Goal: Book appointment/travel/reservation

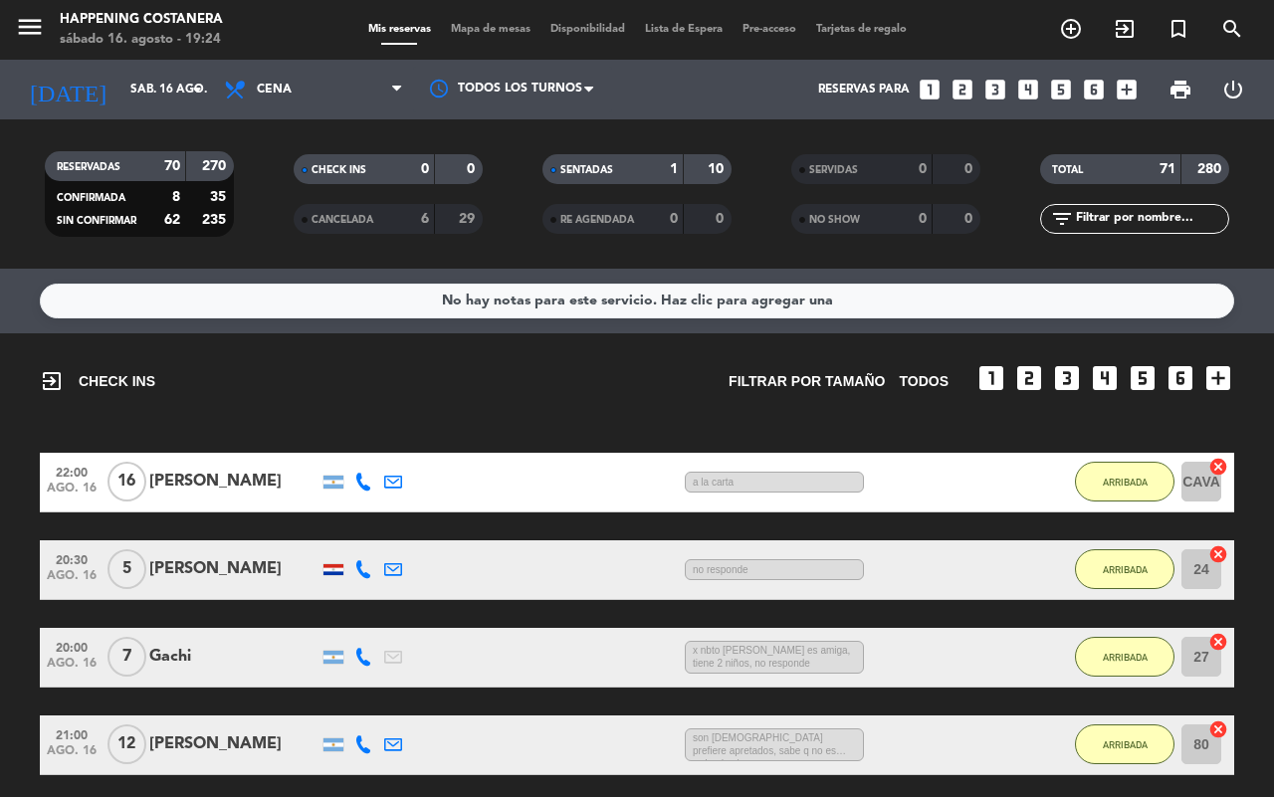
click at [460, 26] on span "Mapa de mesas" at bounding box center [491, 29] width 100 height 11
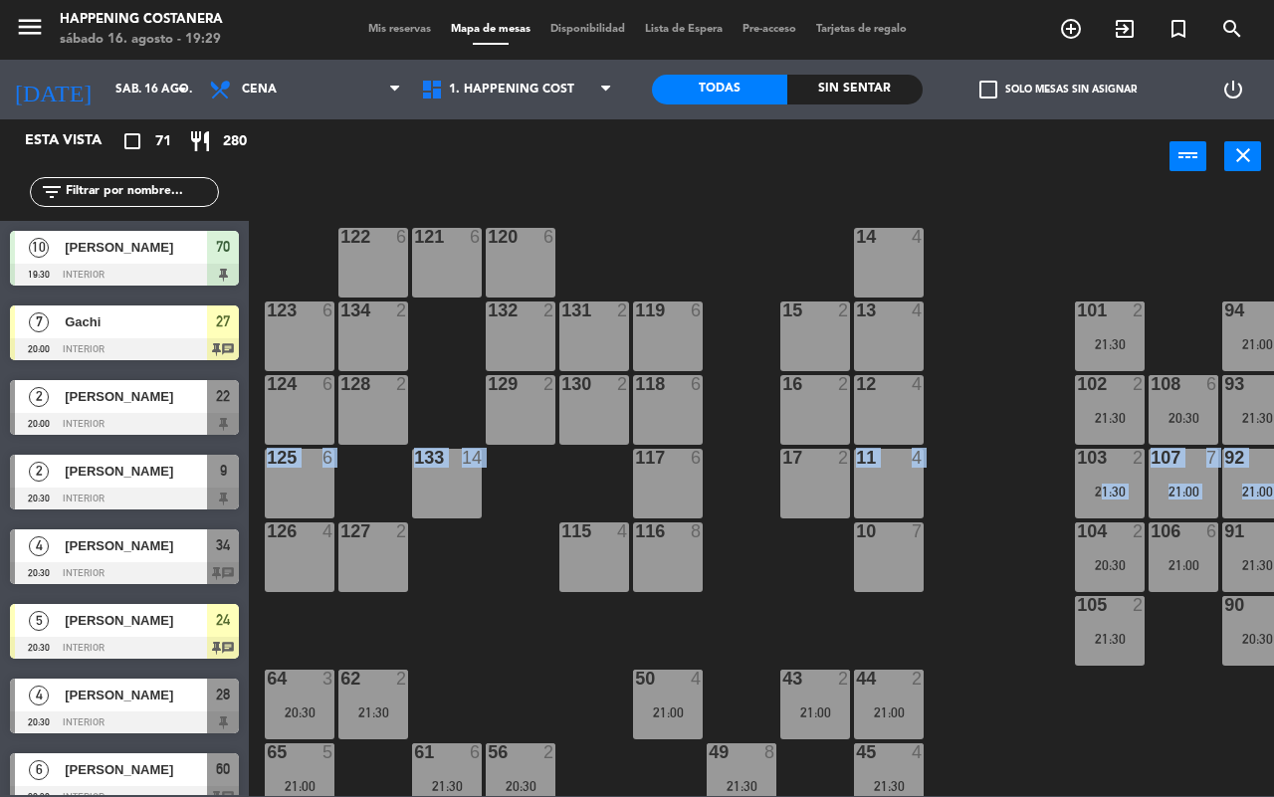
drag, startPoint x: 1035, startPoint y: 469, endPoint x: 878, endPoint y: 500, distance: 160.2
click at [869, 500] on div "69 2 122 6 121 6 120 6 14 4 CAVA 16 22:00 101 2 21:30 94 2 21:00 70 10 19:30 12…" at bounding box center [768, 494] width 1012 height 603
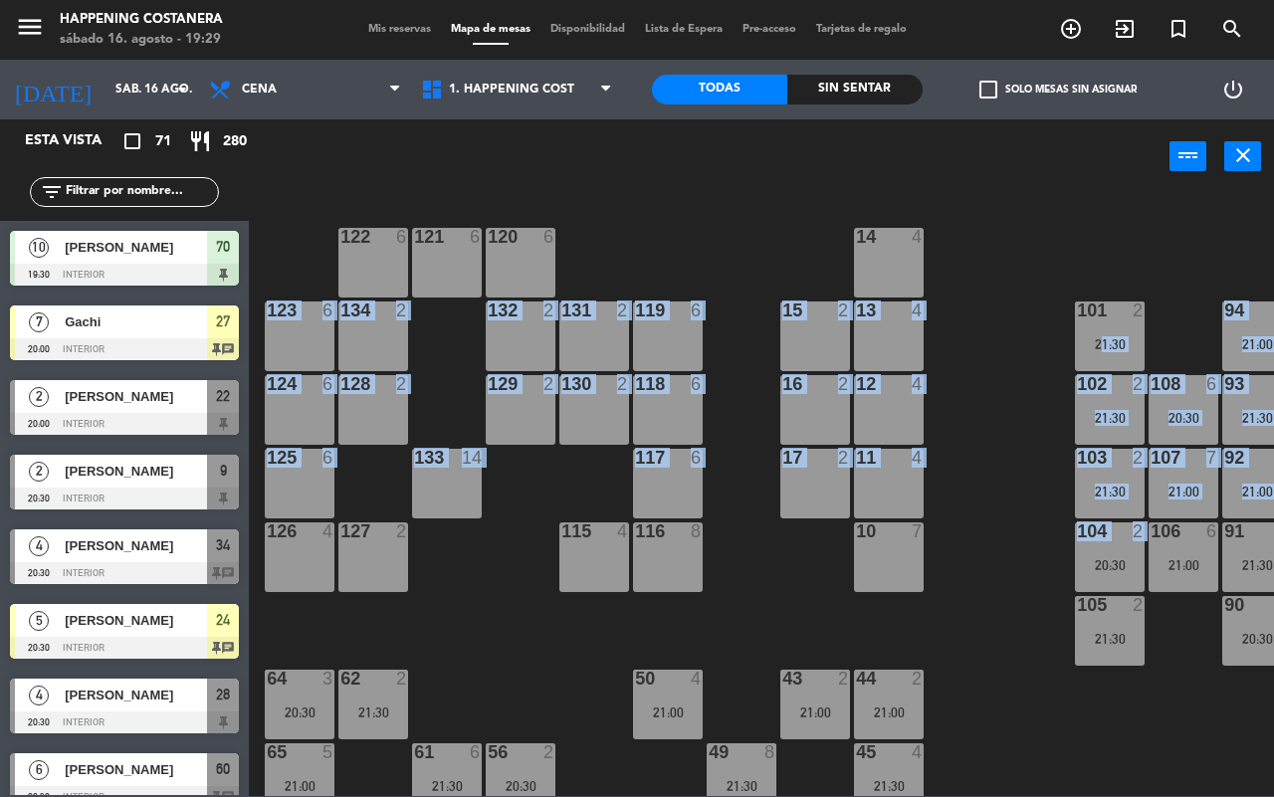
drag, startPoint x: 1022, startPoint y: 545, endPoint x: 1037, endPoint y: 343, distance: 202.6
click at [1040, 340] on div "69 2 122 6 121 6 120 6 14 4 CAVA 16 22:00 101 2 21:30 94 2 21:00 70 10 19:30 12…" at bounding box center [768, 494] width 1012 height 603
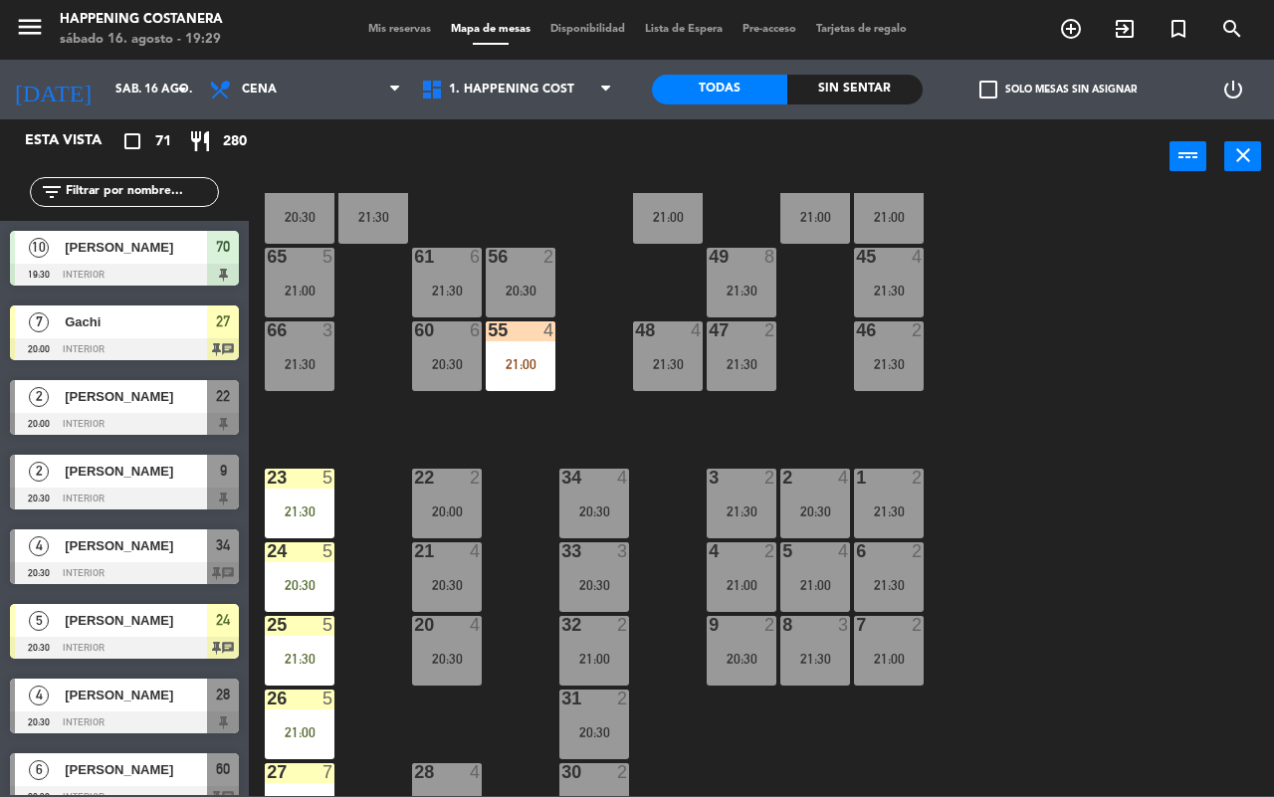
scroll to position [498, 0]
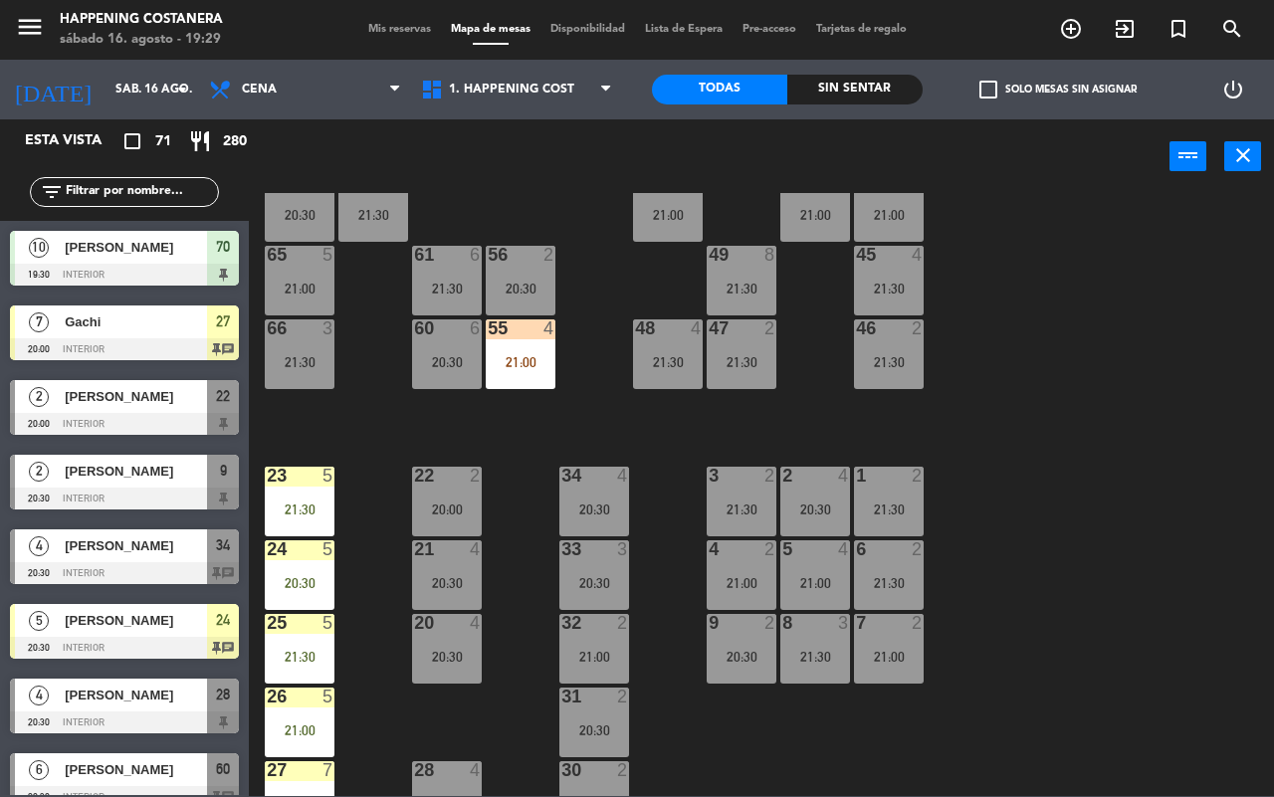
click at [525, 381] on div "55 4 21:00" at bounding box center [521, 354] width 70 height 70
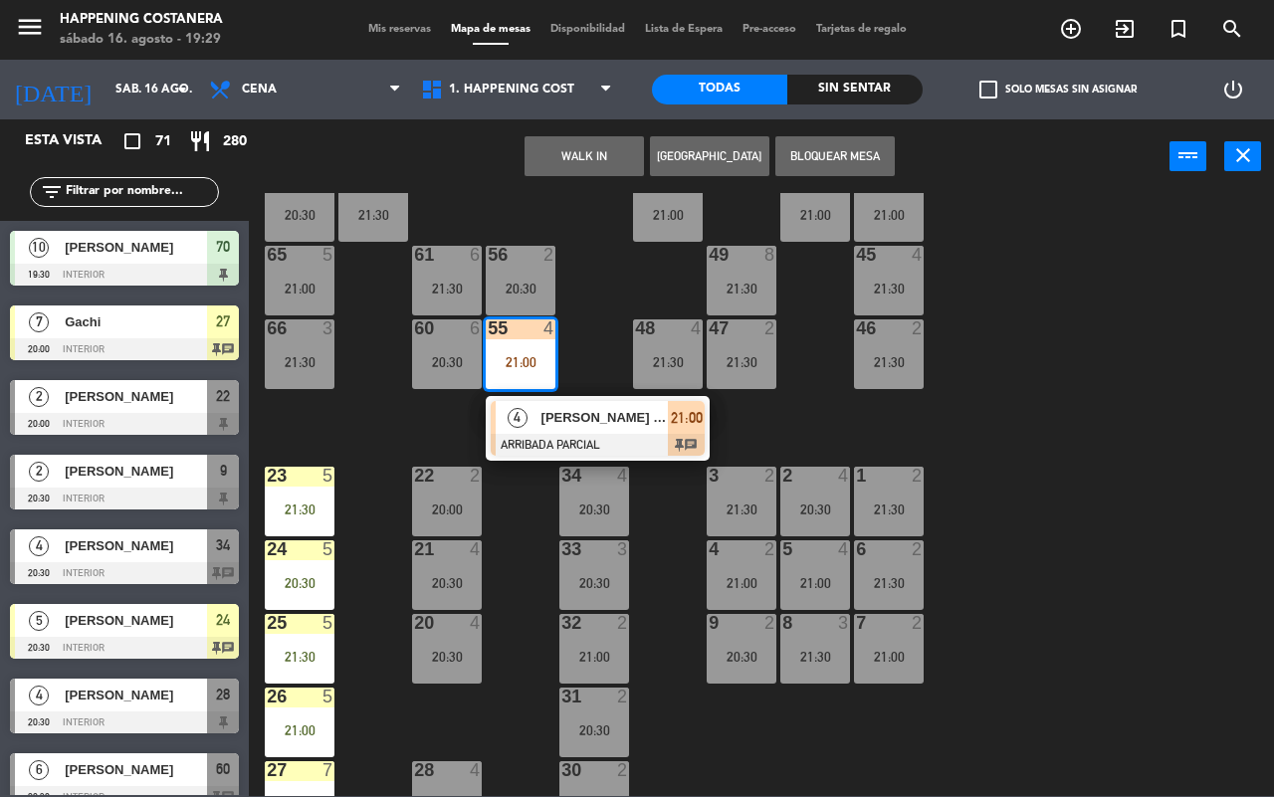
click at [549, 428] on span "[PERSON_NAME] x pao" at bounding box center [604, 417] width 127 height 21
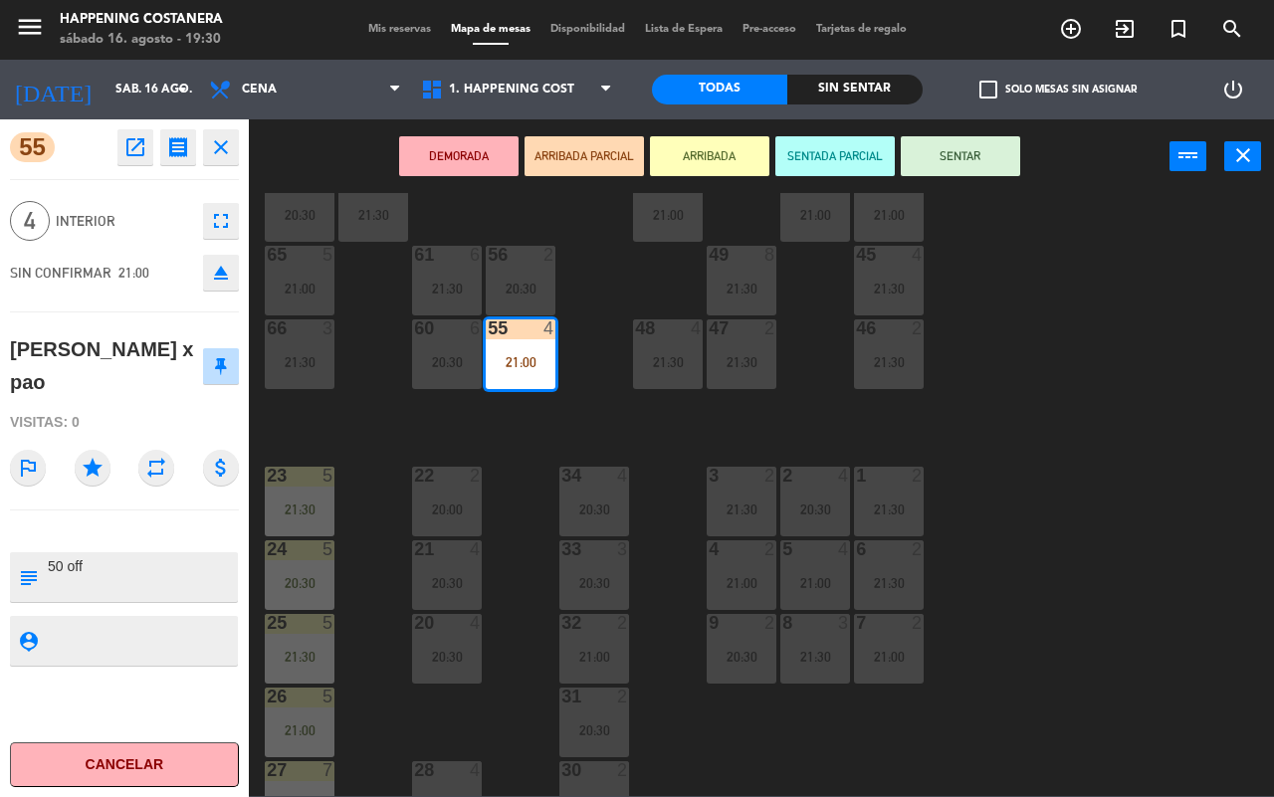
click at [1116, 424] on div "69 2 122 6 121 6 120 6 14 4 CAVA 16 22:00 101 2 21:30 94 2 21:00 70 10 19:30 12…" at bounding box center [768, 494] width 1012 height 603
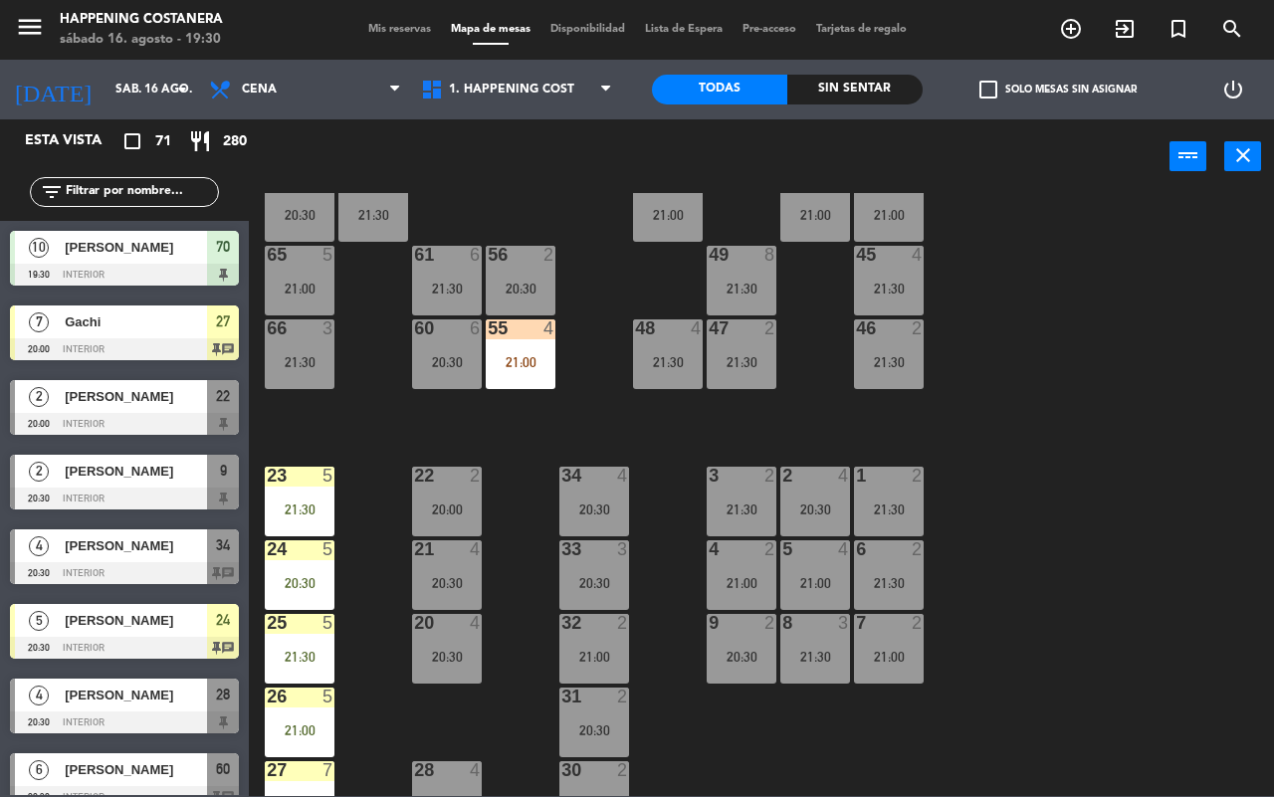
scroll to position [1788, 0]
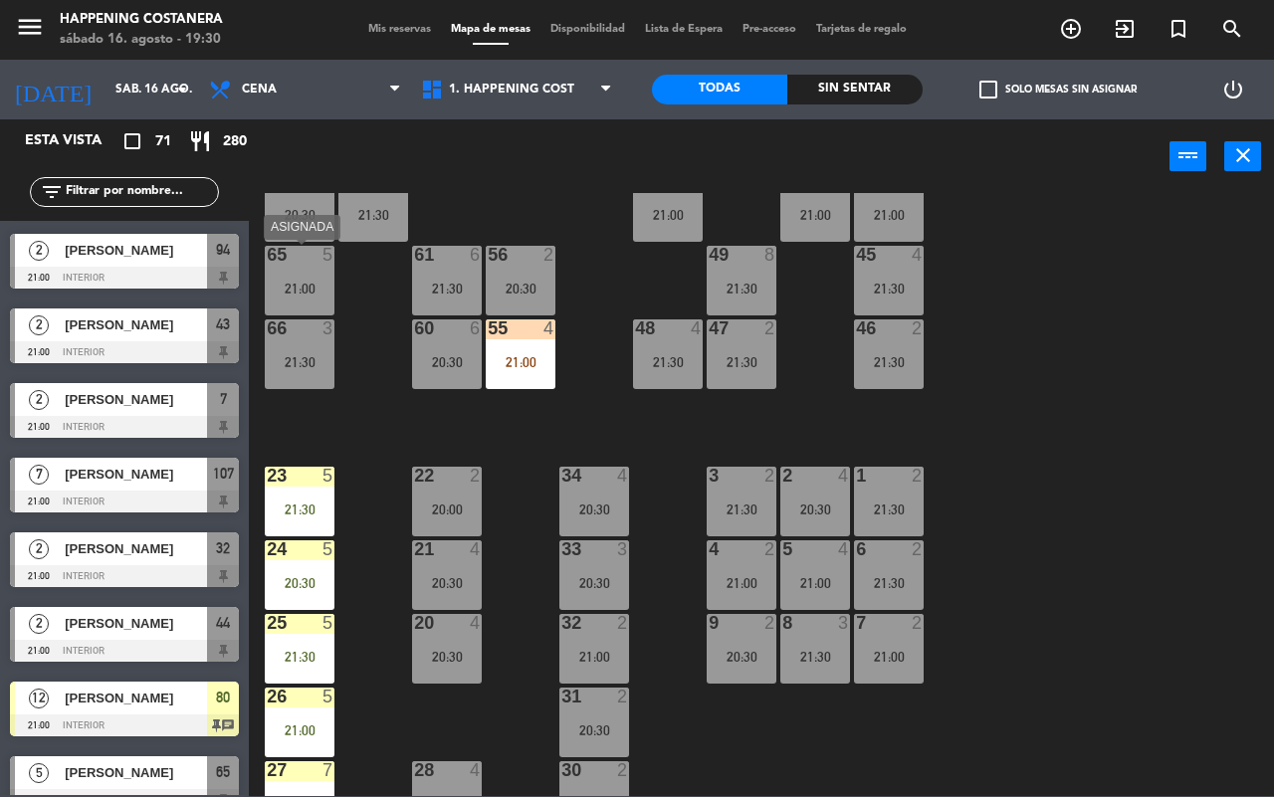
click at [285, 299] on div "65 5 21:00" at bounding box center [300, 281] width 70 height 70
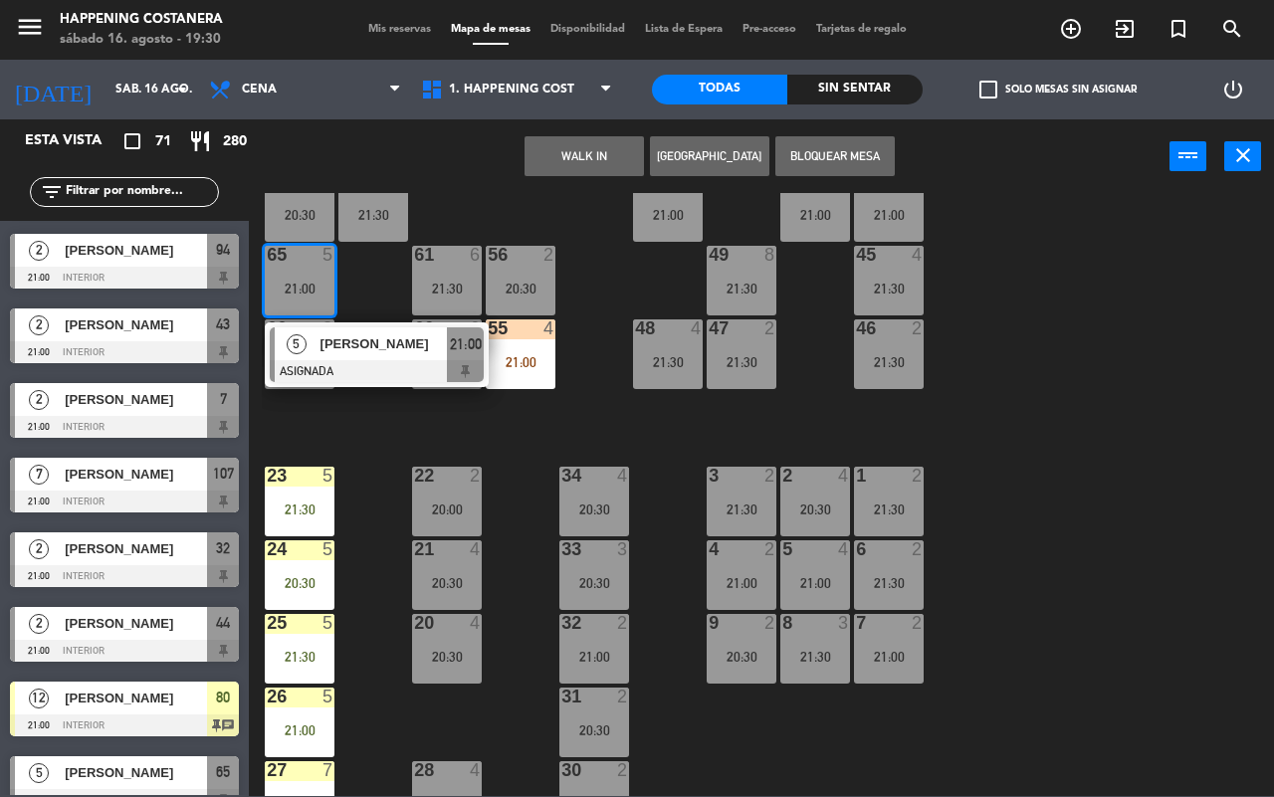
drag, startPoint x: 1125, startPoint y: 424, endPoint x: 642, endPoint y: 425, distance: 483.6
click at [1124, 424] on div "69 2 122 6 121 6 120 6 14 4 CAVA 16 22:00 101 2 21:30 94 2 21:00 70 10 19:30 12…" at bounding box center [768, 494] width 1012 height 603
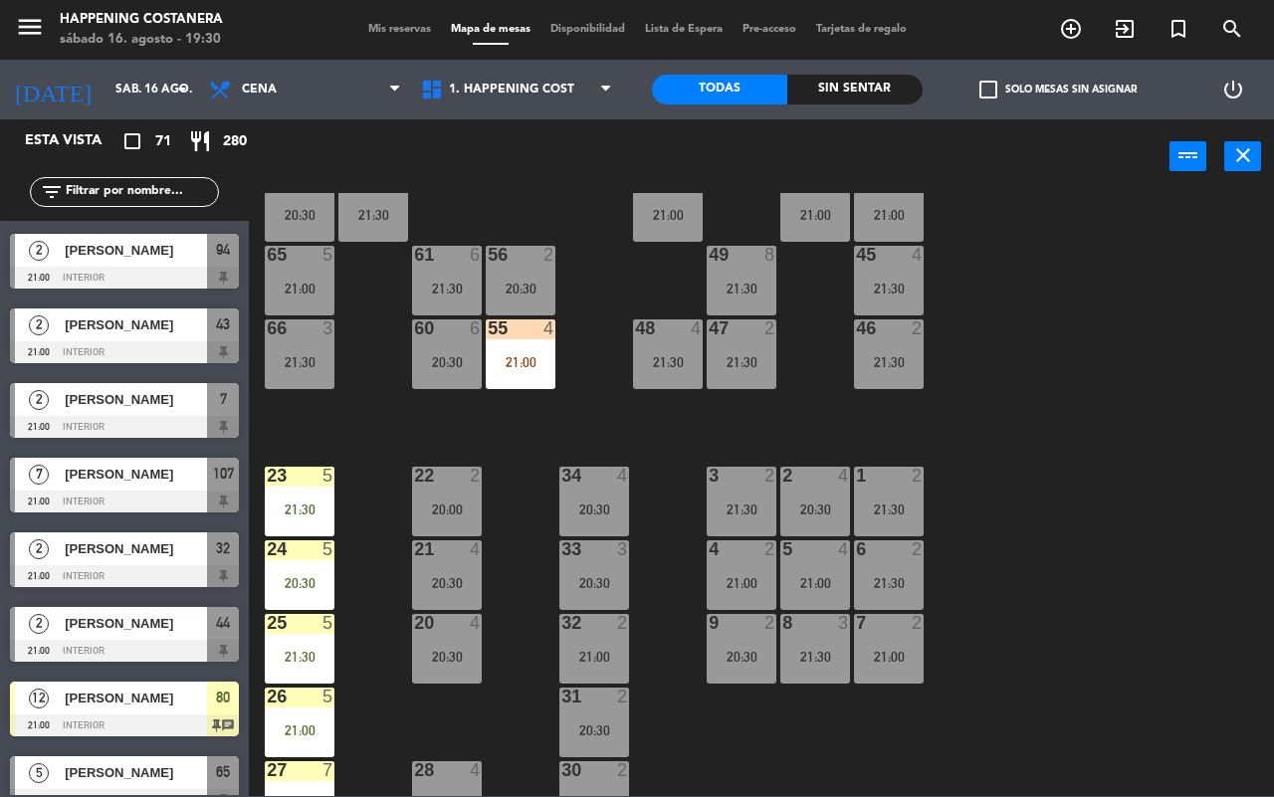
click at [299, 370] on div "66 3 21:30" at bounding box center [300, 354] width 70 height 70
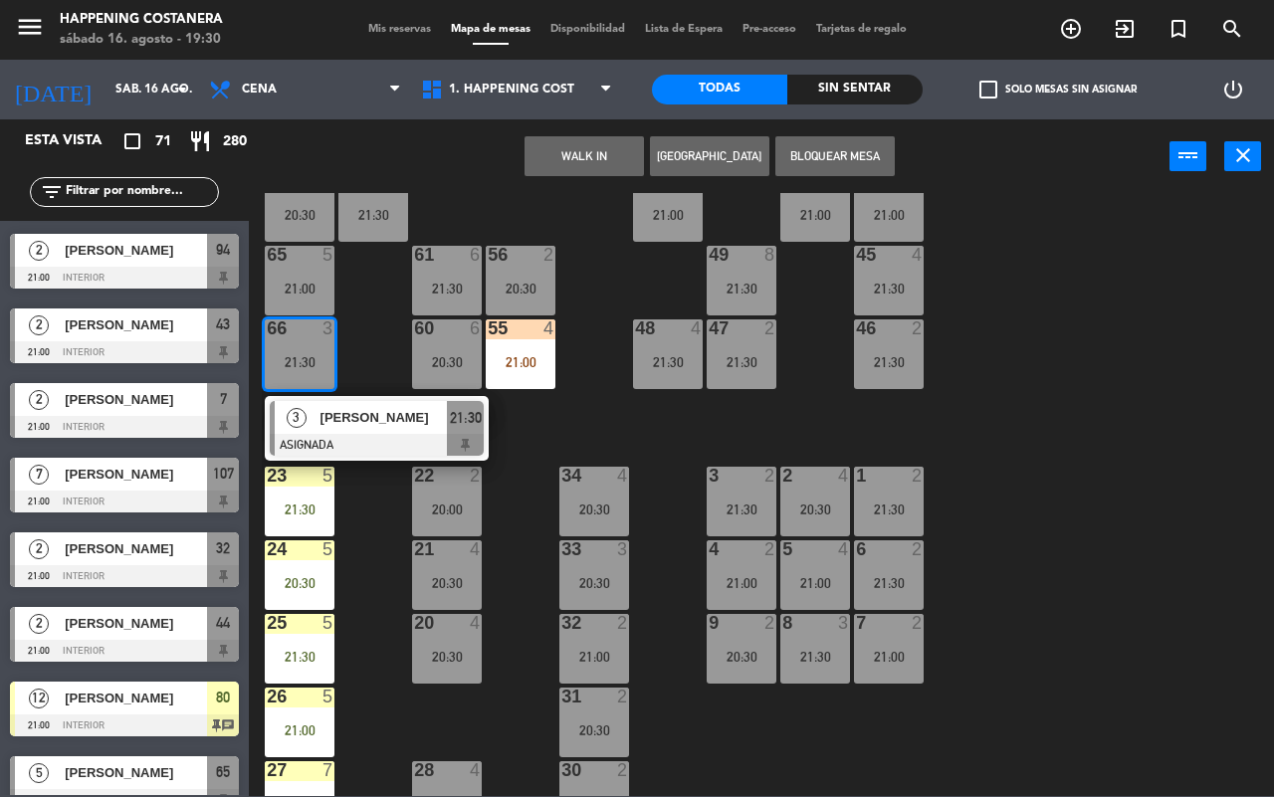
click at [1177, 478] on div "69 2 122 6 121 6 120 6 14 4 CAVA 16 22:00 101 2 21:30 94 2 21:00 70 10 19:30 12…" at bounding box center [768, 494] width 1012 height 603
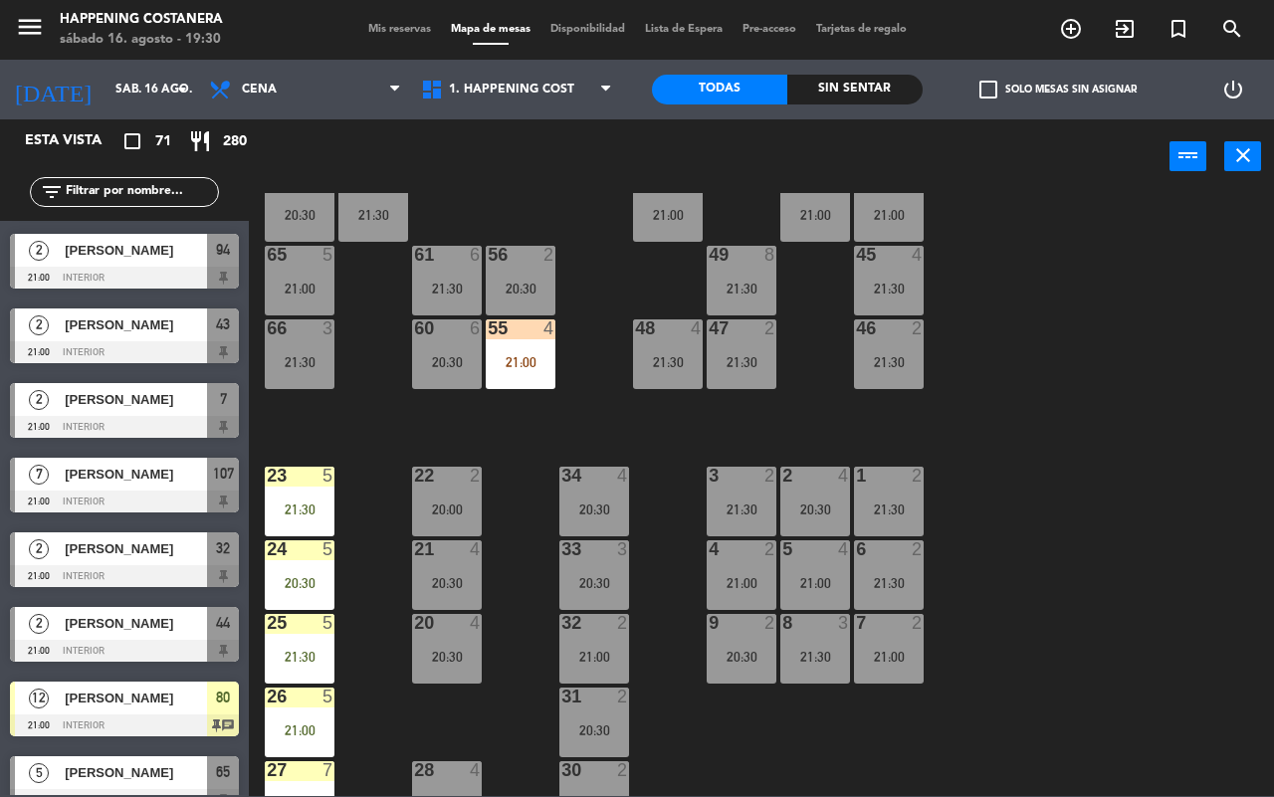
click at [440, 334] on div at bounding box center [447, 328] width 33 height 18
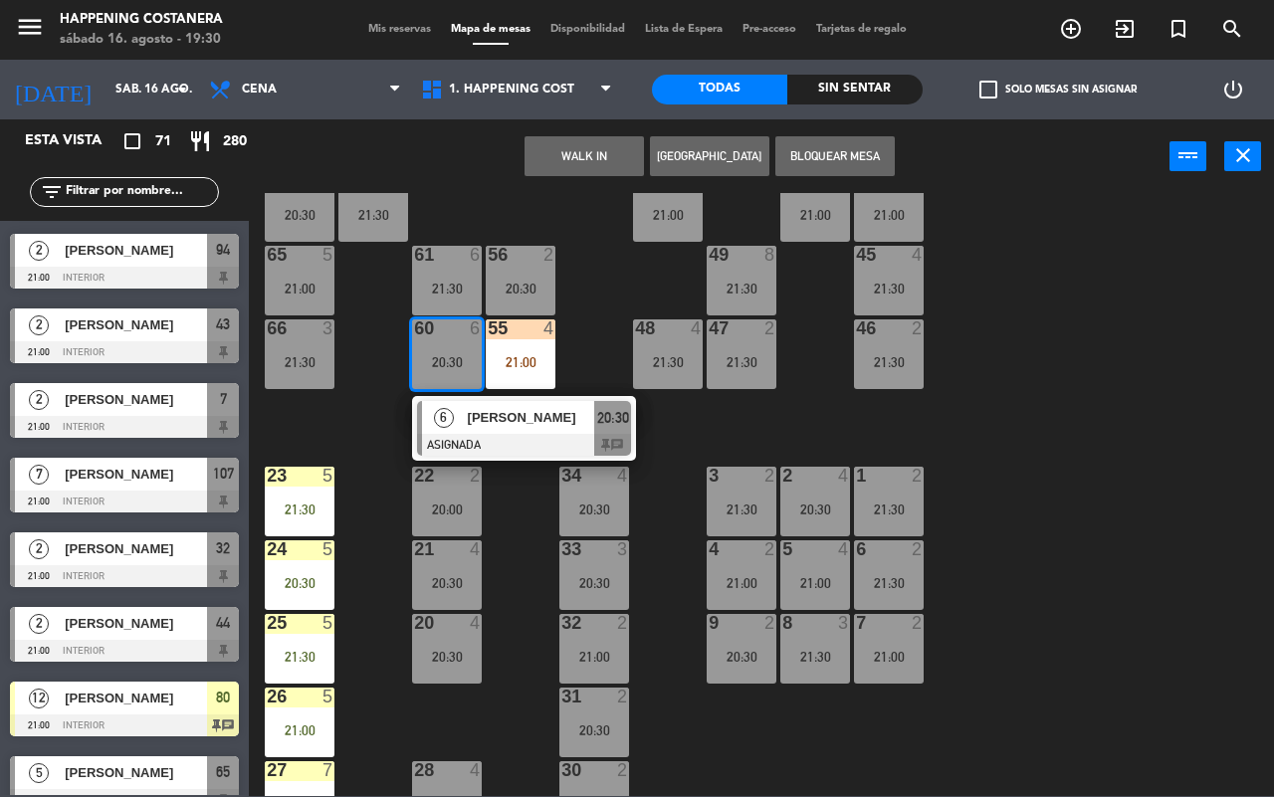
click at [524, 426] on span "[PERSON_NAME]" at bounding box center [531, 417] width 127 height 21
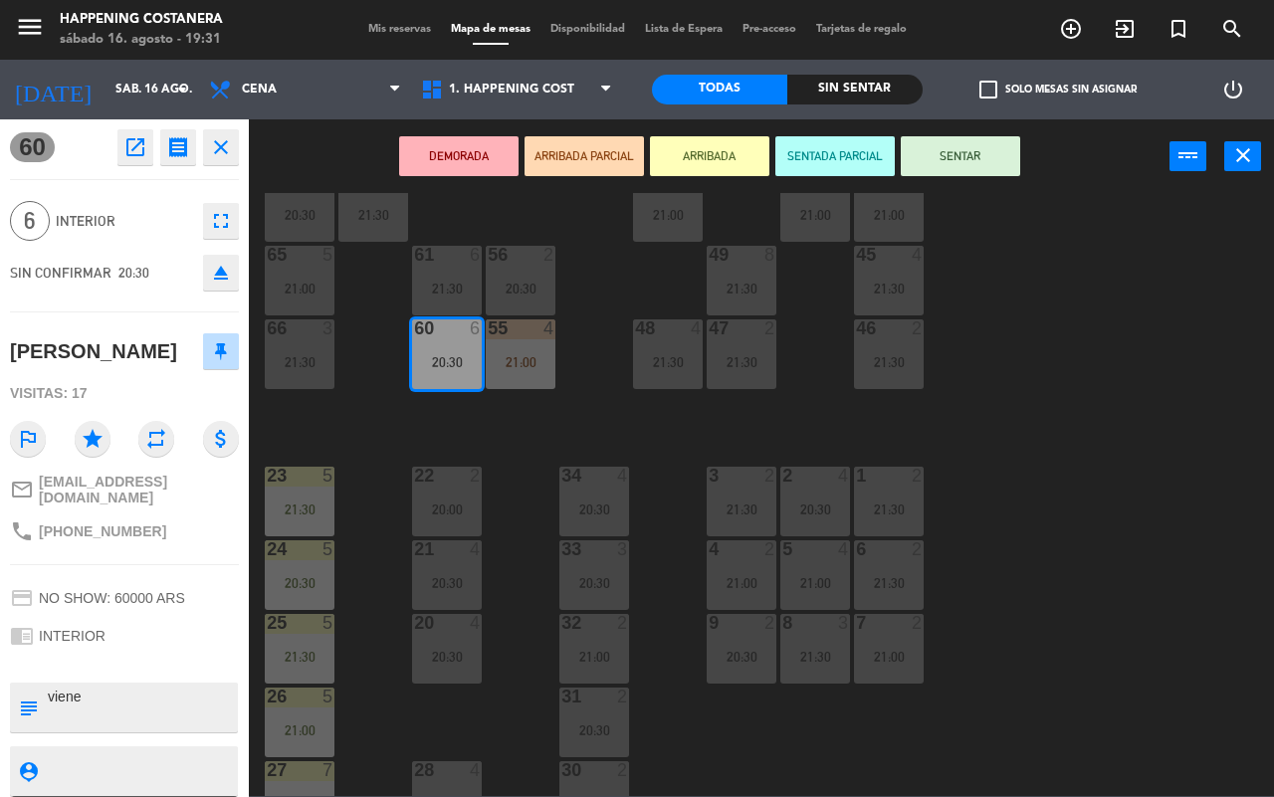
drag, startPoint x: 1162, startPoint y: 446, endPoint x: 710, endPoint y: 343, distance: 464.2
click at [1151, 446] on div "69 2 122 6 121 6 120 6 14 4 CAVA 16 22:00 101 2 21:30 94 2 21:00 70 10 19:30 12…" at bounding box center [768, 494] width 1012 height 603
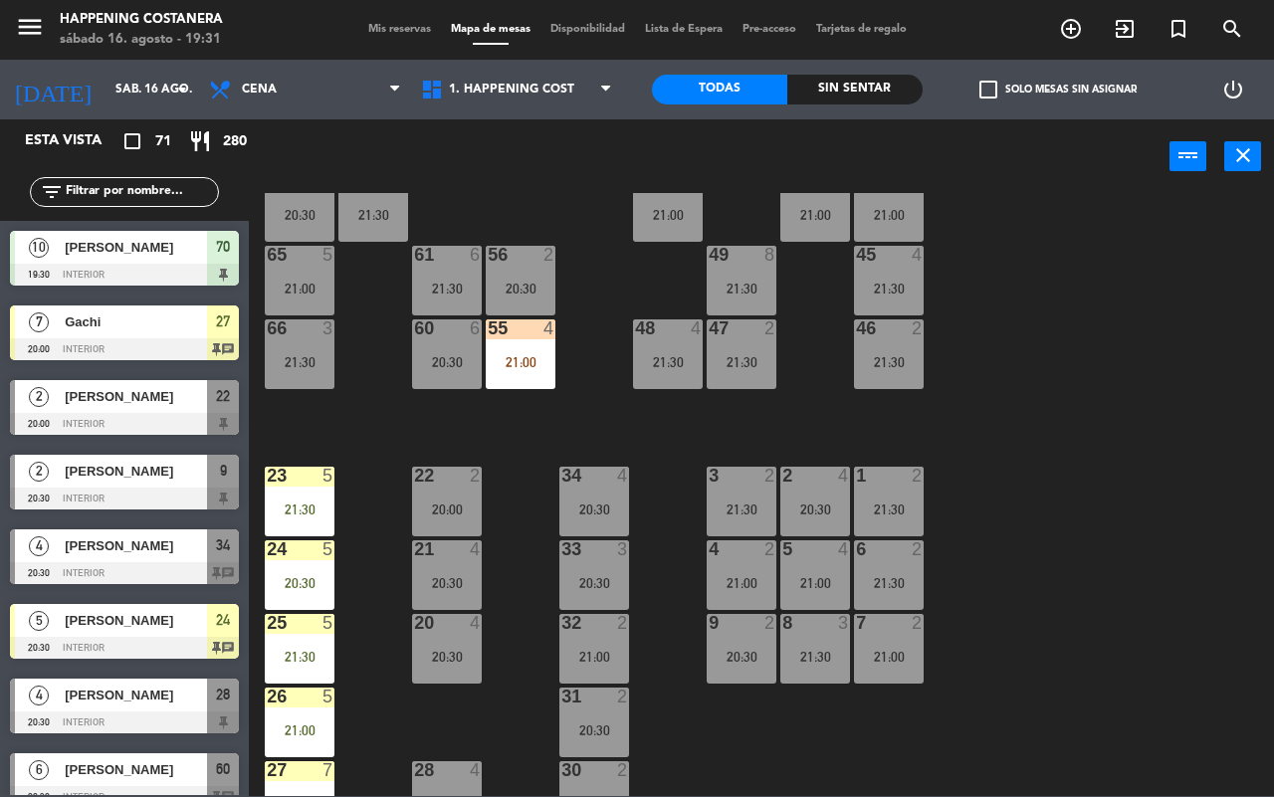
click at [471, 260] on div "6" at bounding box center [476, 255] width 12 height 18
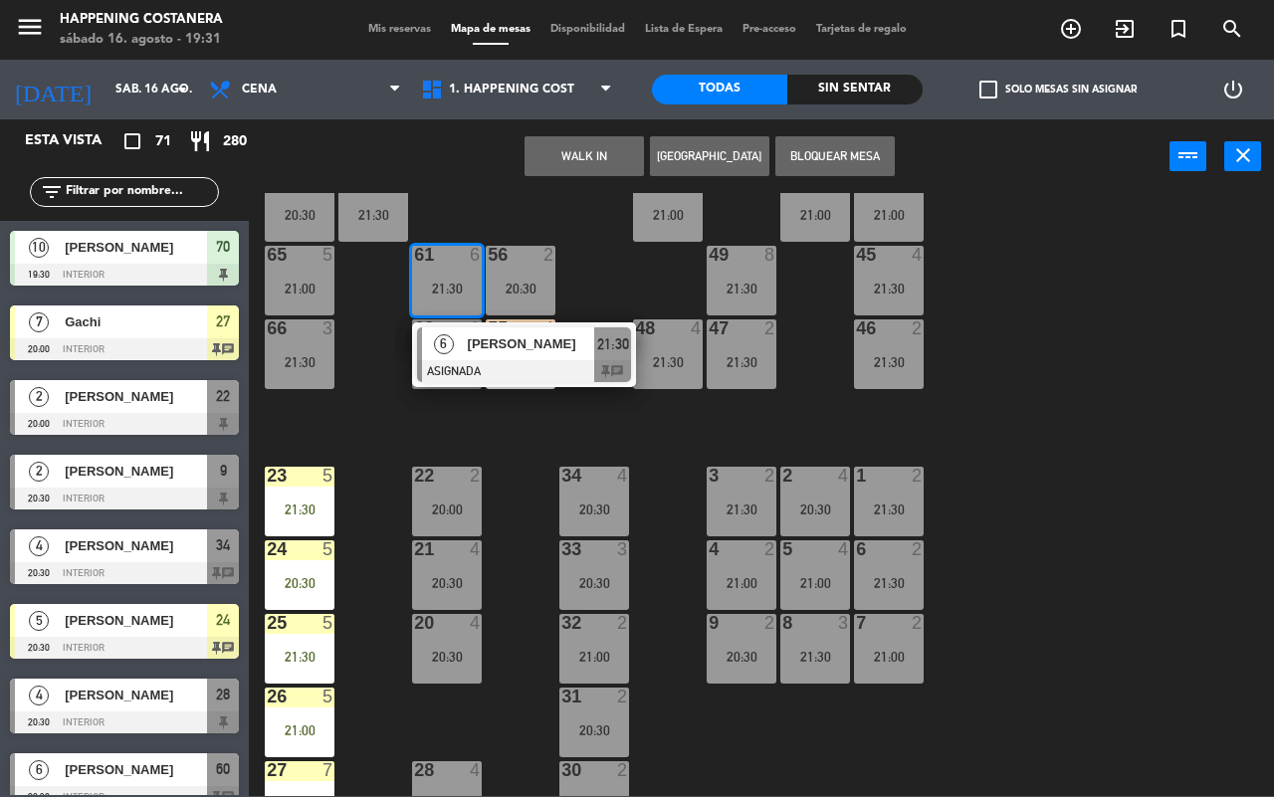
click at [498, 353] on span "[PERSON_NAME]" at bounding box center [531, 343] width 127 height 21
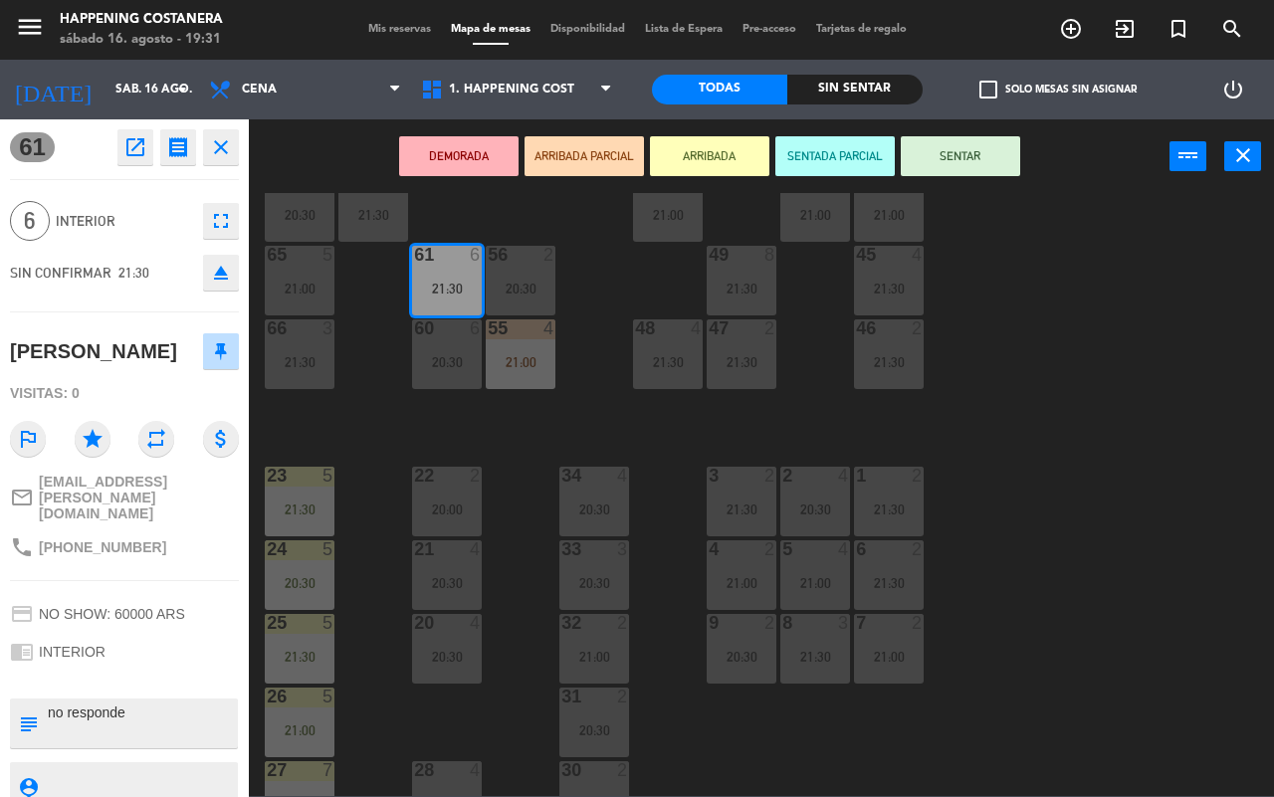
click at [1152, 252] on div "69 2 122 6 121 6 120 6 14 4 CAVA 16 22:00 101 2 21:30 94 2 21:00 70 10 19:30 12…" at bounding box center [768, 494] width 1012 height 603
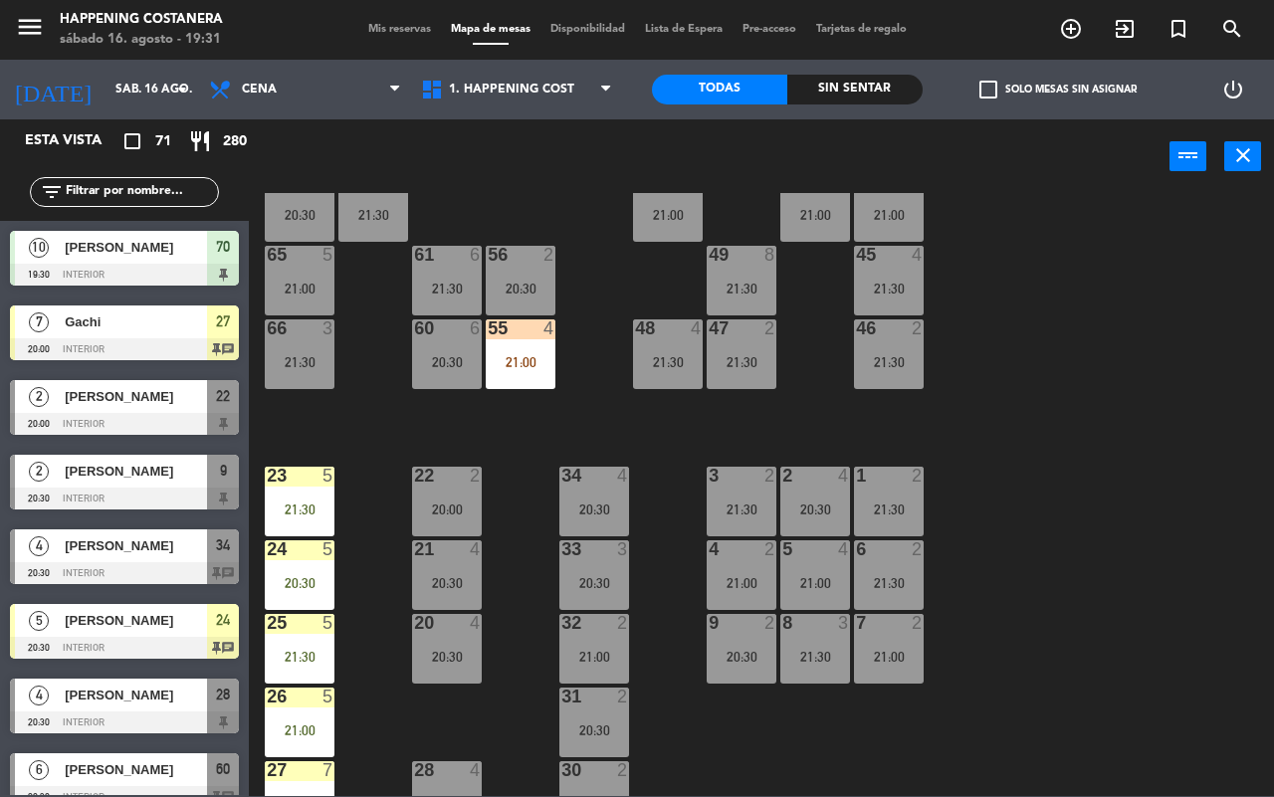
click at [732, 292] on div "21:30" at bounding box center [742, 289] width 70 height 14
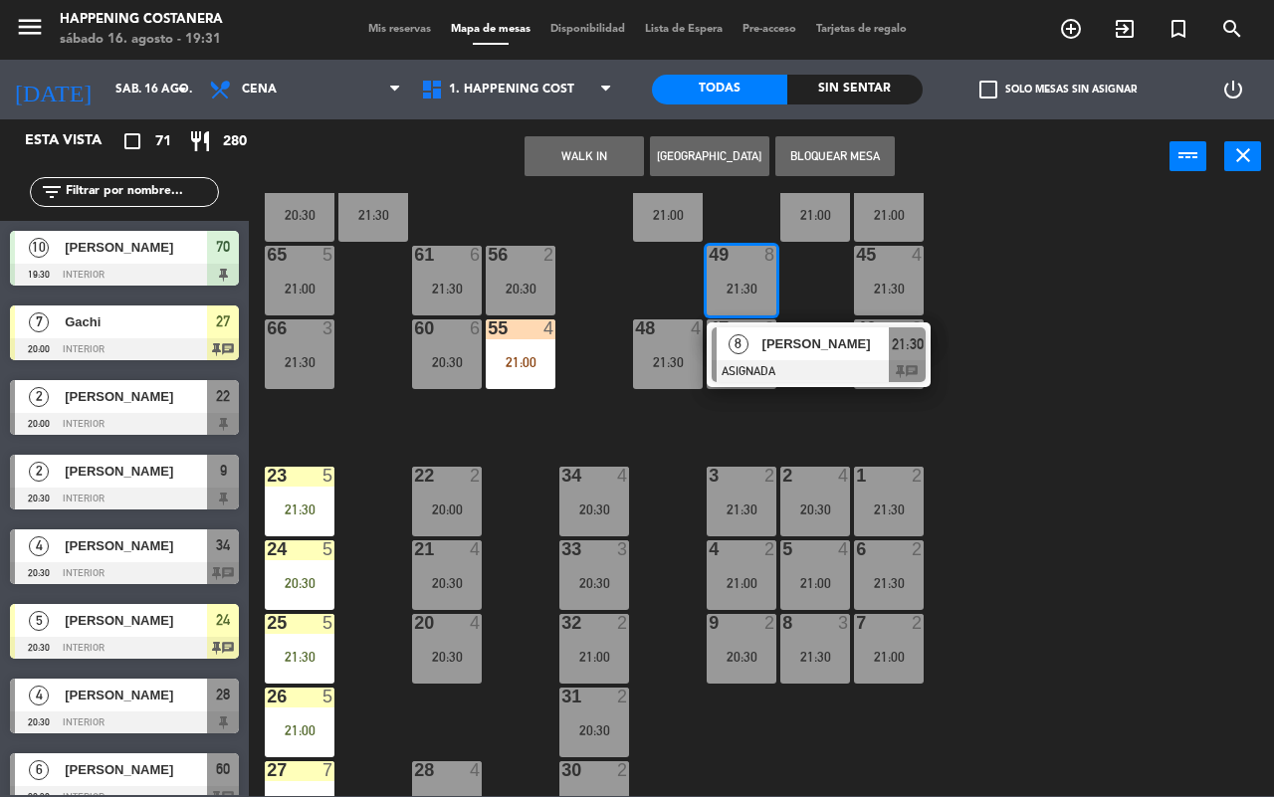
click at [747, 363] on div at bounding box center [818, 371] width 214 height 22
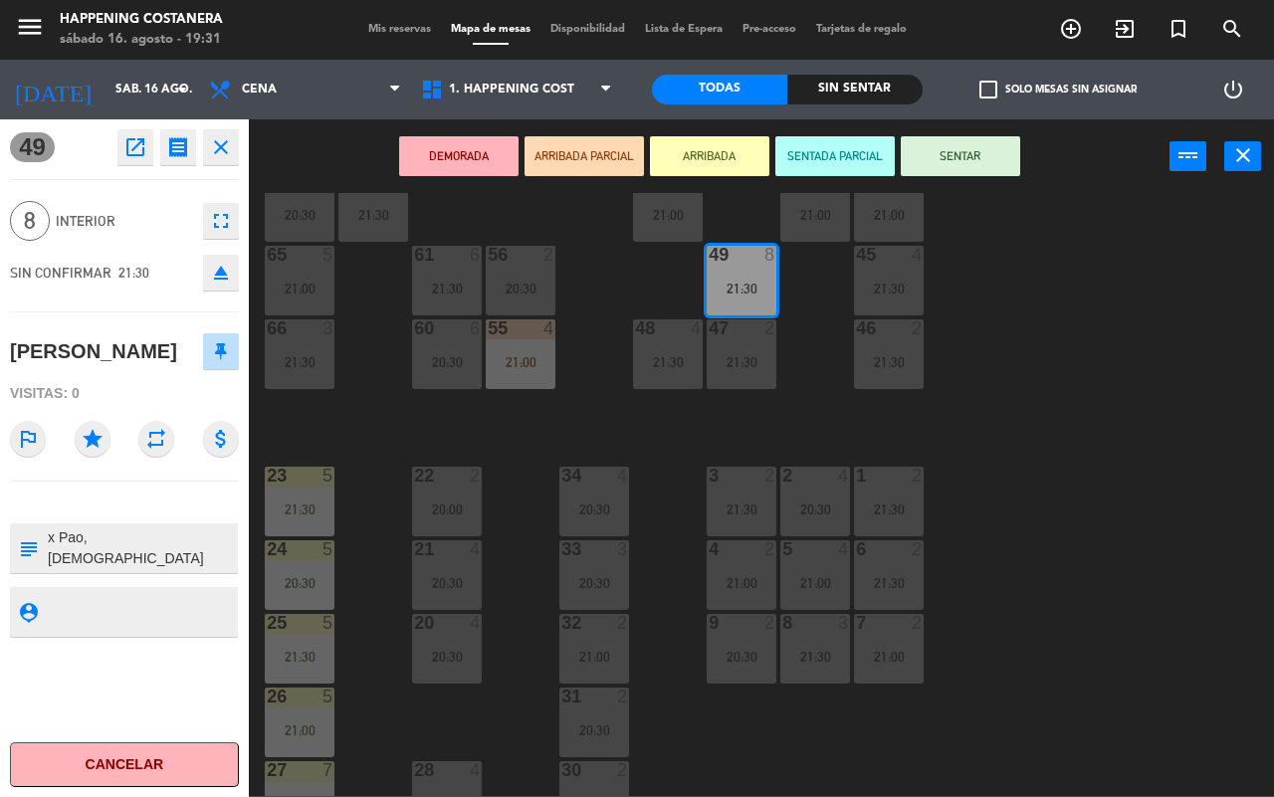
scroll to position [543, 0]
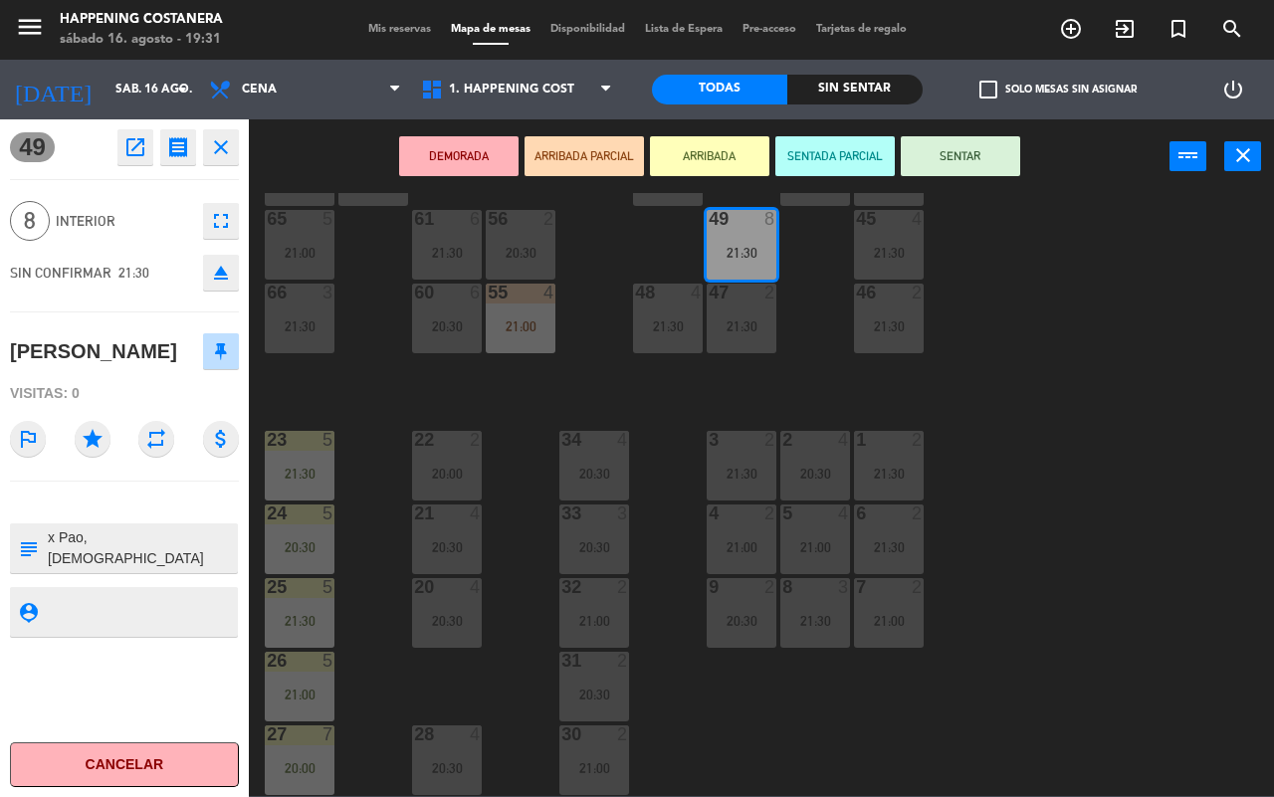
click at [1058, 470] on div "69 2 122 6 121 6 120 6 14 4 CAVA 16 22:00 101 2 21:30 94 2 21:00 70 10 19:30 12…" at bounding box center [768, 494] width 1012 height 603
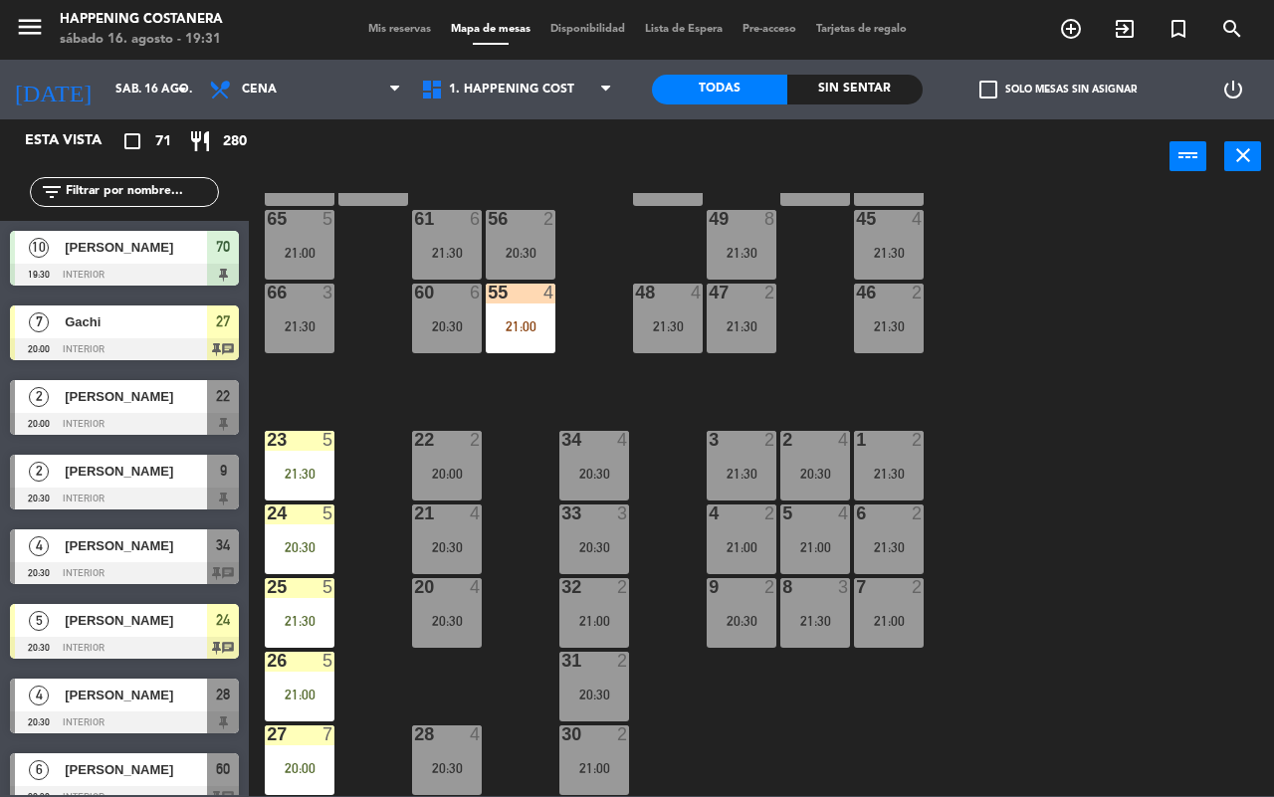
scroll to position [0, 0]
click at [729, 254] on div "49 8 21:30" at bounding box center [742, 245] width 70 height 70
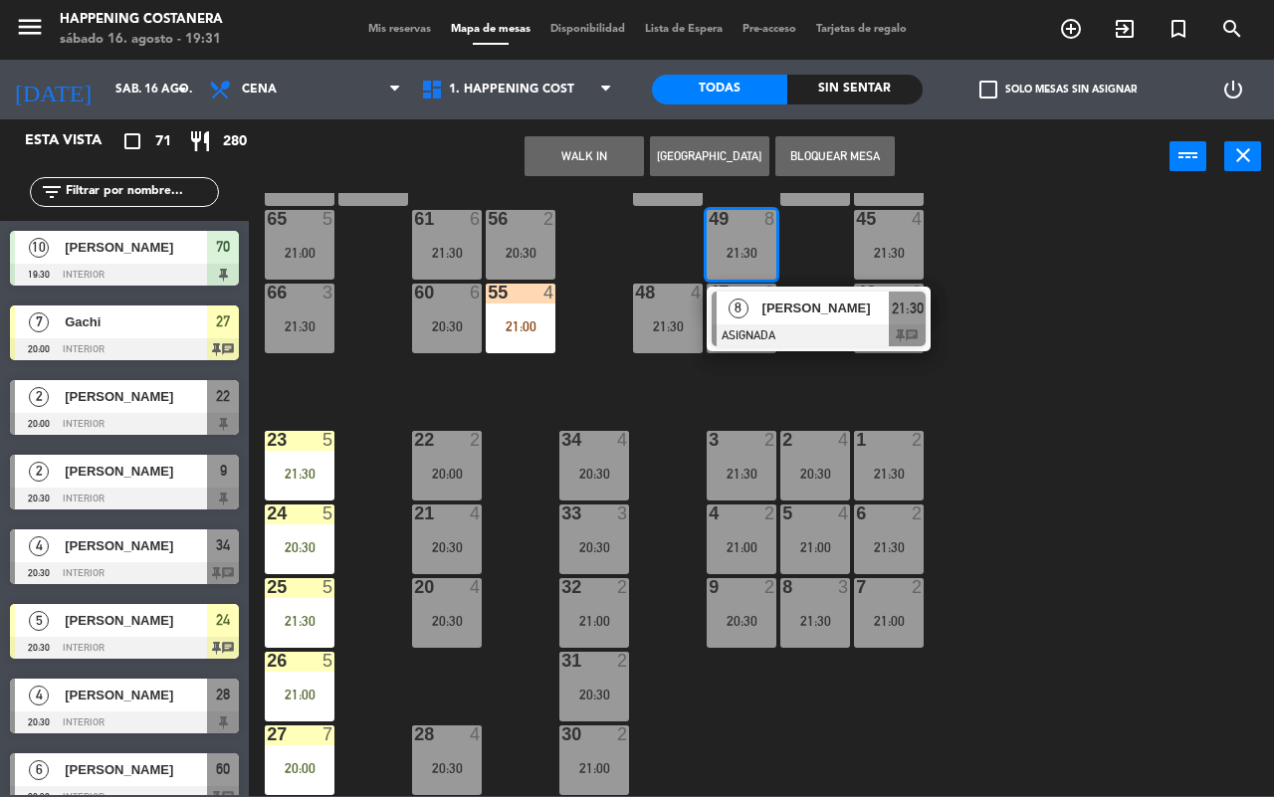
click at [749, 324] on div at bounding box center [818, 335] width 214 height 22
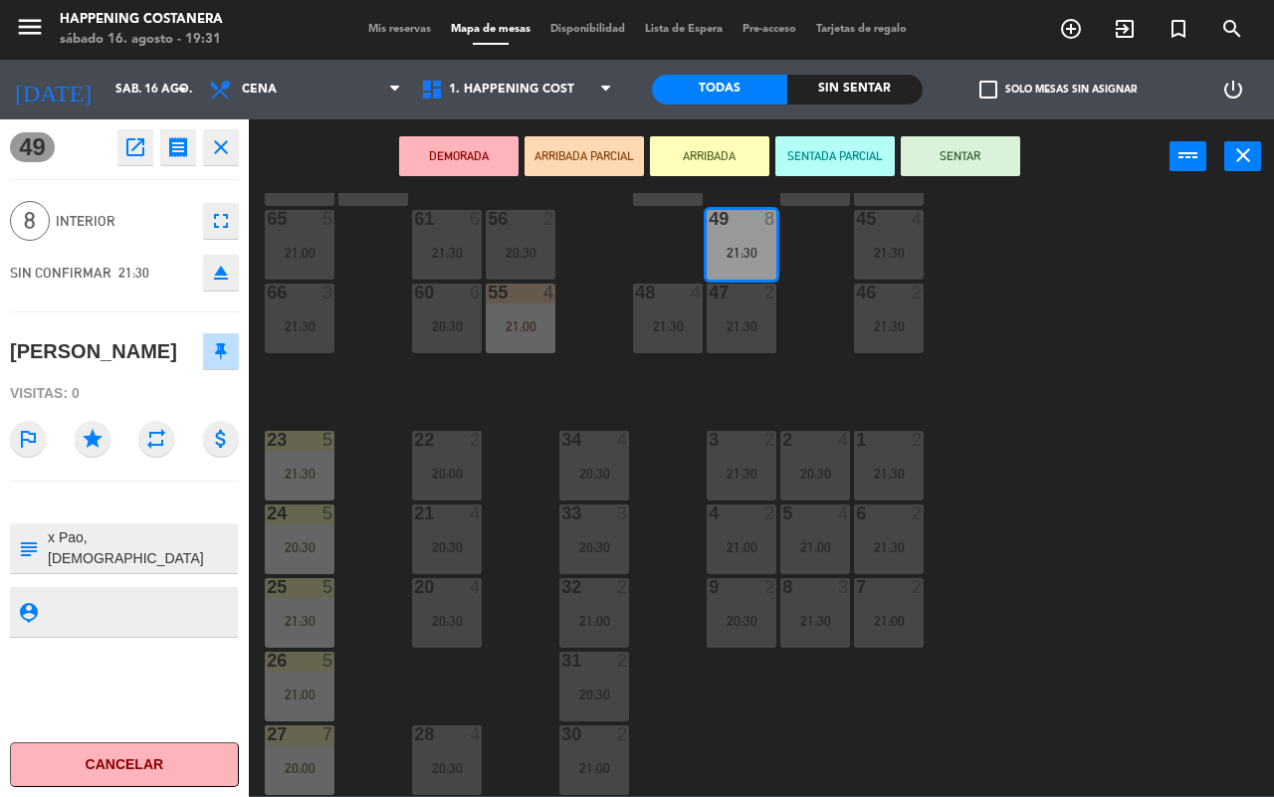
click at [688, 150] on button "ARRIBADA" at bounding box center [709, 156] width 119 height 40
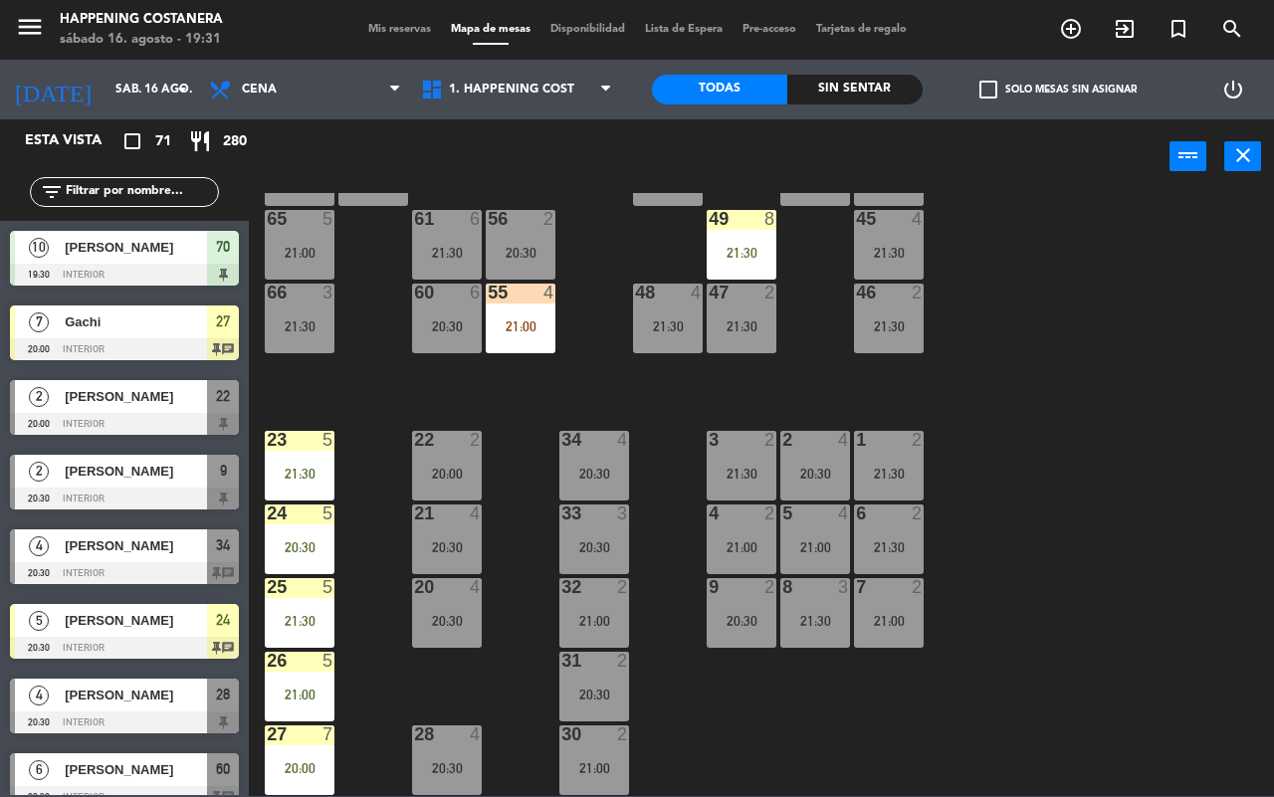
click at [1043, 284] on div "69 2 122 6 121 6 120 6 14 4 CAVA 16 22:00 101 2 21:30 94 2 21:00 70 10 19:30 12…" at bounding box center [768, 494] width 1012 height 603
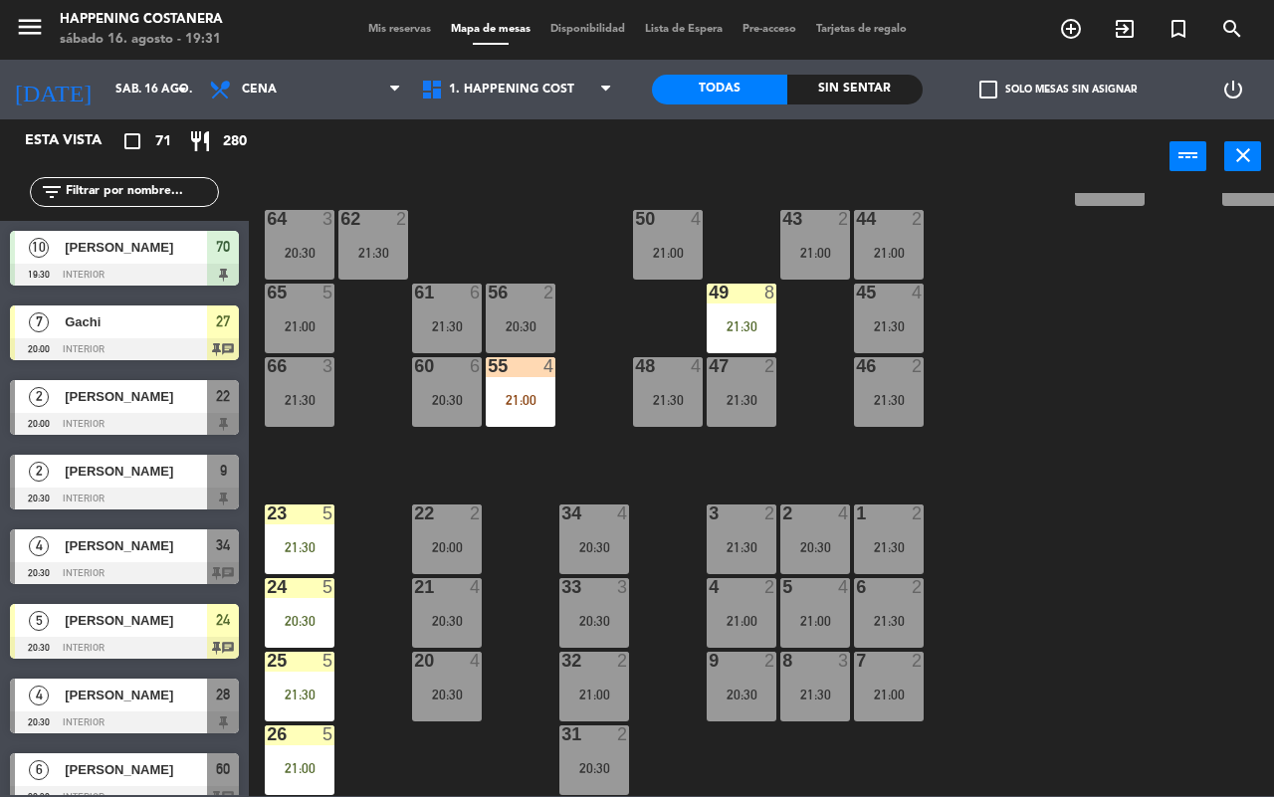
scroll to position [419, 0]
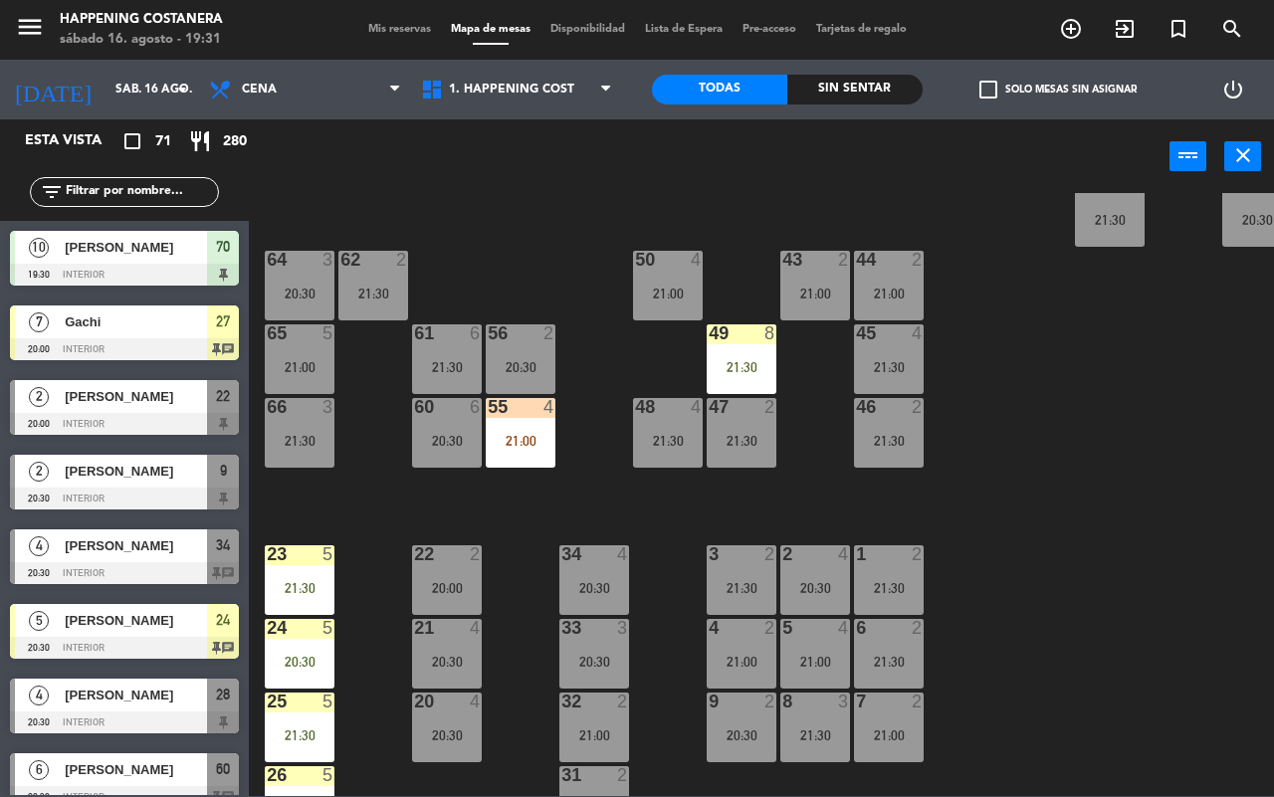
click at [678, 289] on div "21:00" at bounding box center [668, 294] width 70 height 14
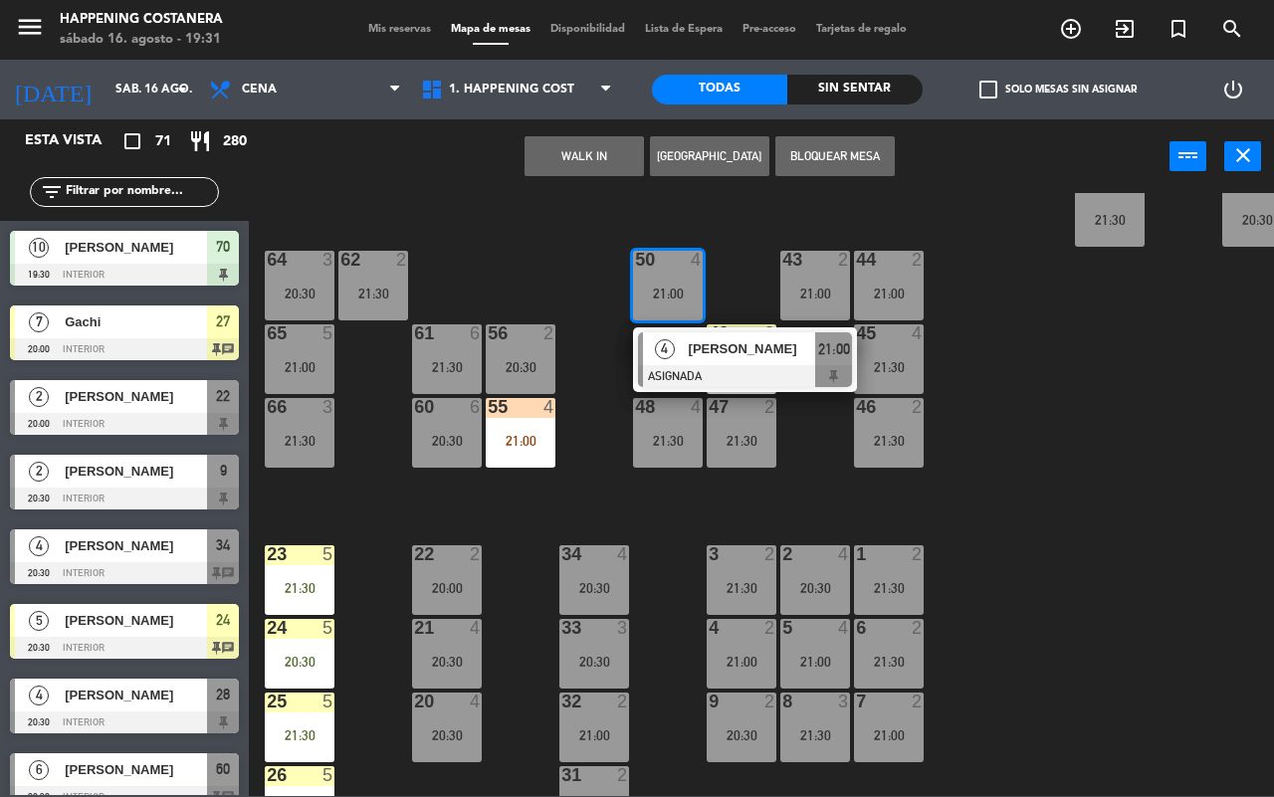
click at [818, 279] on div "43 2 21:00" at bounding box center [815, 286] width 70 height 70
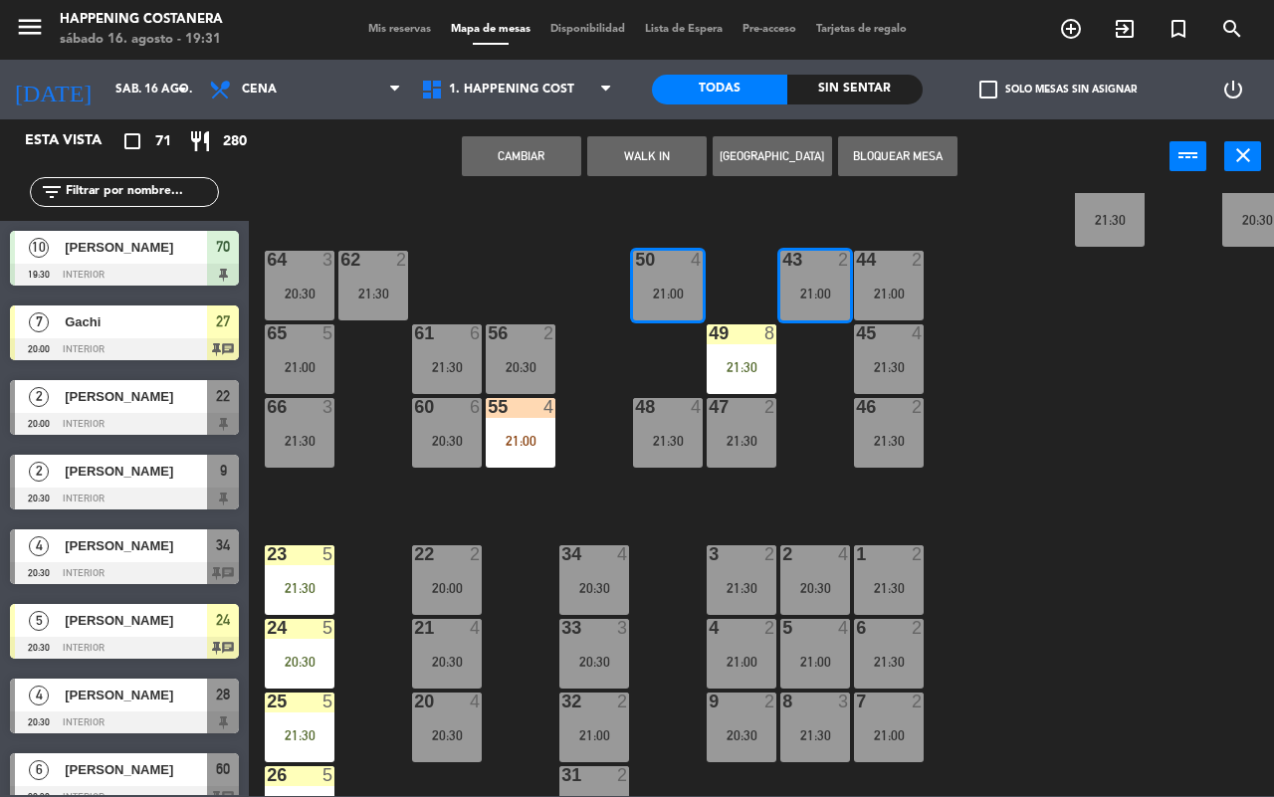
drag, startPoint x: 1080, startPoint y: 306, endPoint x: 1031, endPoint y: 315, distance: 49.6
click at [1080, 308] on div "69 2 122 6 121 6 120 6 14 4 CAVA 16 22:00 101 2 21:30 94 2 21:00 70 10 19:30 12…" at bounding box center [768, 494] width 1012 height 603
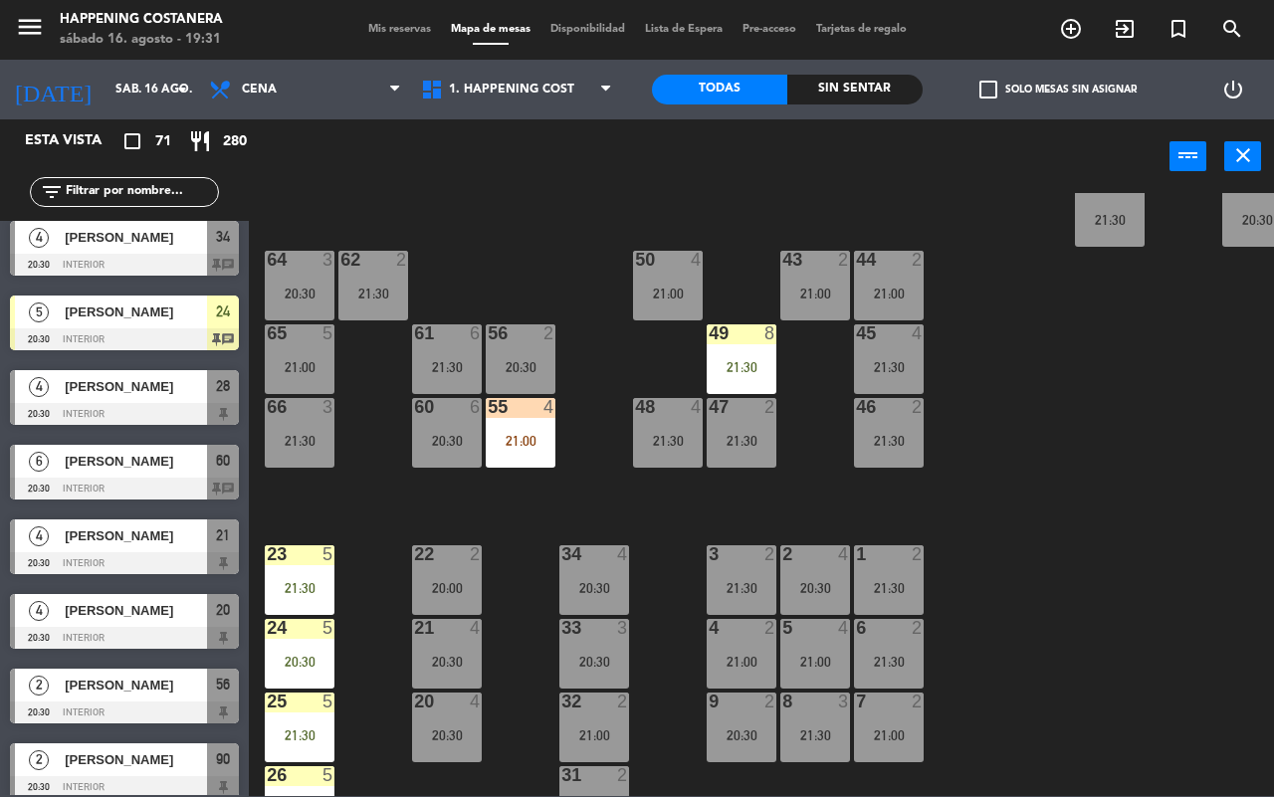
scroll to position [249, 0]
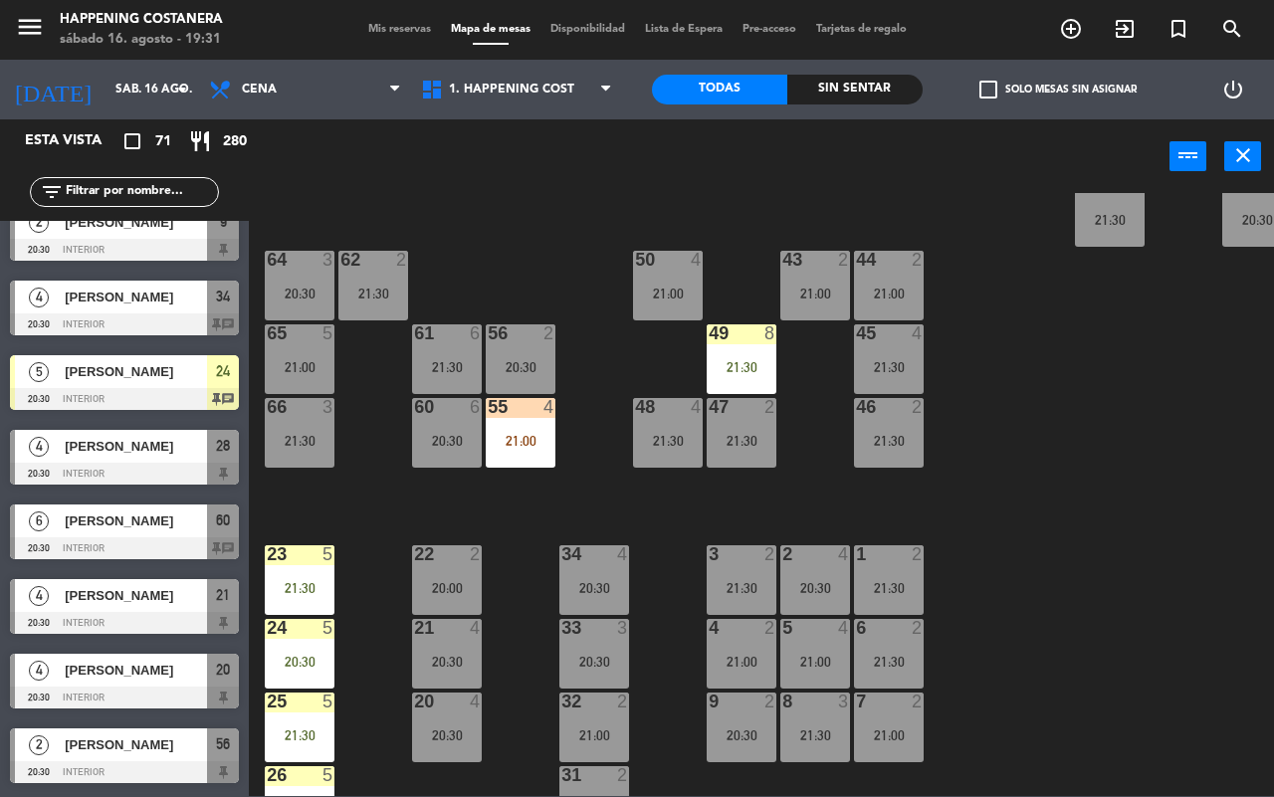
click at [190, 318] on div at bounding box center [124, 324] width 229 height 22
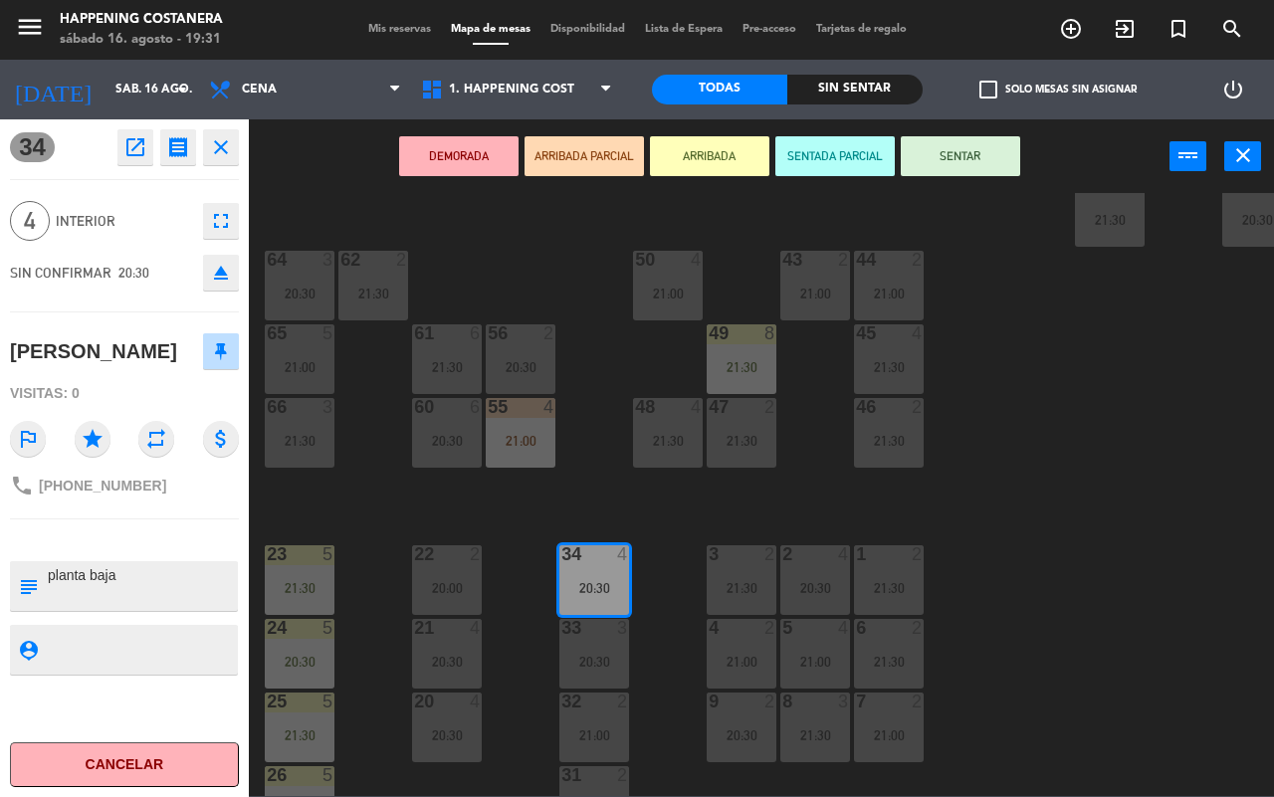
click at [748, 159] on button "ARRIBADA" at bounding box center [709, 156] width 119 height 40
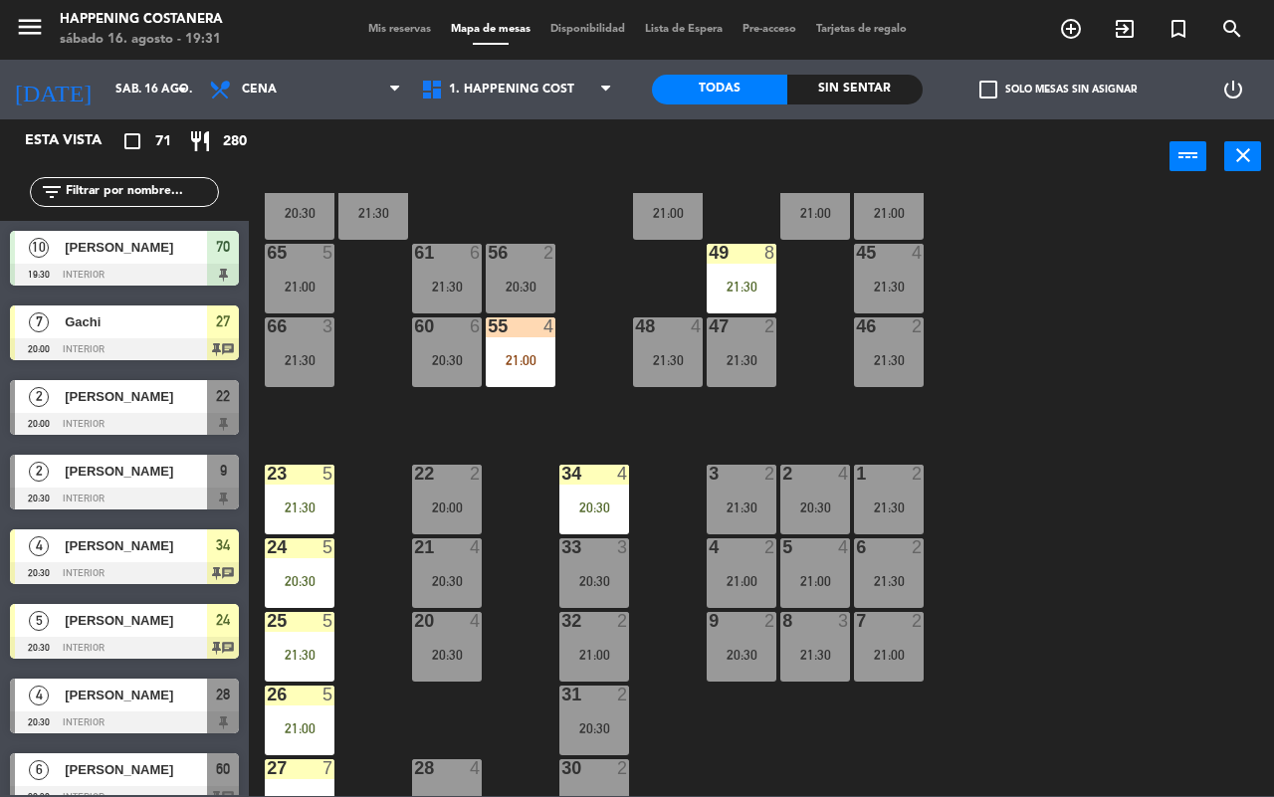
scroll to position [543, 0]
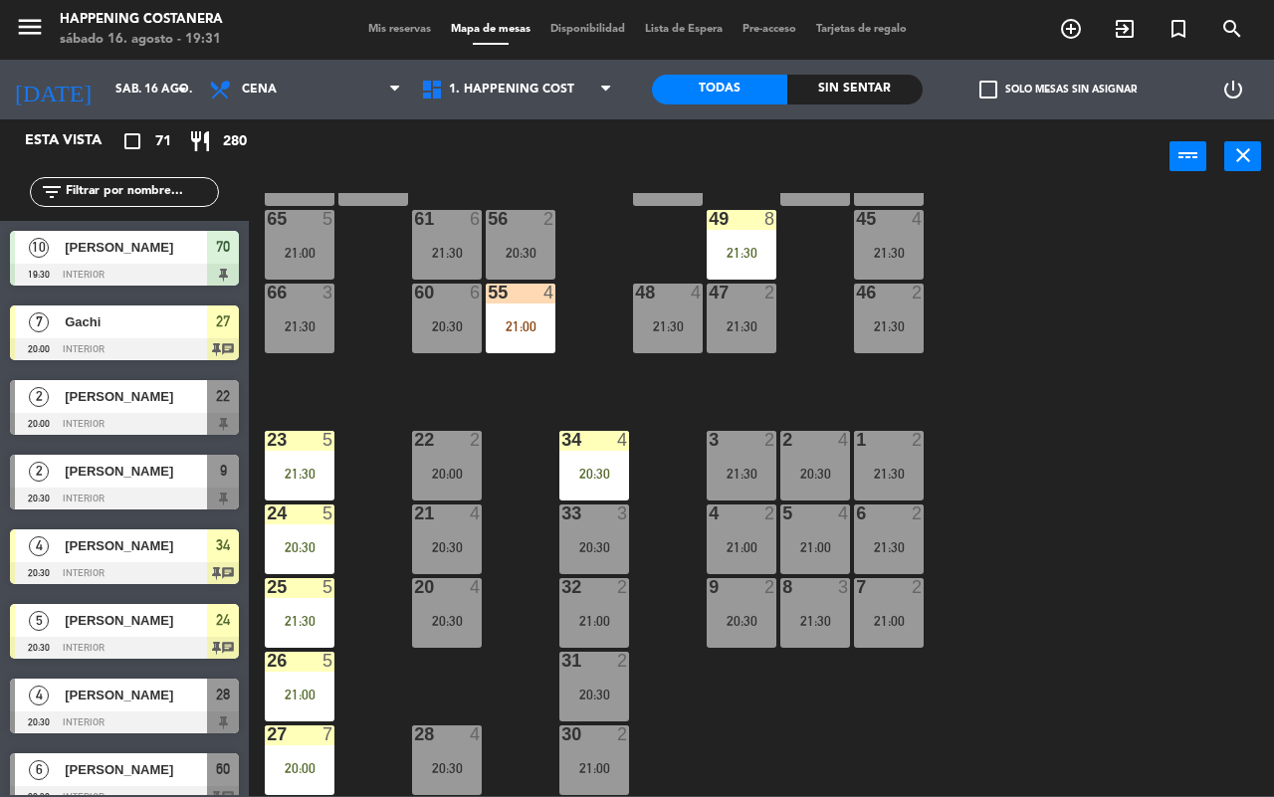
click at [580, 619] on div "32 2 21:00" at bounding box center [594, 613] width 70 height 70
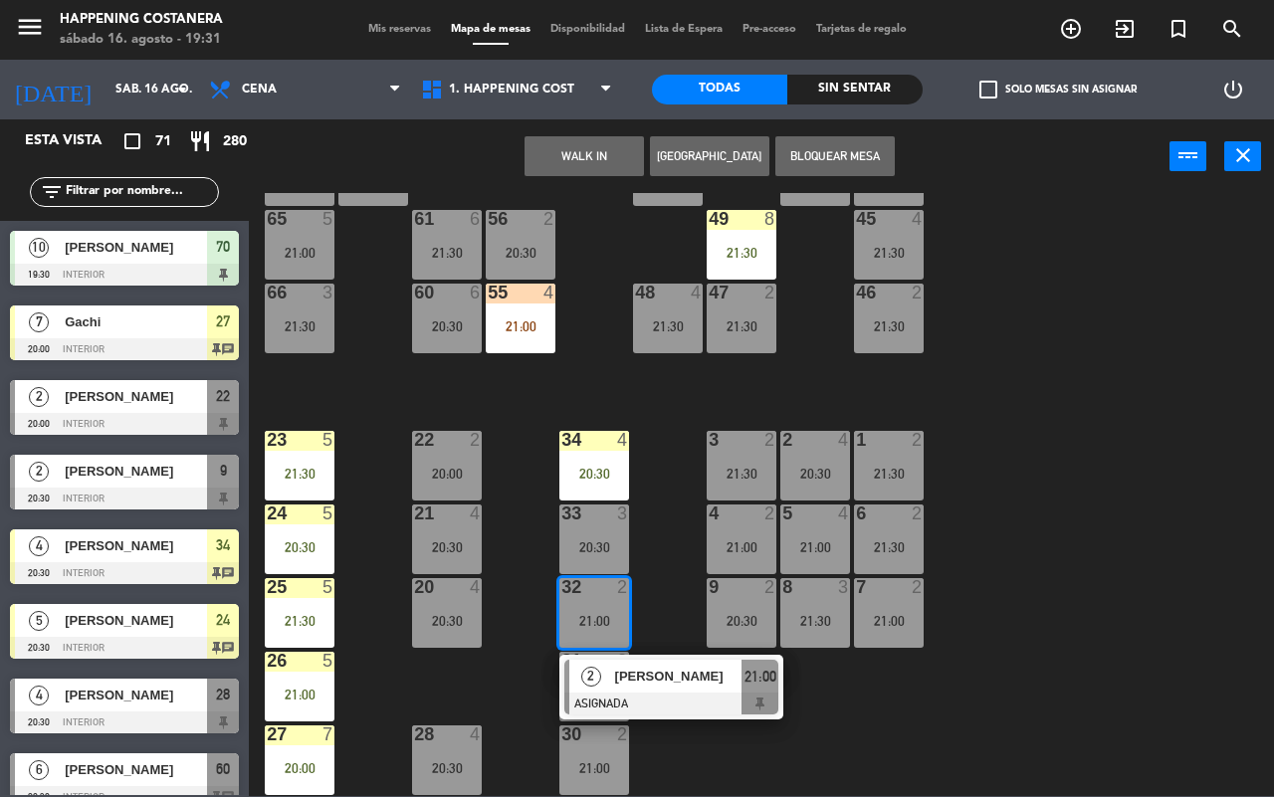
click at [615, 550] on div "33 3 20:30" at bounding box center [594, 540] width 70 height 70
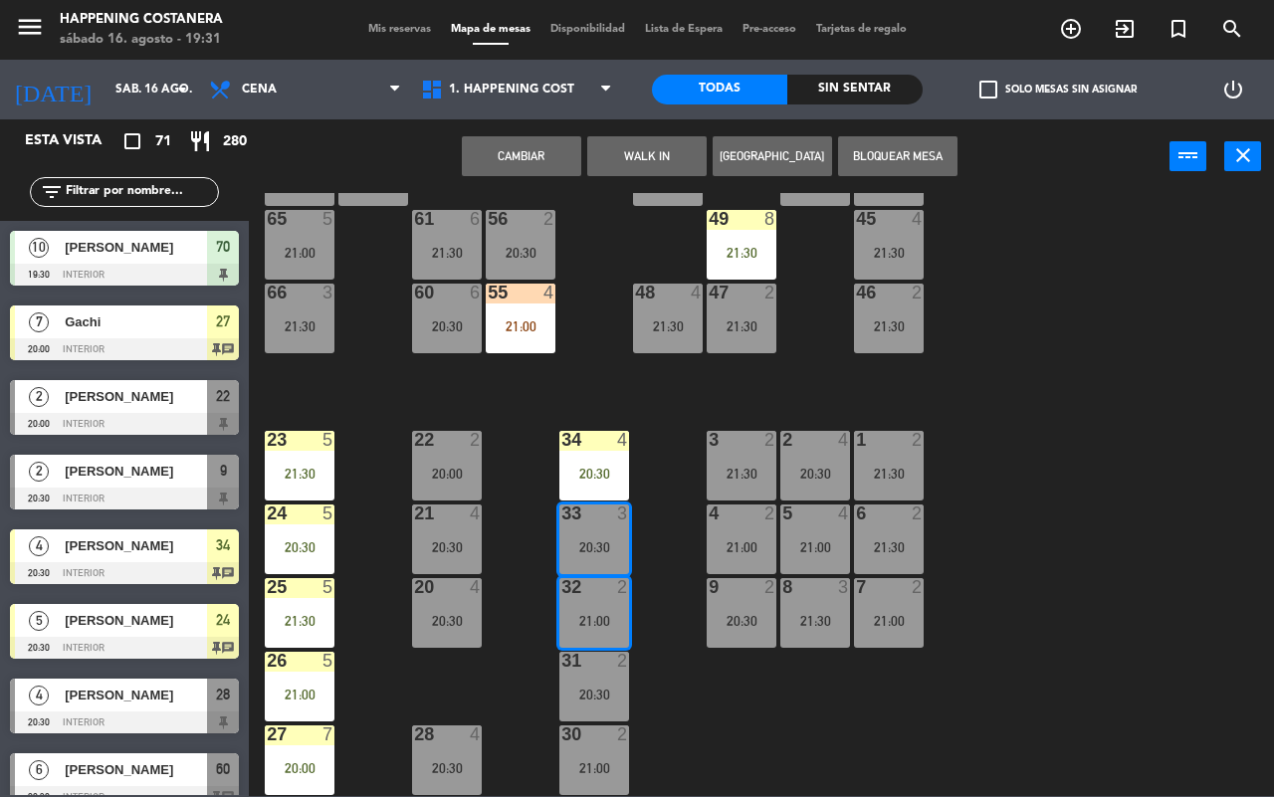
click at [951, 554] on div "69 2 122 6 121 6 120 6 14 4 CAVA 16 22:00 101 2 21:30 94 2 21:00 70 10 19:30 12…" at bounding box center [768, 494] width 1012 height 603
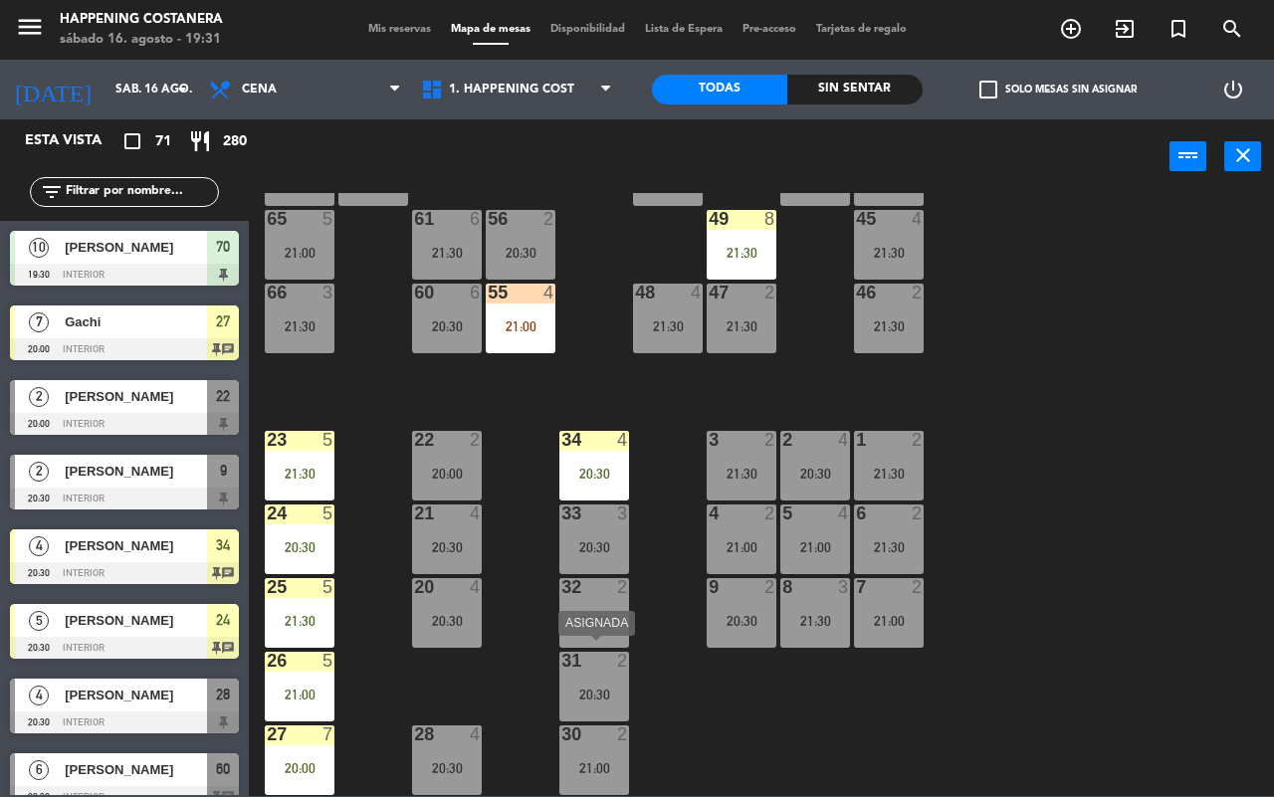
click at [619, 652] on div "2" at bounding box center [623, 661] width 12 height 18
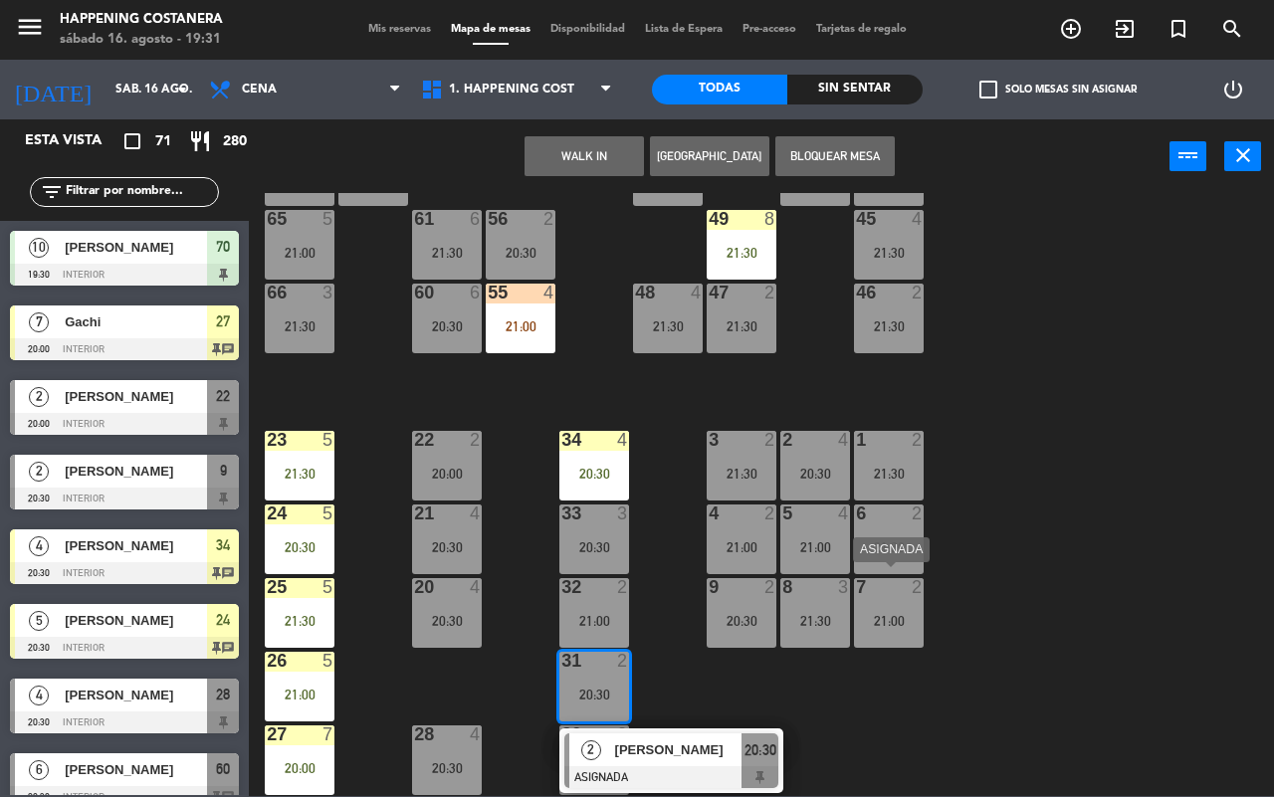
drag, startPoint x: 915, startPoint y: 573, endPoint x: 723, endPoint y: 604, distance: 194.5
click at [912, 578] on div "2" at bounding box center [918, 587] width 12 height 18
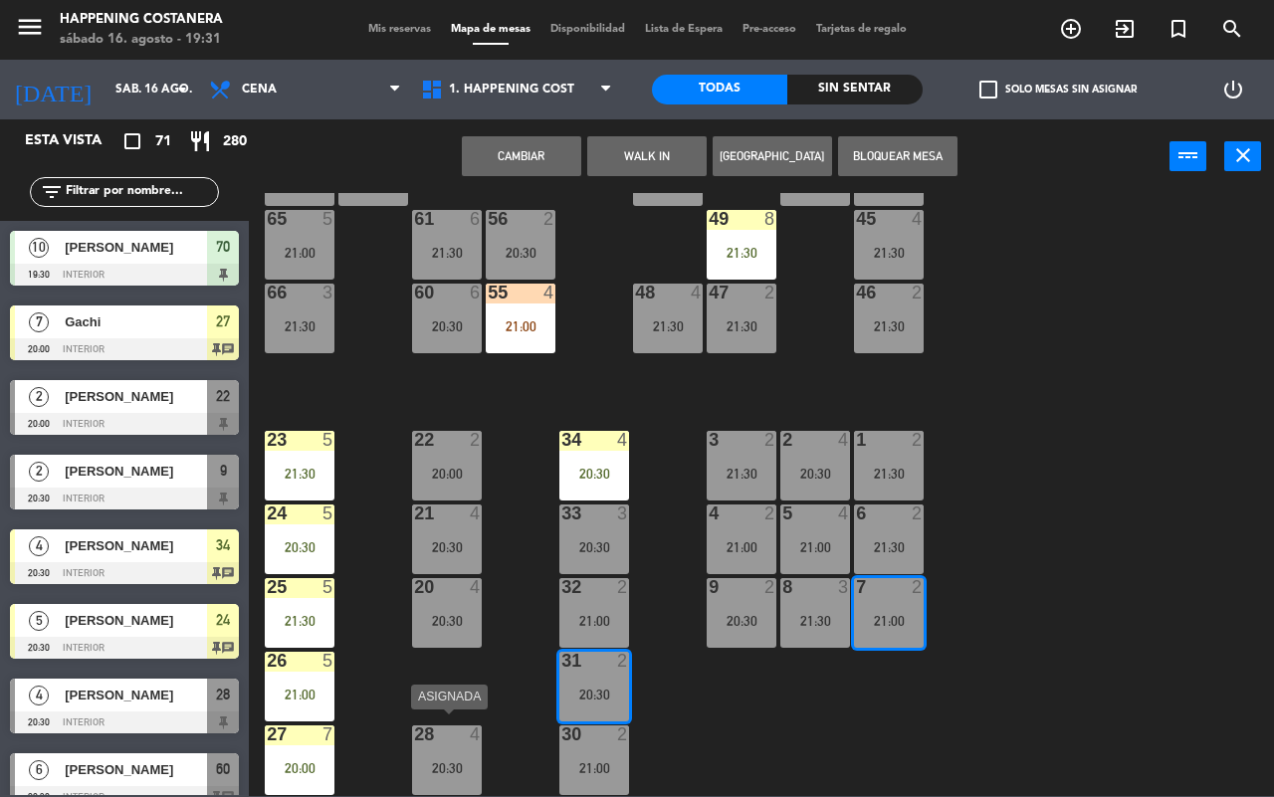
click at [460, 737] on div "28 4 20:30" at bounding box center [447, 760] width 70 height 70
click at [1033, 577] on div "69 2 122 6 121 6 120 6 14 4 CAVA 16 22:00 101 2 21:30 94 2 21:00 70 10 19:30 12…" at bounding box center [768, 494] width 1012 height 603
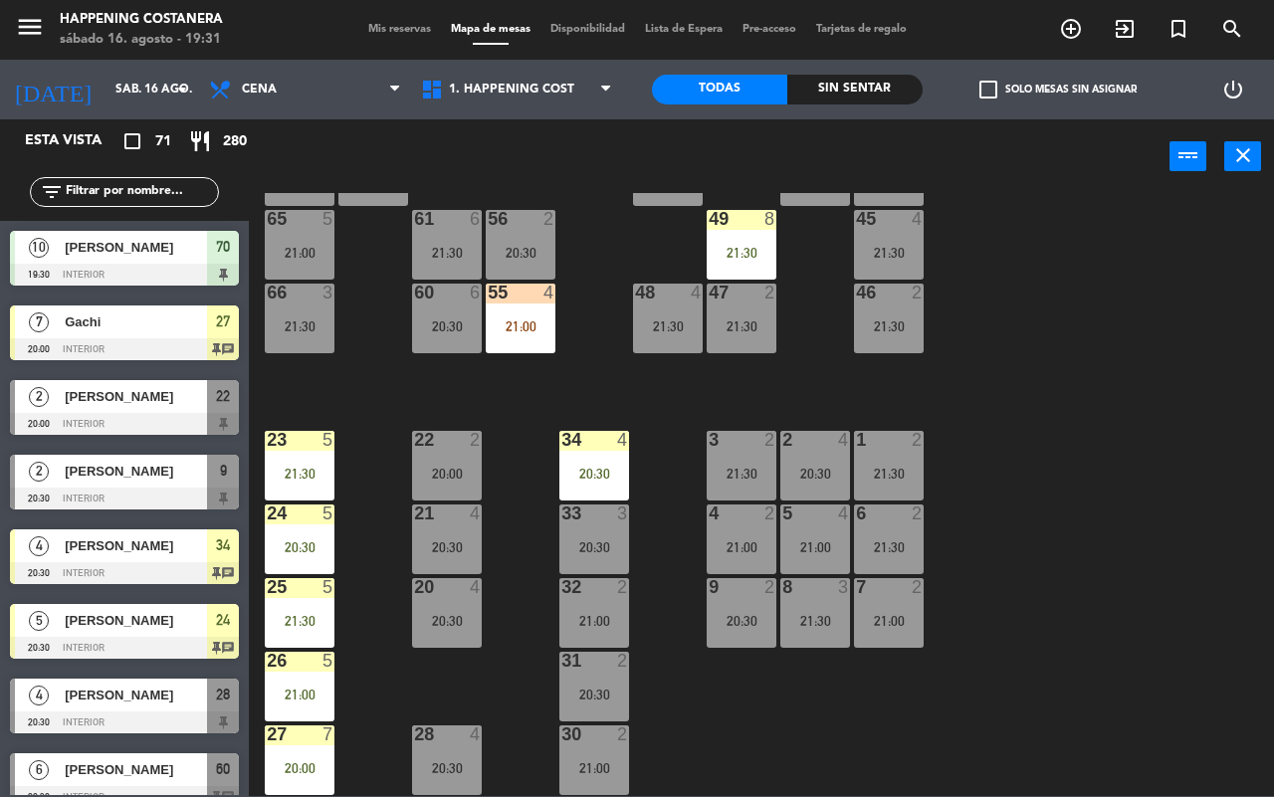
click at [302, 476] on div "23 5 21:30" at bounding box center [300, 466] width 70 height 70
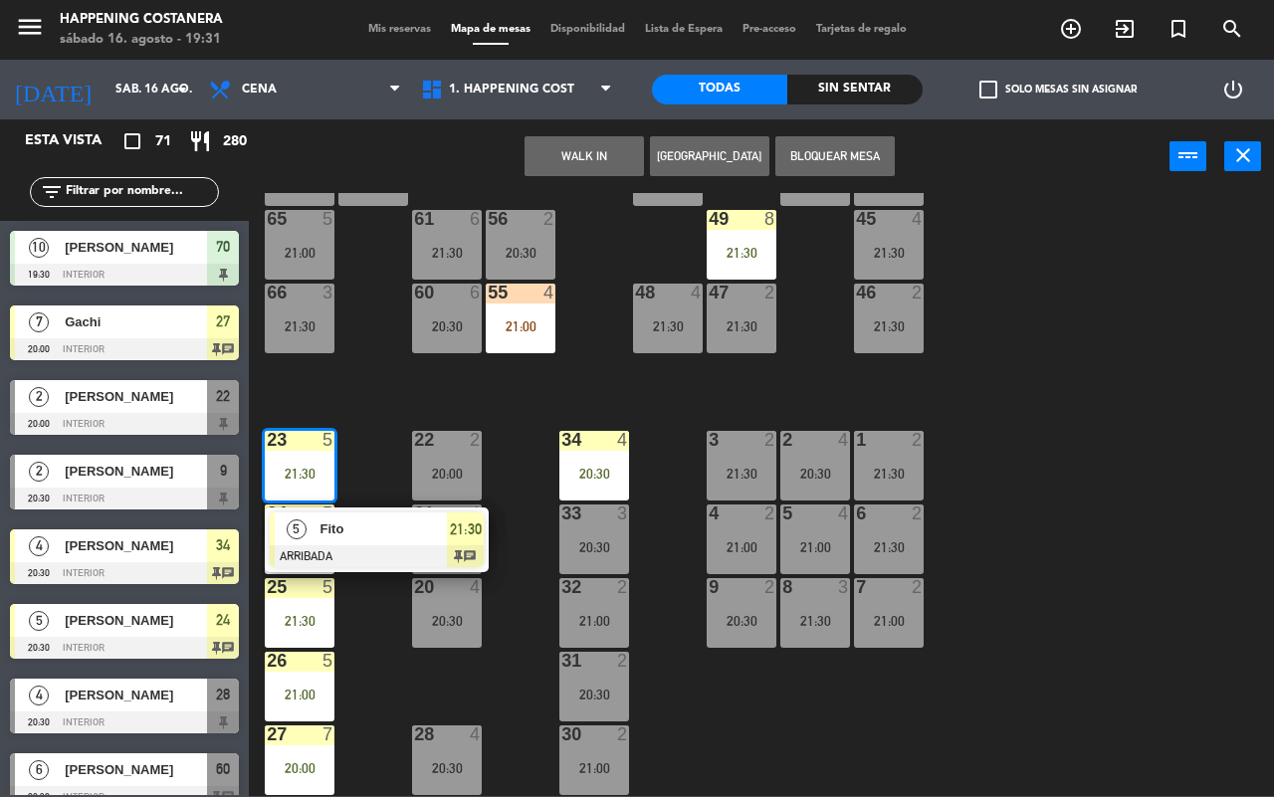
click at [338, 589] on div "69 2 122 6 121 6 120 6 14 4 CAVA 16 22:00 101 2 21:30 94 2 21:00 70 10 19:30 12…" at bounding box center [768, 494] width 1012 height 603
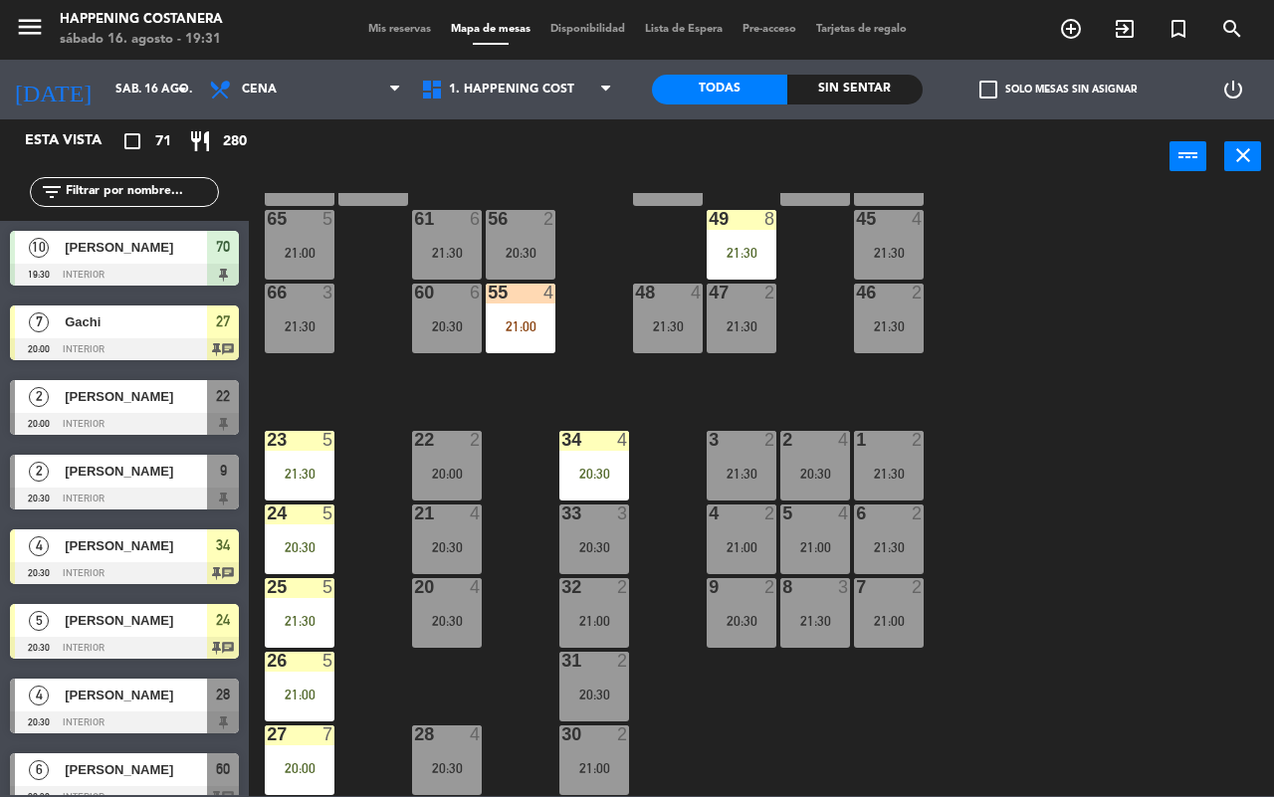
click at [301, 552] on div "24 5 20:30" at bounding box center [300, 540] width 70 height 70
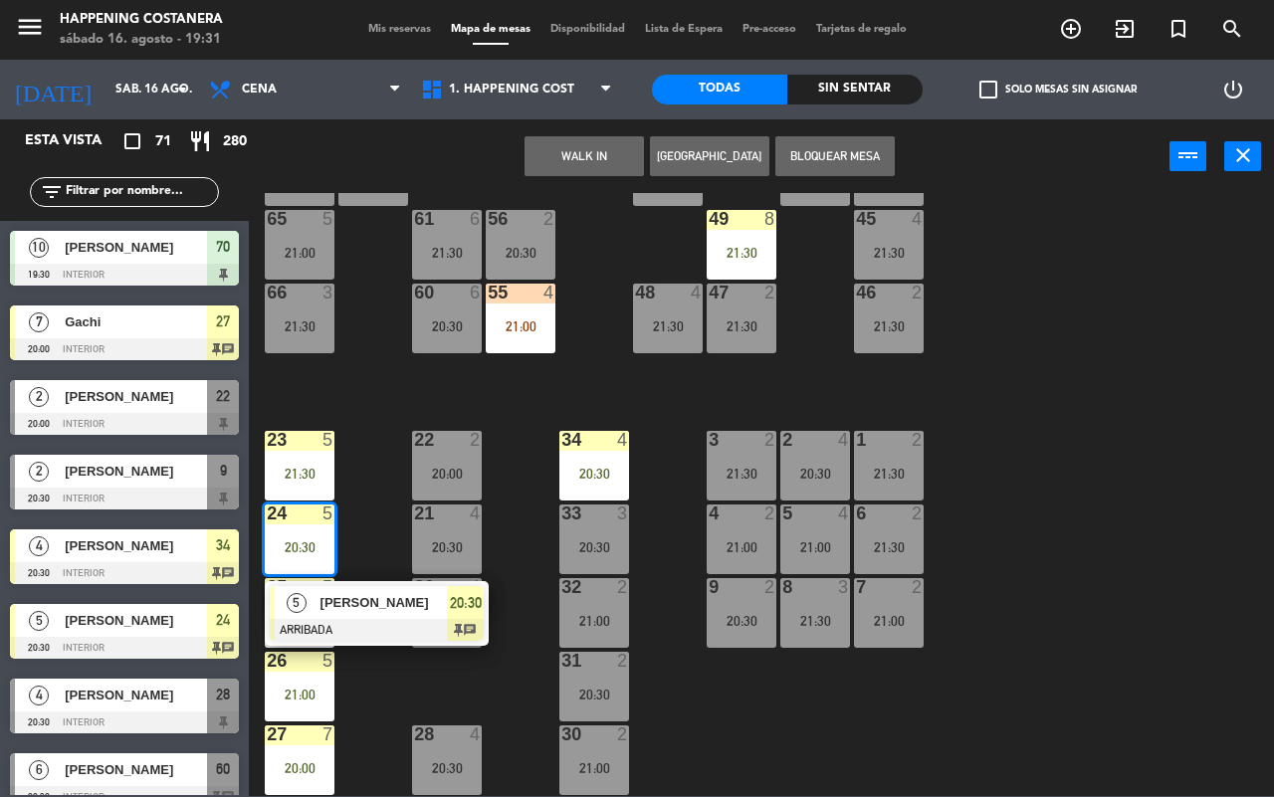
click at [329, 592] on span "[PERSON_NAME]" at bounding box center [383, 602] width 127 height 21
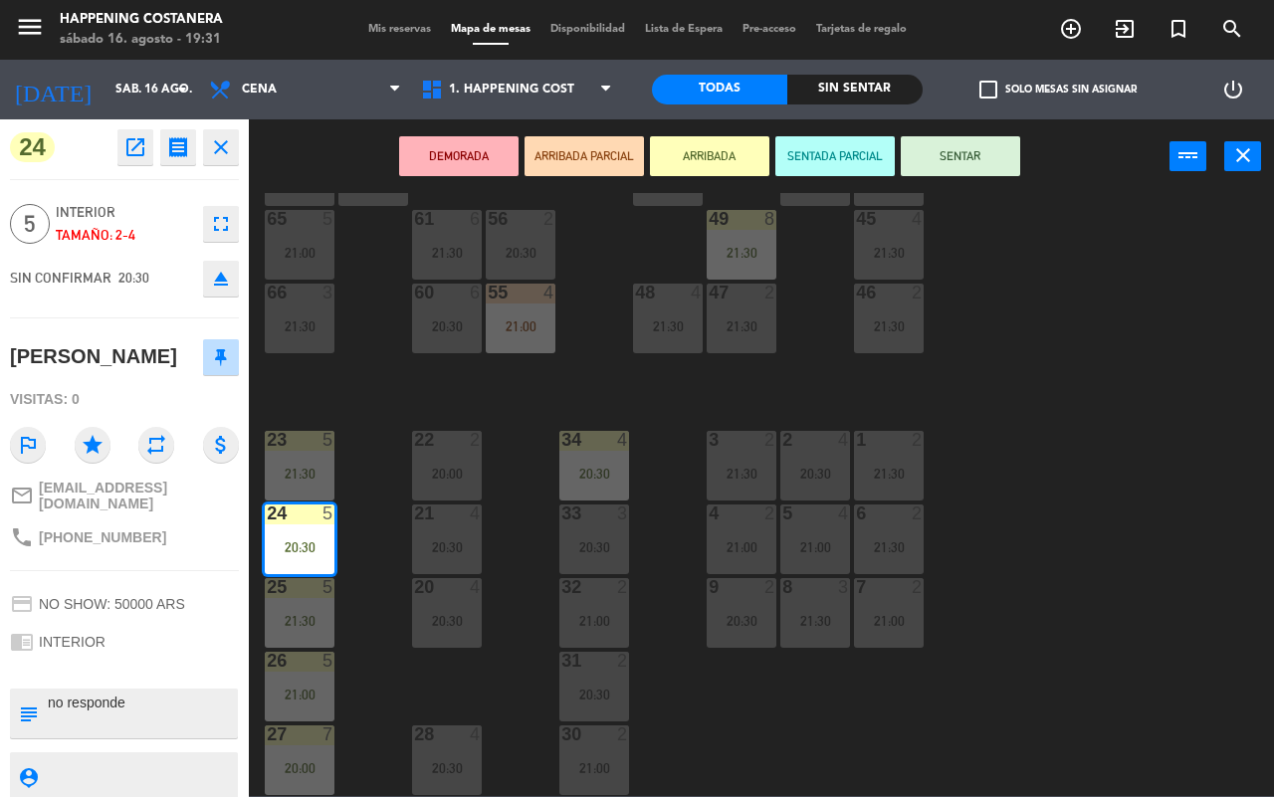
click at [953, 471] on div "69 2 122 6 121 6 120 6 14 4 CAVA 16 22:00 101 2 21:30 94 2 21:00 70 10 19:30 12…" at bounding box center [768, 494] width 1012 height 603
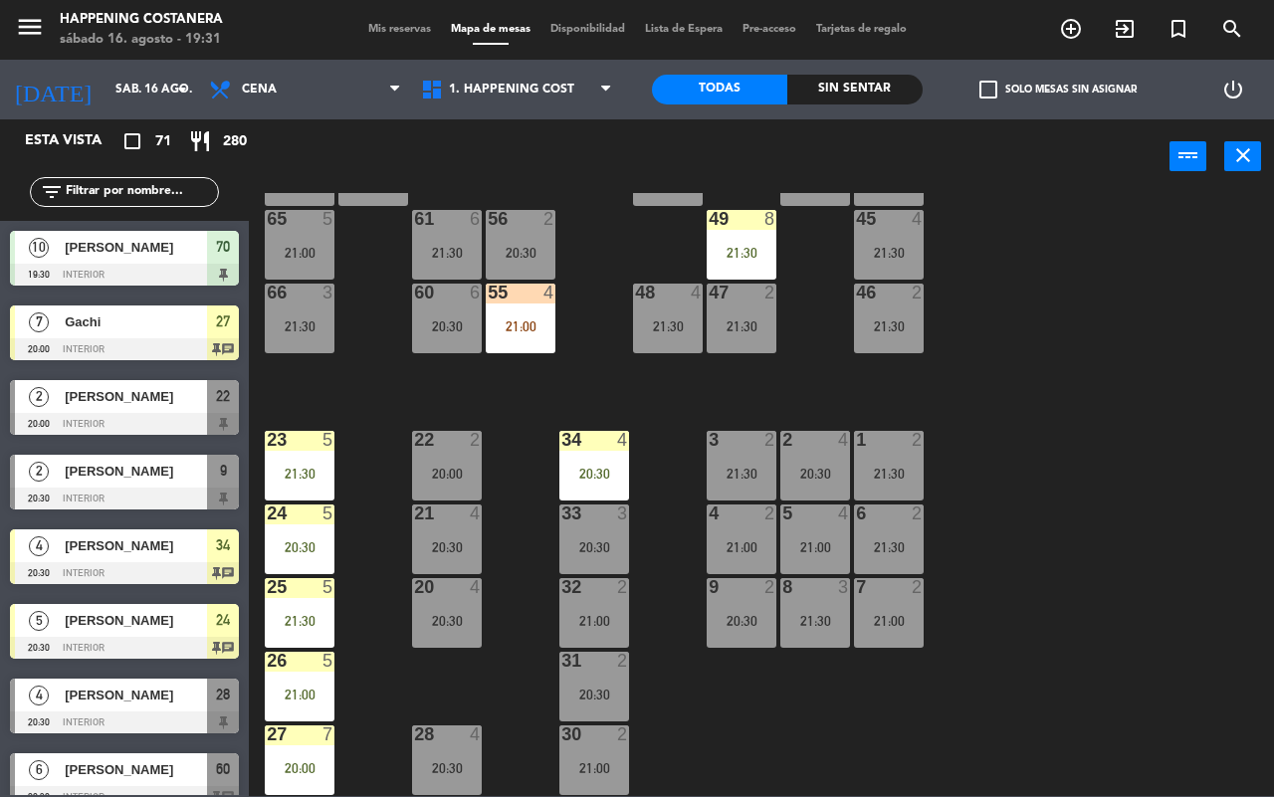
click at [274, 614] on div "21:30" at bounding box center [300, 621] width 70 height 14
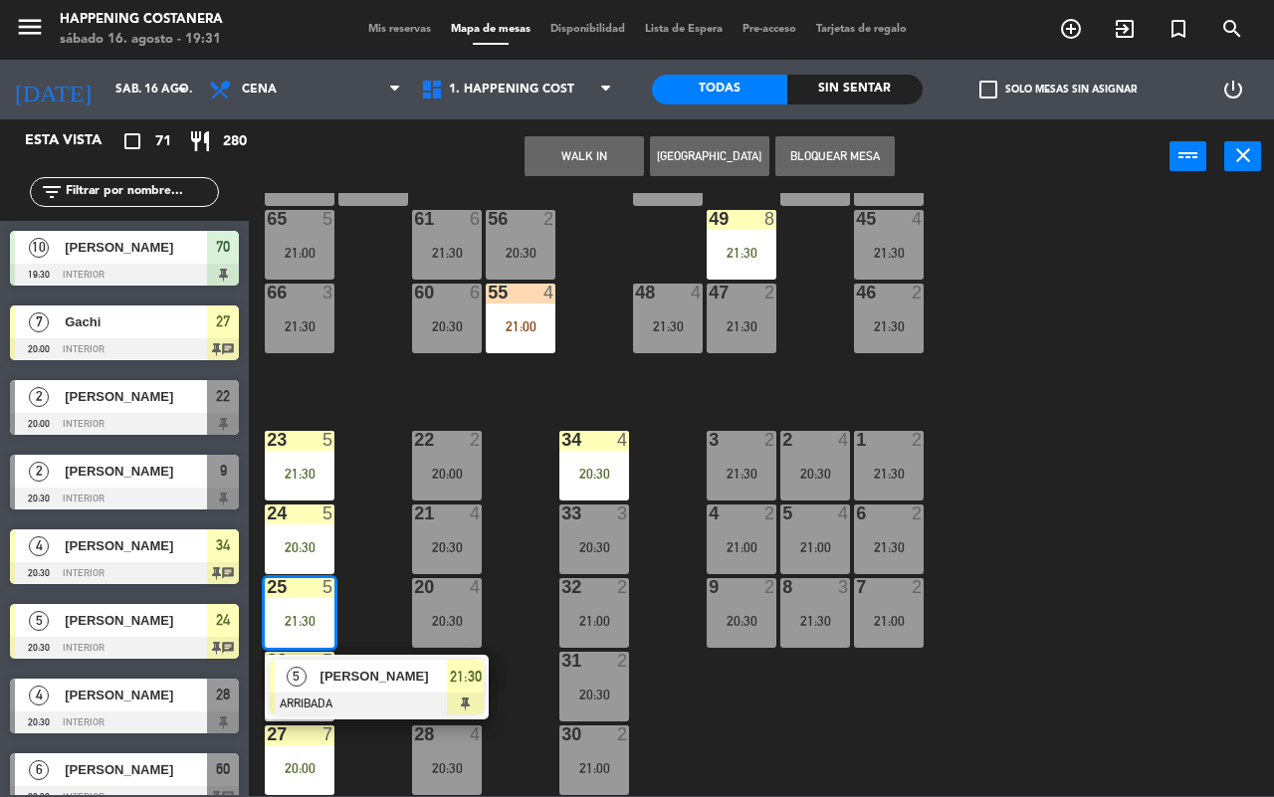
drag, startPoint x: 1002, startPoint y: 537, endPoint x: 311, endPoint y: 557, distance: 690.9
click at [998, 537] on div "69 2 122 6 121 6 120 6 14 4 CAVA 16 22:00 101 2 21:30 94 2 21:00 70 10 19:30 12…" at bounding box center [768, 494] width 1012 height 603
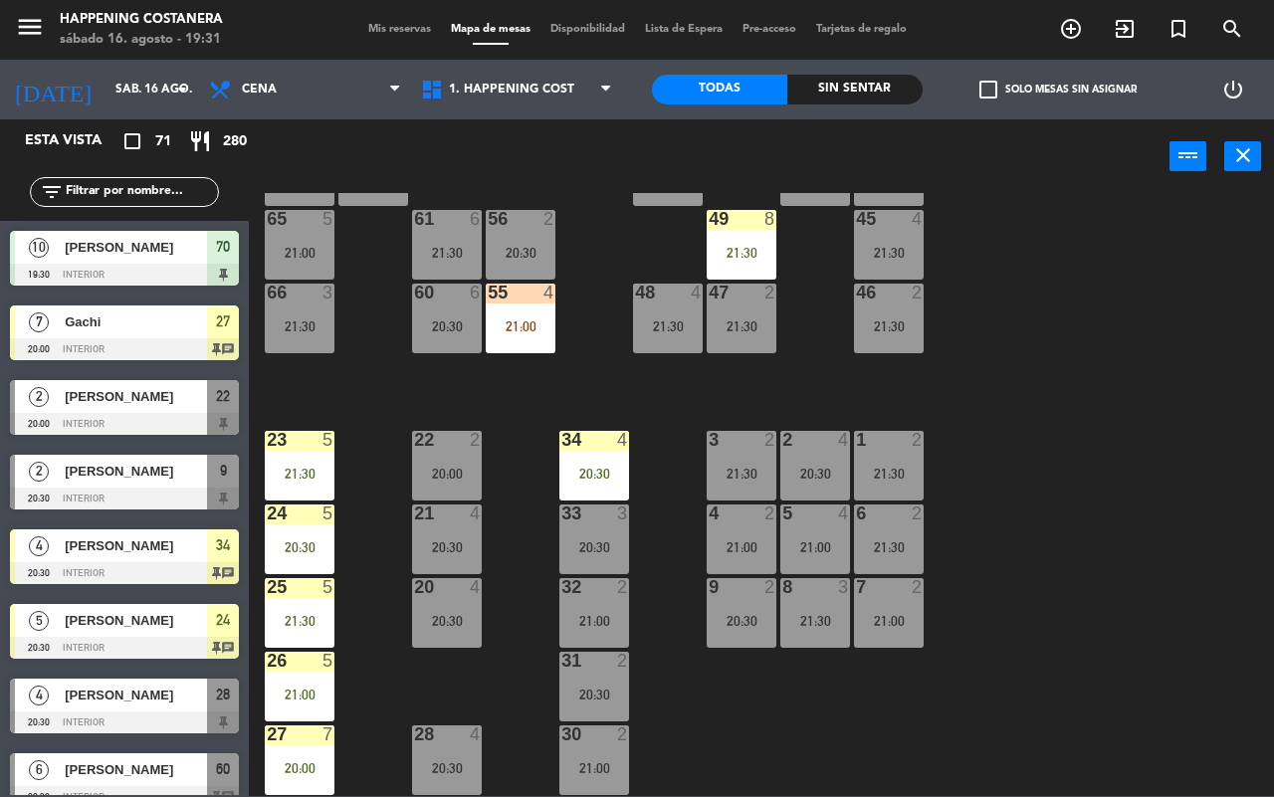
click at [268, 653] on div "26" at bounding box center [267, 661] width 1 height 18
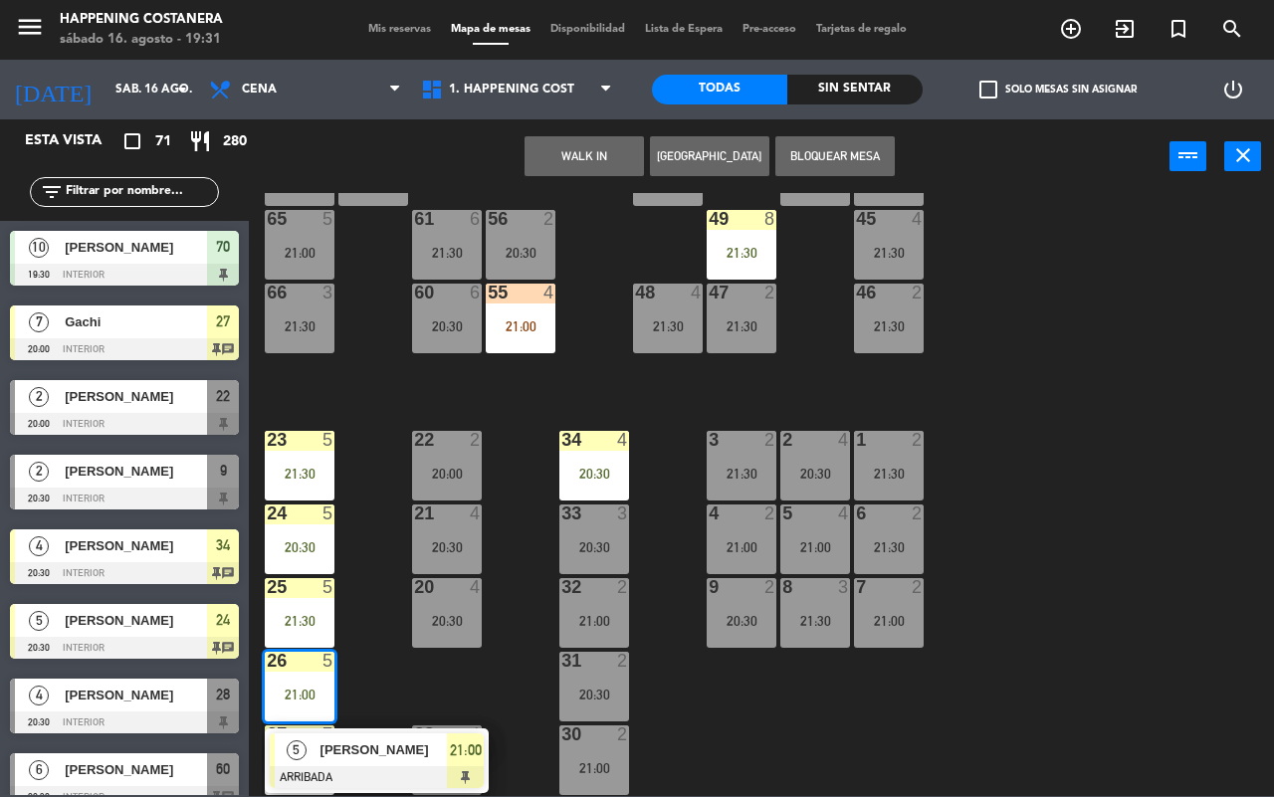
click at [903, 590] on div "7 2 21:00" at bounding box center [889, 613] width 70 height 70
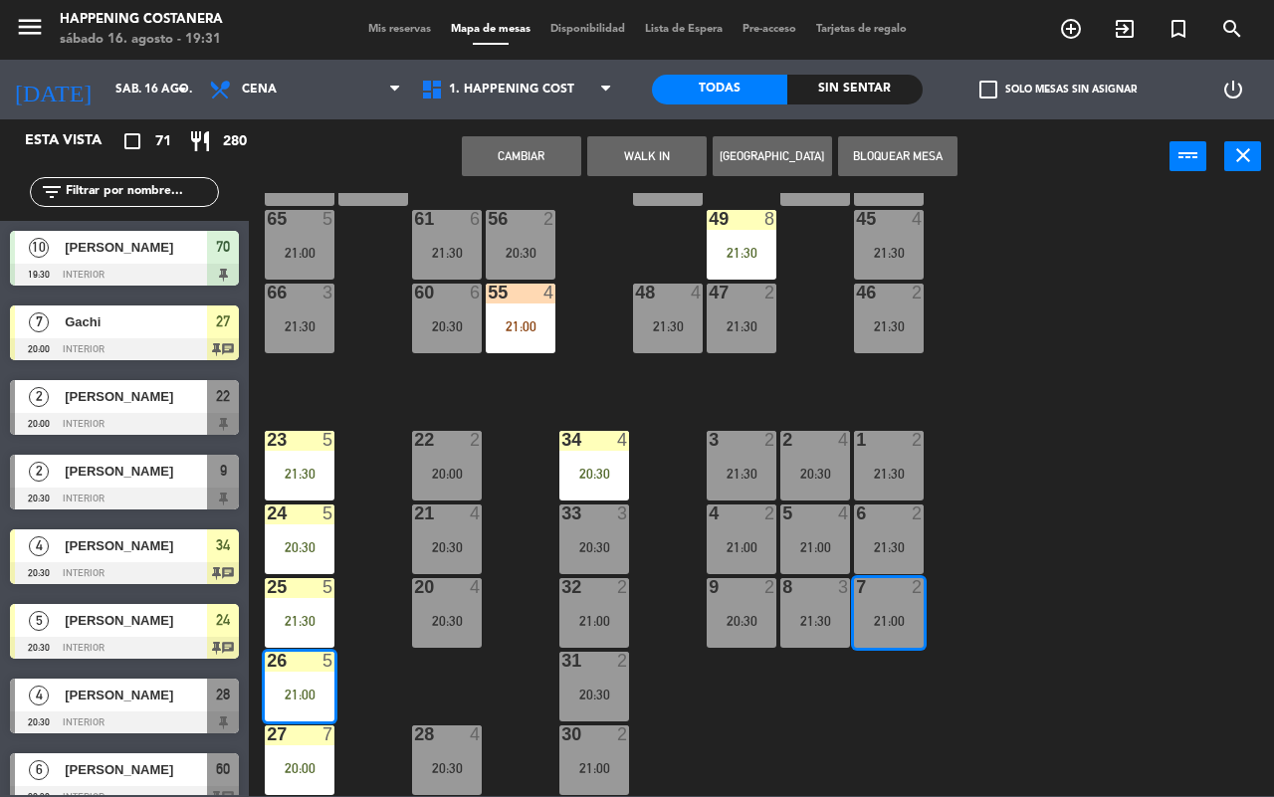
click at [294, 726] on div at bounding box center [300, 734] width 33 height 18
click at [314, 734] on div "27 7" at bounding box center [300, 735] width 70 height 20
click at [1086, 517] on div "69 2 122 6 121 6 120 6 14 4 CAVA 16 22:00 101 2 21:30 94 2 21:00 70 10 19:30 12…" at bounding box center [768, 494] width 1012 height 603
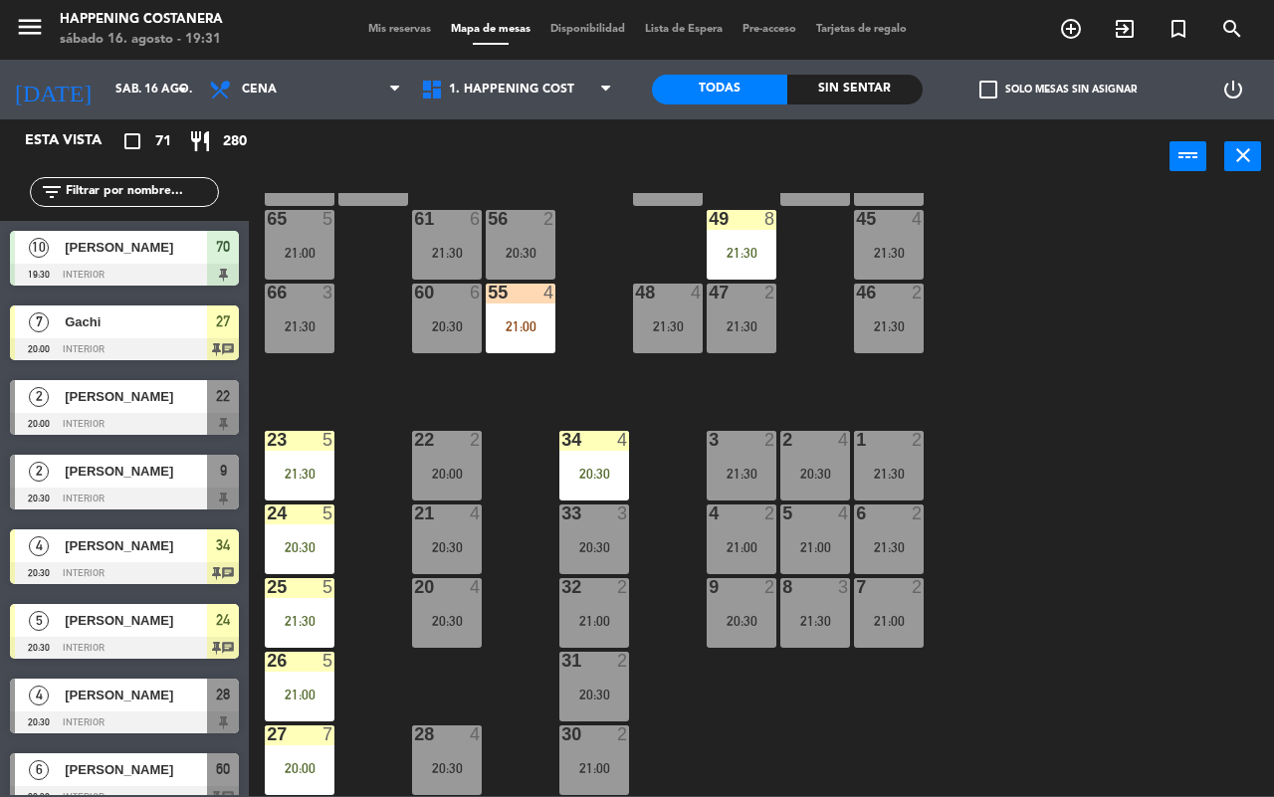
click at [328, 733] on div "27 7" at bounding box center [300, 735] width 70 height 20
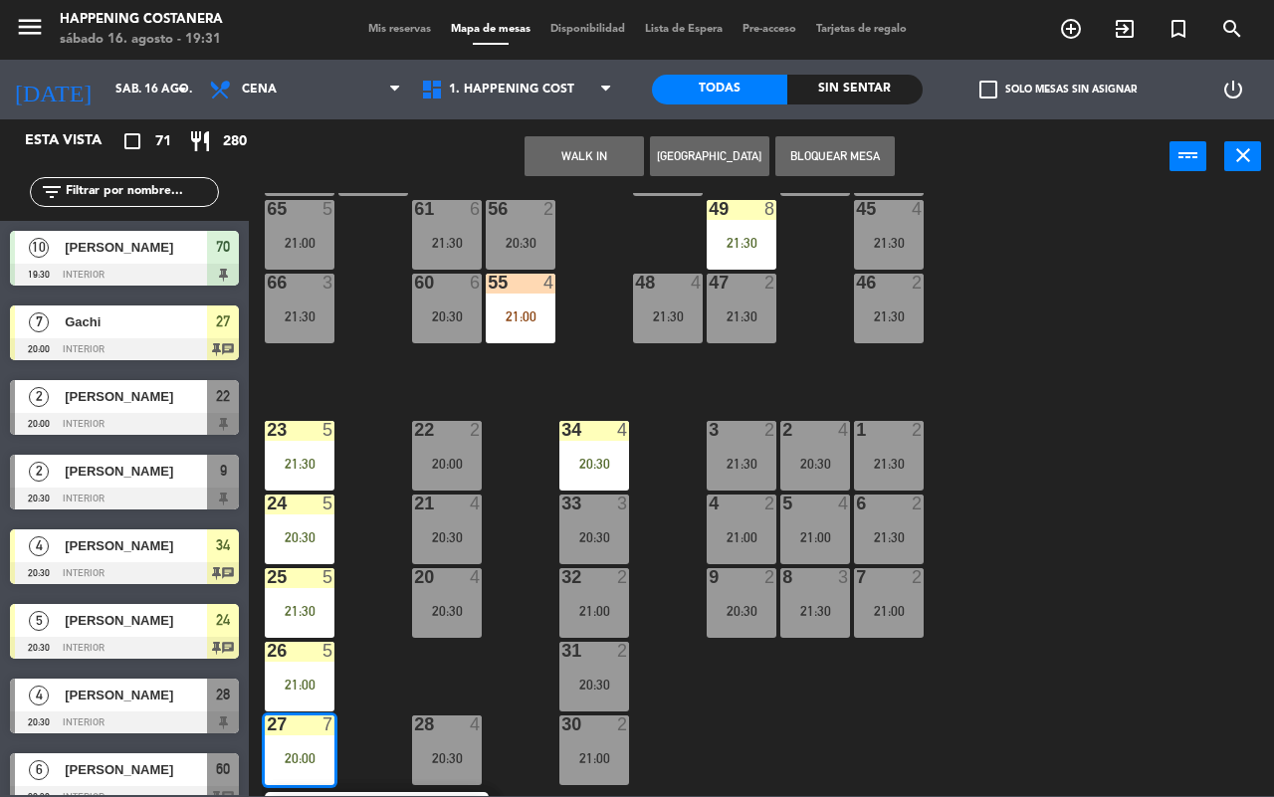
click at [328, 734] on div "27 7" at bounding box center [300, 725] width 70 height 20
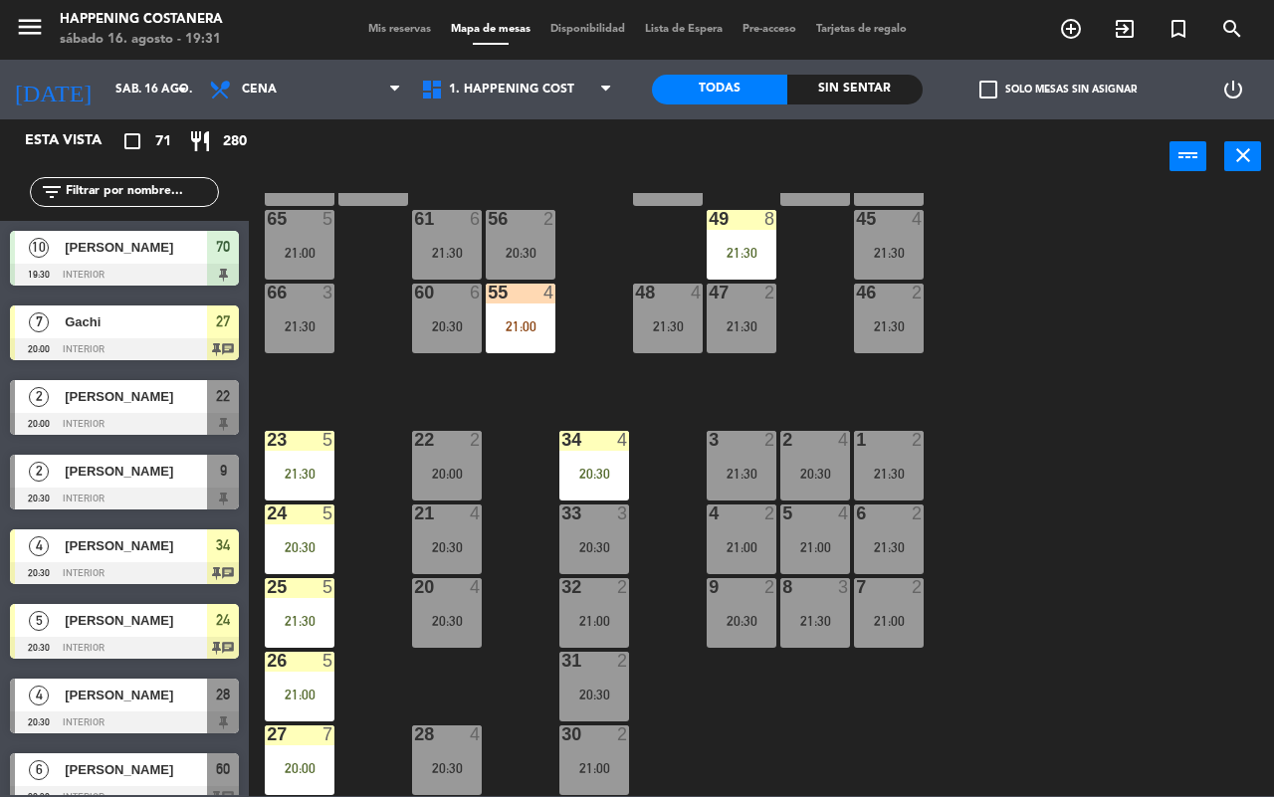
click at [326, 734] on div "27 7" at bounding box center [300, 735] width 70 height 20
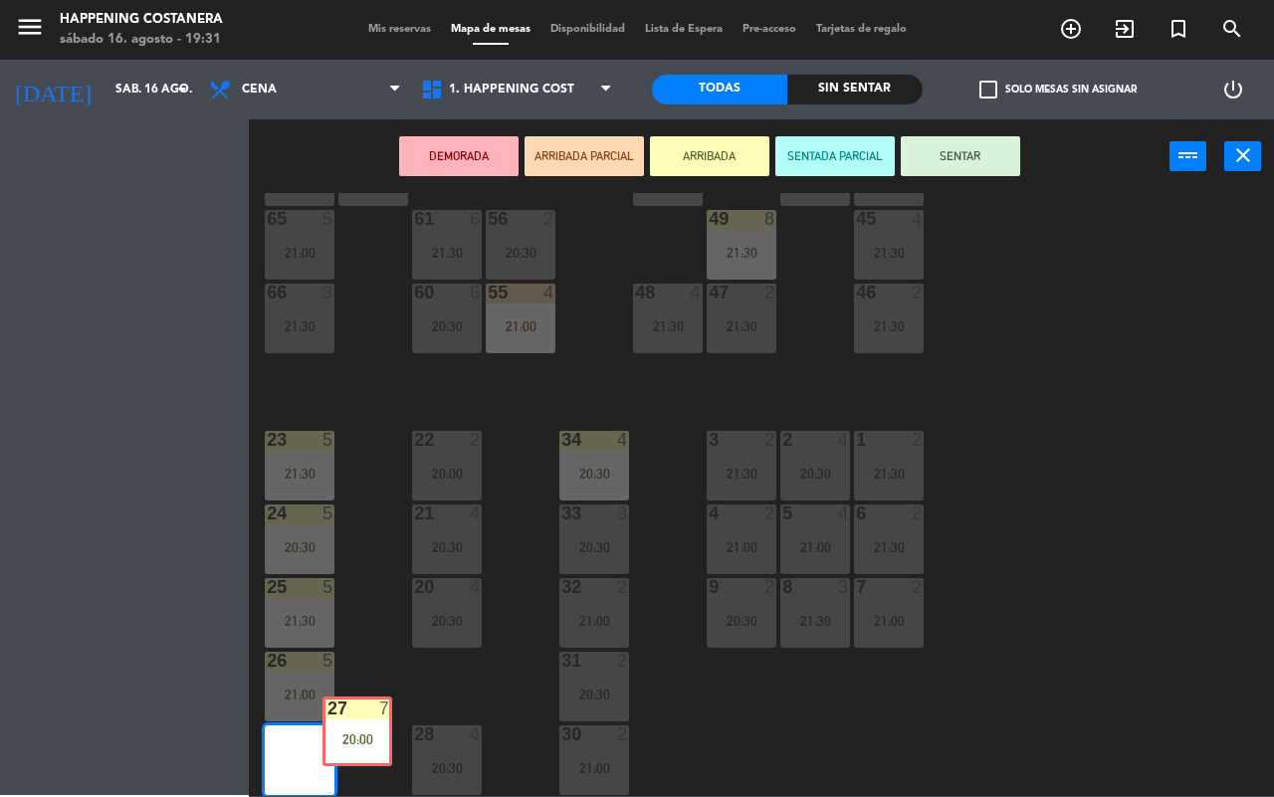
drag, startPoint x: 320, startPoint y: 742, endPoint x: 378, endPoint y: 723, distance: 60.7
click at [378, 723] on div "69 2 122 6 121 6 120 6 14 4 CAVA 16 22:00 101 2 21:30 94 2 21:00 70 10 19:30 12…" at bounding box center [768, 494] width 1012 height 603
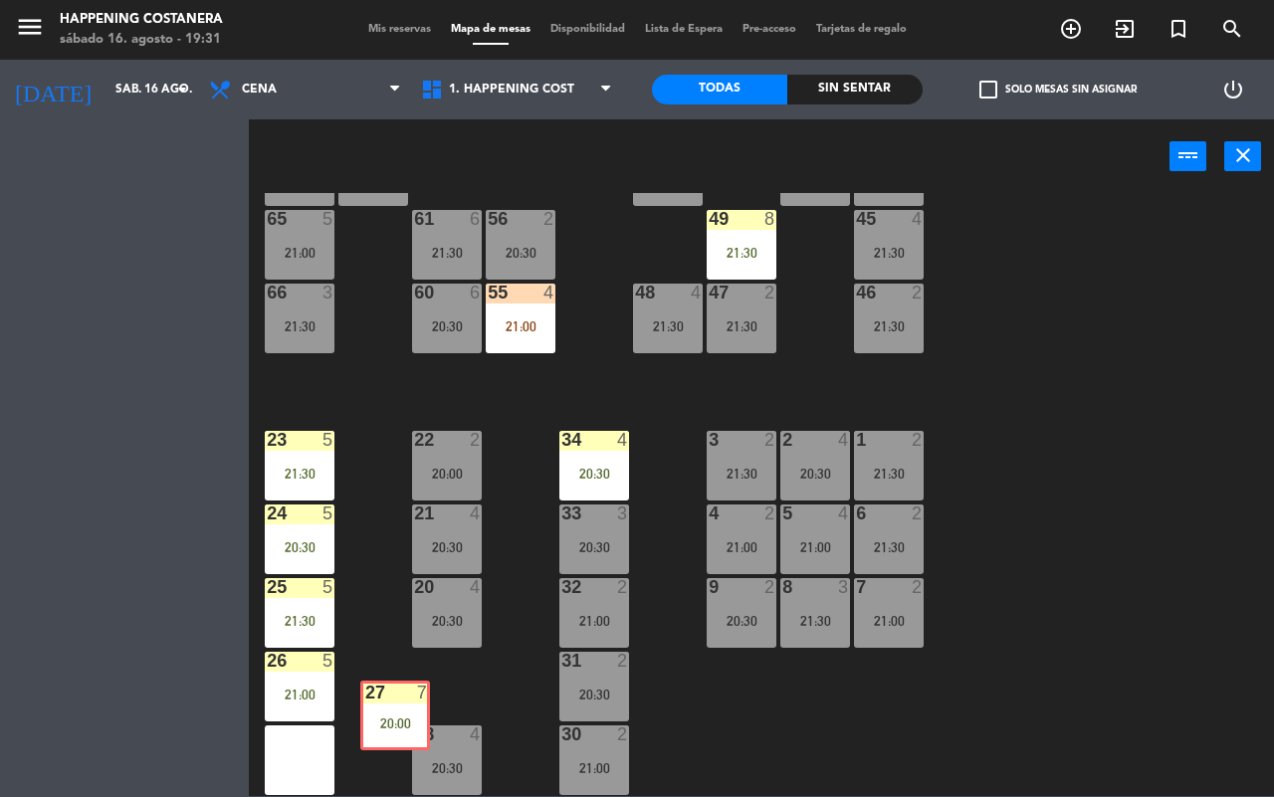
drag, startPoint x: 318, startPoint y: 741, endPoint x: 404, endPoint y: 712, distance: 90.3
click at [416, 705] on div "69 2 122 6 121 6 120 6 14 4 CAVA 16 22:00 101 2 21:30 94 2 21:00 70 10 19:30 12…" at bounding box center [768, 494] width 1012 height 603
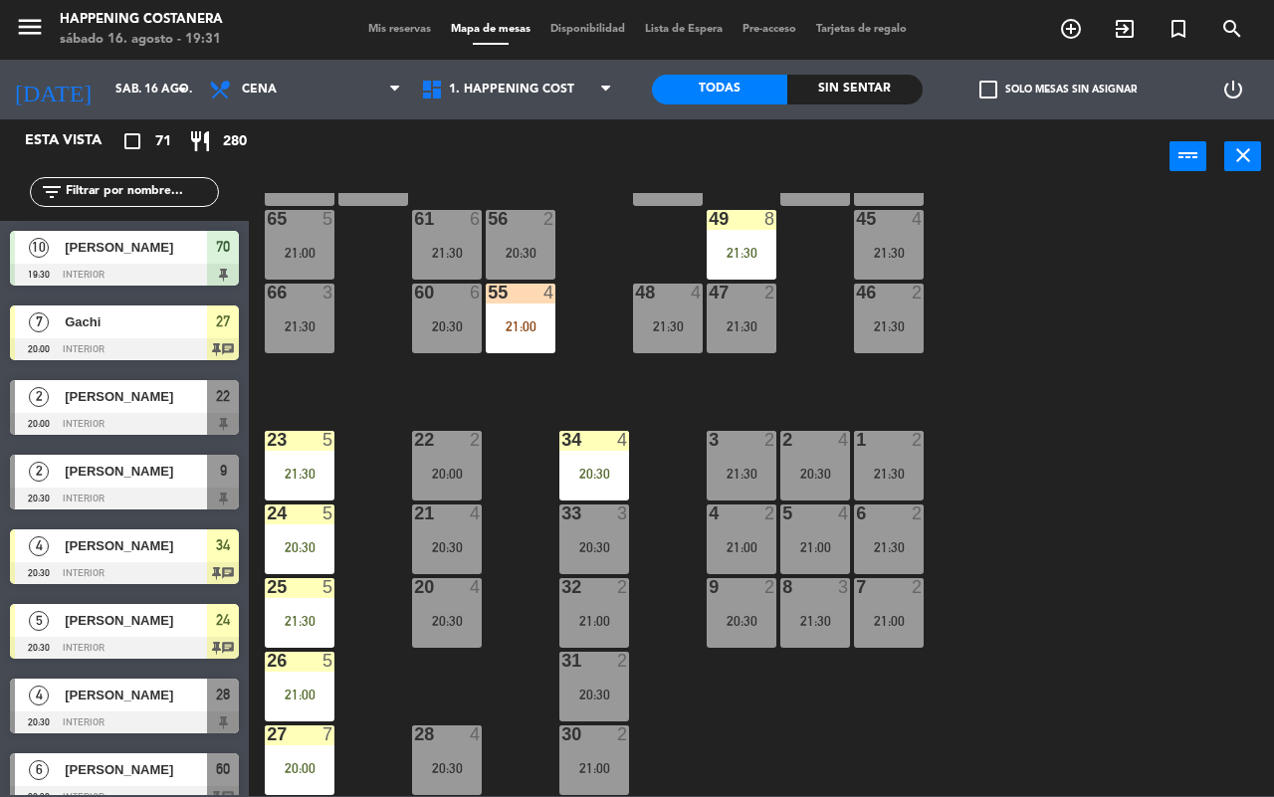
click at [319, 761] on div "20:00" at bounding box center [300, 768] width 70 height 14
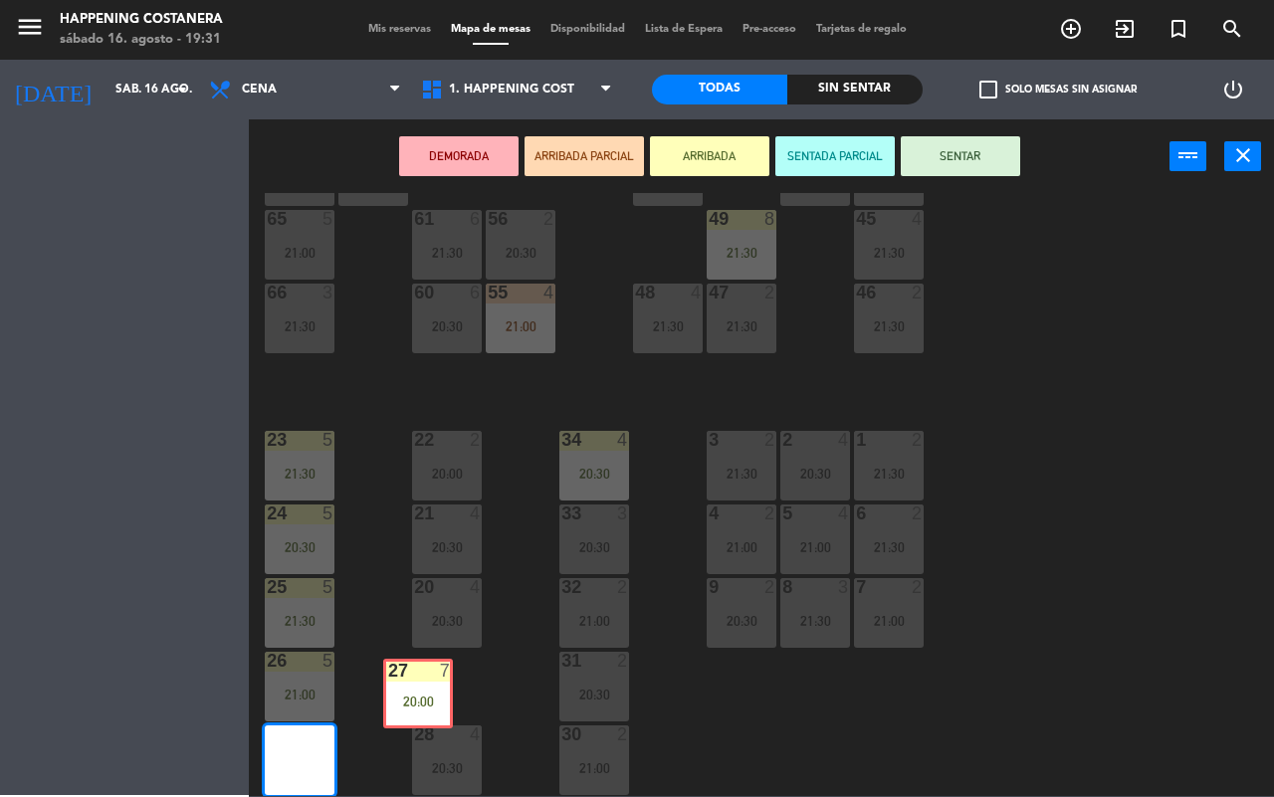
drag, startPoint x: 319, startPoint y: 753, endPoint x: 436, endPoint y: 700, distance: 128.2
click at [436, 697] on div "69 2 122 6 121 6 120 6 14 4 CAVA 16 22:00 101 2 21:30 94 2 21:00 70 10 19:30 12…" at bounding box center [768, 494] width 1012 height 603
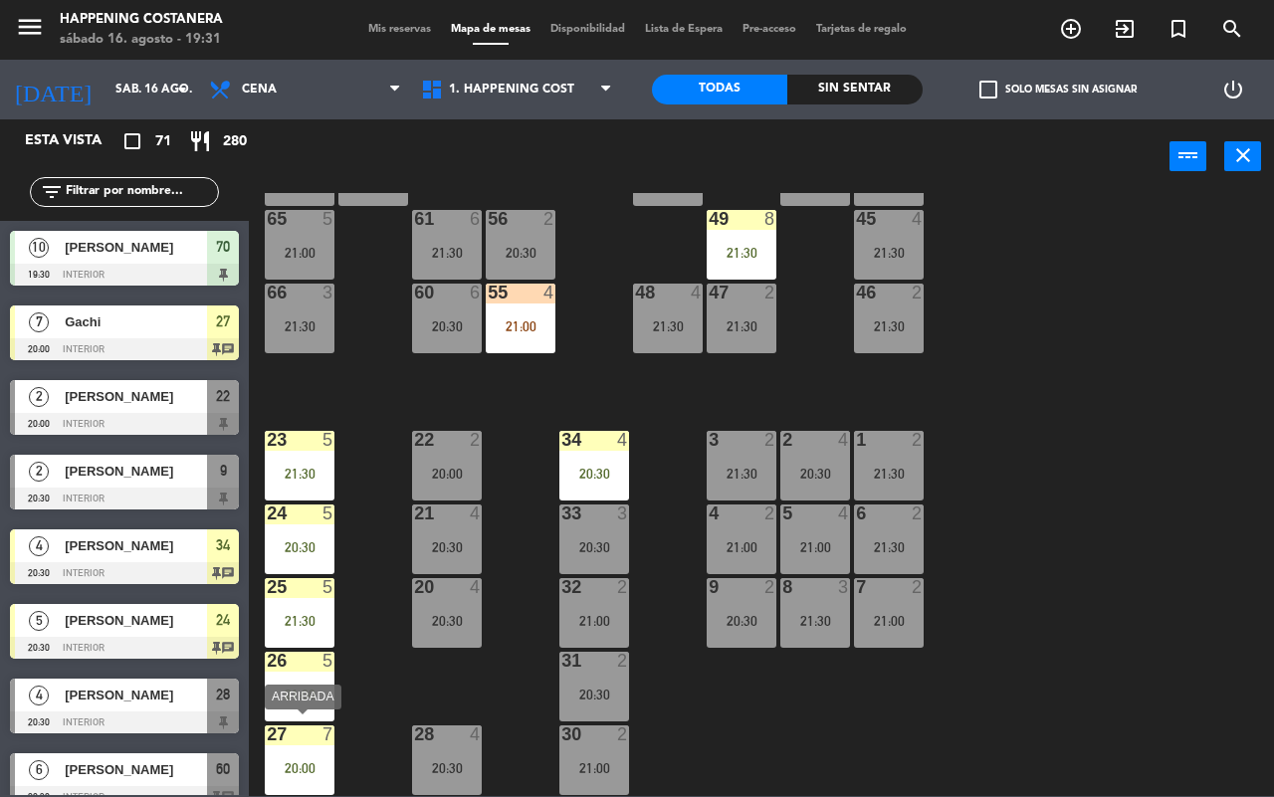
click at [284, 764] on div "27 7 20:00" at bounding box center [300, 760] width 70 height 70
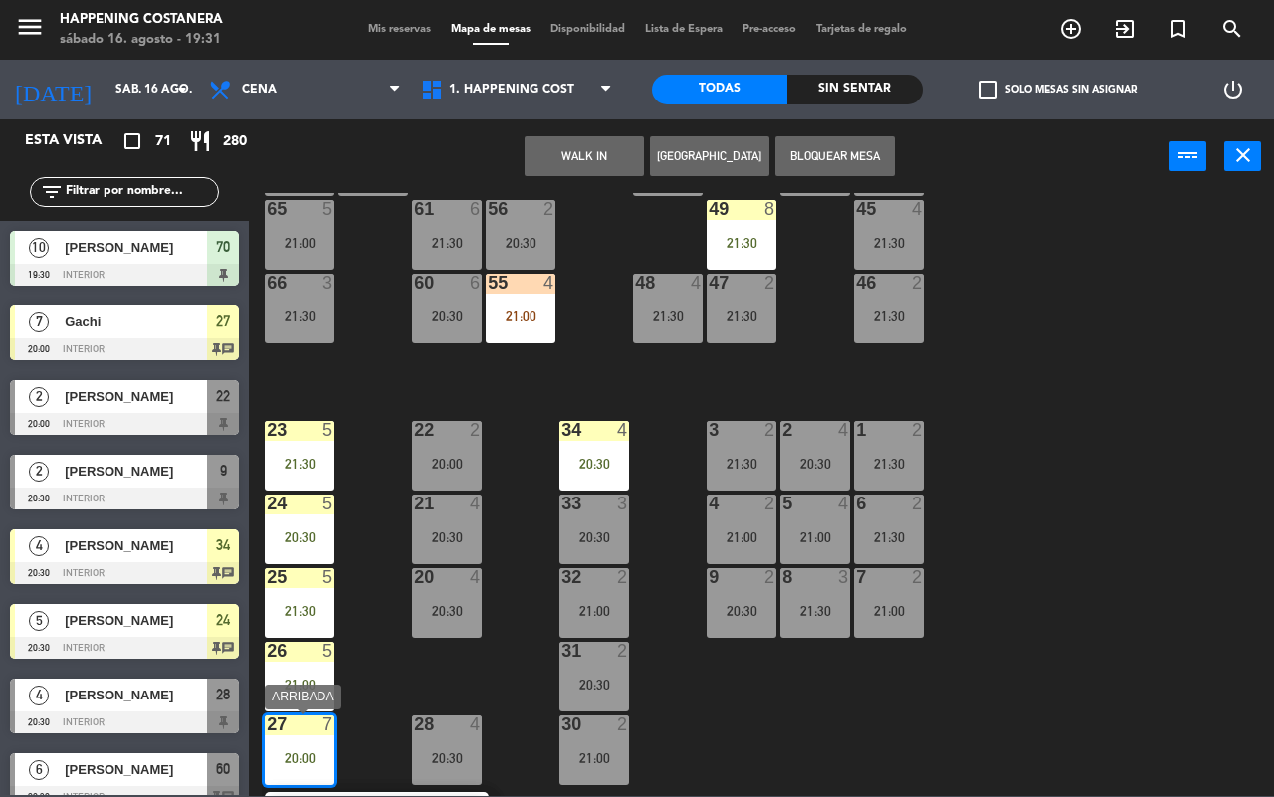
drag, startPoint x: 321, startPoint y: 759, endPoint x: 344, endPoint y: 748, distance: 25.4
click at [350, 756] on div "69 2 122 6 121 6 120 6 14 4 CAVA 16 22:00 101 2 21:30 94 2 21:00 70 10 19:30 12…" at bounding box center [768, 494] width 1012 height 603
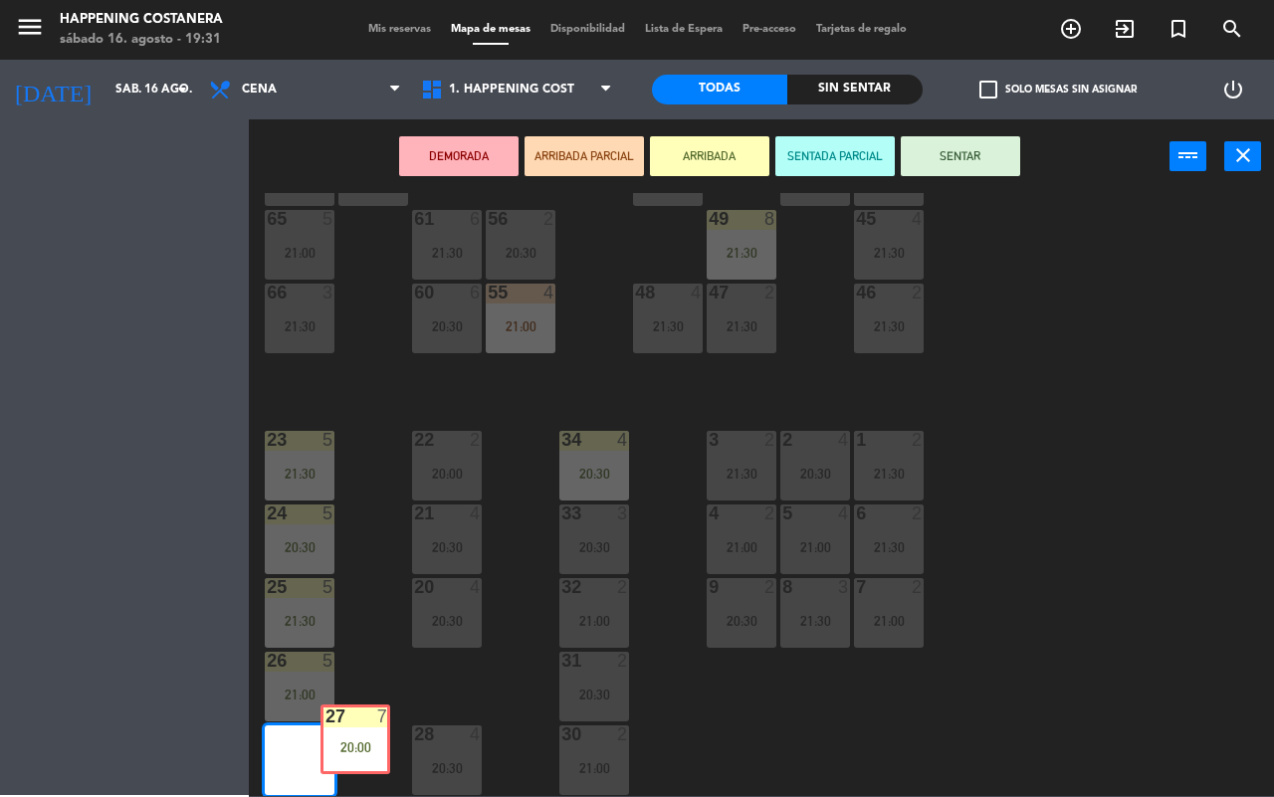
drag, startPoint x: 330, startPoint y: 762, endPoint x: 386, endPoint y: 751, distance: 56.8
click at [386, 751] on div "69 2 122 6 121 6 120 6 14 4 CAVA 16 22:00 101 2 21:30 94 2 21:00 70 10 19:30 12…" at bounding box center [768, 494] width 1012 height 603
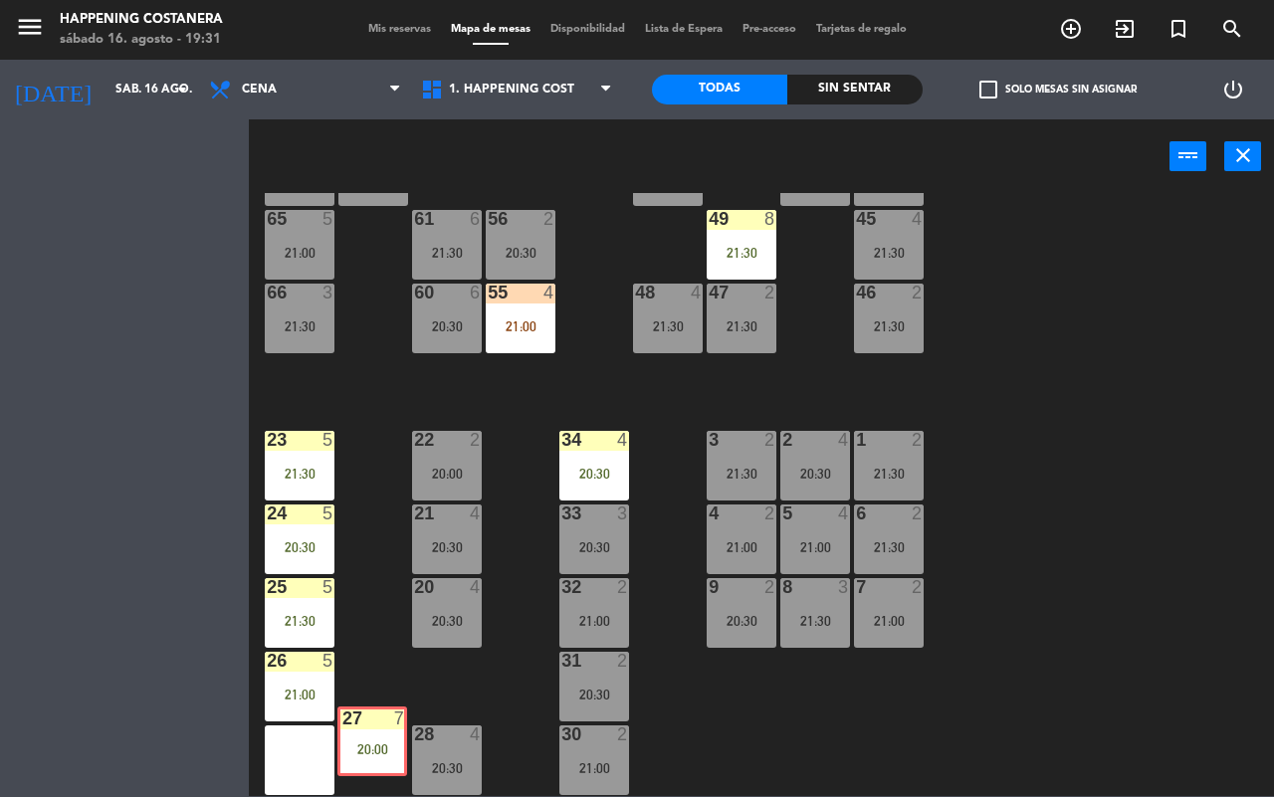
drag, startPoint x: 279, startPoint y: 742, endPoint x: 371, endPoint y: 729, distance: 93.4
click at [379, 724] on div "69 2 122 6 121 6 120 6 14 4 CAVA 16 22:00 101 2 21:30 94 2 21:00 70 10 19:30 12…" at bounding box center [768, 494] width 1012 height 603
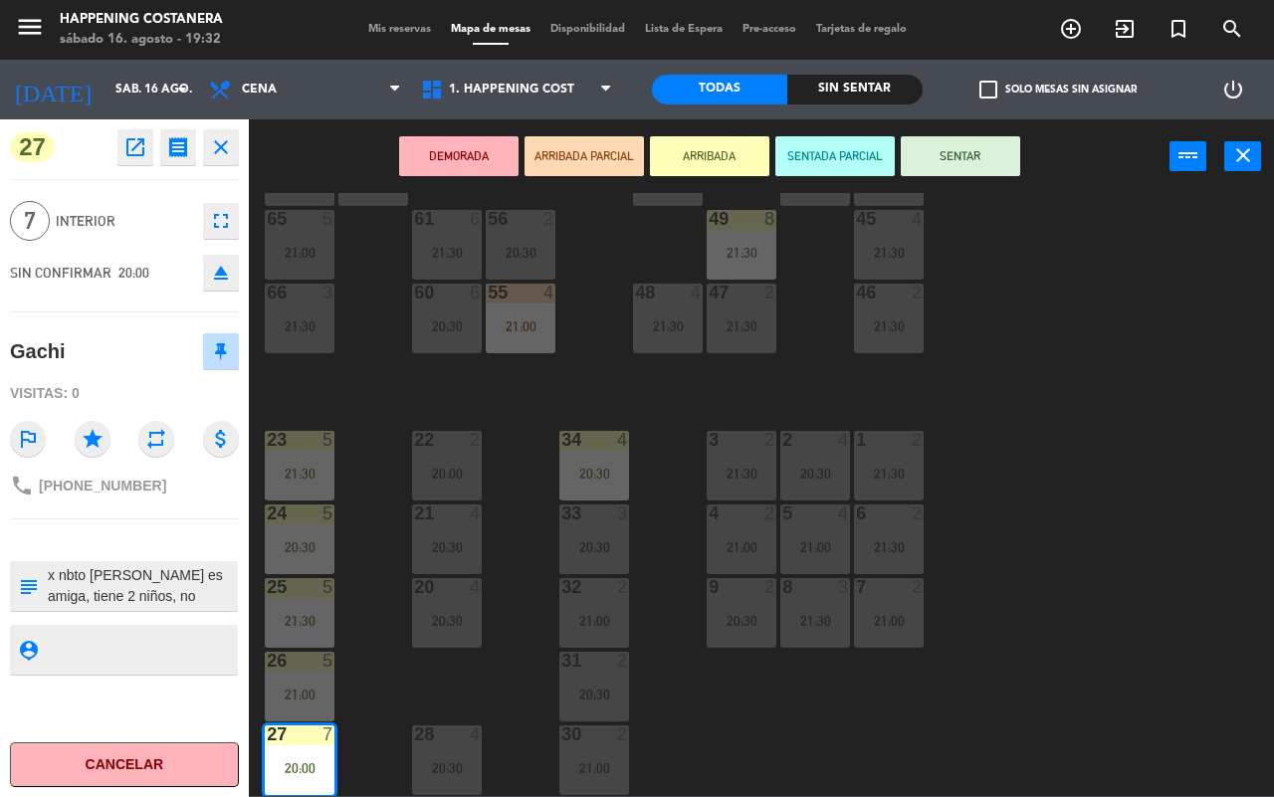
click at [1125, 537] on div "69 2 122 6 121 6 120 6 14 4 CAVA 16 22:00 101 2 21:30 94 2 21:00 70 10 19:30 12…" at bounding box center [768, 494] width 1012 height 603
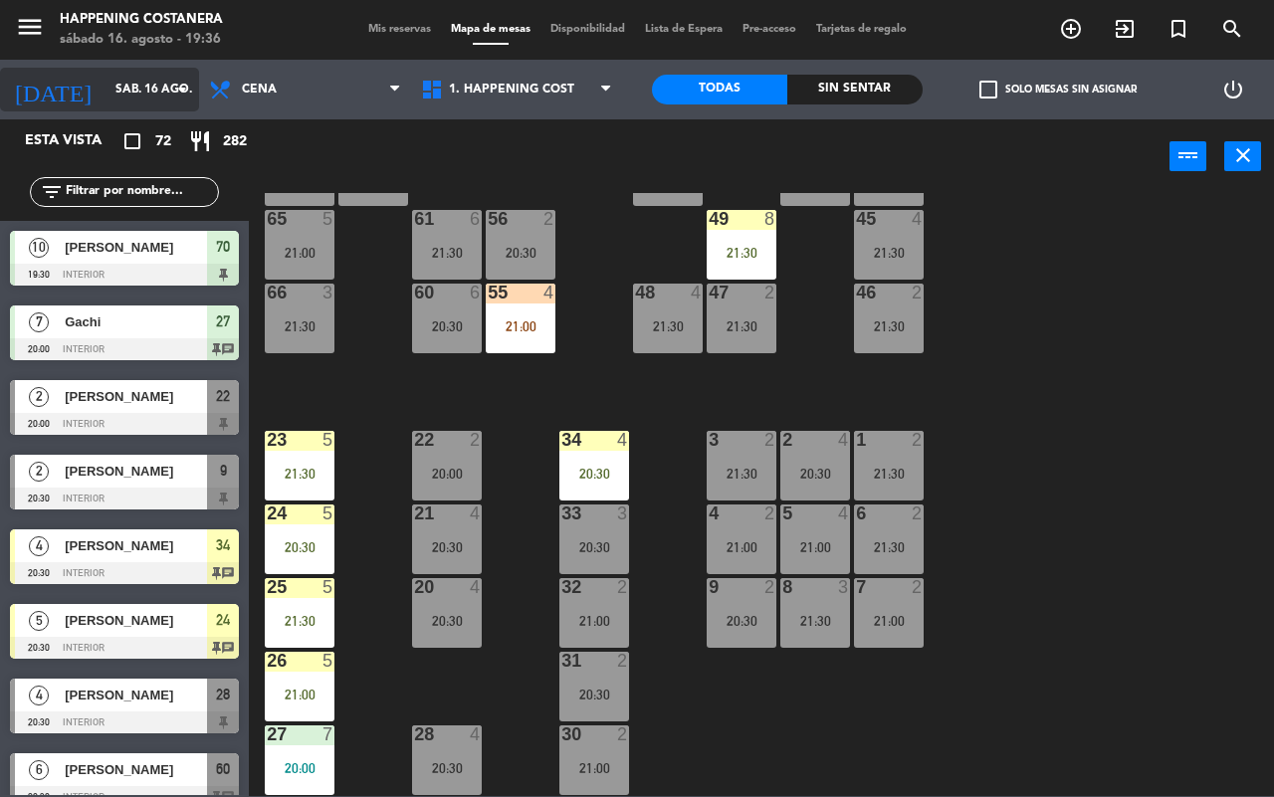
click at [136, 88] on input "sáb. 16 ago." at bounding box center [184, 90] width 158 height 34
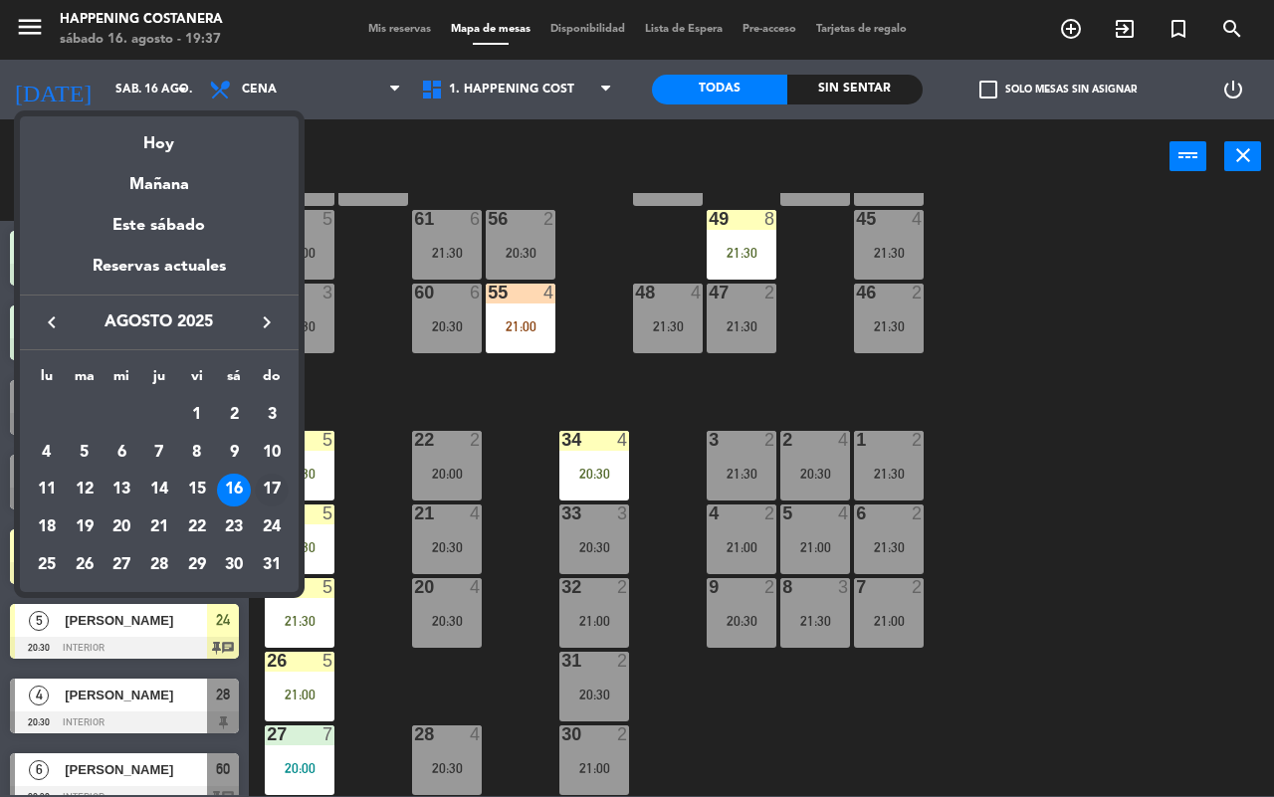
click at [261, 483] on div "17" at bounding box center [272, 491] width 34 height 34
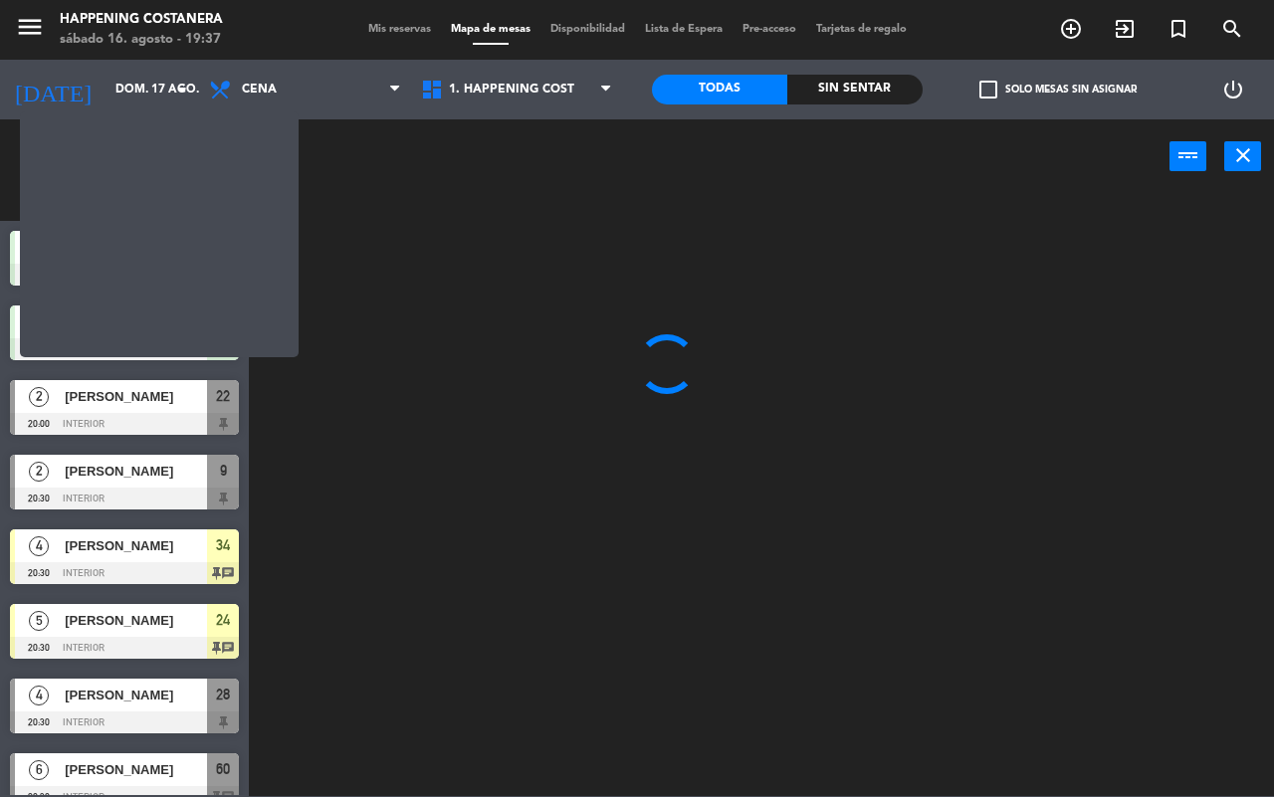
scroll to position [0, 0]
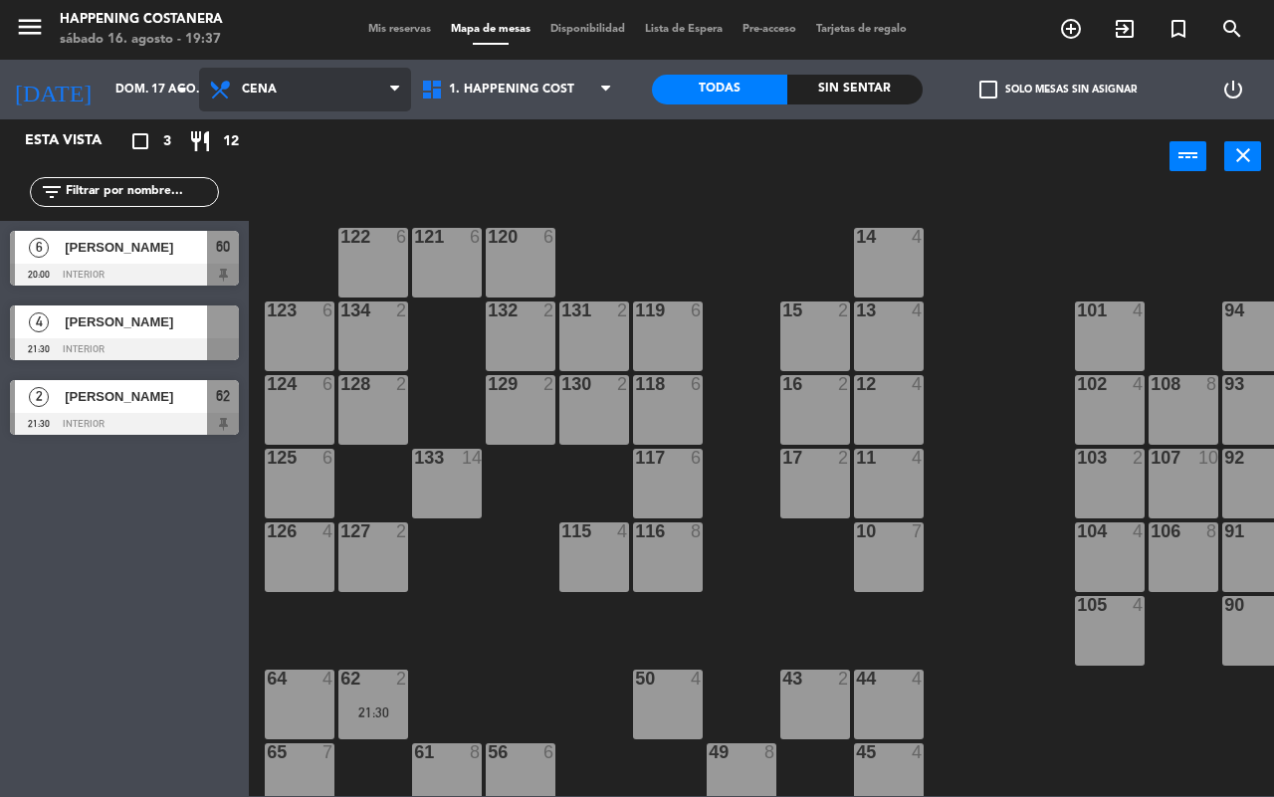
click at [252, 80] on span "Cena" at bounding box center [305, 90] width 212 height 44
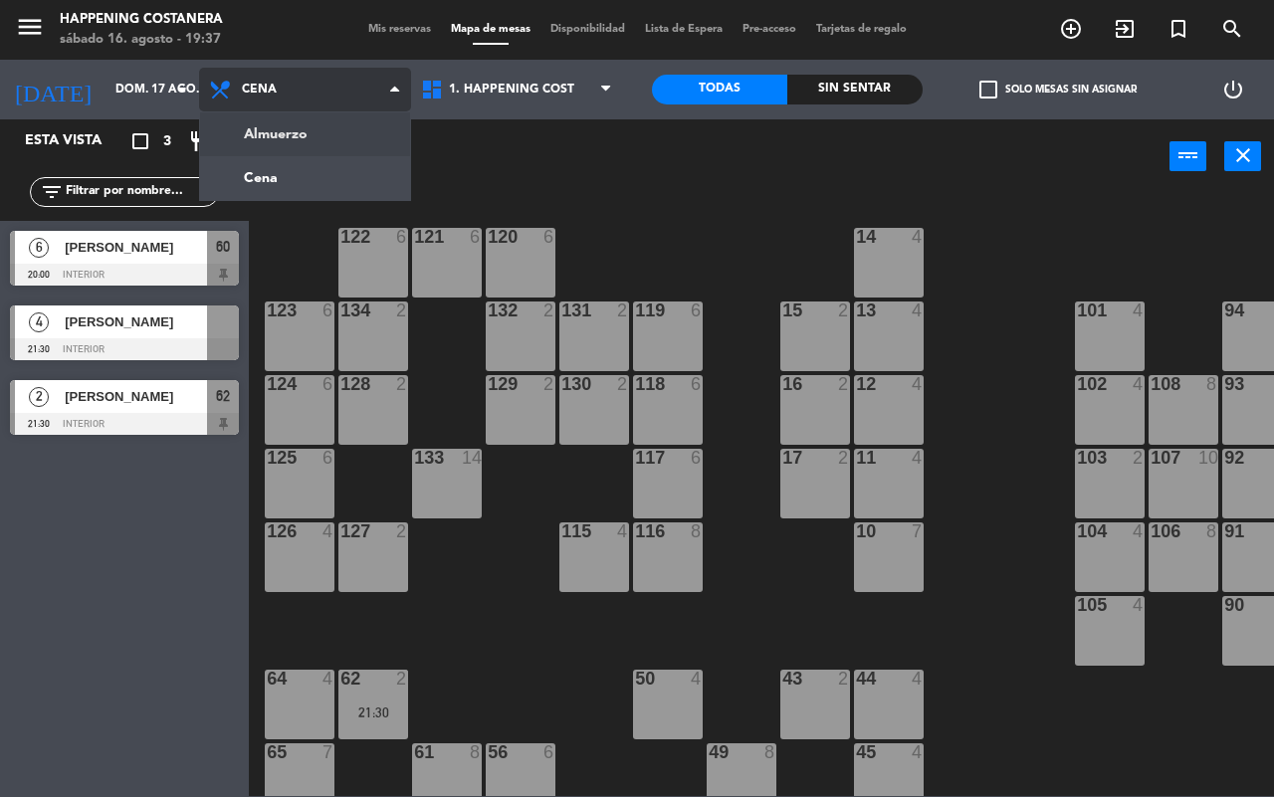
click at [265, 135] on ng-component "menu Happening Costanera [DATE] 16. agosto - 19:37 Mis reservas Mapa de mesas D…" at bounding box center [637, 398] width 1274 height 796
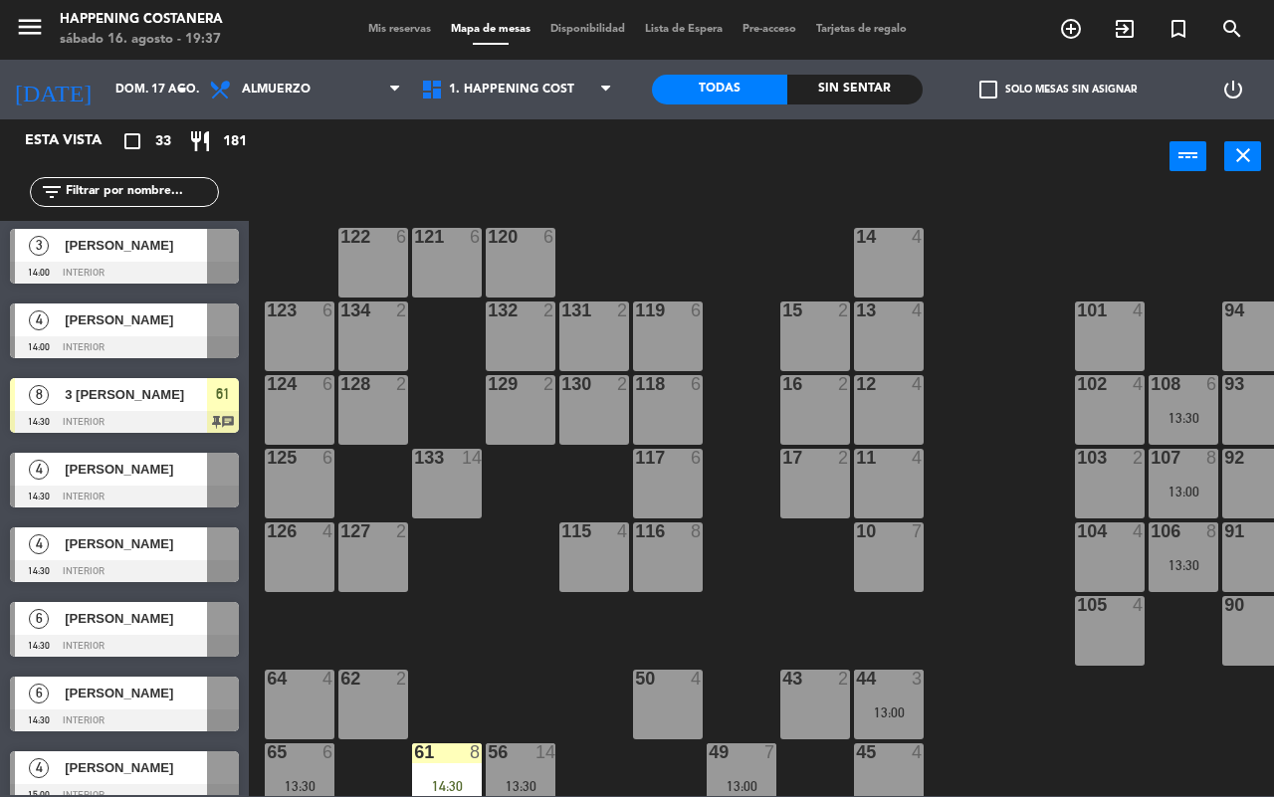
scroll to position [1888, 0]
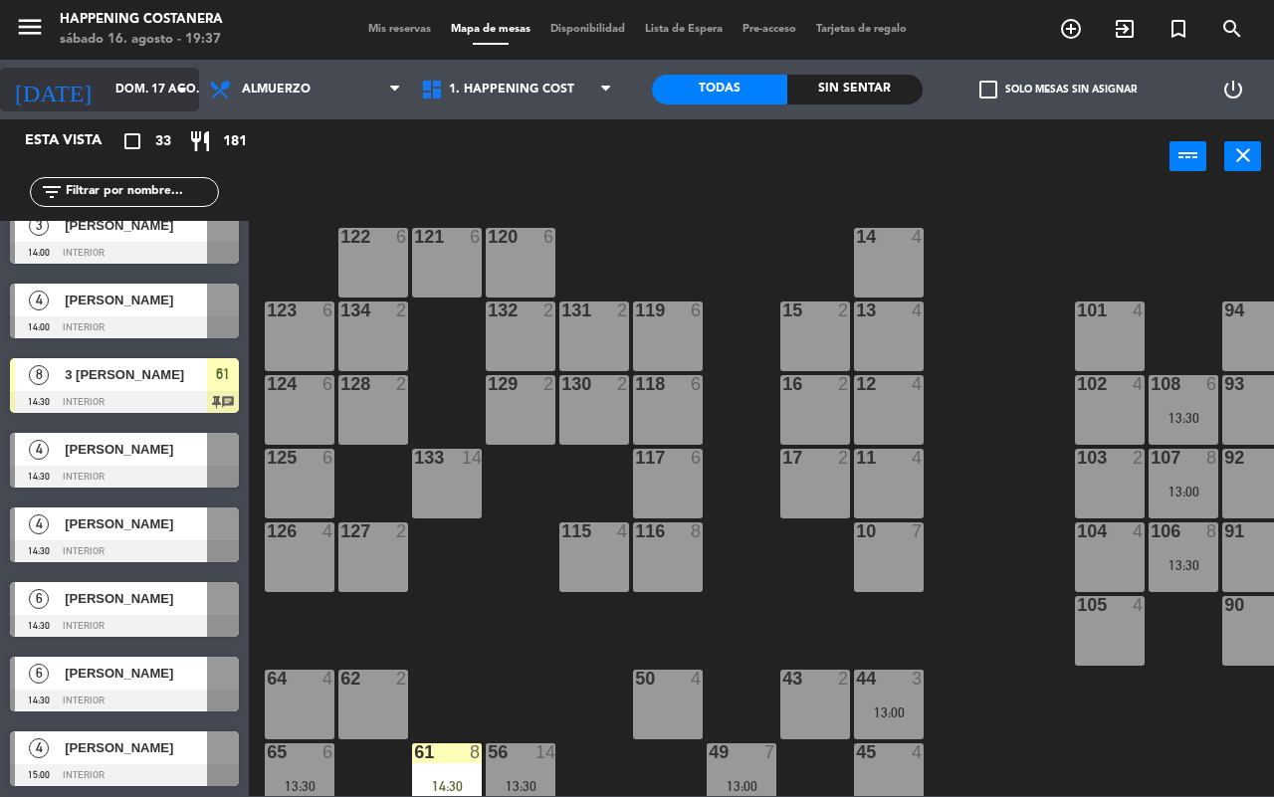
click at [110, 83] on input "dom. 17 ago." at bounding box center [184, 90] width 158 height 34
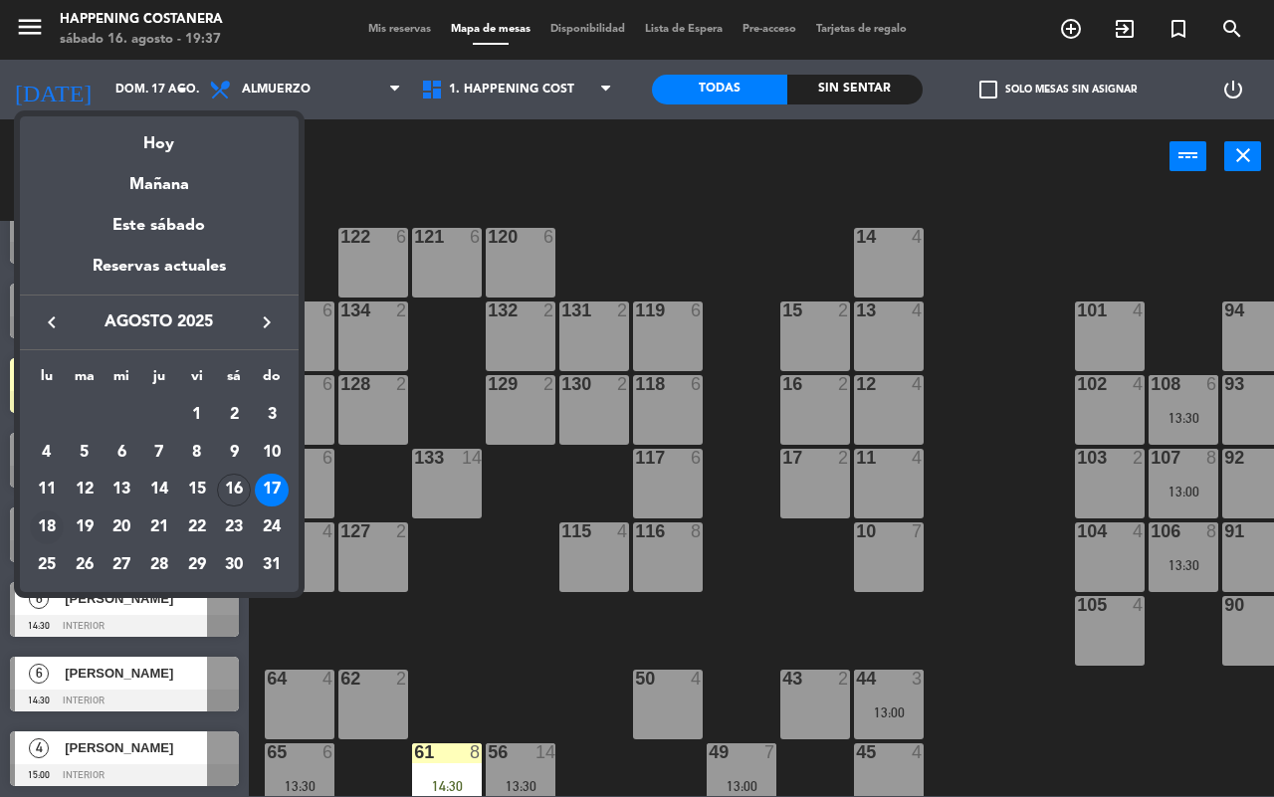
click at [55, 514] on div "18" at bounding box center [47, 527] width 34 height 34
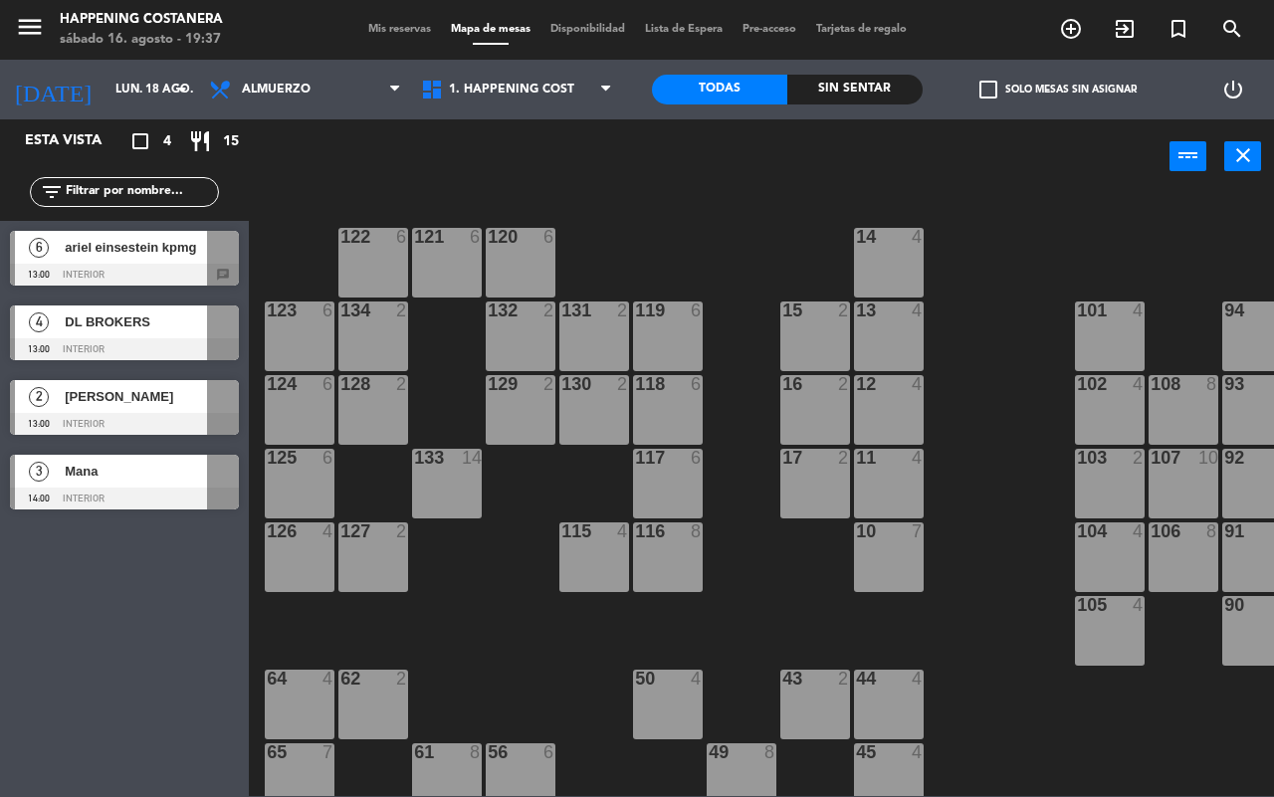
scroll to position [0, 0]
click at [142, 257] on span "ariel einsestein kpmg" at bounding box center [136, 247] width 142 height 21
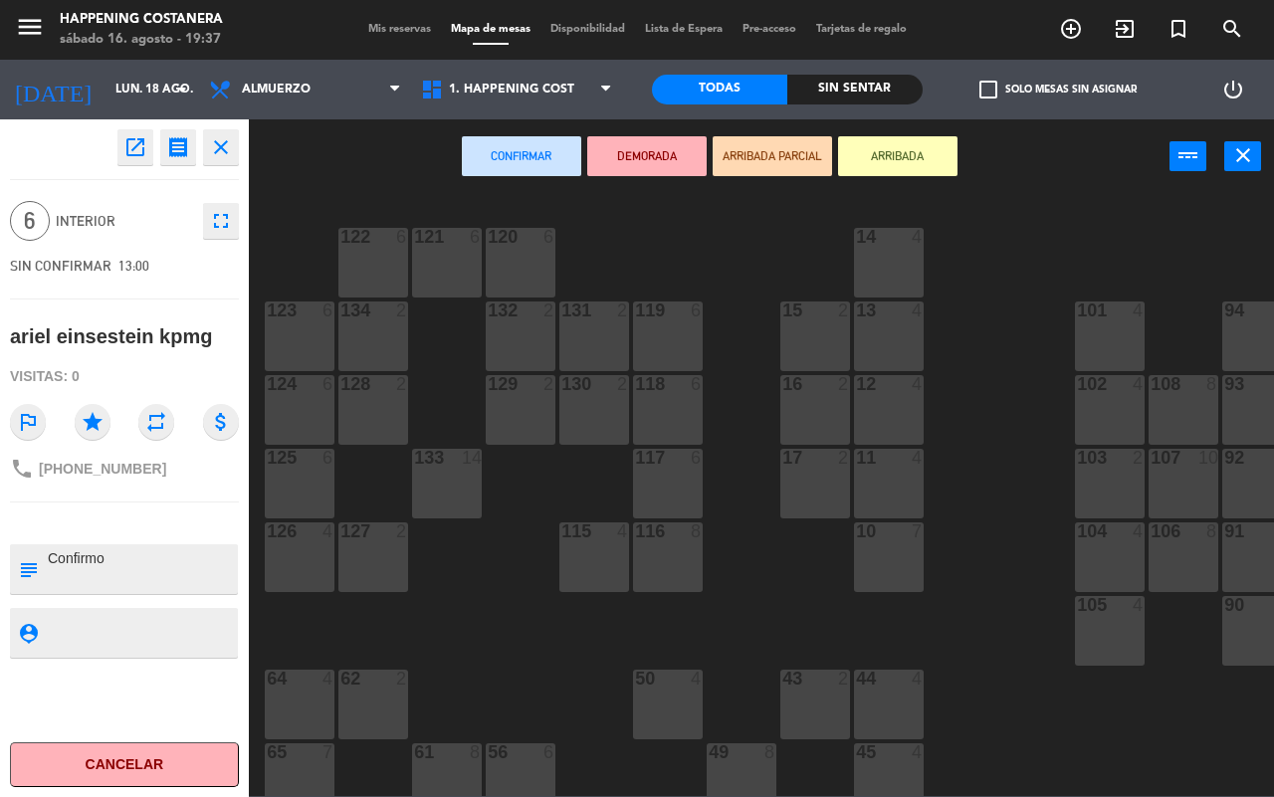
click at [220, 155] on icon "close" at bounding box center [221, 147] width 24 height 24
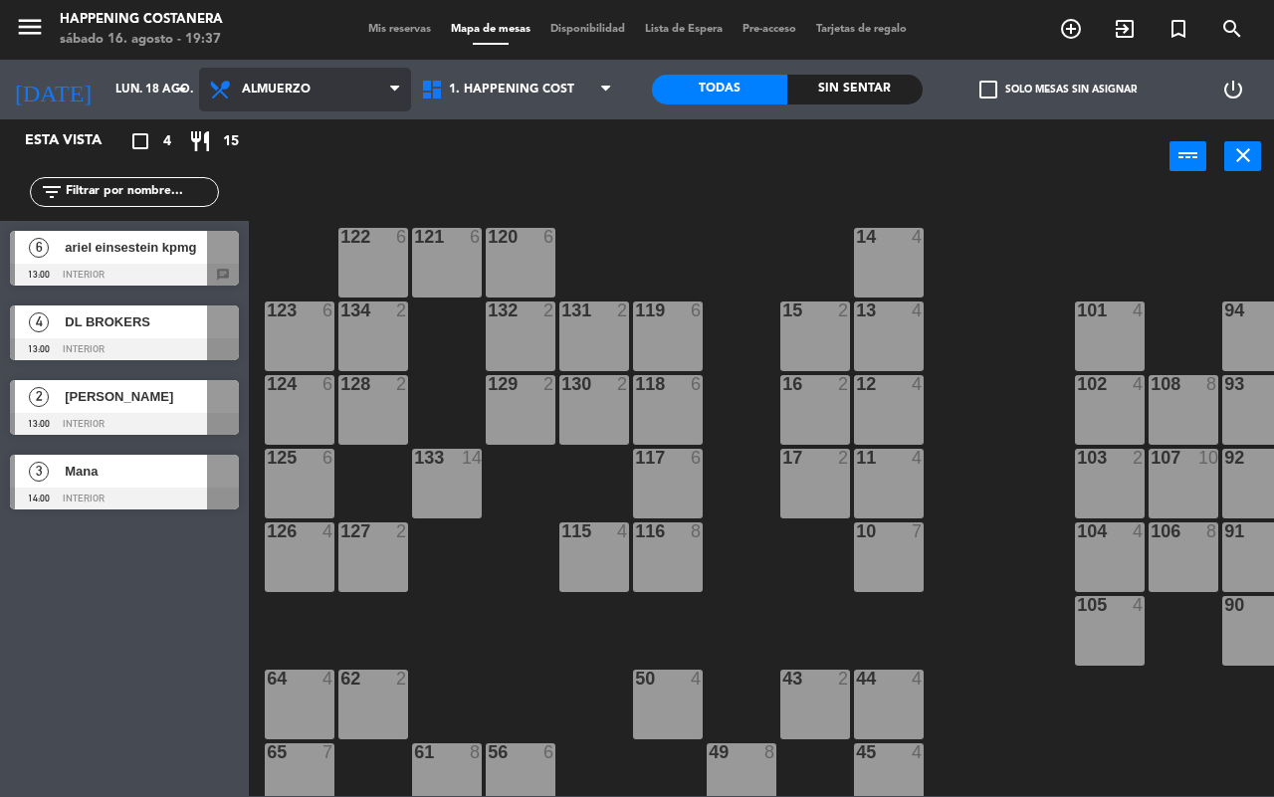
click at [285, 83] on span "Almuerzo" at bounding box center [276, 90] width 69 height 14
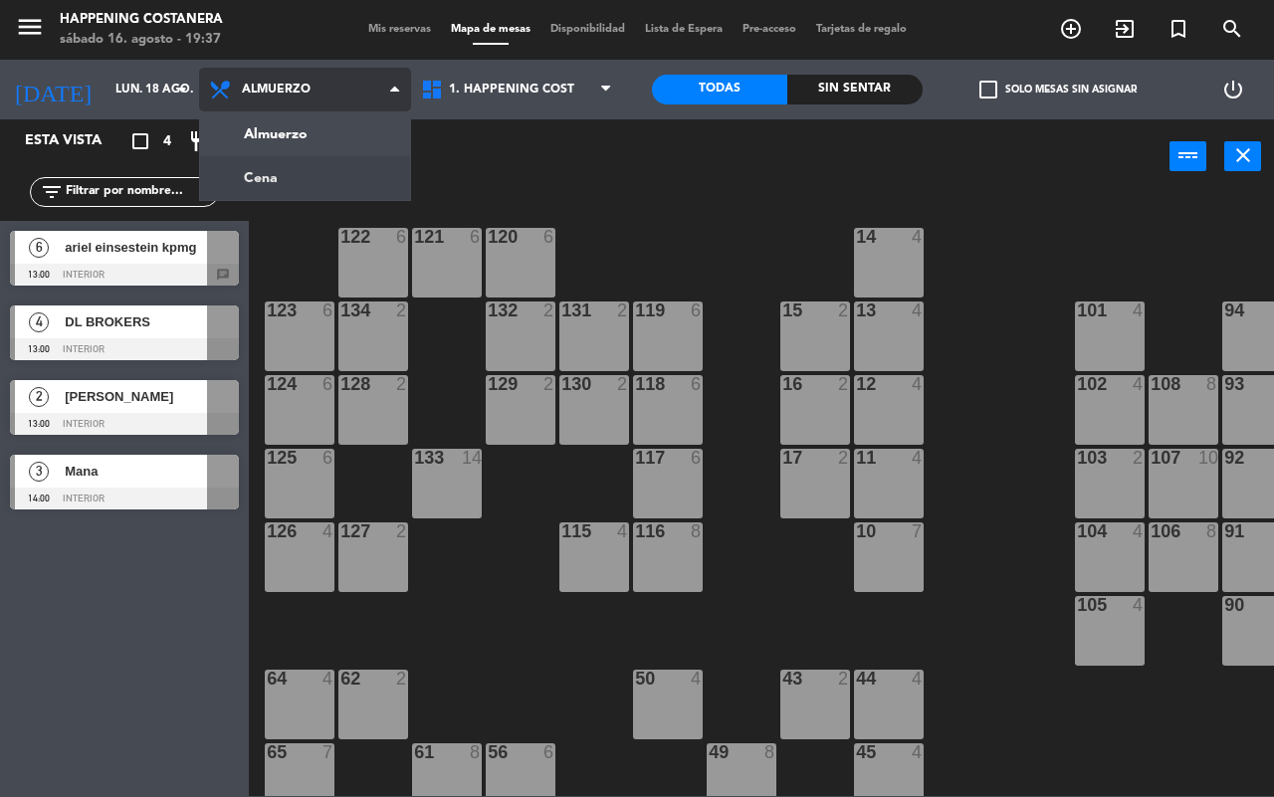
click at [285, 175] on ng-component "menu Happening Costanera [DATE] 16. agosto - 19:37 Mis reservas Mapa de mesas D…" at bounding box center [637, 398] width 1274 height 796
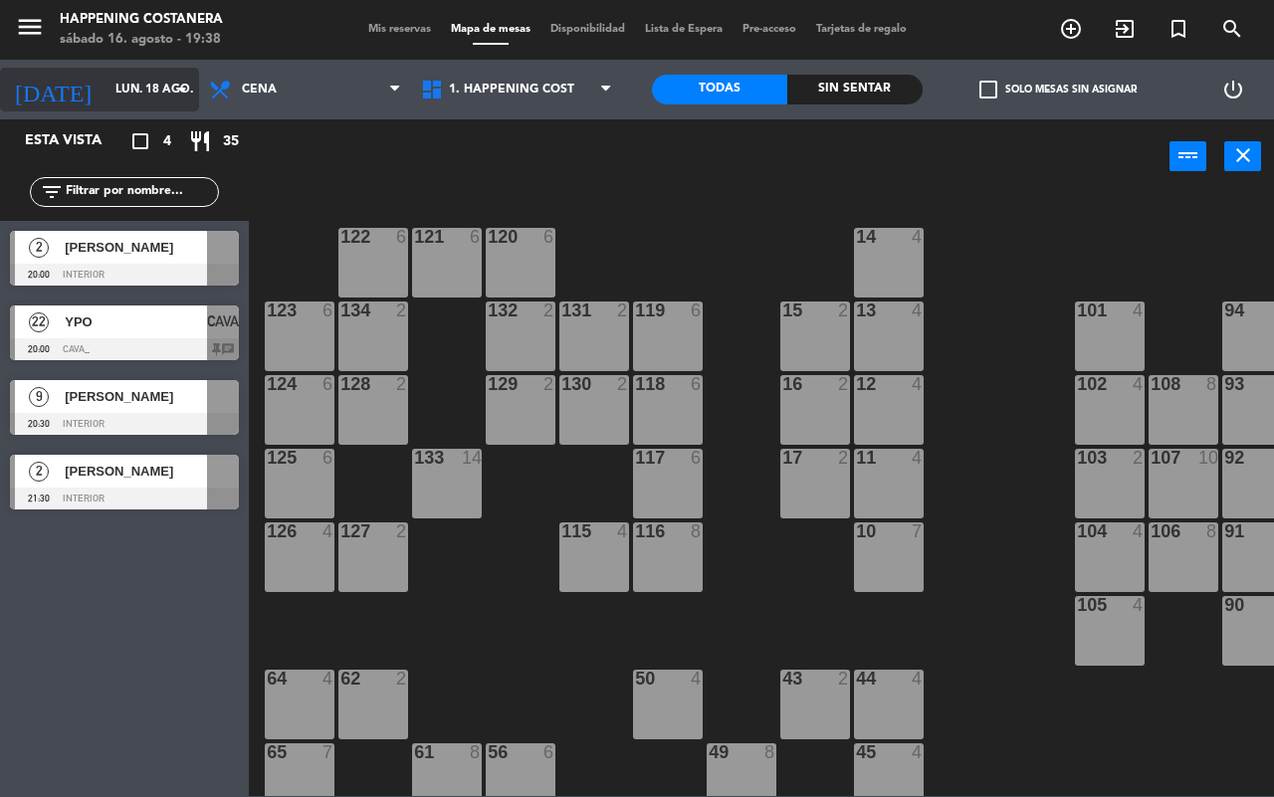
click at [114, 82] on input "lun. 18 ago." at bounding box center [184, 90] width 158 height 34
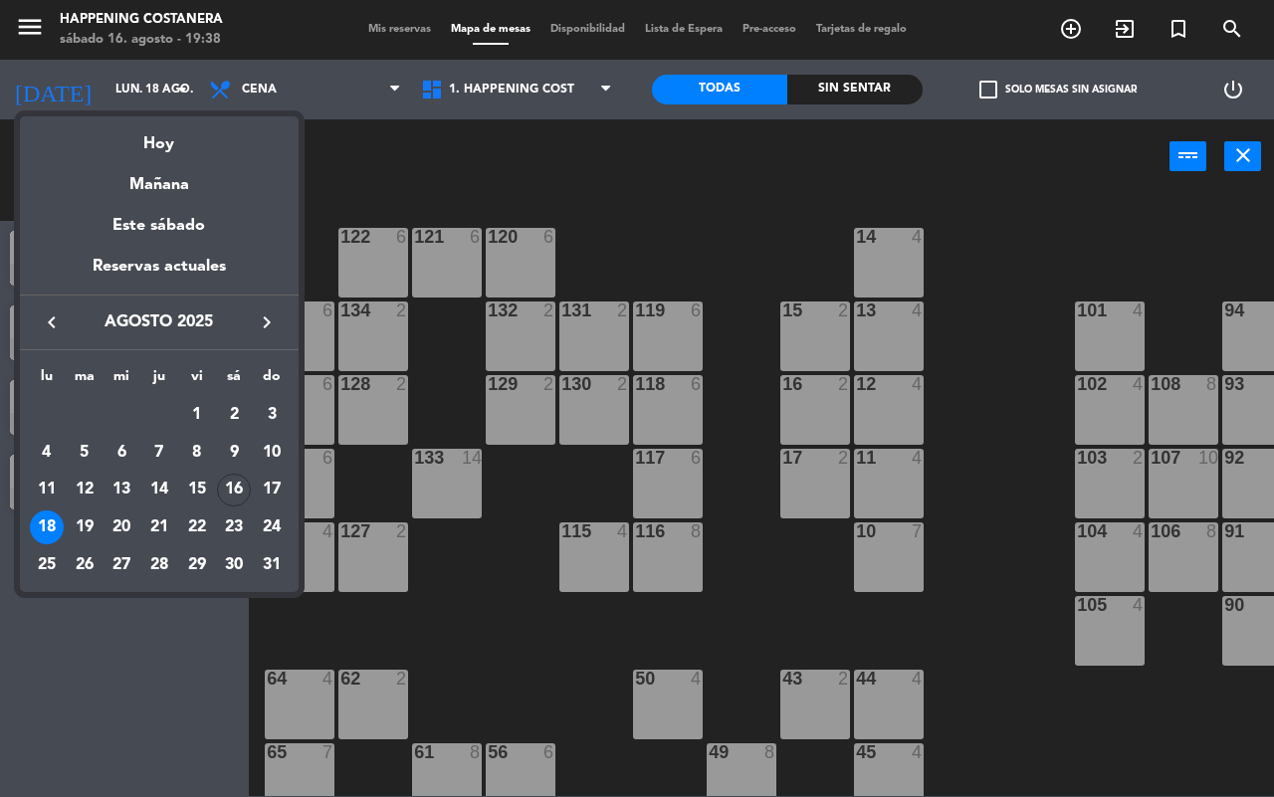
click at [70, 529] on div "19" at bounding box center [85, 527] width 34 height 34
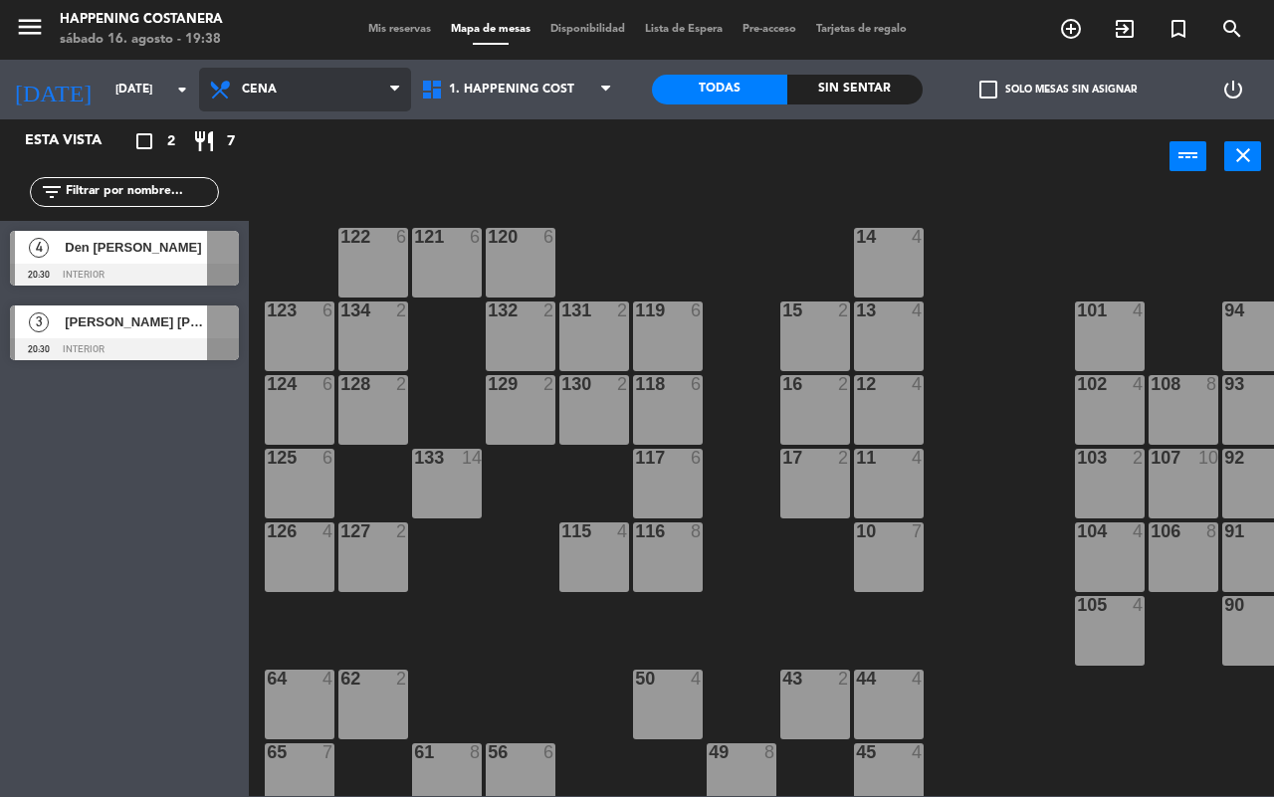
click at [262, 104] on span "Cena" at bounding box center [305, 90] width 212 height 44
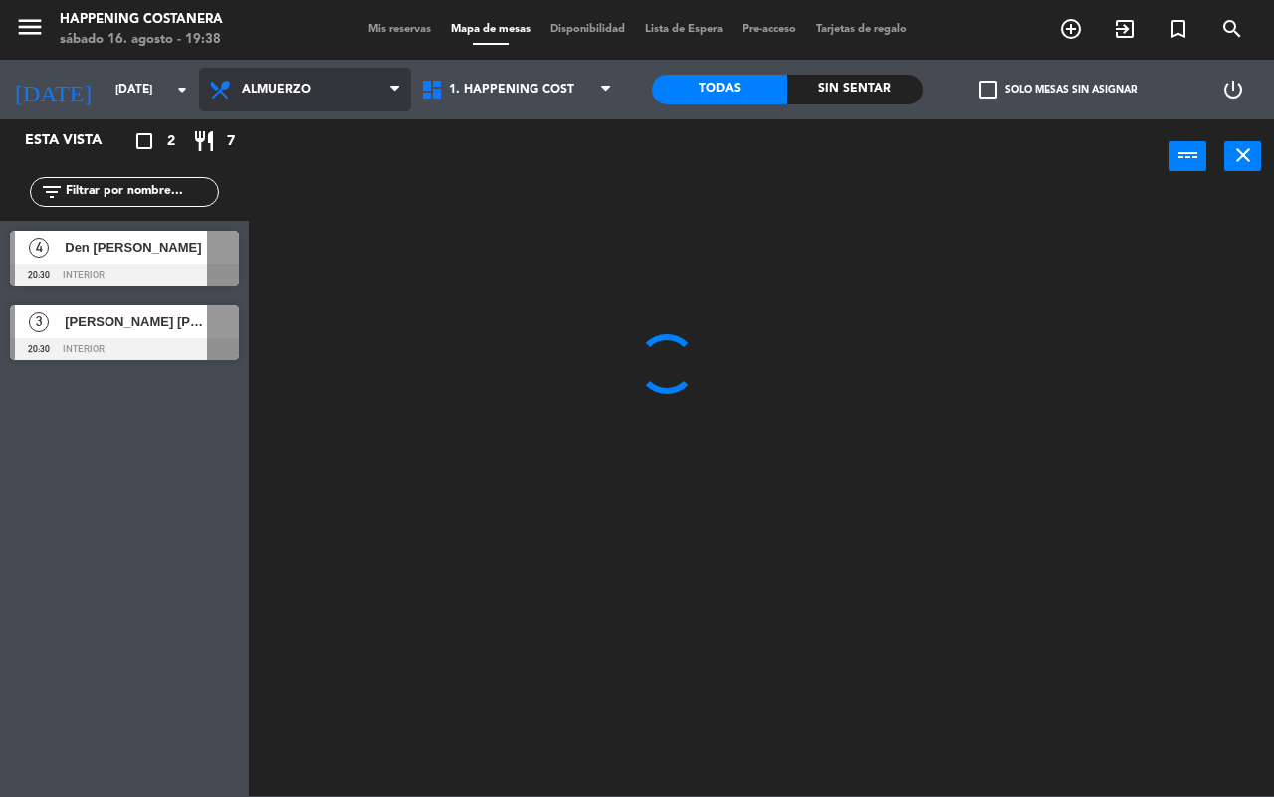
click at [308, 132] on ng-component "menu Happening Costanera [DATE] 16. agosto - 19:38 Mis reservas Mapa de mesas D…" at bounding box center [637, 398] width 1274 height 796
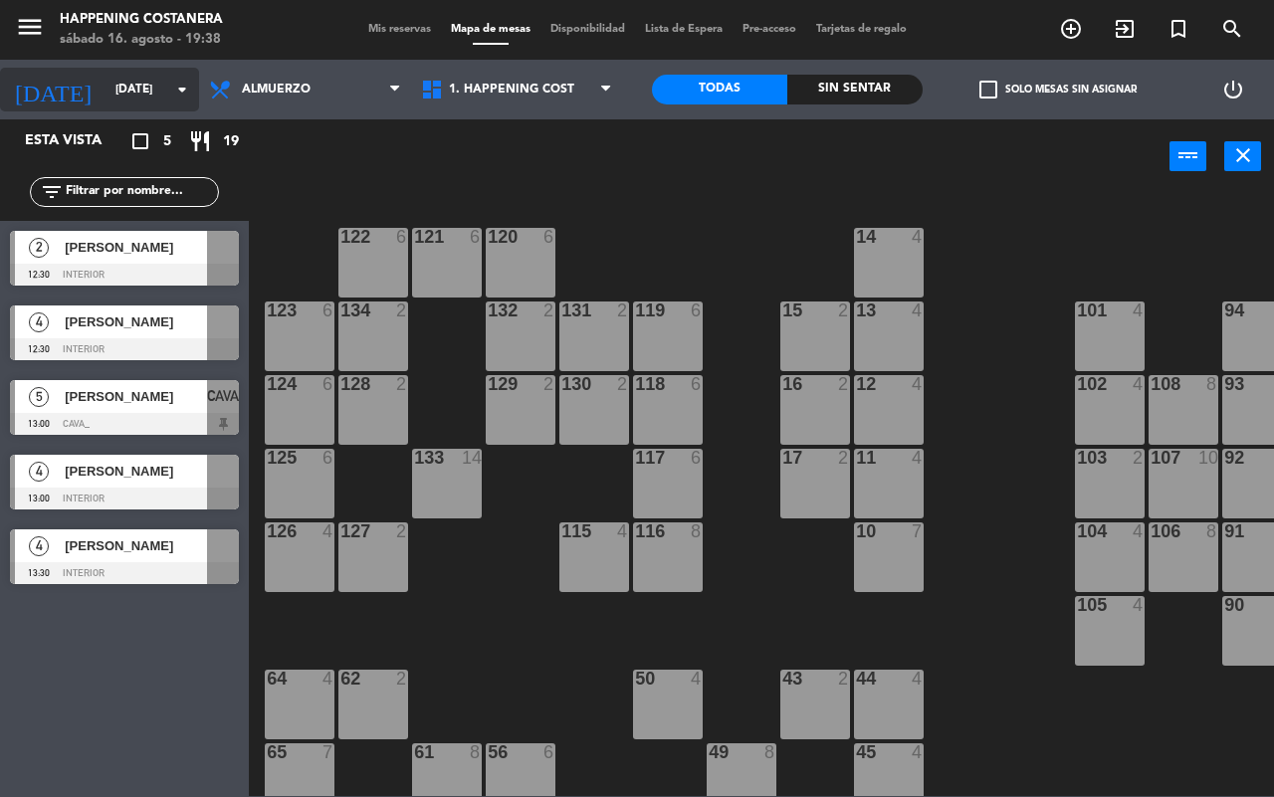
click at [125, 86] on input "[DATE]" at bounding box center [184, 90] width 158 height 34
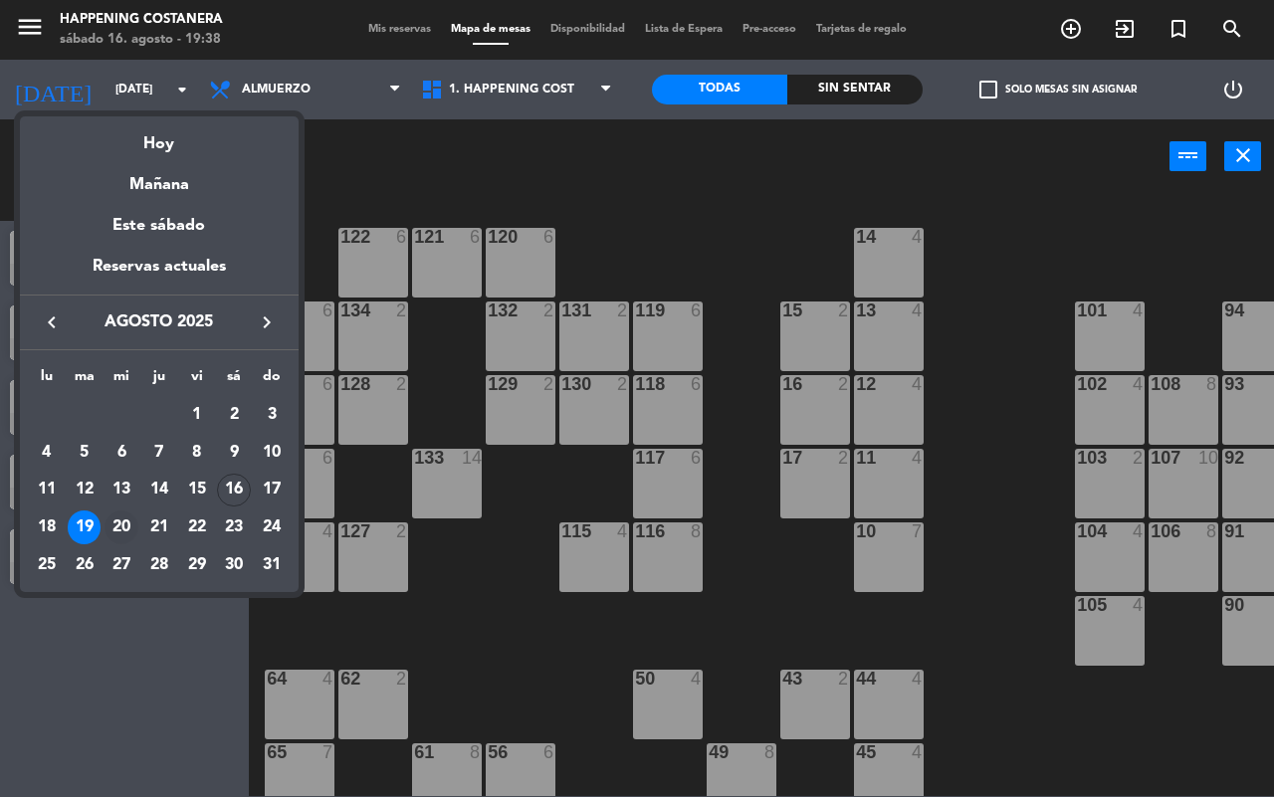
click at [130, 527] on div "20" at bounding box center [121, 527] width 34 height 34
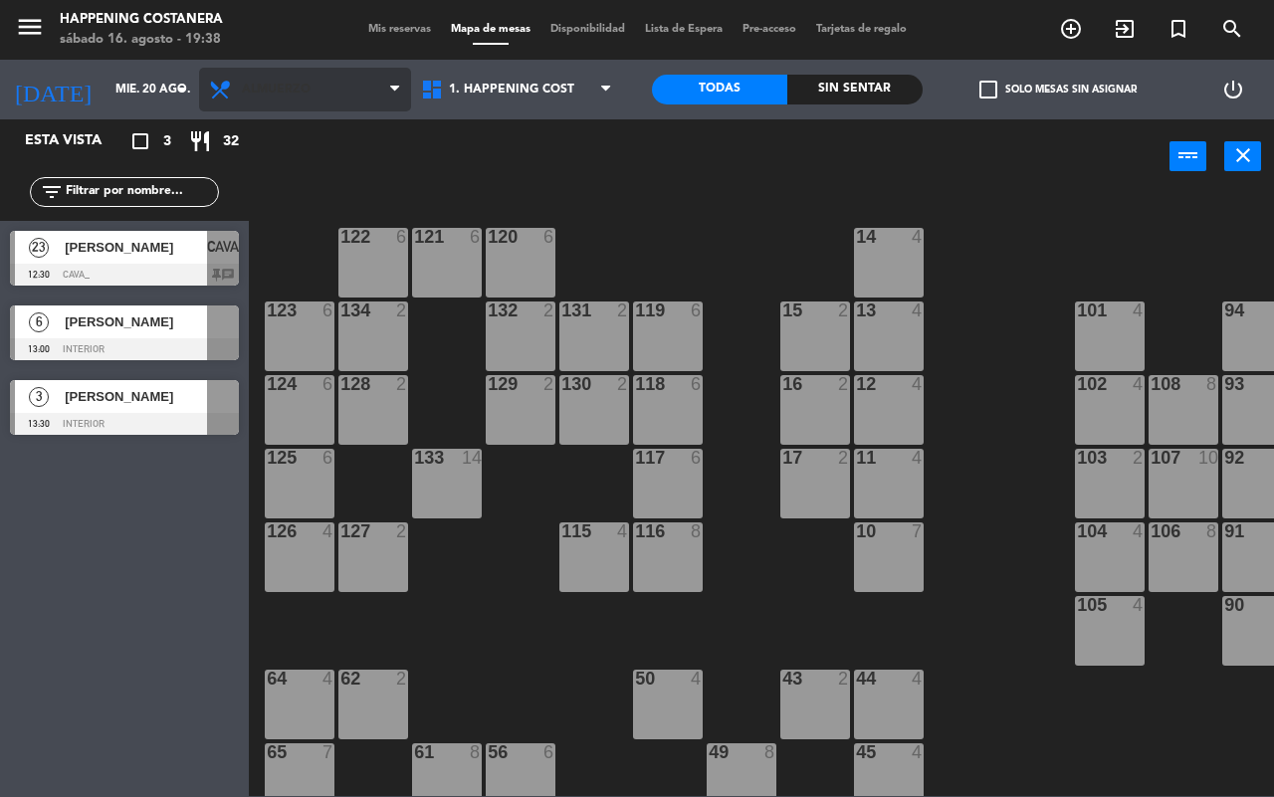
click at [290, 93] on span "Almuerzo" at bounding box center [276, 90] width 69 height 14
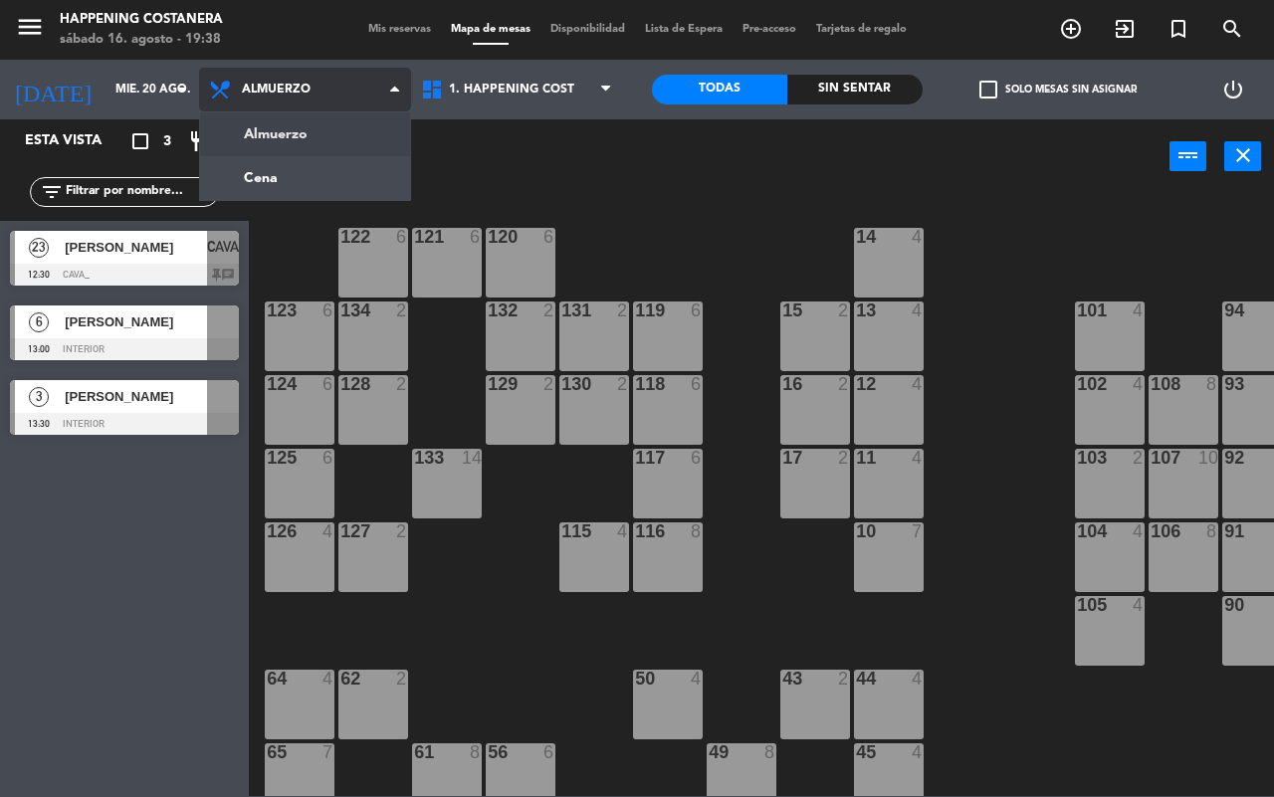
click at [305, 126] on ng-component "menu Happening Costanera [DATE] 16. agosto - 19:38 Mis reservas Mapa de mesas D…" at bounding box center [637, 398] width 1274 height 796
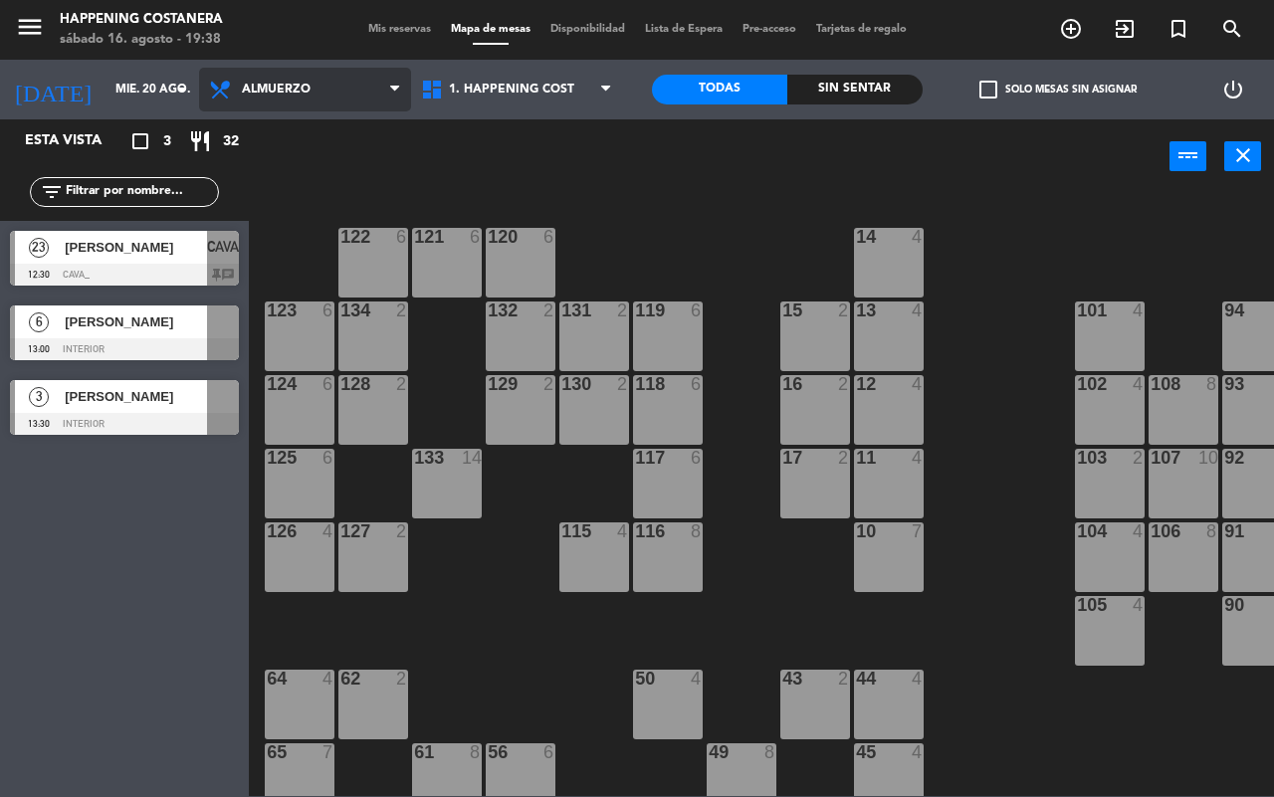
click at [330, 85] on span "Almuerzo" at bounding box center [305, 90] width 212 height 44
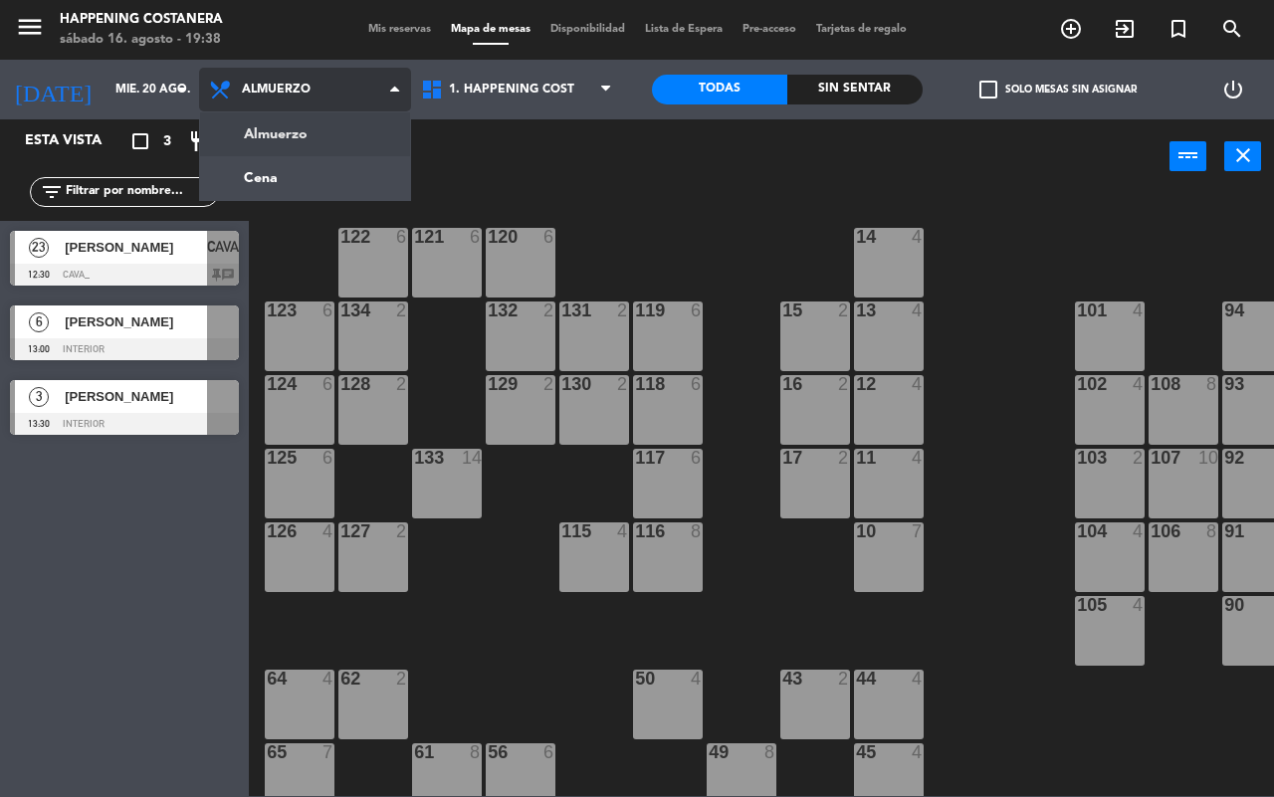
click at [296, 160] on ng-component "menu Happening Costanera [DATE] 16. agosto - 19:38 Mis reservas Mapa de mesas D…" at bounding box center [637, 398] width 1274 height 796
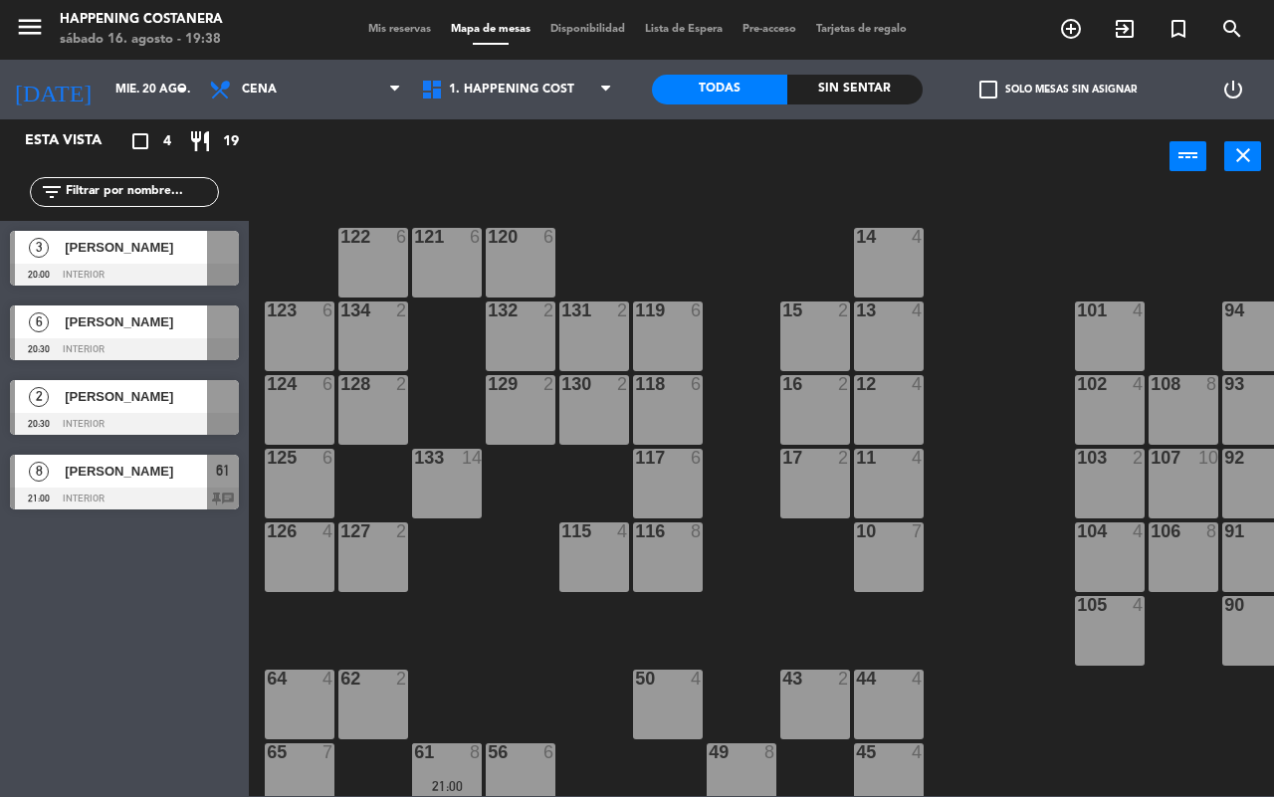
click at [154, 484] on div "[PERSON_NAME]" at bounding box center [135, 471] width 144 height 33
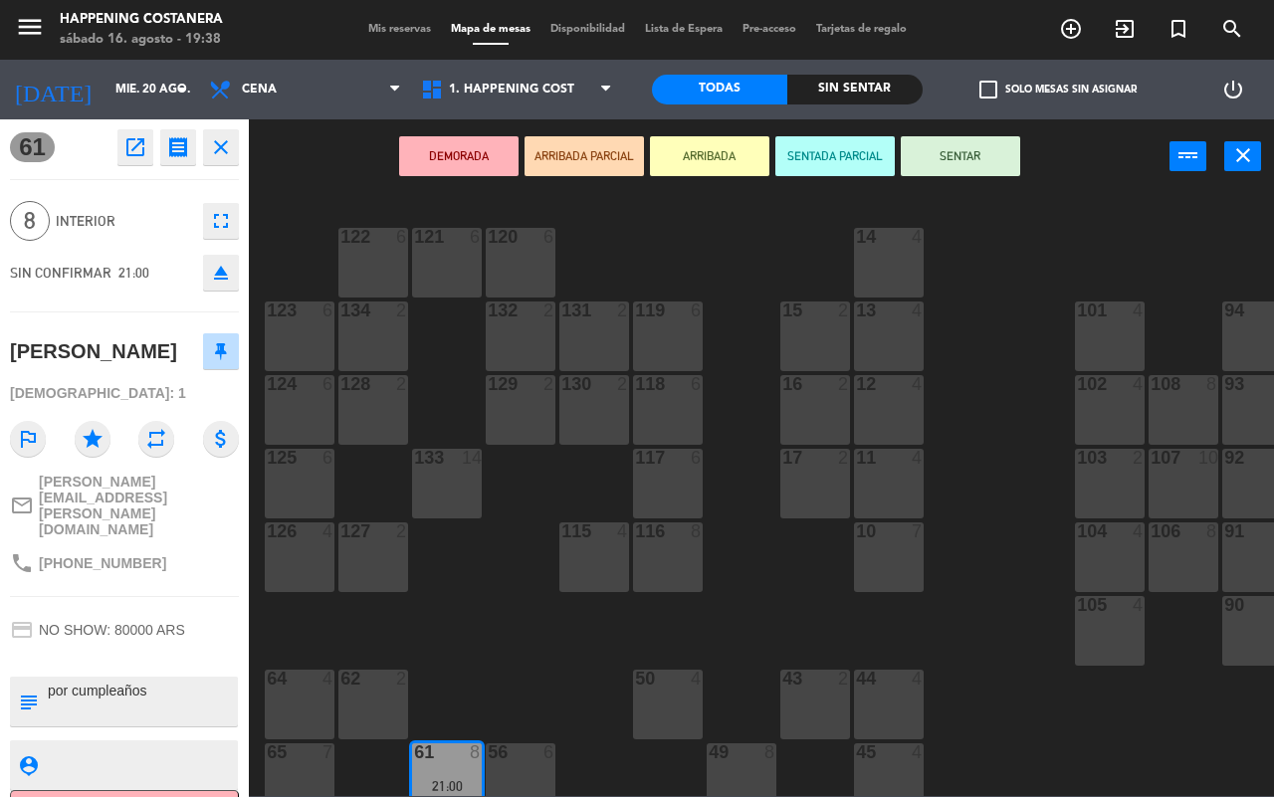
click at [220, 141] on icon "close" at bounding box center [221, 147] width 24 height 24
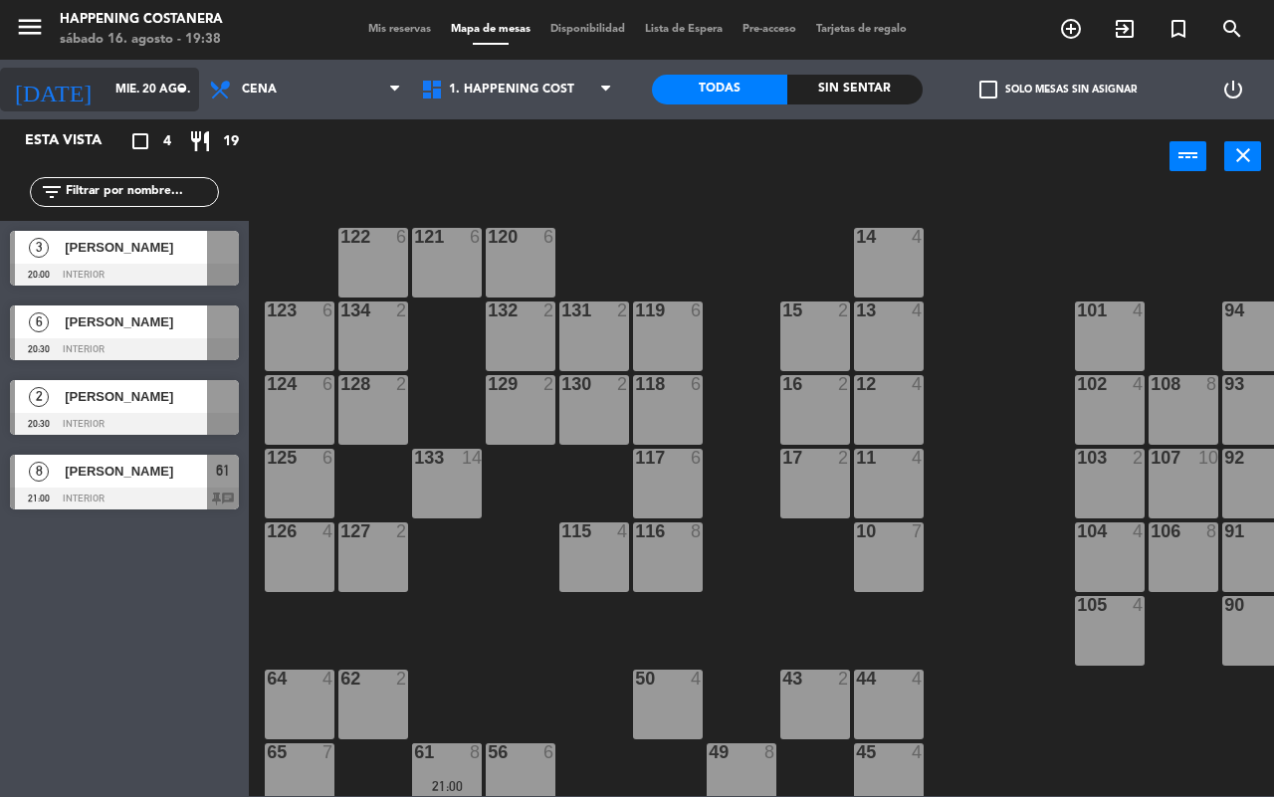
click at [135, 82] on input "mié. 20 ago." at bounding box center [184, 90] width 158 height 34
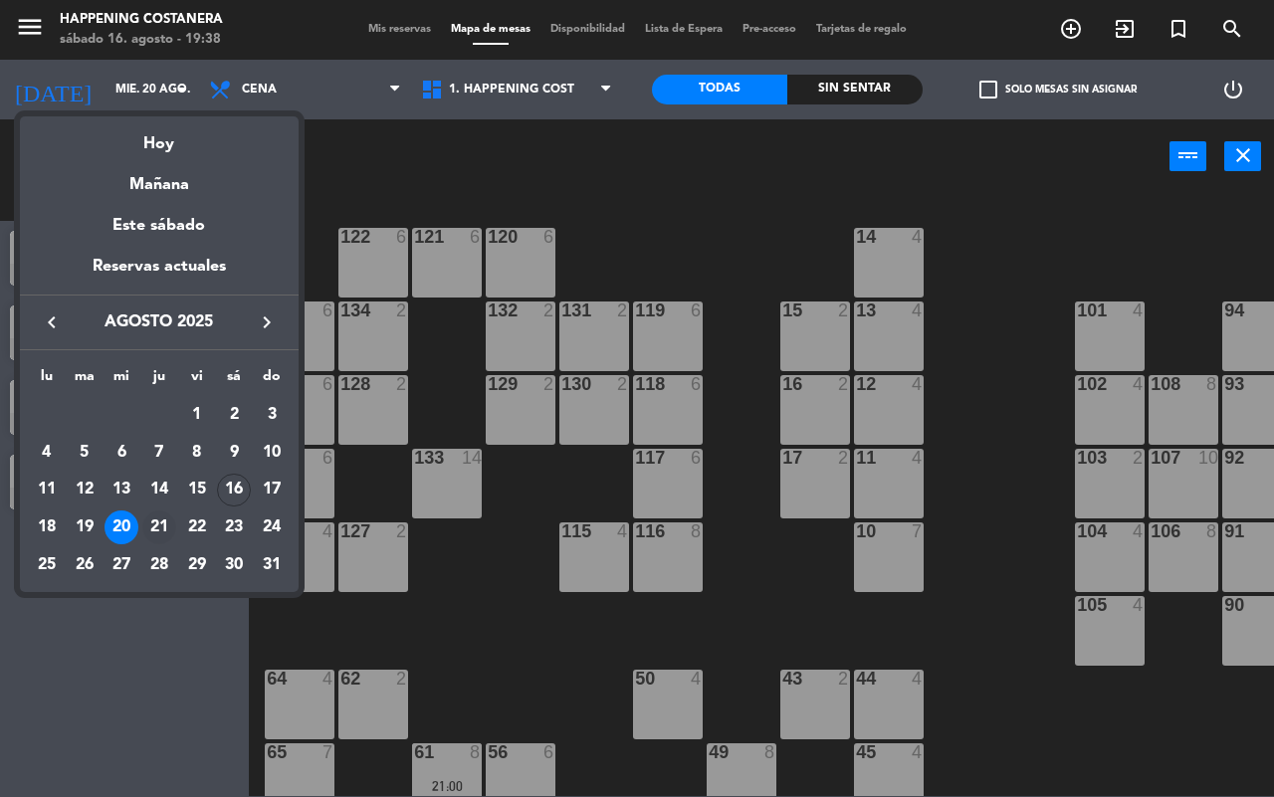
click at [159, 535] on div "21" at bounding box center [159, 527] width 34 height 34
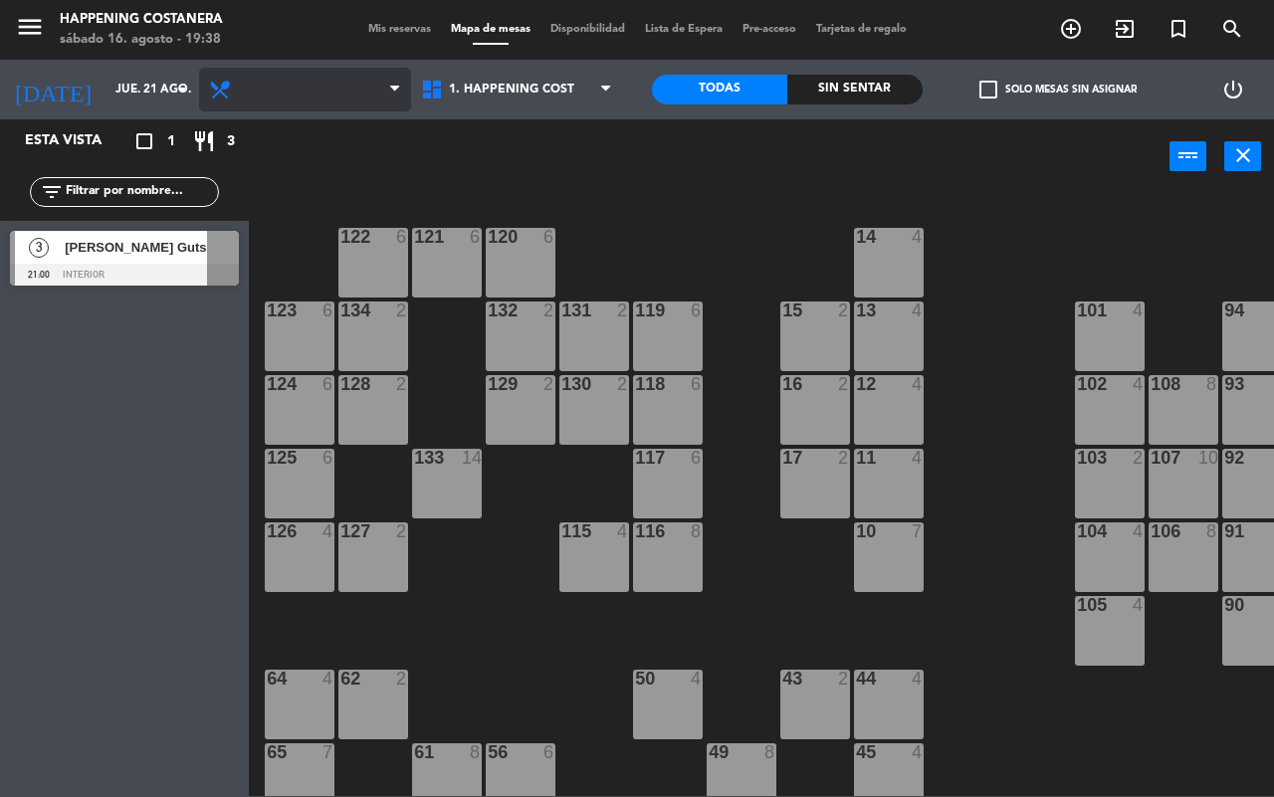
click at [291, 78] on span "Cena" at bounding box center [305, 90] width 212 height 44
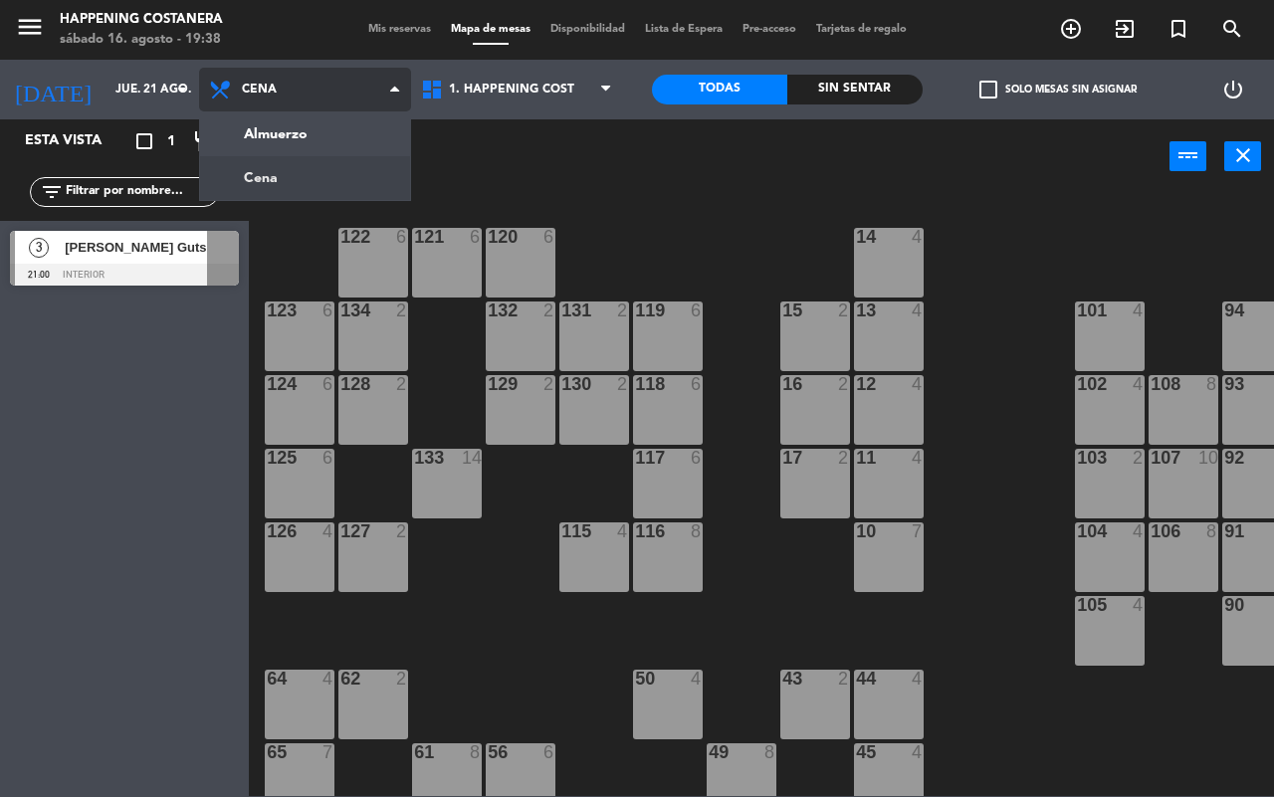
click at [304, 142] on ng-component "menu Happening Costanera [DATE] 16. agosto - 19:38 Mis reservas Mapa de mesas D…" at bounding box center [637, 398] width 1274 height 796
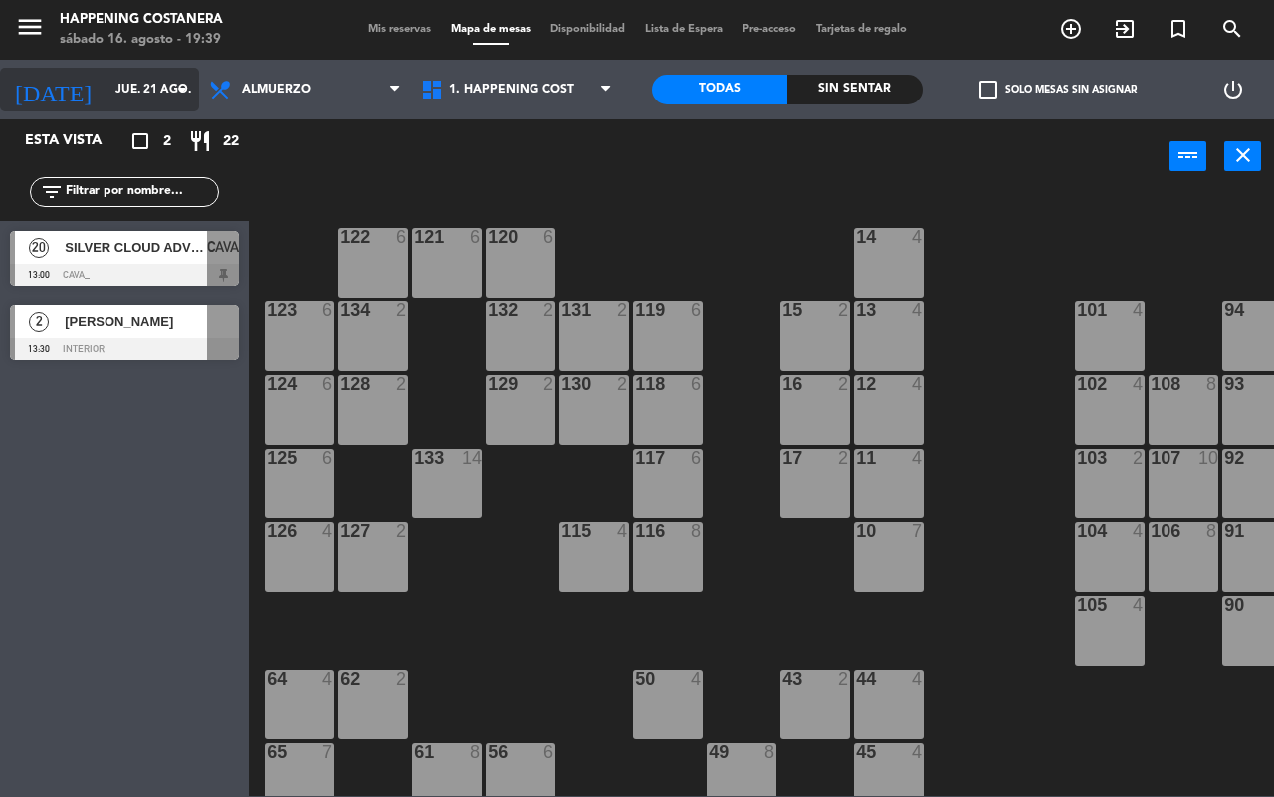
click at [129, 90] on input "jue. 21 ago." at bounding box center [184, 90] width 158 height 34
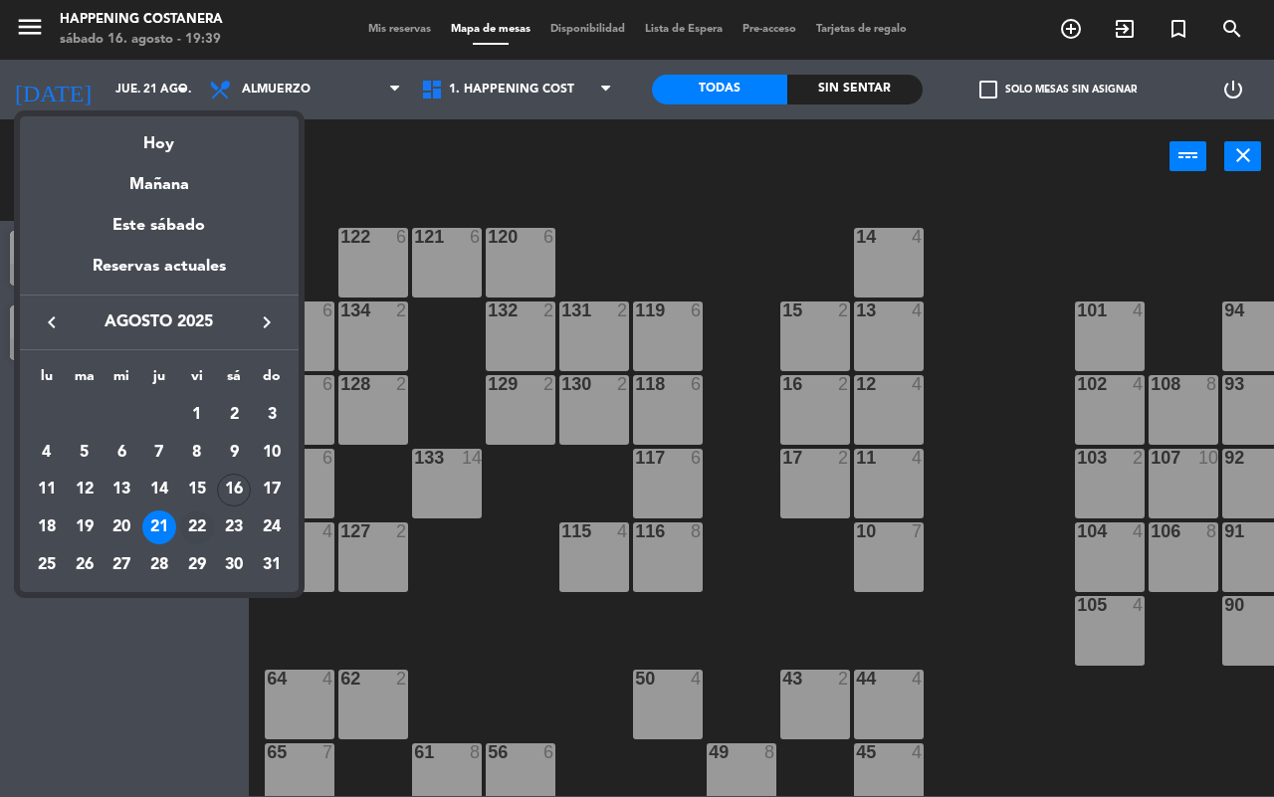
click at [186, 530] on div "22" at bounding box center [197, 527] width 34 height 34
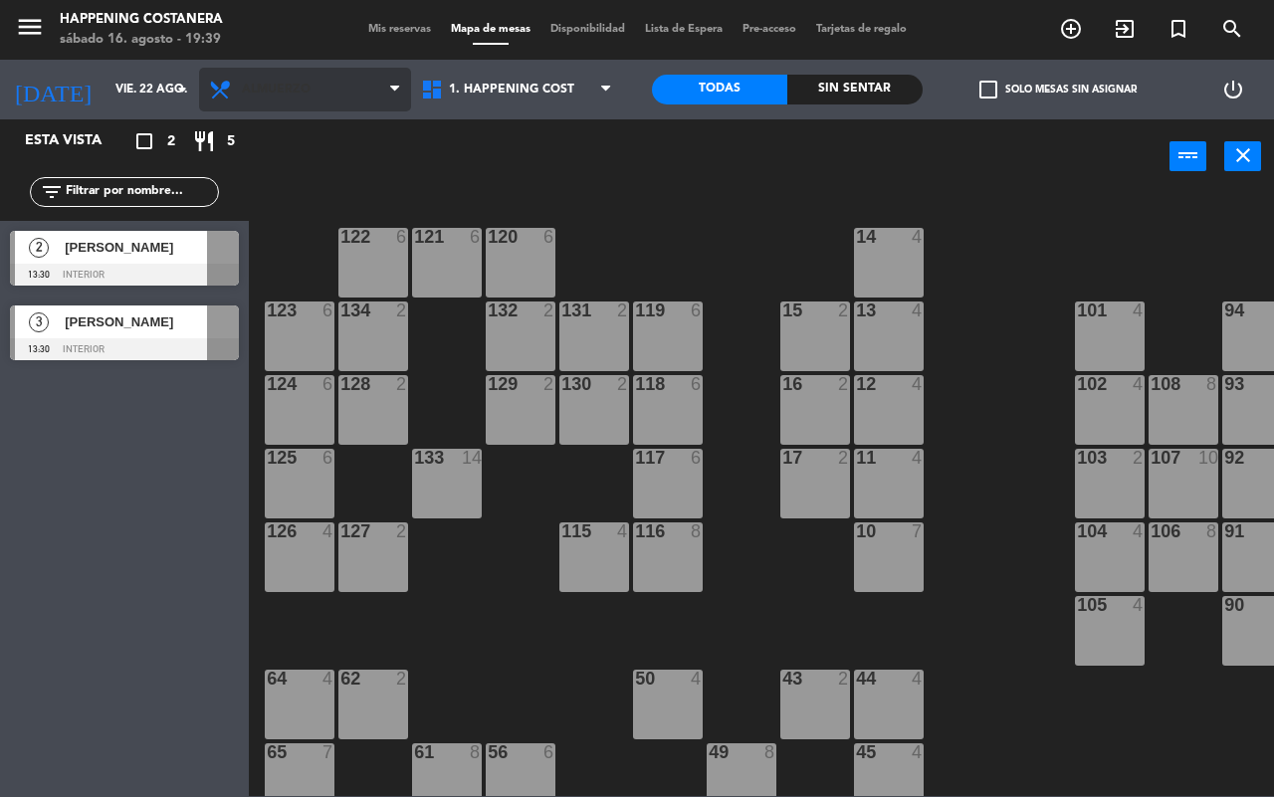
click at [341, 77] on span "Almuerzo" at bounding box center [305, 90] width 212 height 44
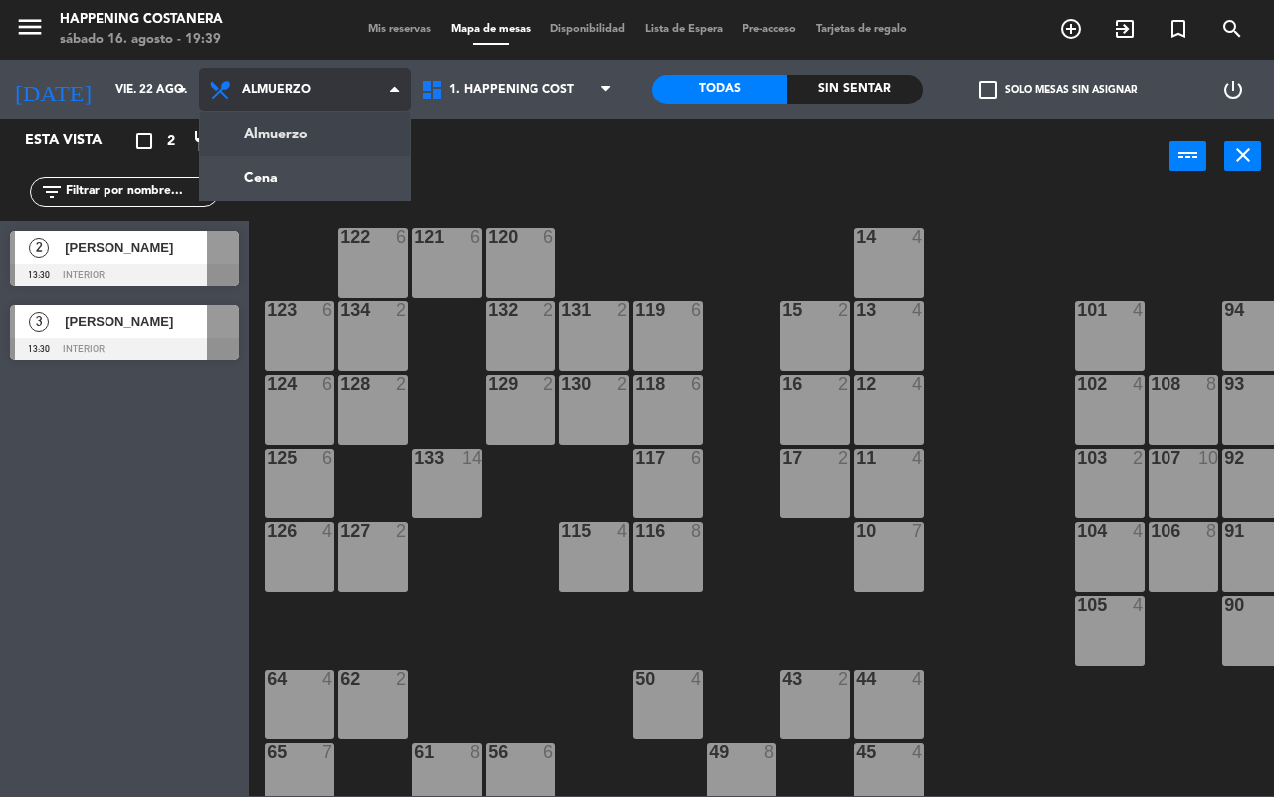
click at [326, 162] on ng-component "menu Happening Costanera [DATE] 16. agosto - 19:39 Mis reservas Mapa de mesas D…" at bounding box center [637, 398] width 1274 height 796
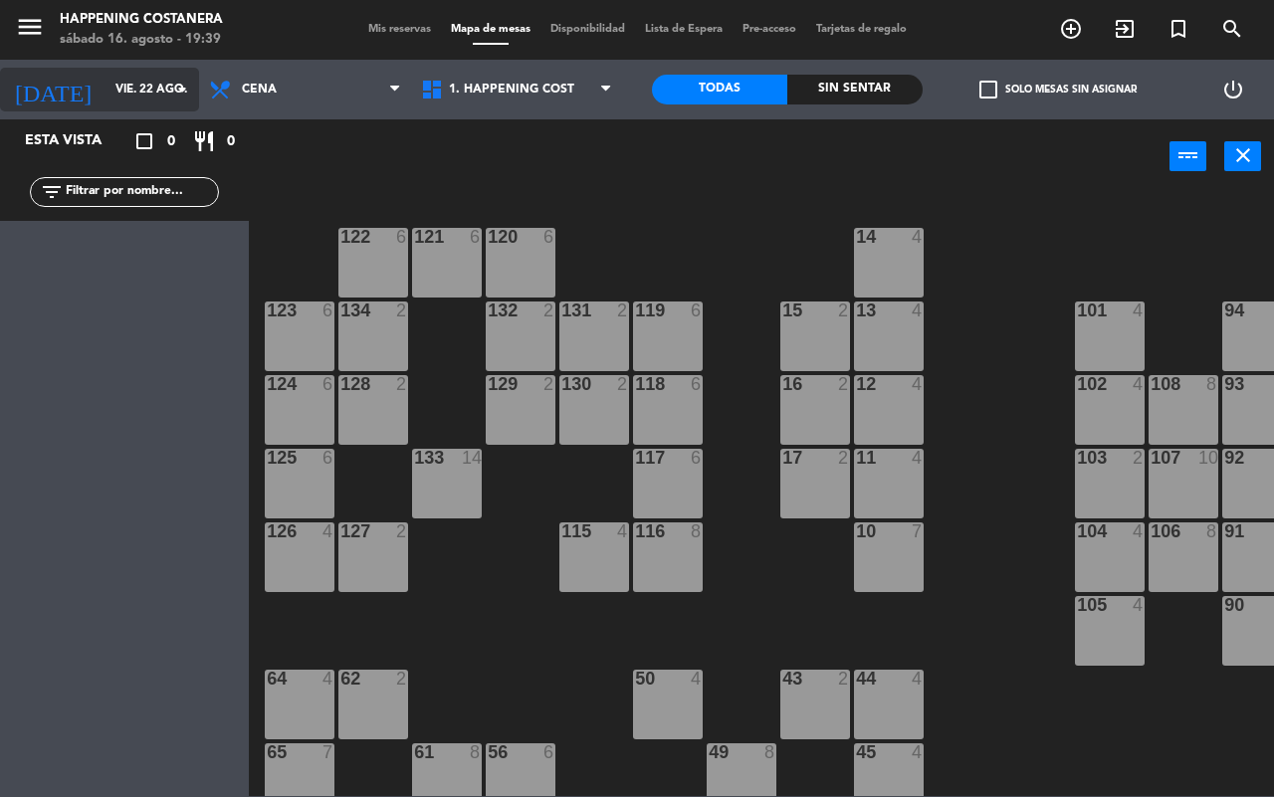
click at [105, 90] on input "vie. 22 ago." at bounding box center [184, 90] width 158 height 34
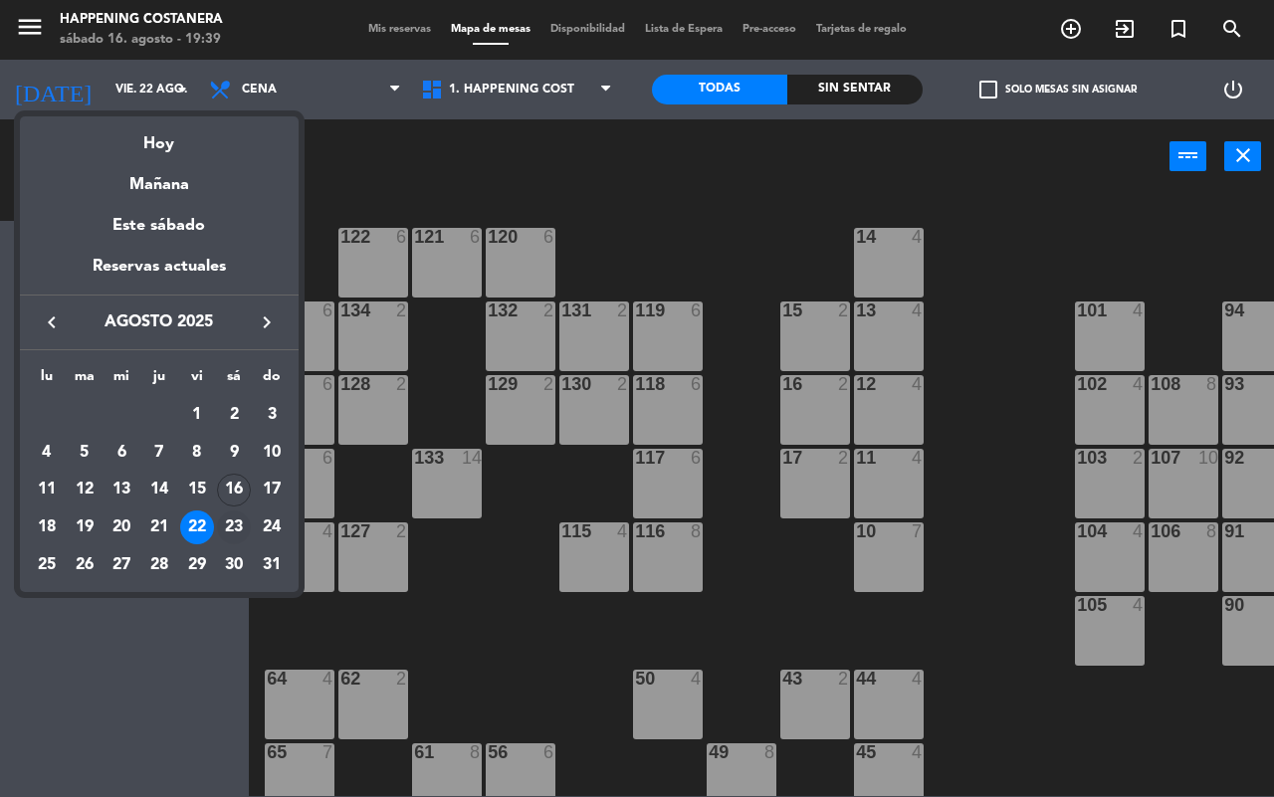
click at [236, 522] on div "23" at bounding box center [234, 527] width 34 height 34
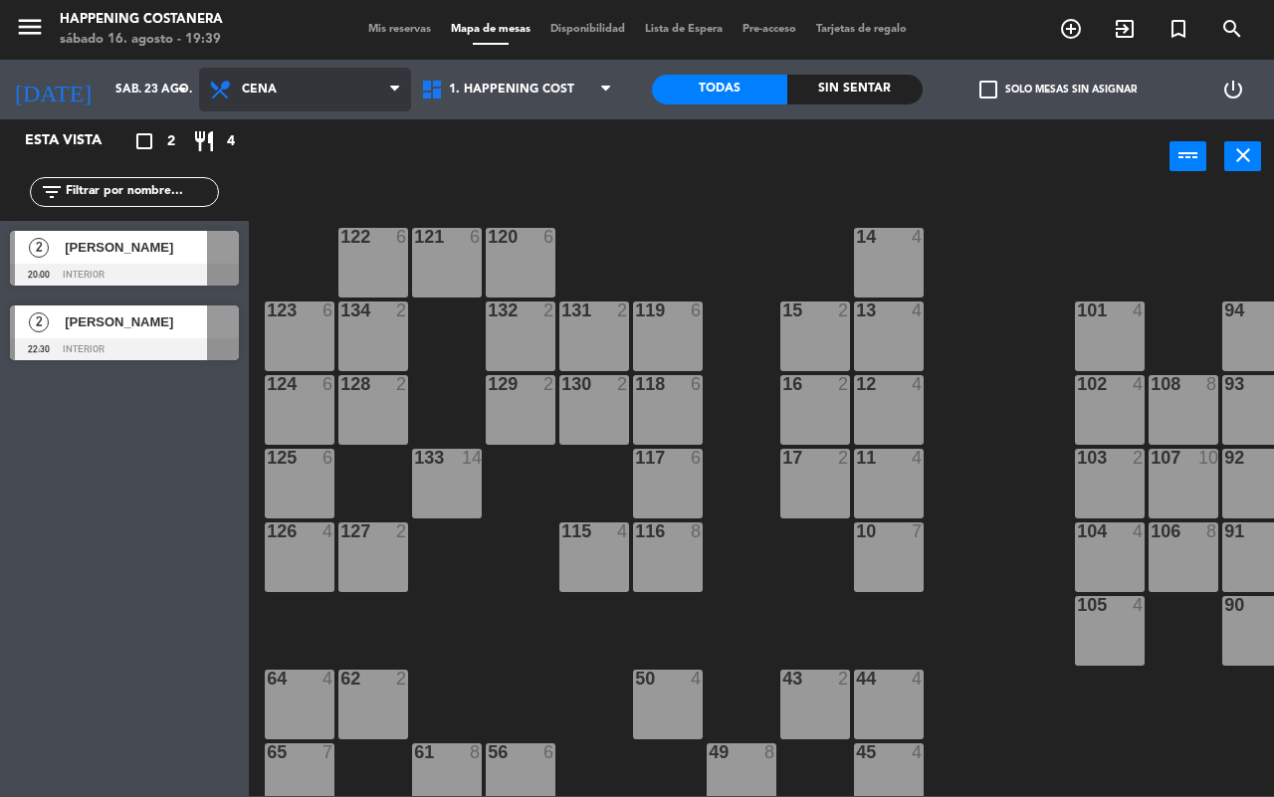
click at [299, 100] on span "Cena" at bounding box center [305, 90] width 212 height 44
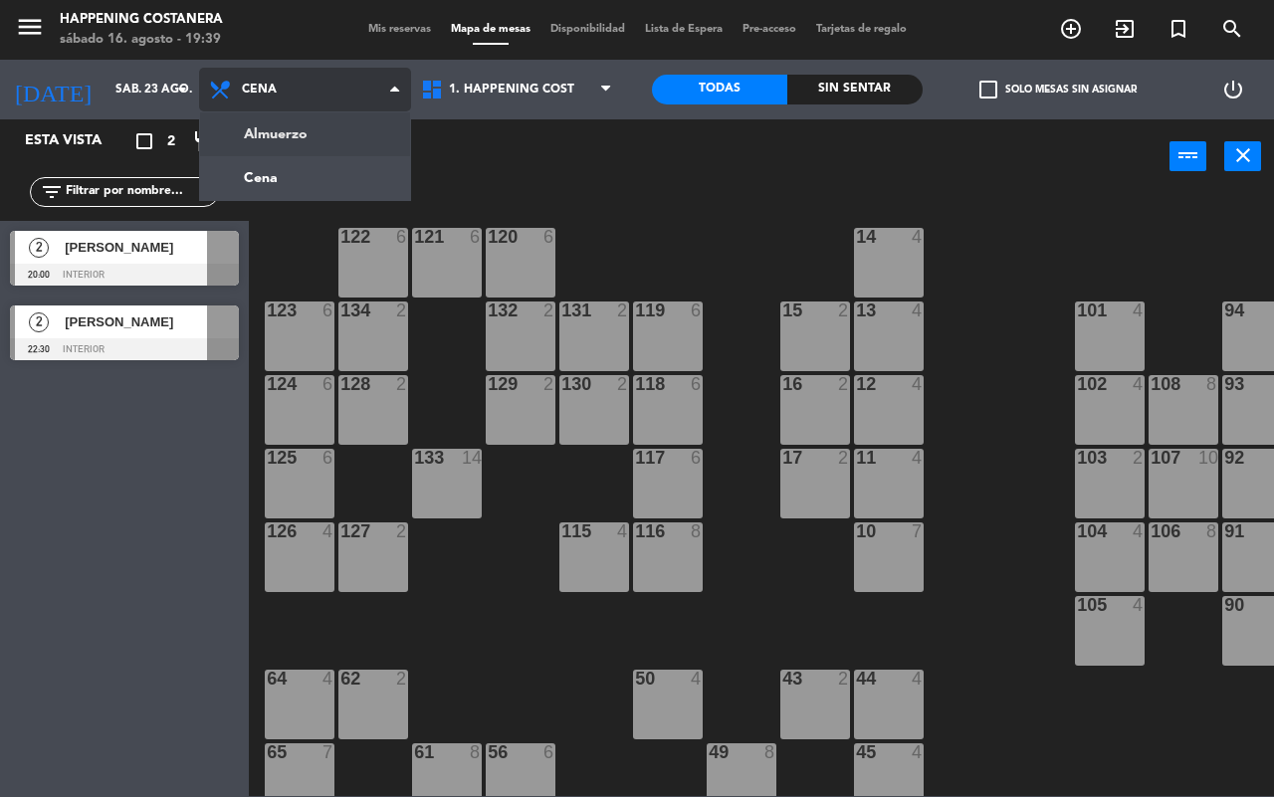
click at [254, 142] on ng-component "menu Happening Costanera [DATE] 16. agosto - 19:39 Mis reservas Mapa de mesas D…" at bounding box center [637, 398] width 1274 height 796
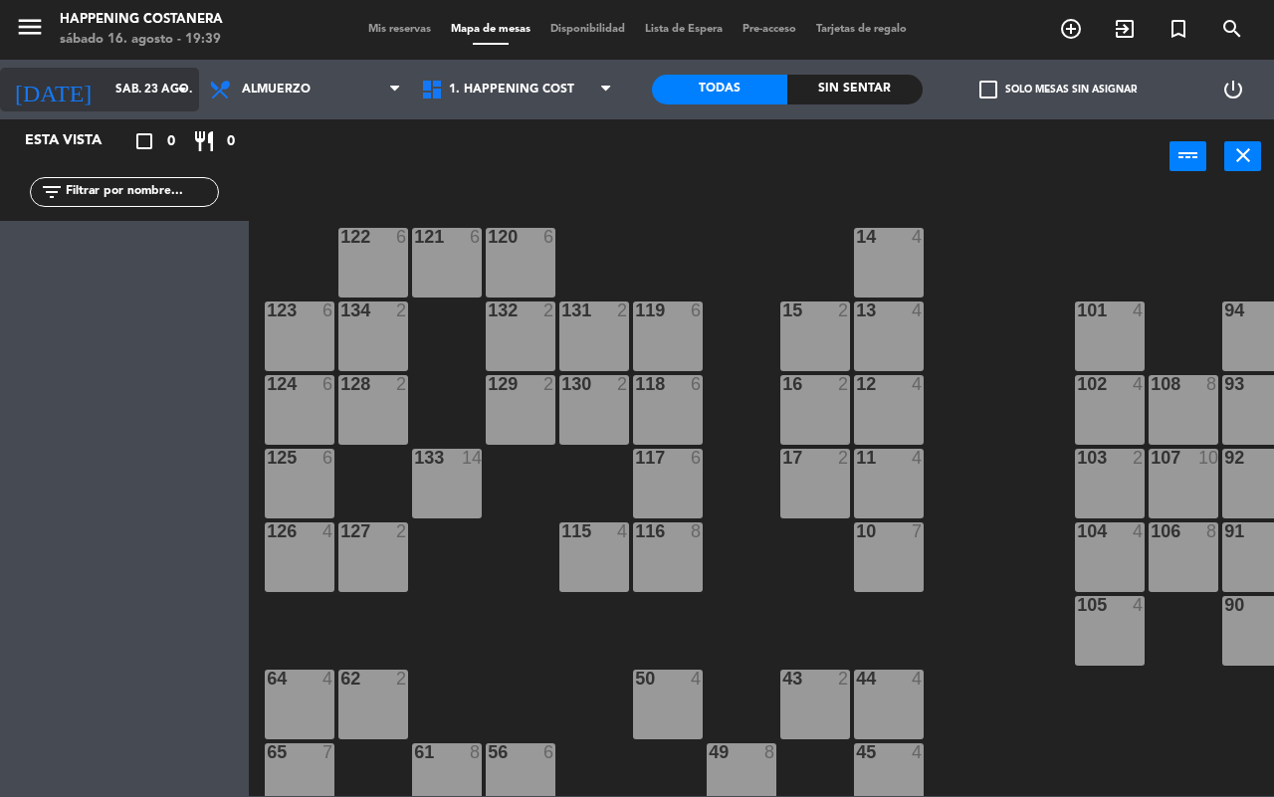
click at [115, 100] on input "sáb. 23 ago." at bounding box center [184, 90] width 158 height 34
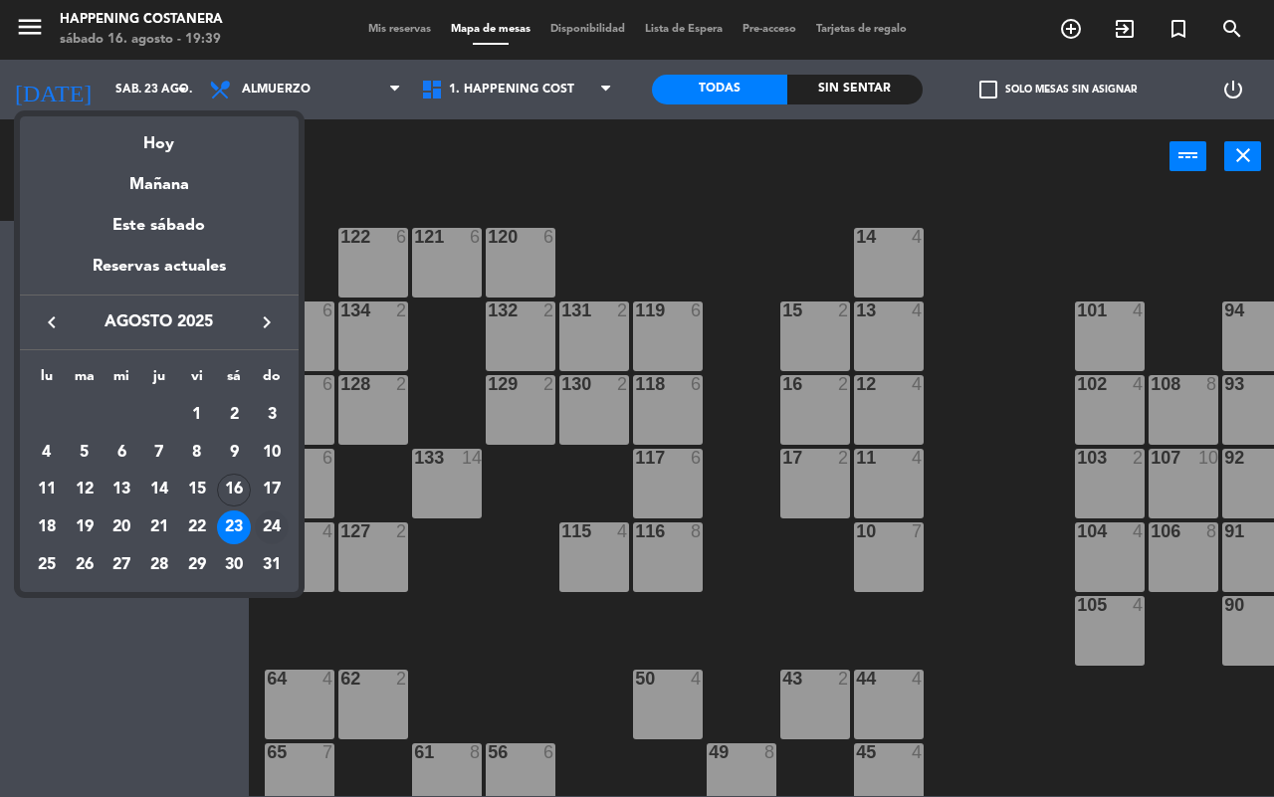
click at [270, 533] on div "24" at bounding box center [272, 527] width 34 height 34
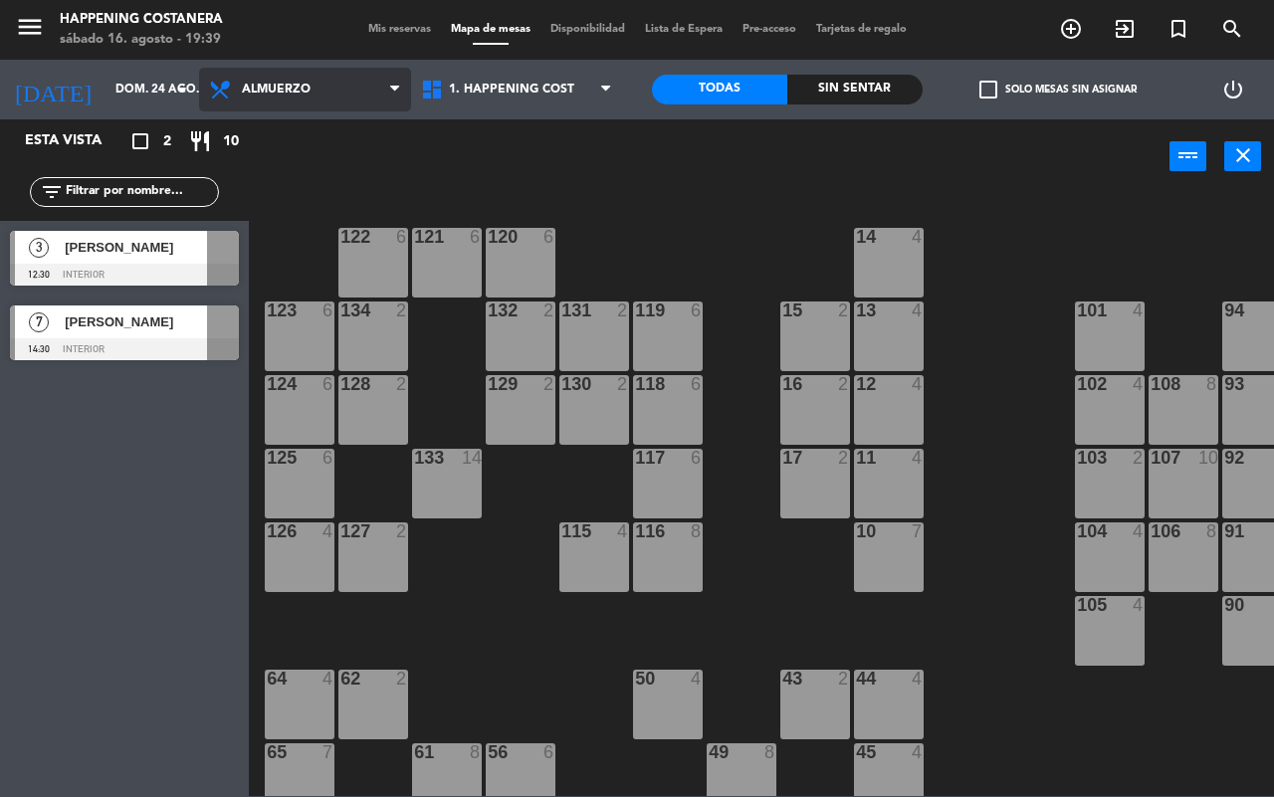
click at [272, 92] on span "Almuerzo" at bounding box center [276, 90] width 69 height 14
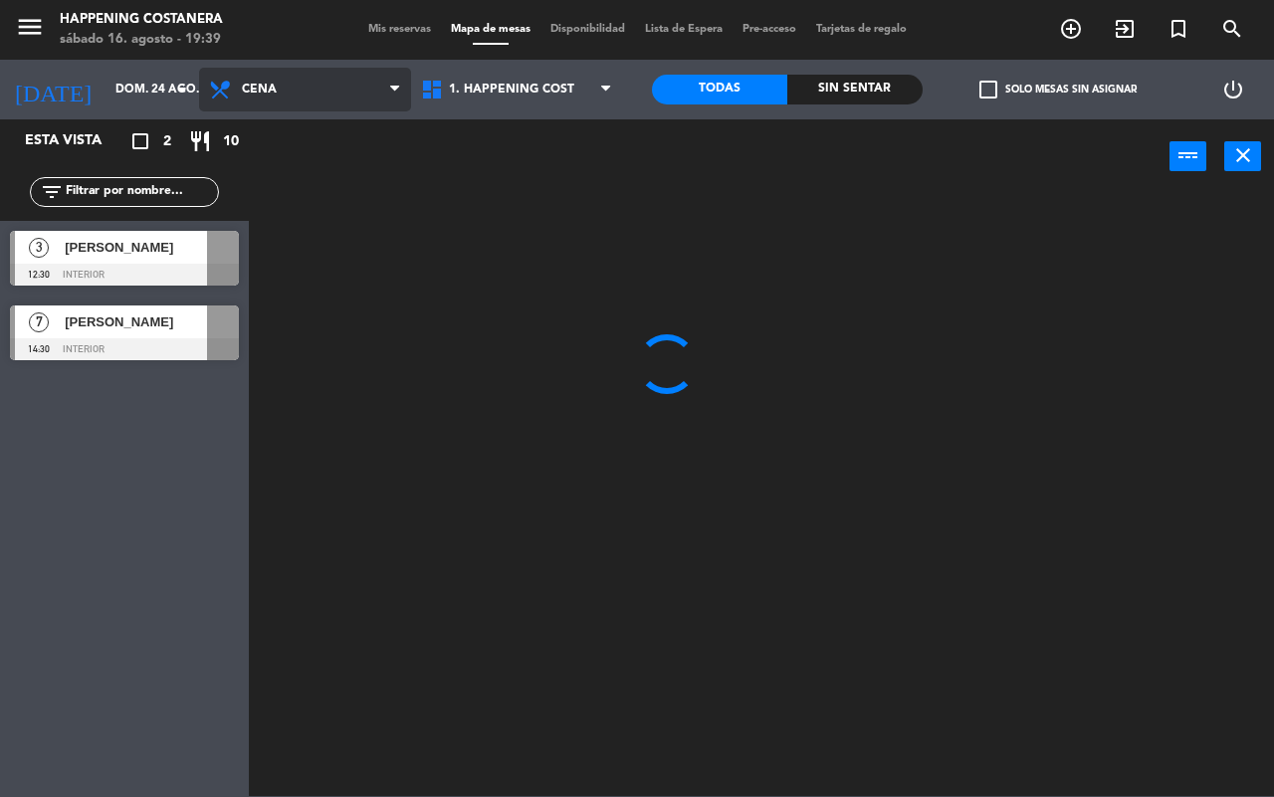
click at [271, 182] on ng-component "menu Happening Costanera [DATE] 16. agosto - 19:39 Mis reservas Mapa de mesas D…" at bounding box center [637, 398] width 1274 height 796
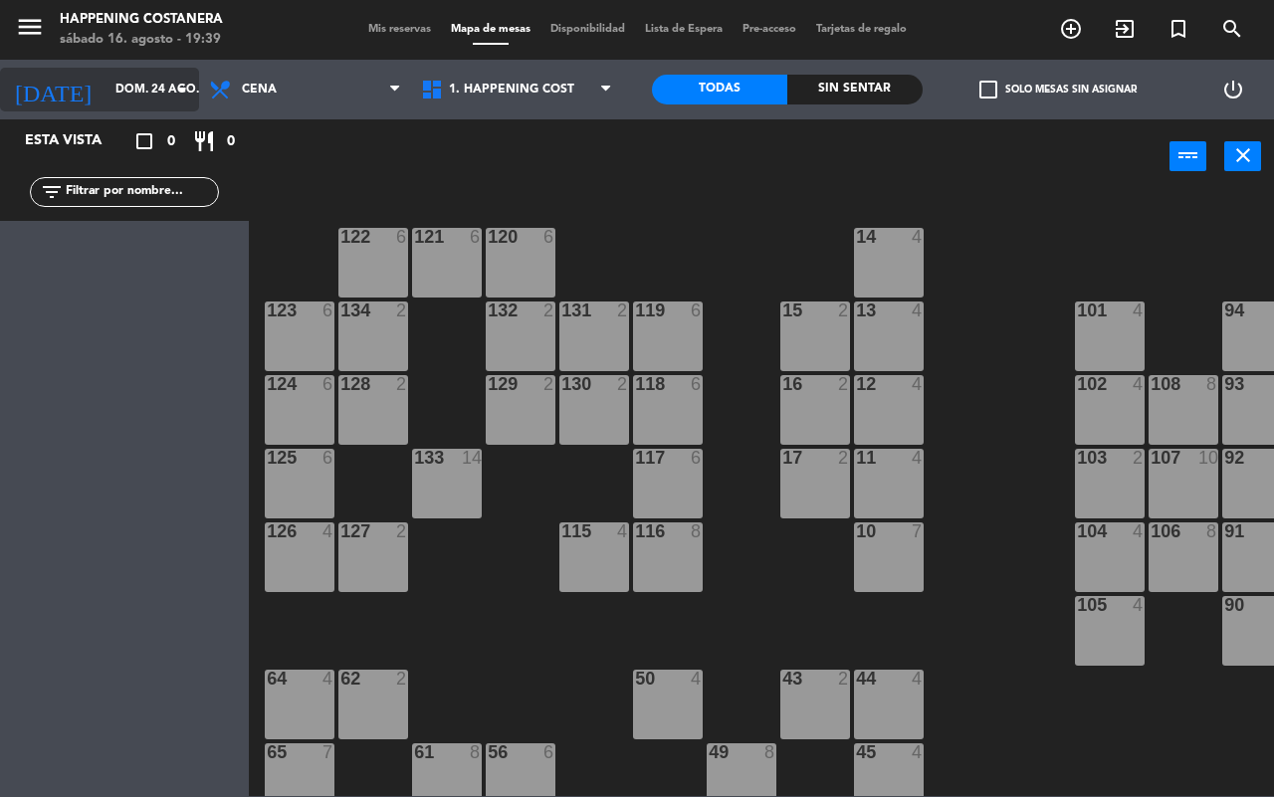
click at [129, 95] on input "dom. 24 ago." at bounding box center [184, 90] width 158 height 34
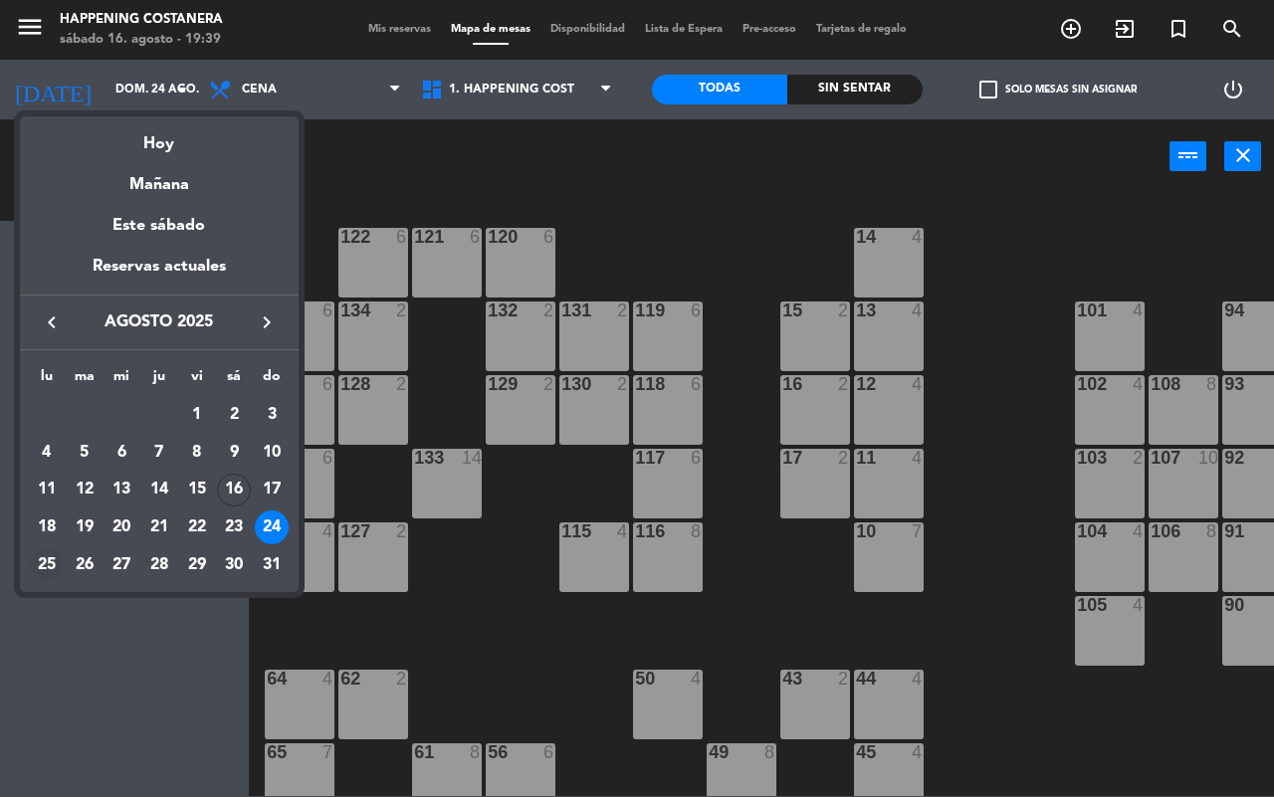
click at [40, 572] on div "25" at bounding box center [47, 565] width 34 height 34
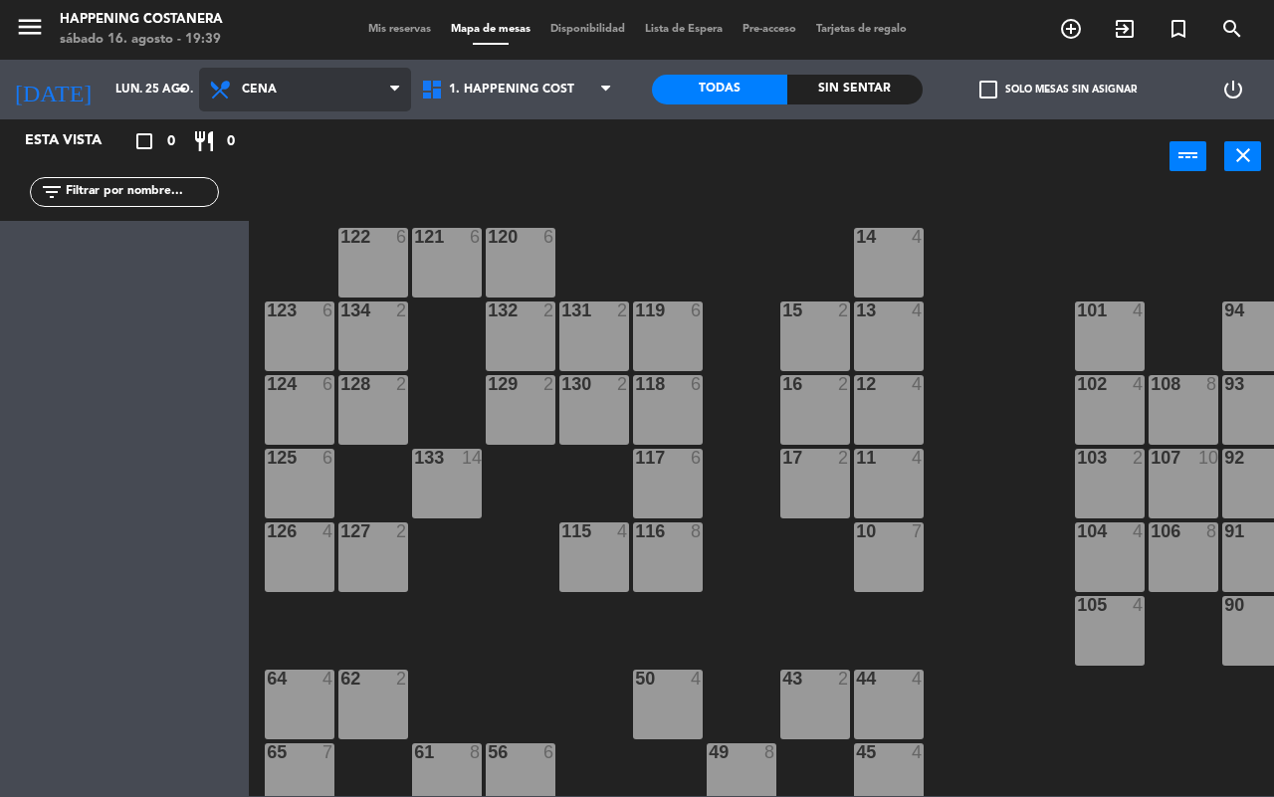
click at [324, 101] on span "Cena" at bounding box center [305, 90] width 212 height 44
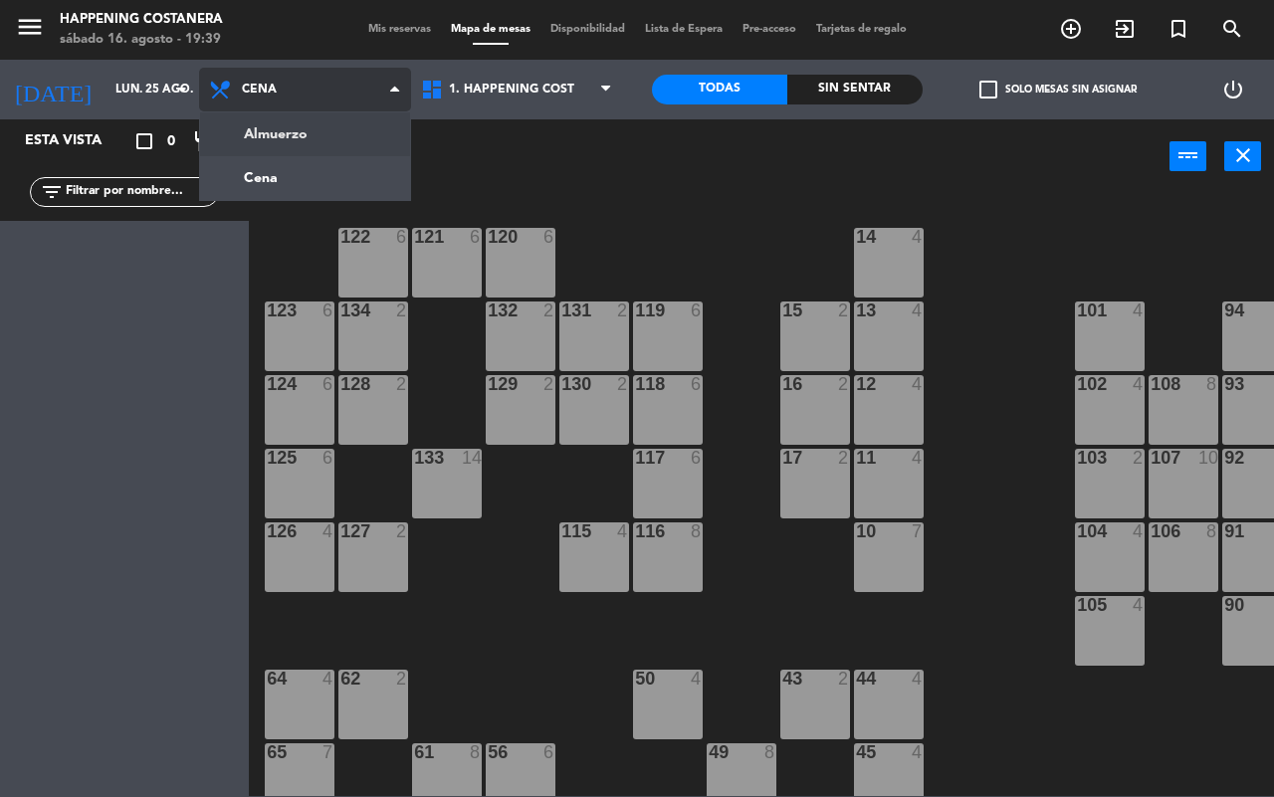
click at [308, 131] on ng-component "menu Happening Costanera [DATE] 16. agosto - 19:39 Mis reservas Mapa de mesas D…" at bounding box center [637, 398] width 1274 height 796
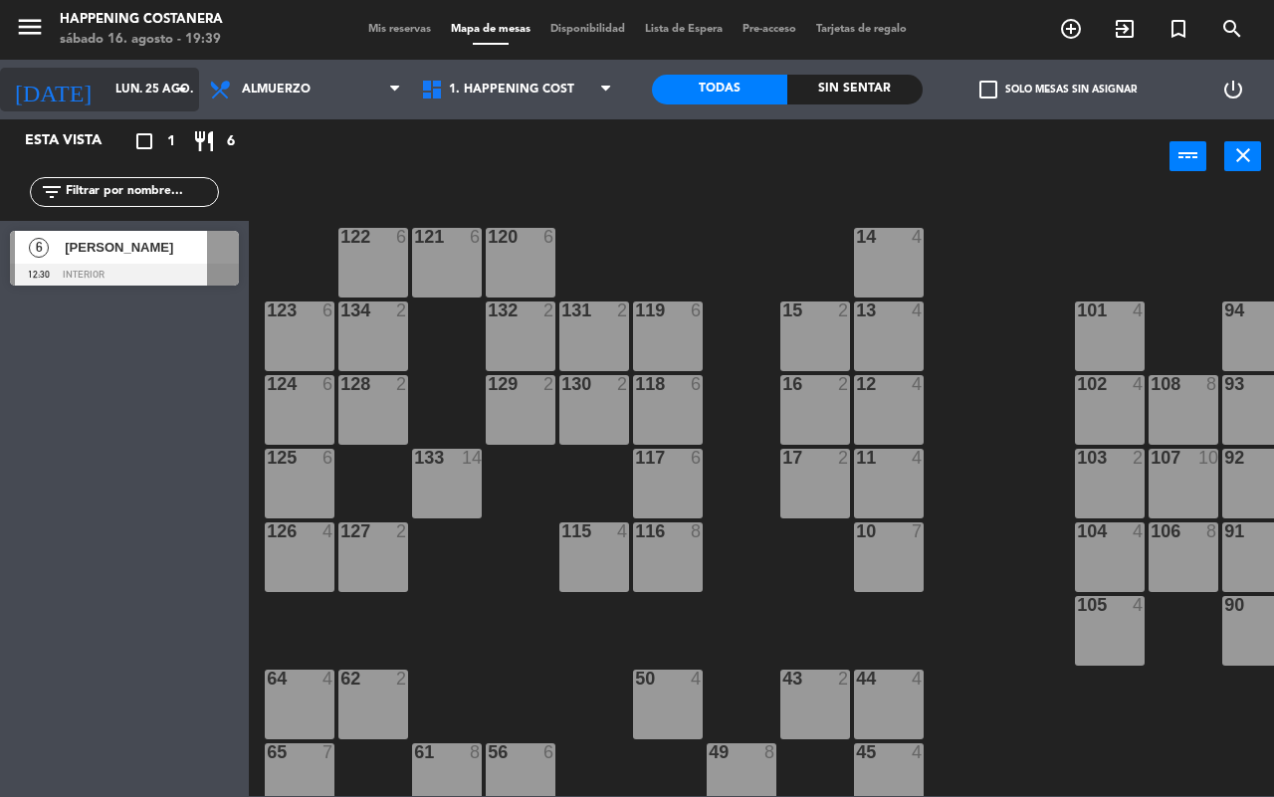
click at [105, 80] on input "lun. 25 ago." at bounding box center [184, 90] width 158 height 34
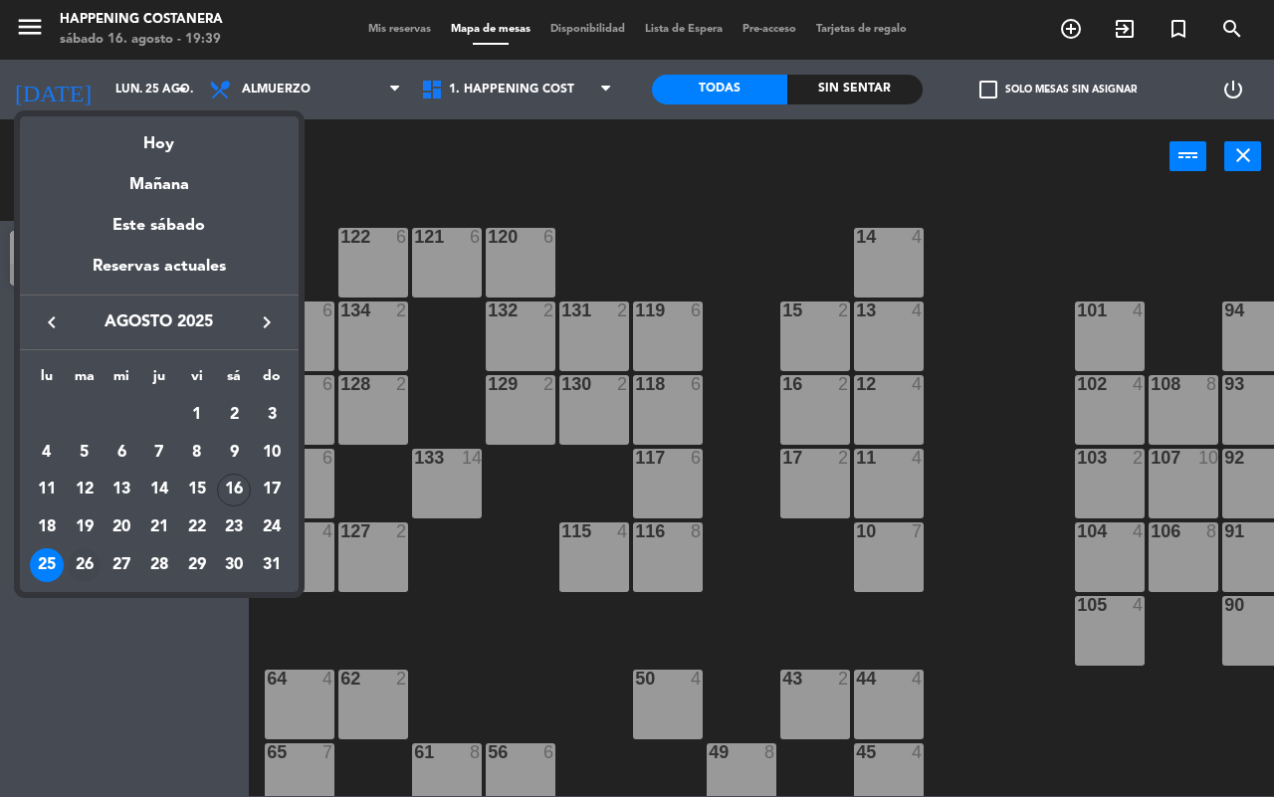
click at [77, 557] on div "26" at bounding box center [85, 565] width 34 height 34
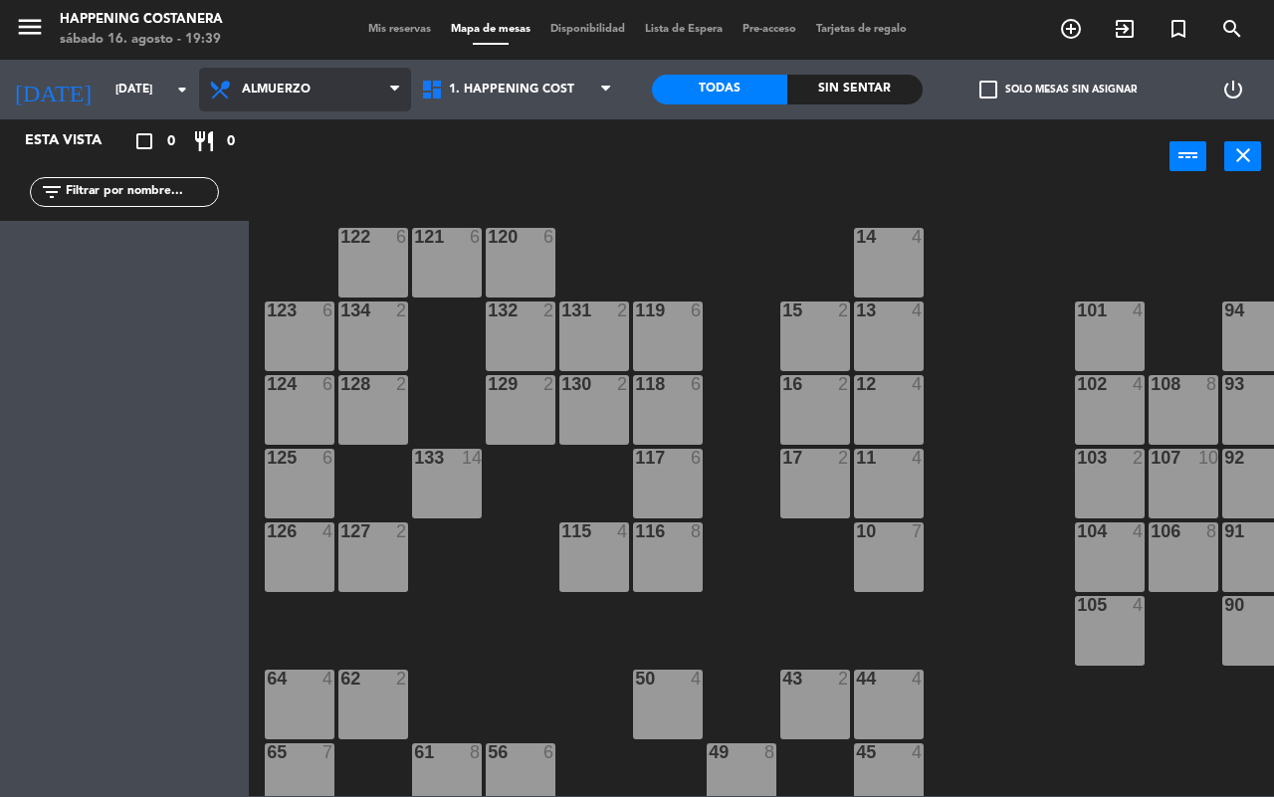
click at [285, 88] on span "Almuerzo" at bounding box center [276, 90] width 69 height 14
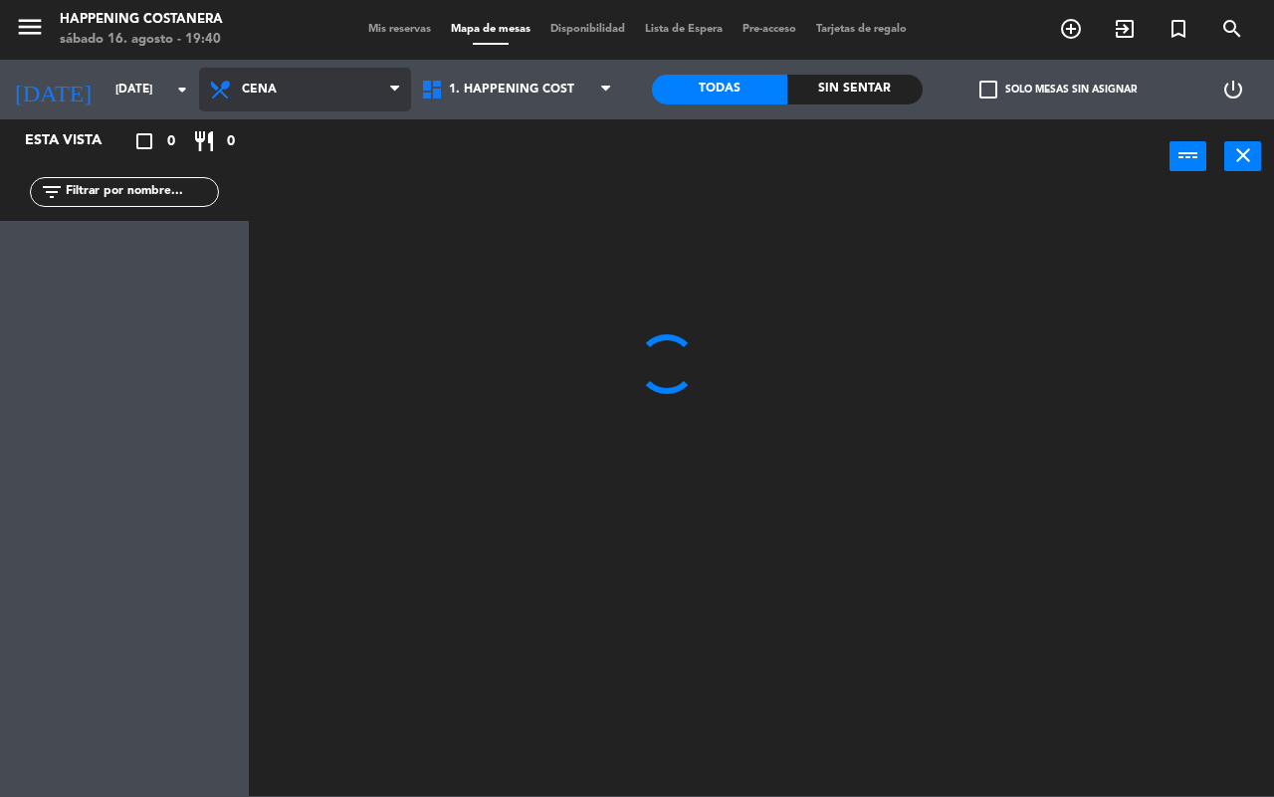
click at [271, 165] on ng-component "menu Happening Costanera [DATE] 16. agosto - 19:40 Mis reservas Mapa de mesas D…" at bounding box center [637, 398] width 1274 height 796
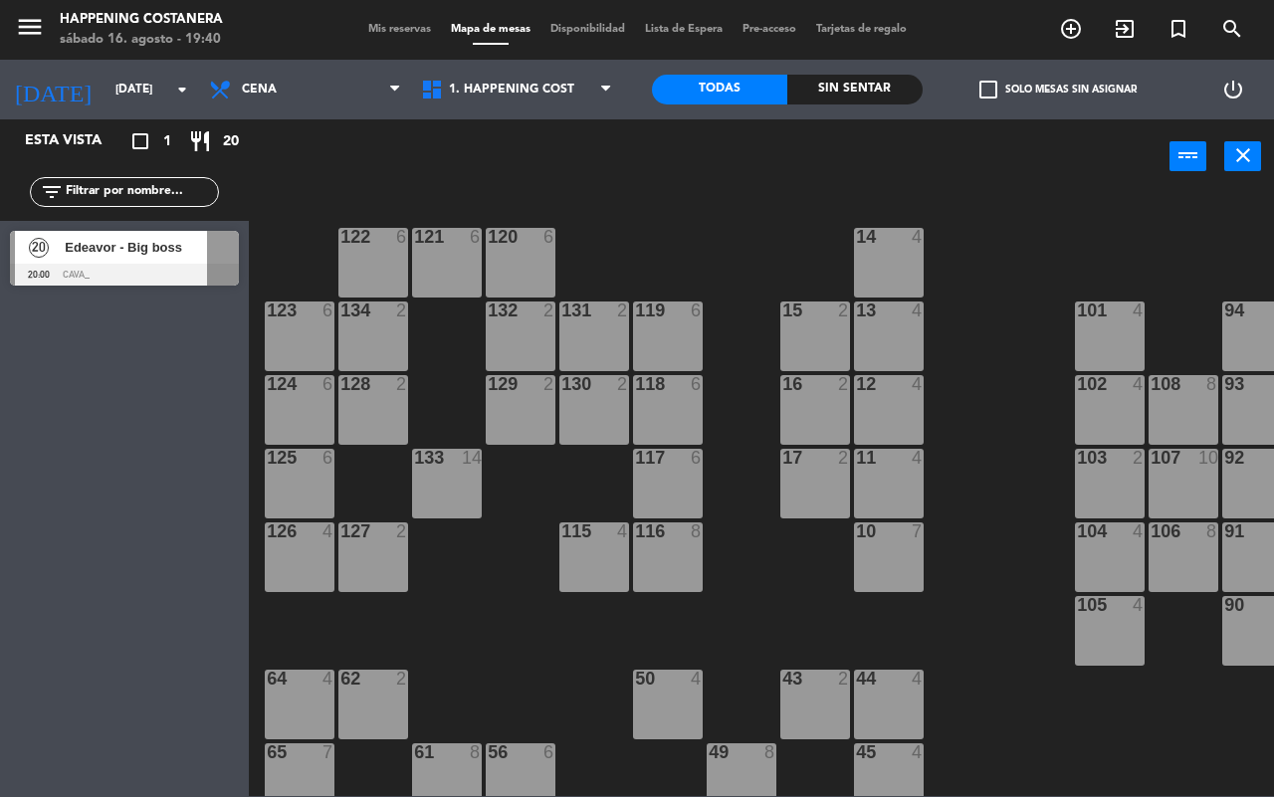
click at [167, 258] on span "Edeavor - Big boss" at bounding box center [136, 247] width 142 height 21
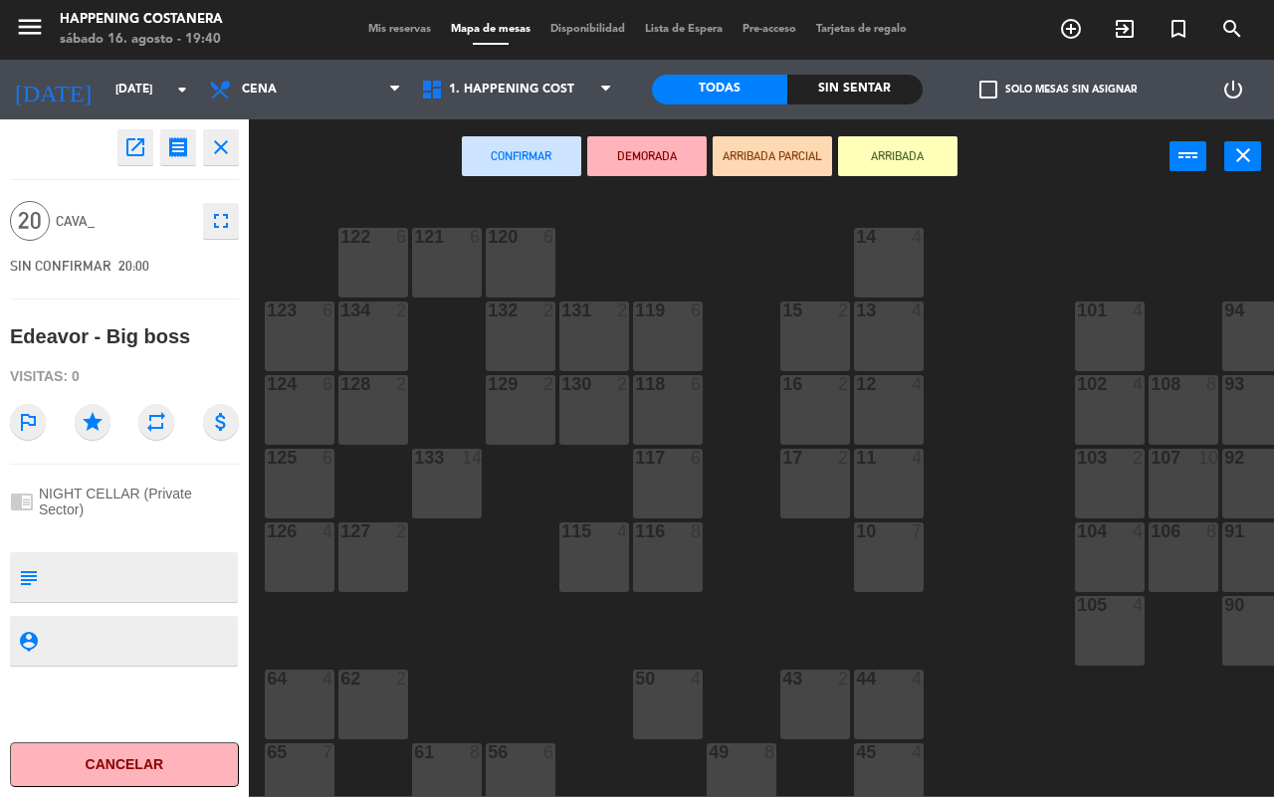
click at [211, 149] on icon "close" at bounding box center [221, 147] width 24 height 24
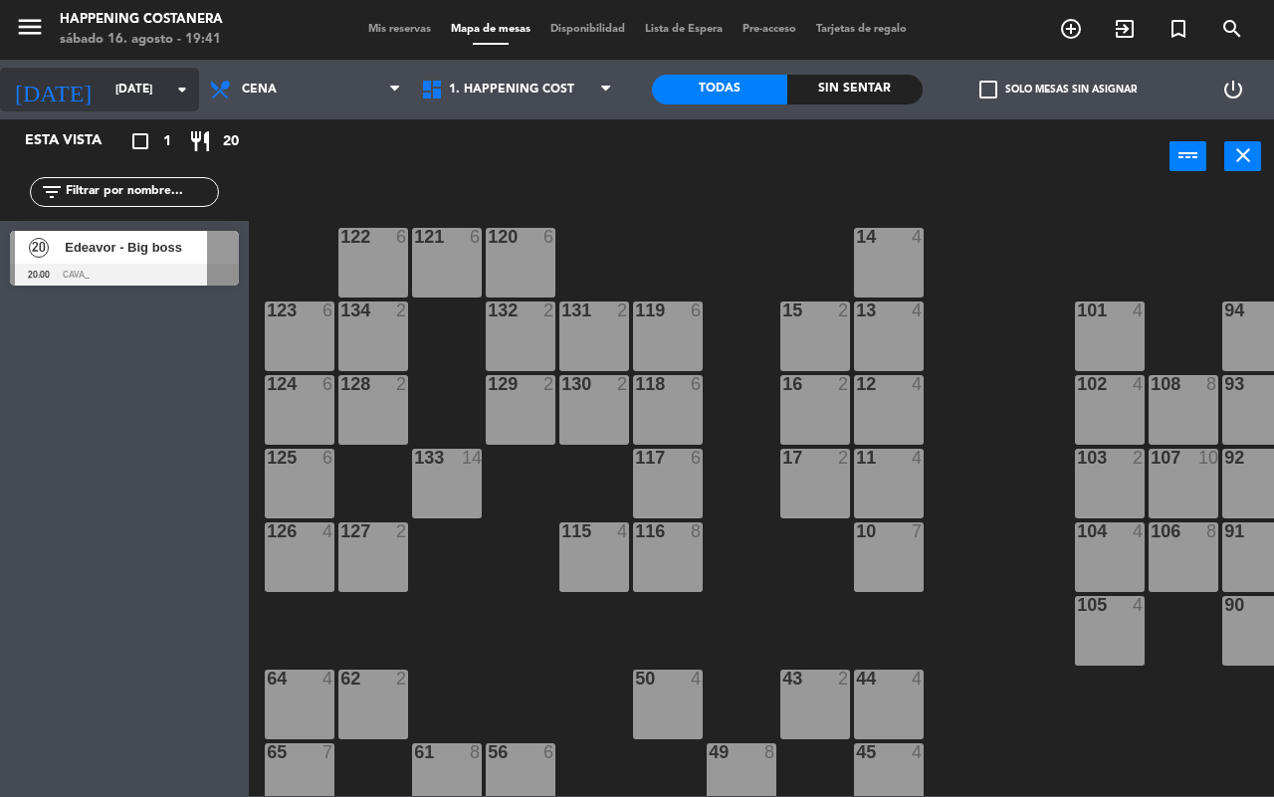
click at [114, 92] on input "[DATE]" at bounding box center [184, 90] width 158 height 34
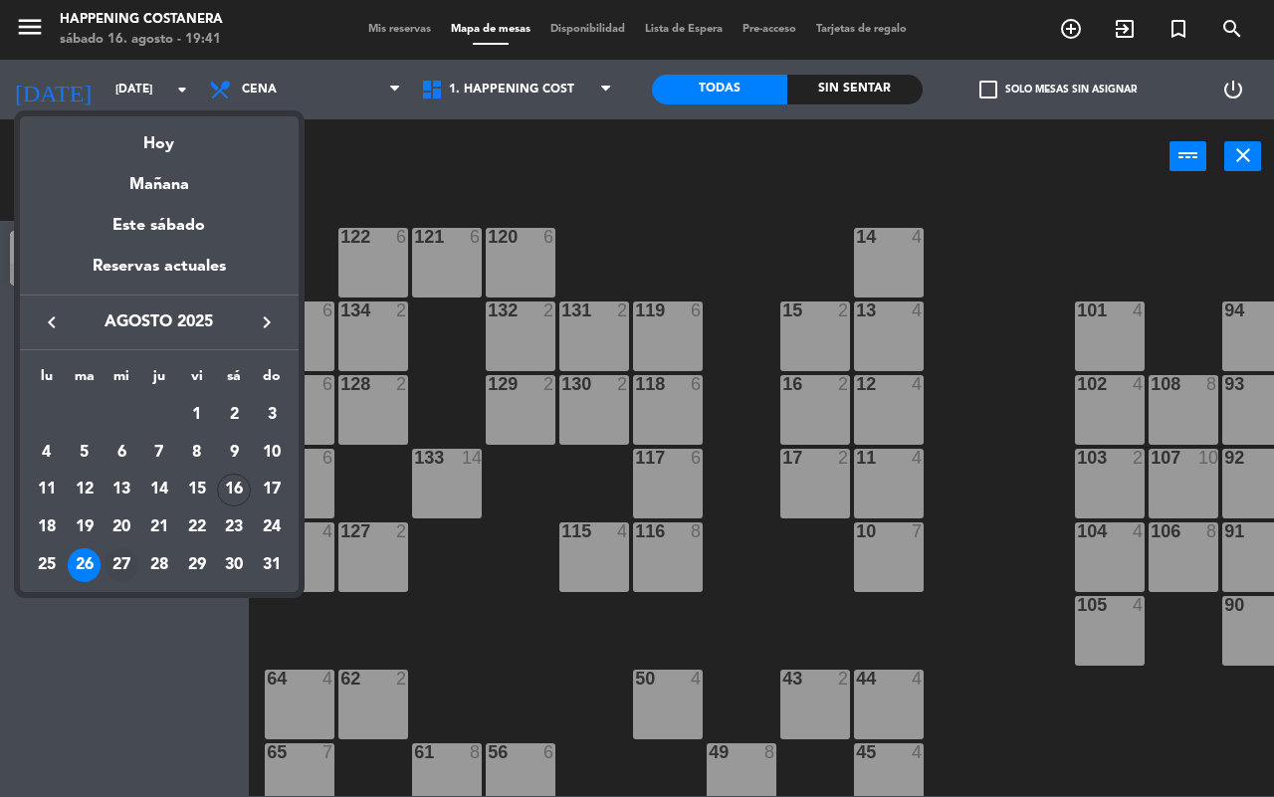
click at [110, 555] on div "27" at bounding box center [121, 565] width 34 height 34
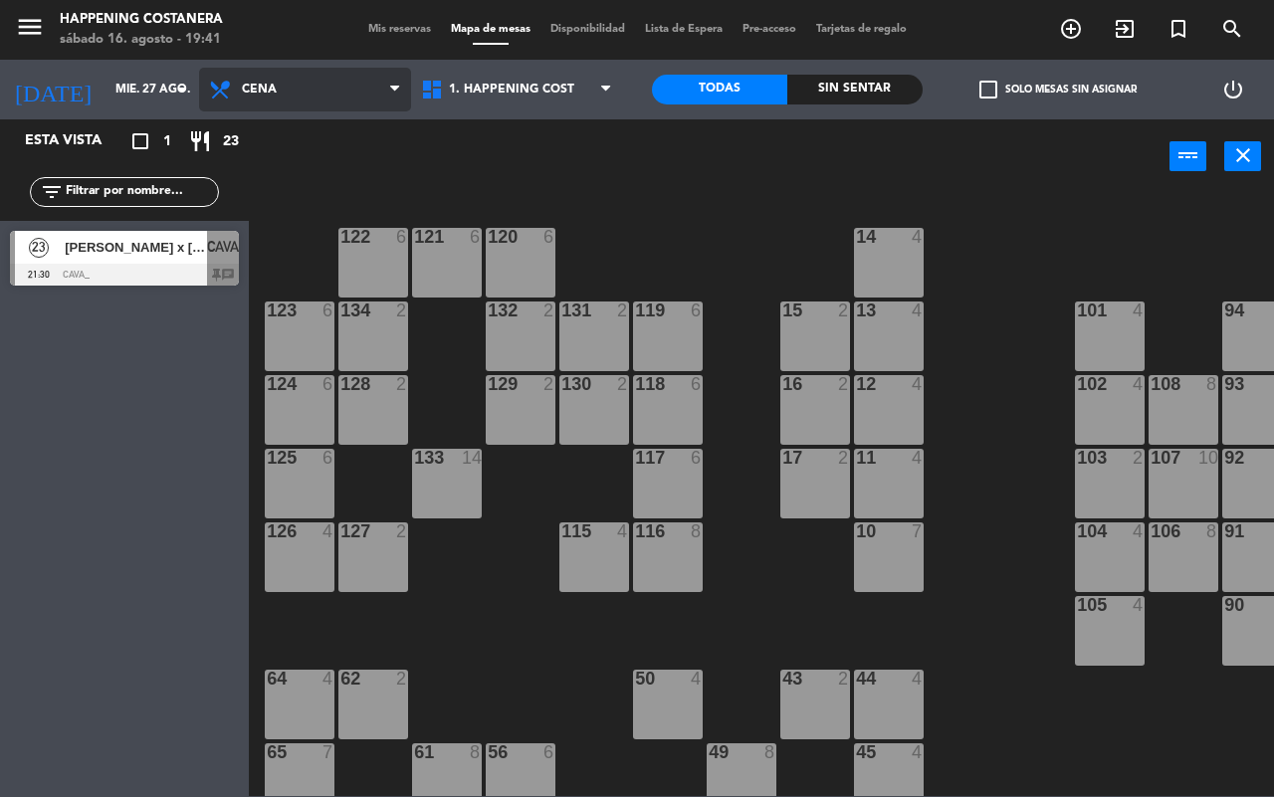
click at [264, 85] on span "Cena" at bounding box center [259, 90] width 35 height 14
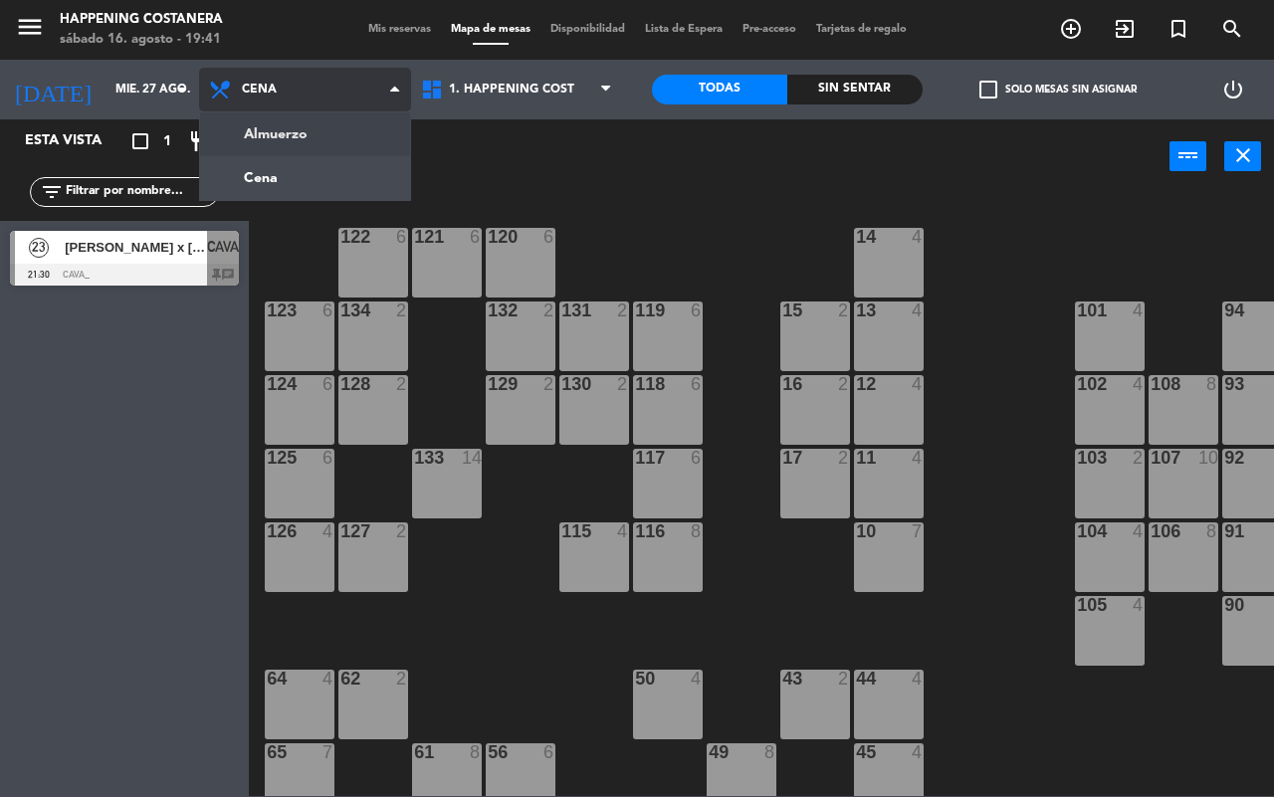
click at [249, 140] on ng-component "menu Happening Costanera [DATE] 16. agosto - 19:41 Mis reservas Mapa de mesas D…" at bounding box center [637, 398] width 1274 height 796
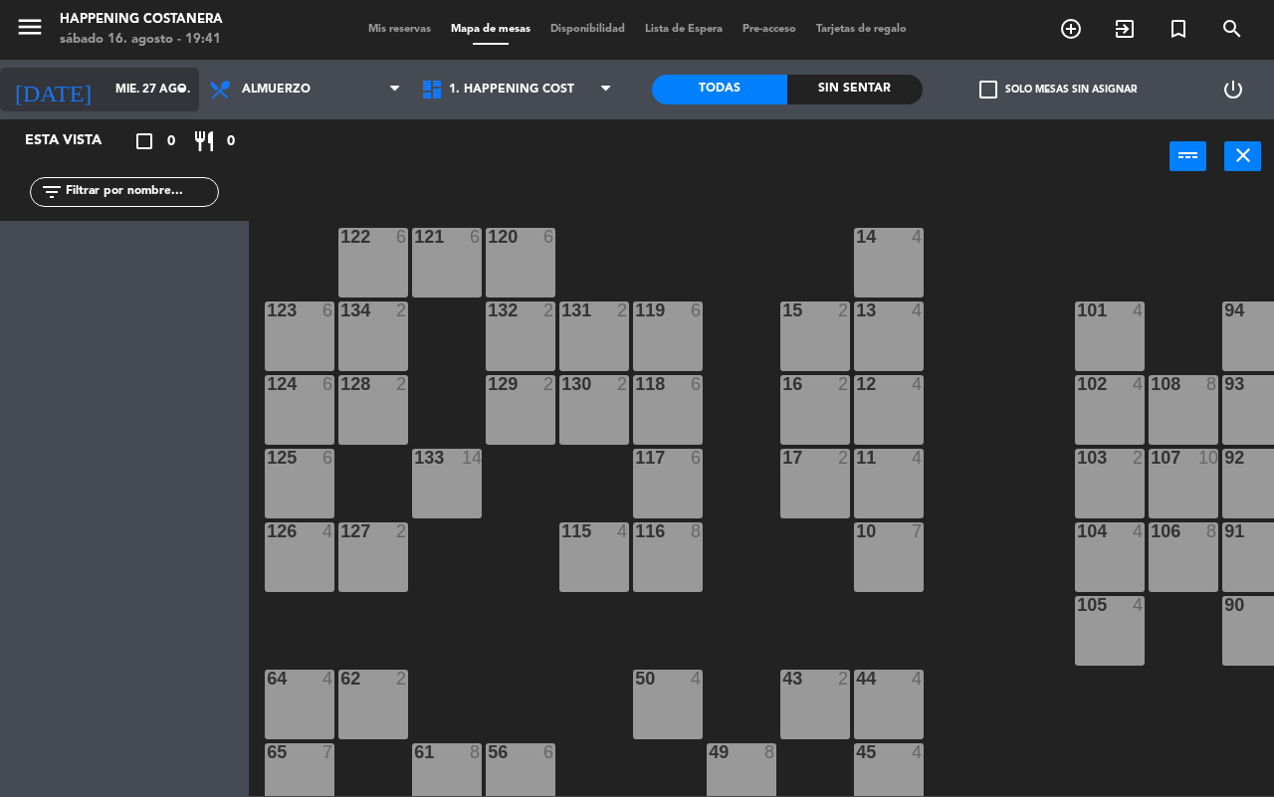
click at [105, 81] on input "mié. 27 ago." at bounding box center [184, 90] width 158 height 34
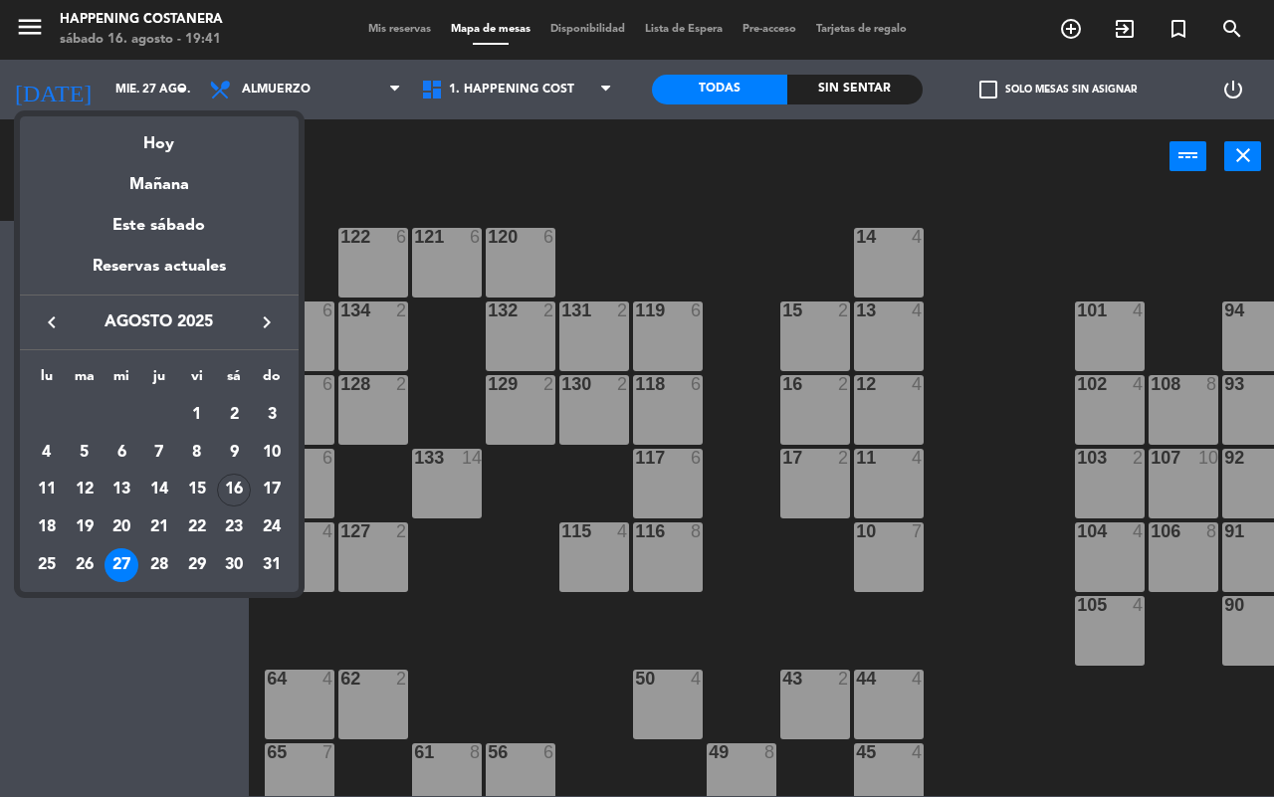
click at [166, 559] on div "28" at bounding box center [159, 565] width 34 height 34
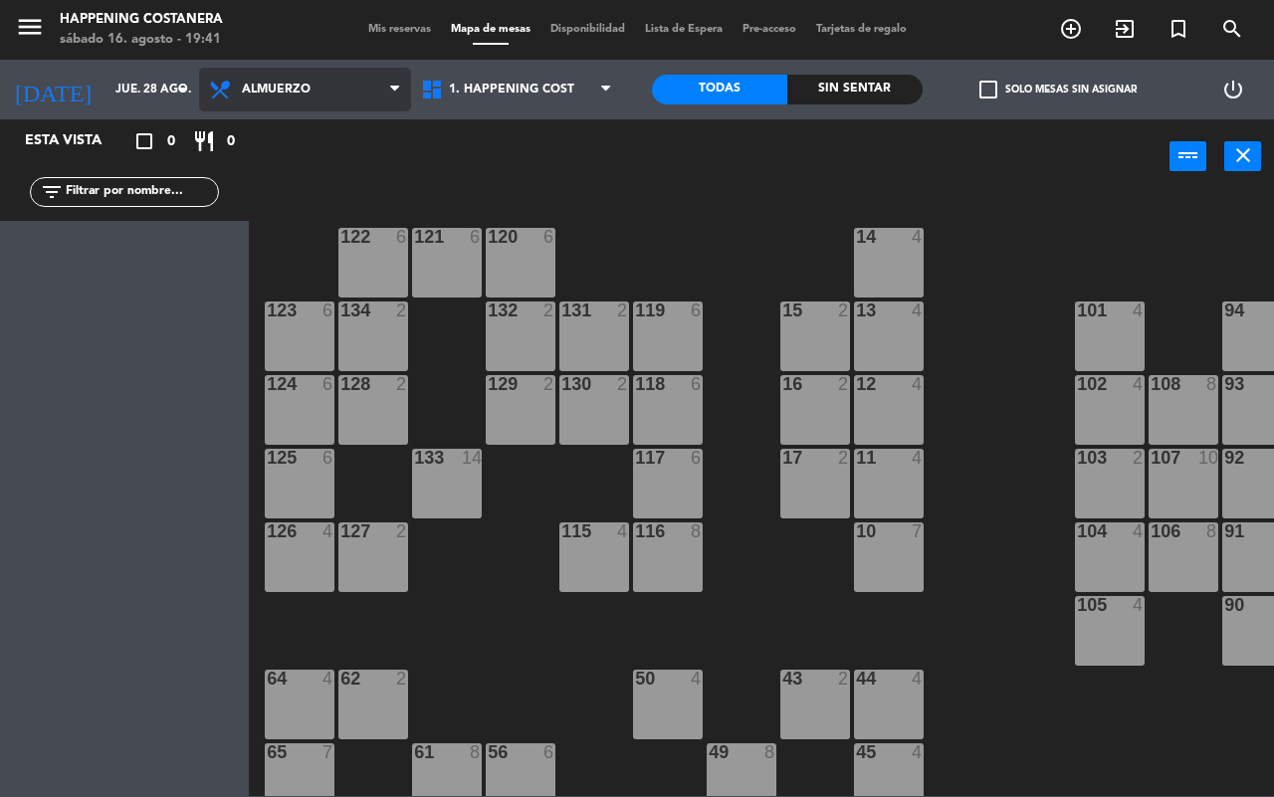
click at [331, 81] on span "Almuerzo" at bounding box center [305, 90] width 212 height 44
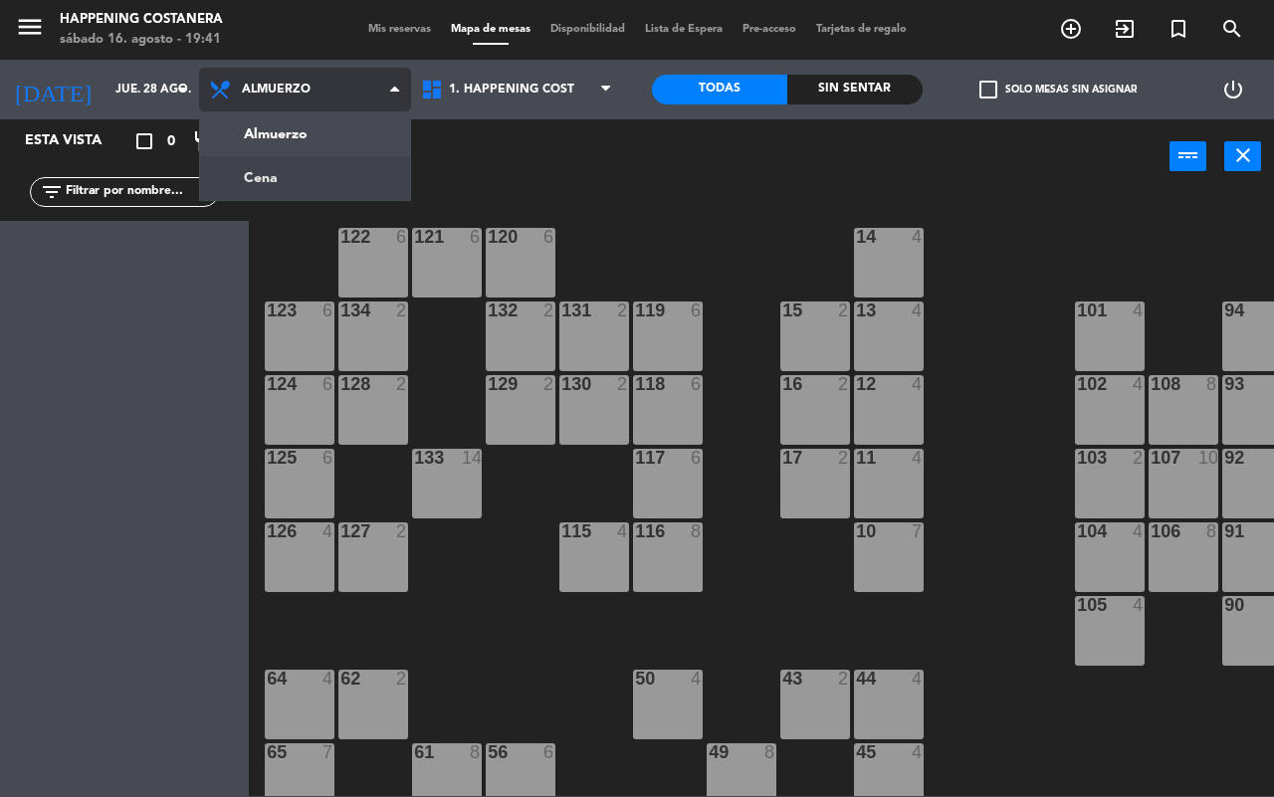
click at [289, 165] on ng-component "menu Happening Costanera [DATE] 16. agosto - 19:41 Mis reservas Mapa de mesas D…" at bounding box center [637, 398] width 1274 height 796
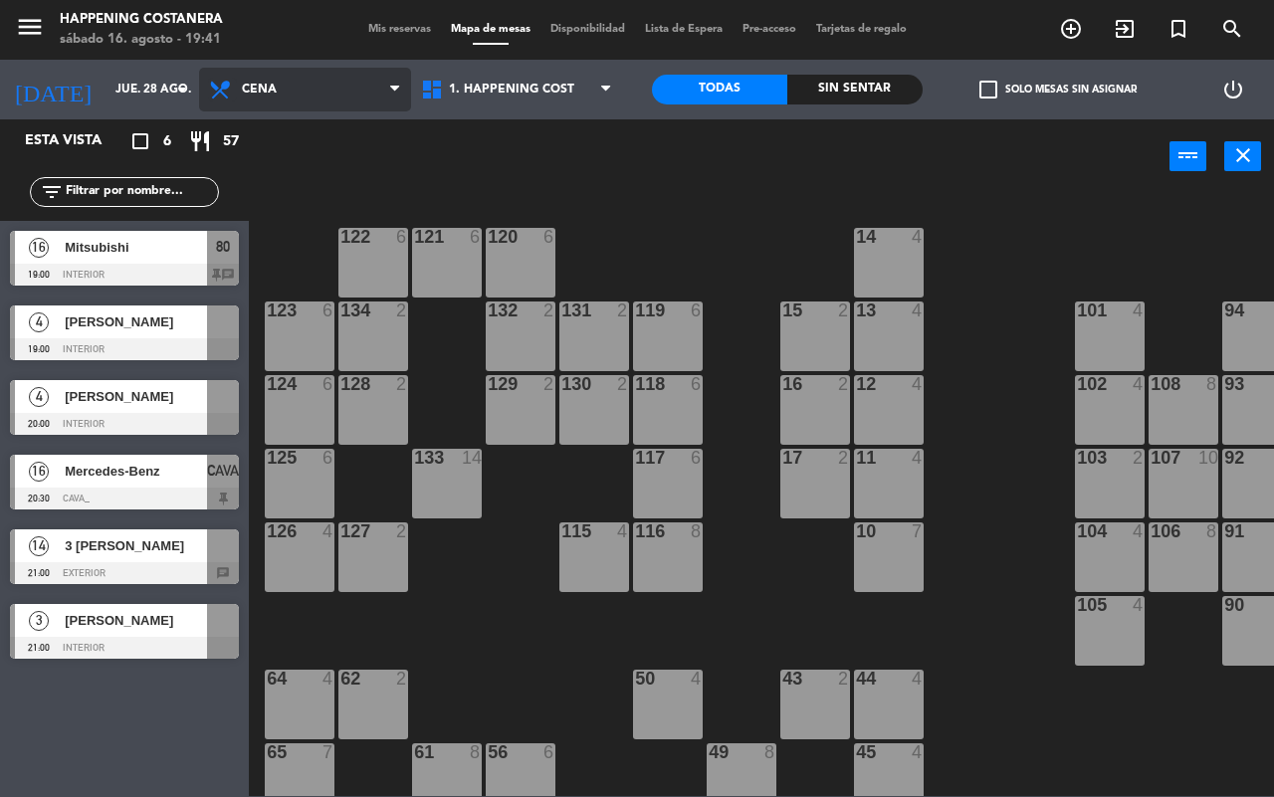
click at [220, 87] on icon at bounding box center [222, 90] width 29 height 24
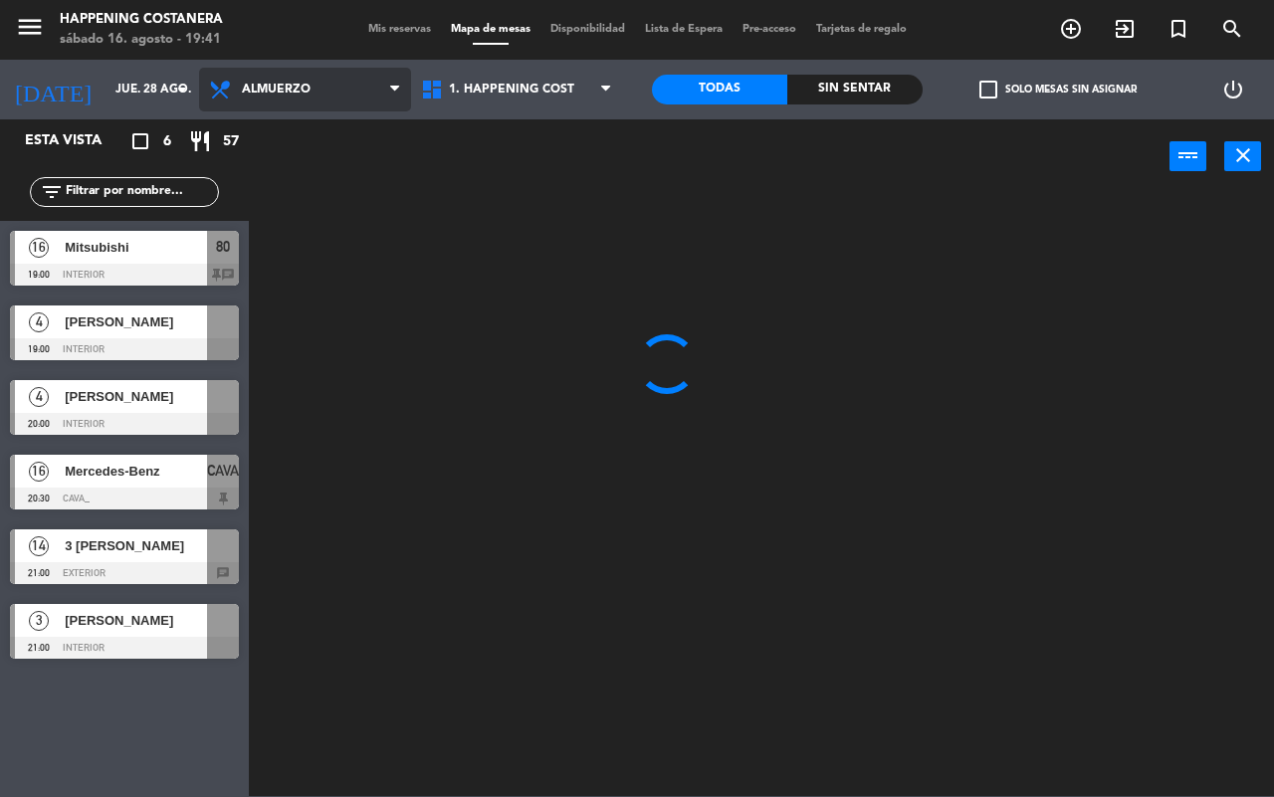
click at [275, 136] on ng-component "menu Happening Costanera [DATE] 16. agosto - 19:41 Mis reservas Mapa de mesas D…" at bounding box center [637, 398] width 1274 height 796
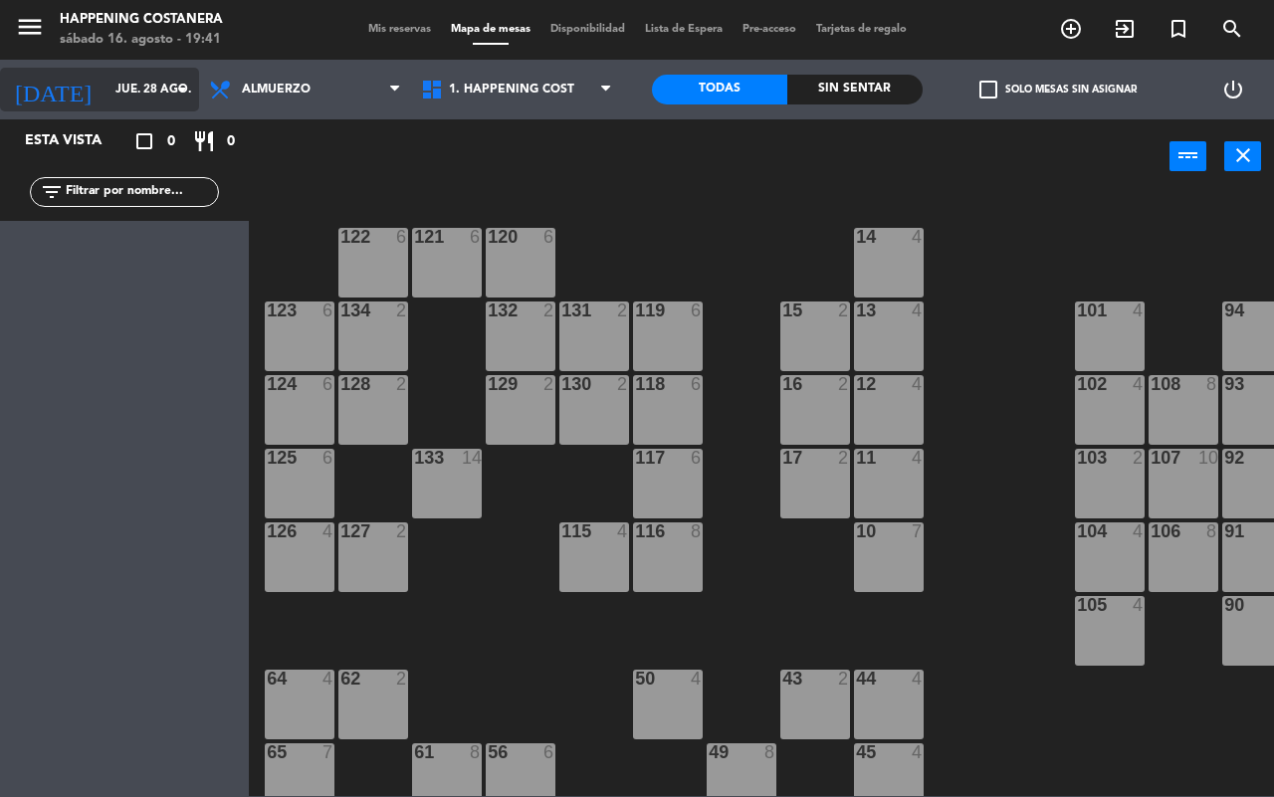
click at [115, 88] on input "jue. 28 ago." at bounding box center [184, 90] width 158 height 34
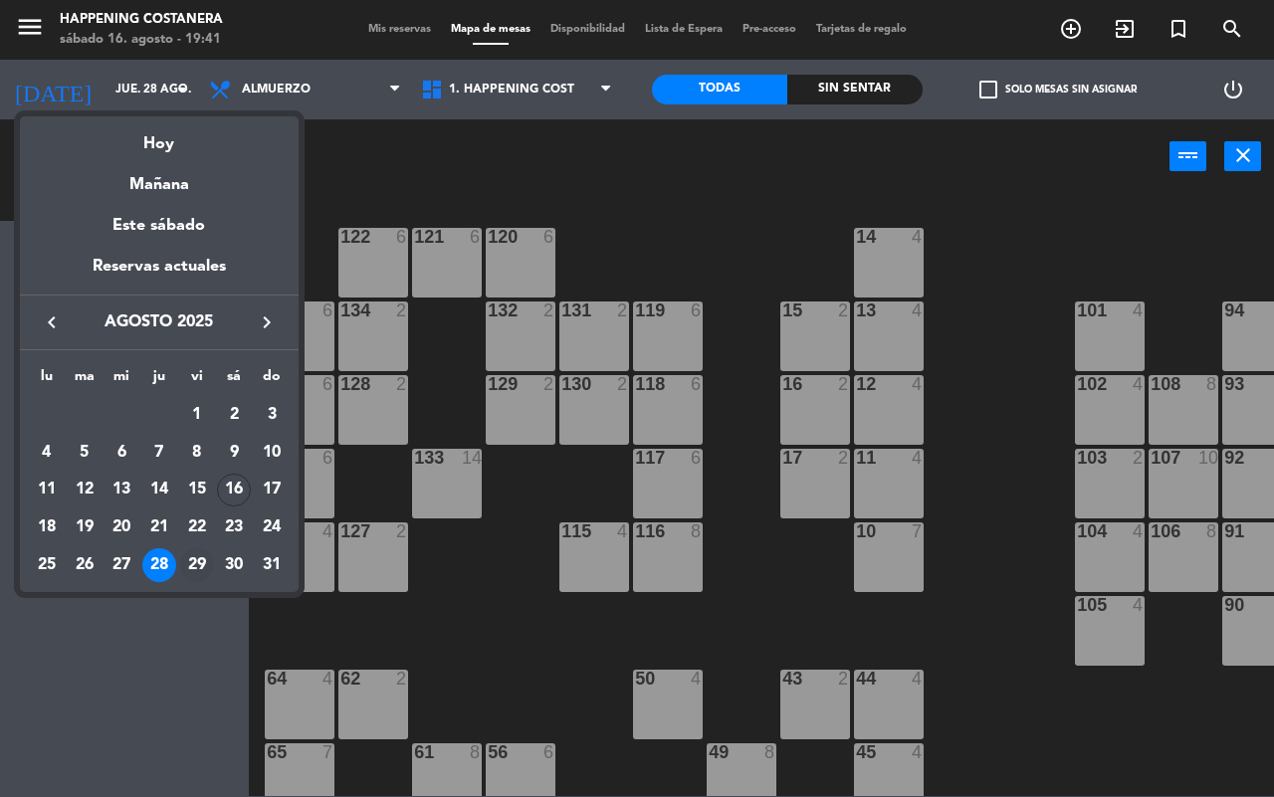
click at [196, 570] on div "29" at bounding box center [197, 565] width 34 height 34
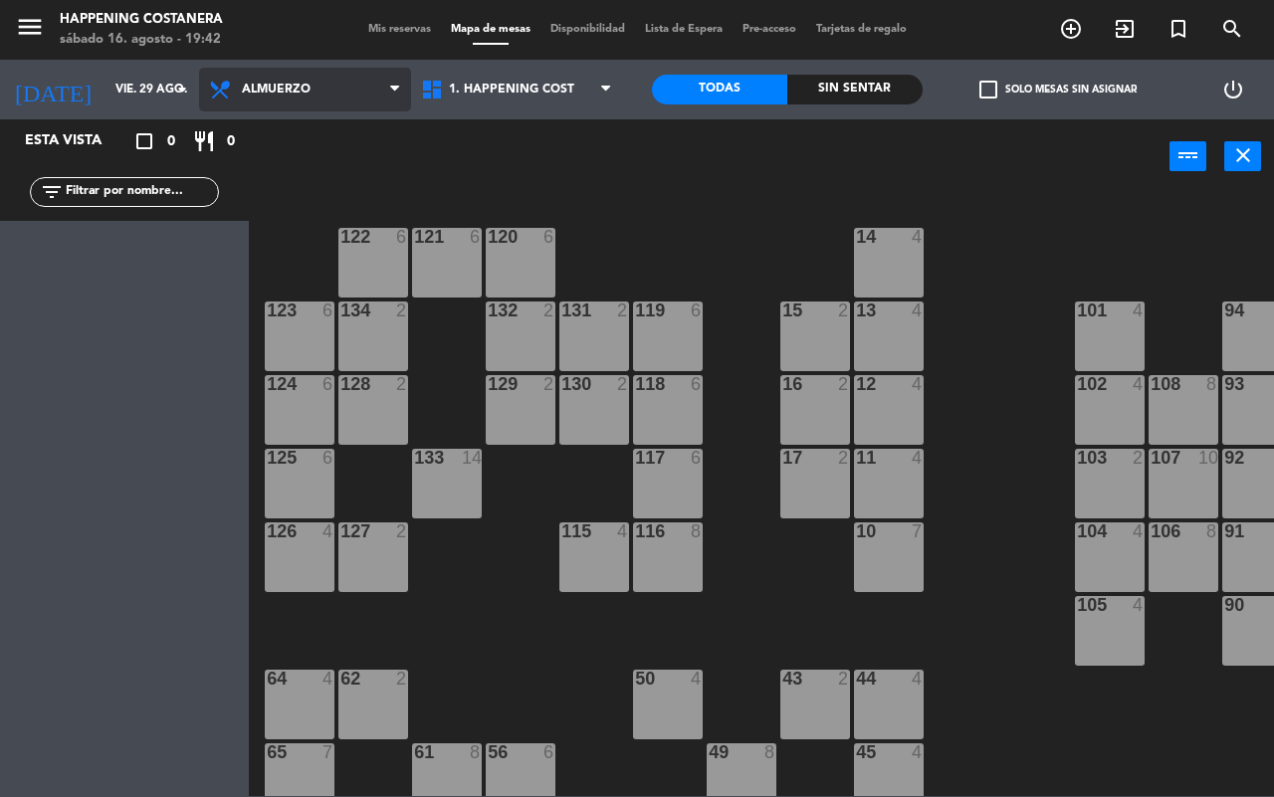
click at [284, 77] on span "Almuerzo" at bounding box center [305, 90] width 212 height 44
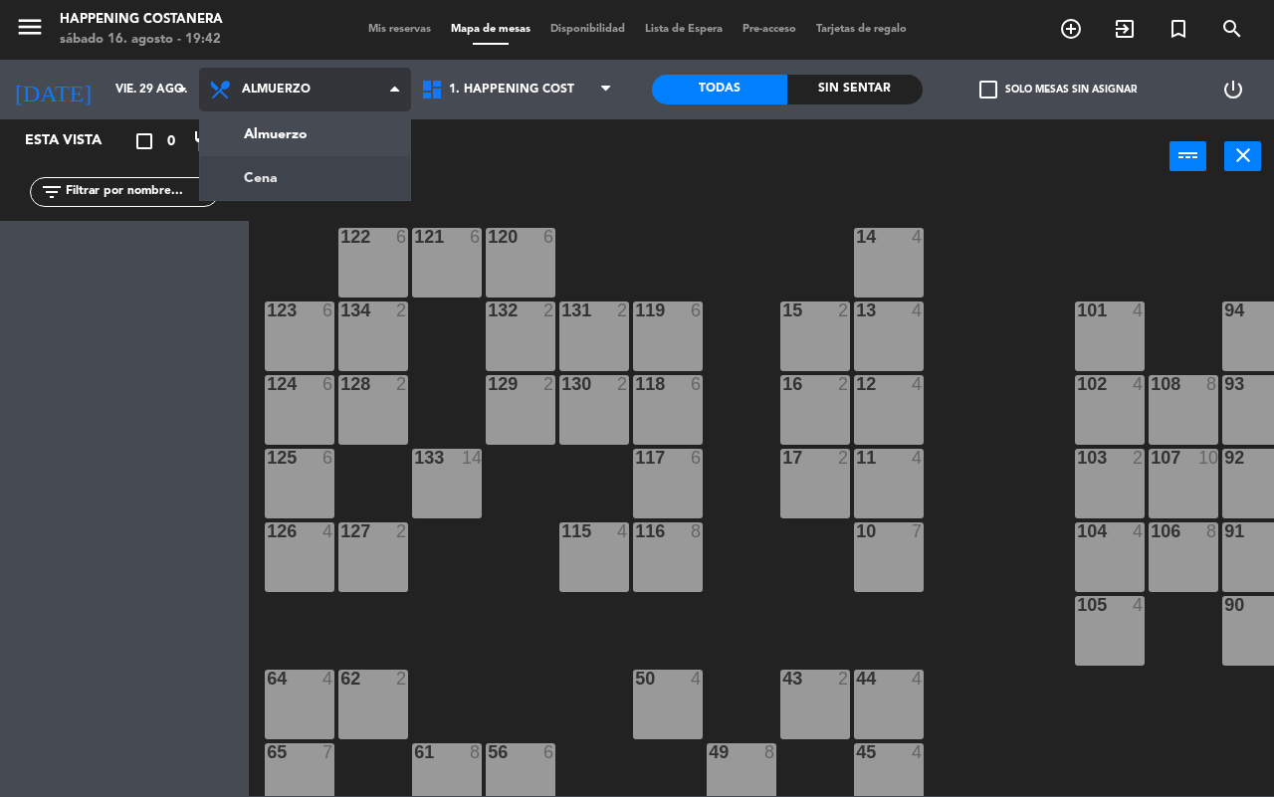
click at [308, 171] on ng-component "menu Happening Costanera [DATE] 16. agosto - 19:42 Mis reservas Mapa de mesas D…" at bounding box center [637, 398] width 1274 height 796
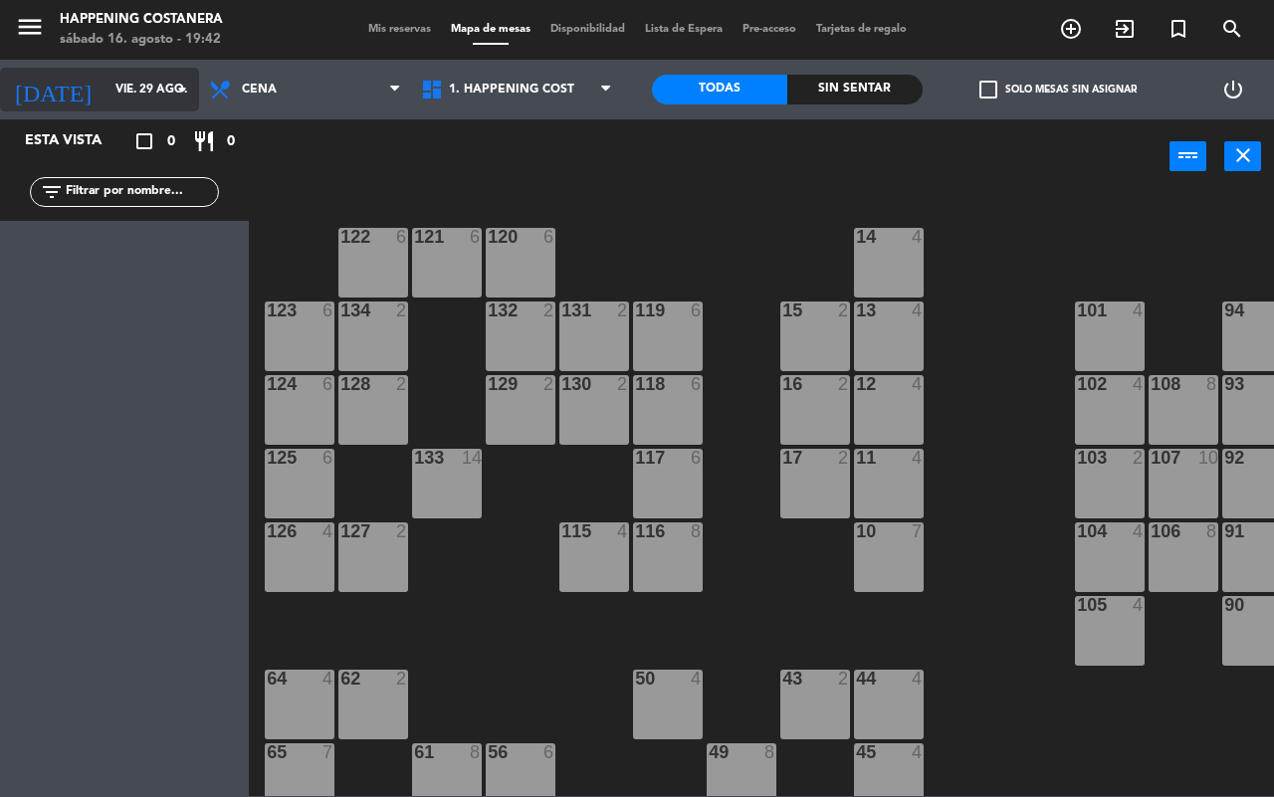
click at [151, 77] on input "vie. 29 ago." at bounding box center [184, 90] width 158 height 34
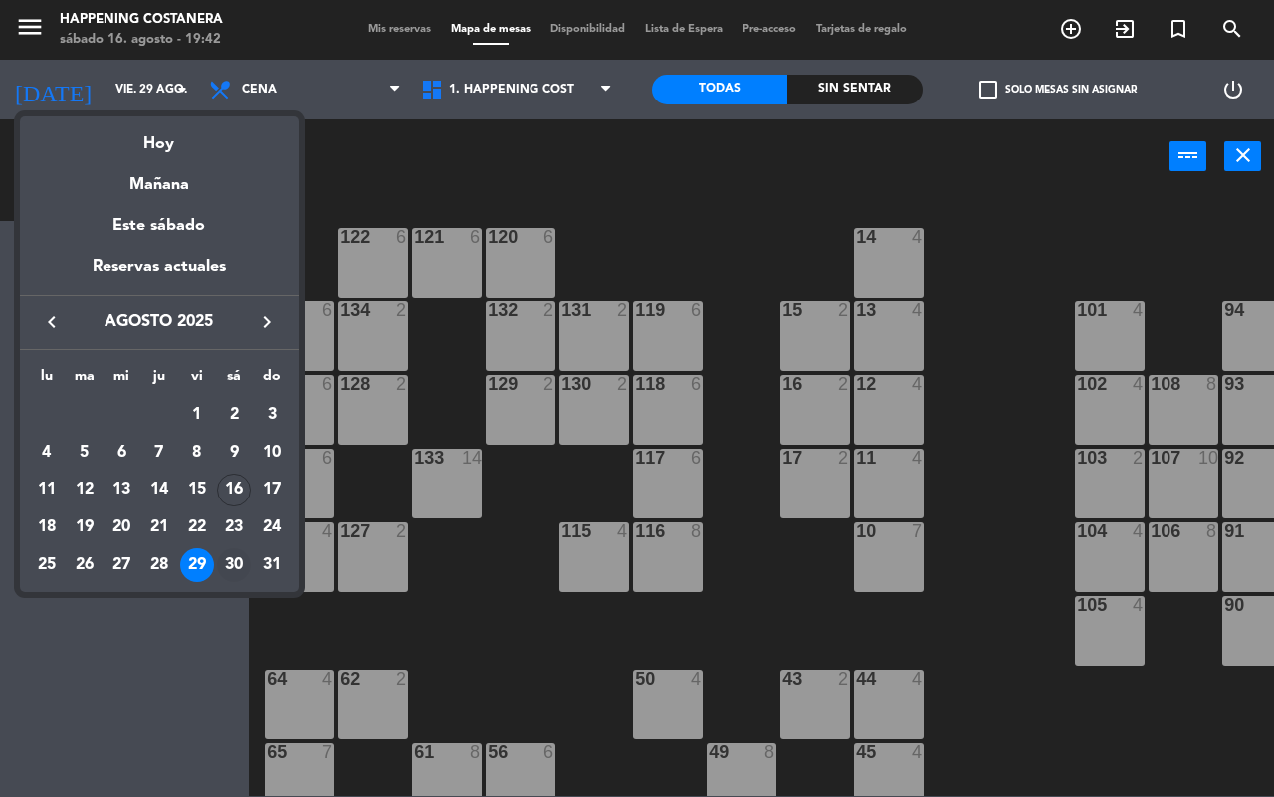
click at [234, 553] on div "30" at bounding box center [234, 565] width 34 height 34
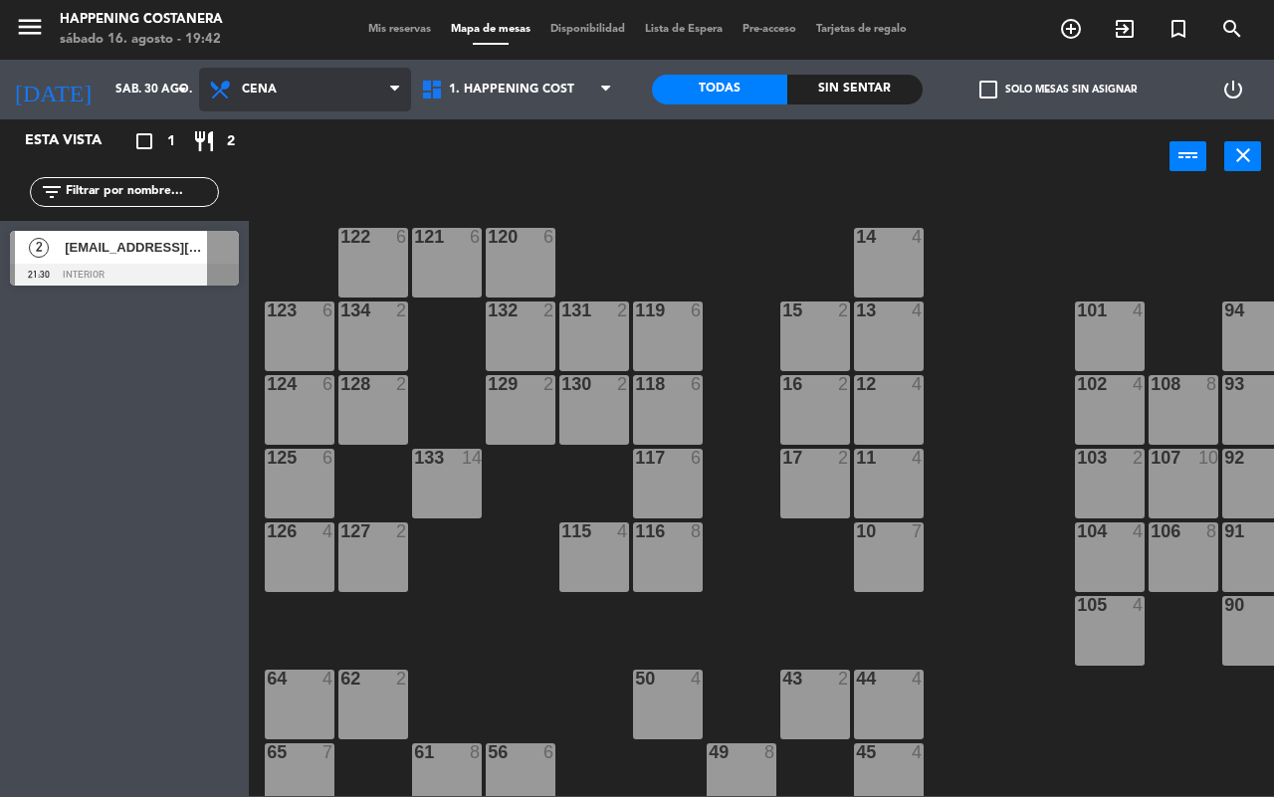
click at [291, 80] on span "Cena" at bounding box center [305, 90] width 212 height 44
click at [285, 181] on ng-component "menu Happening Costanera [DATE] 16. agosto - 19:42 Mis reservas Mapa de mesas D…" at bounding box center [637, 398] width 1274 height 796
click at [295, 90] on span "Cena" at bounding box center [305, 90] width 212 height 44
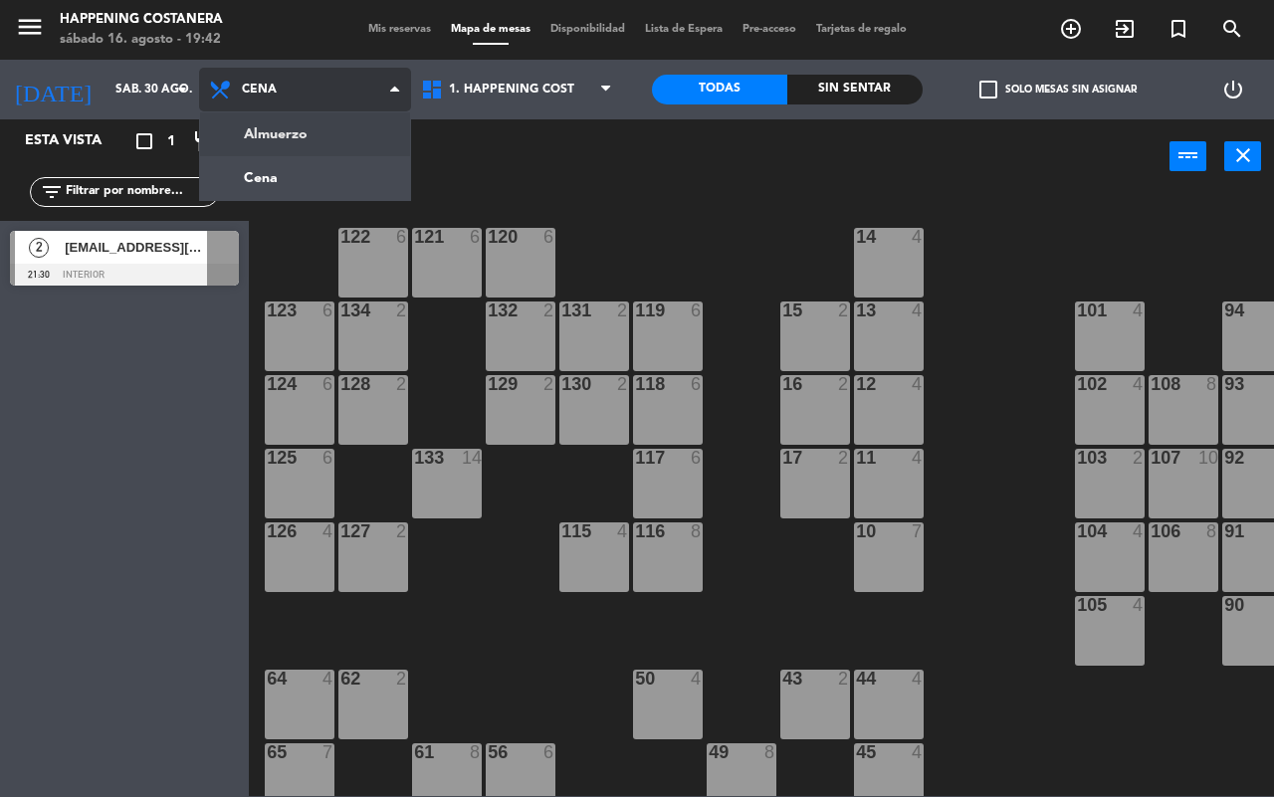
click at [280, 125] on ng-component "menu Happening Costanera [DATE] 16. agosto - 19:42 Mis reservas Mapa de mesas D…" at bounding box center [637, 398] width 1274 height 796
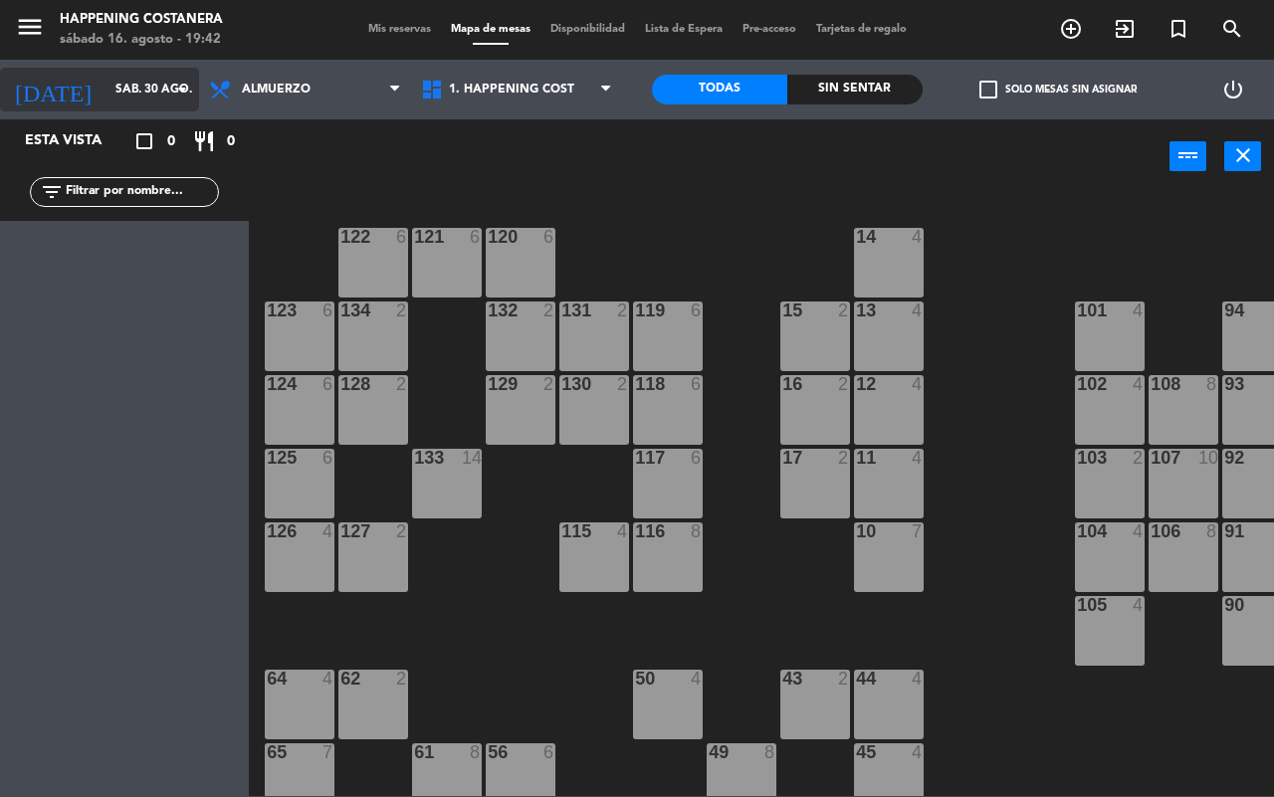
click at [160, 90] on input "sáb. 30 ago." at bounding box center [184, 90] width 158 height 34
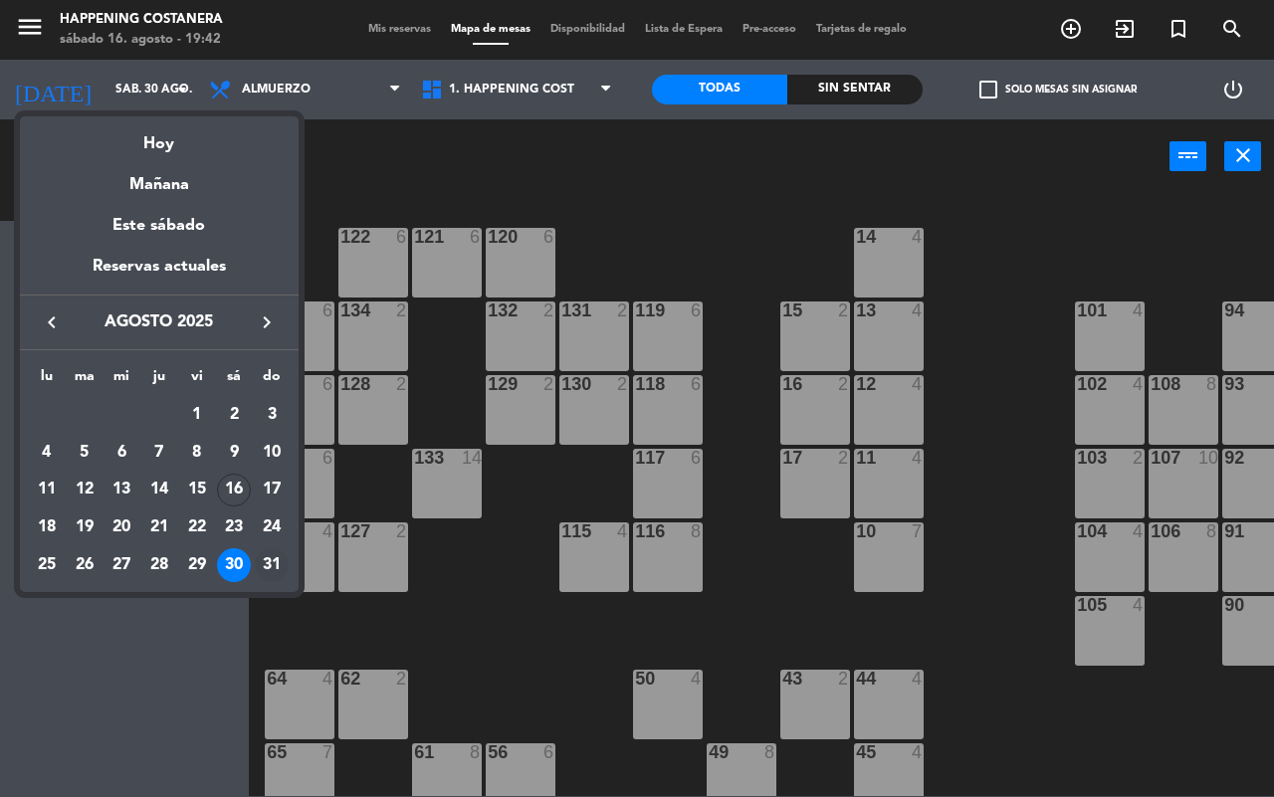
click at [267, 563] on div "31" at bounding box center [272, 565] width 34 height 34
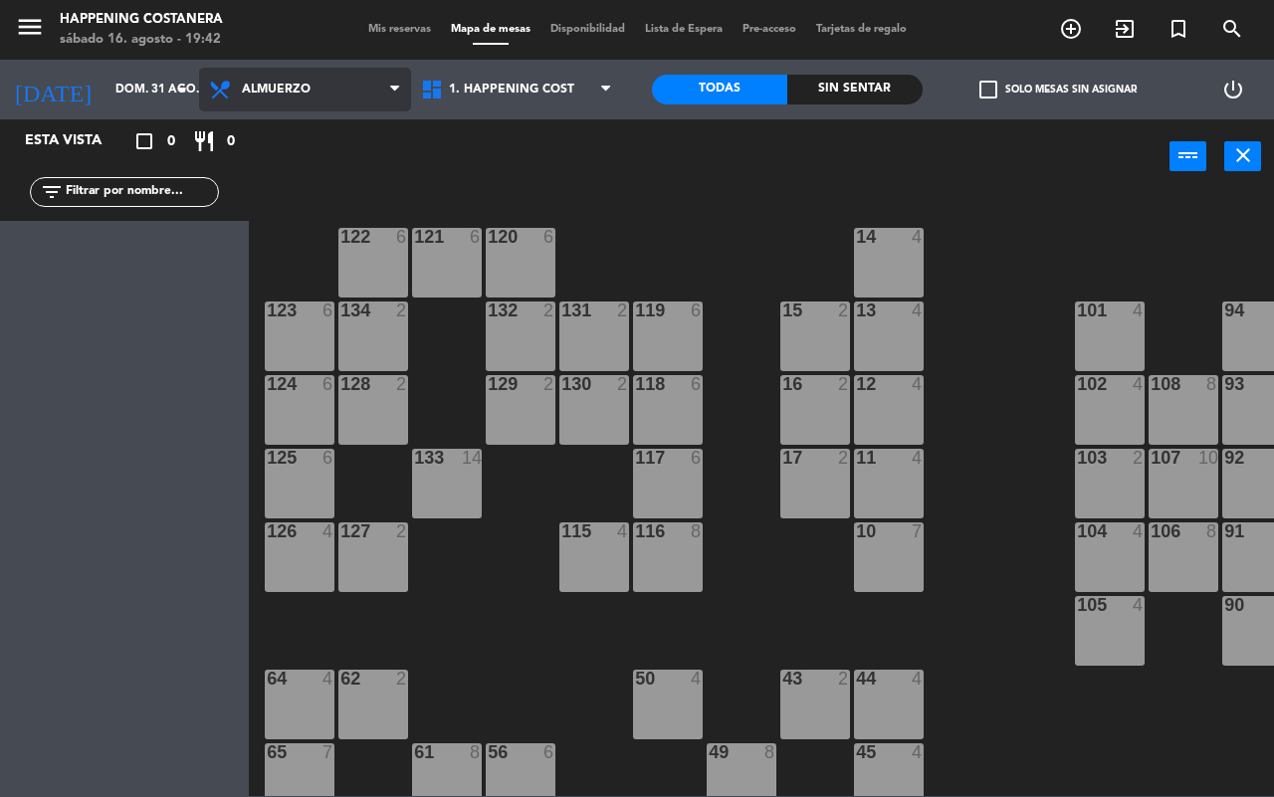
click at [296, 83] on span "Almuerzo" at bounding box center [276, 90] width 69 height 14
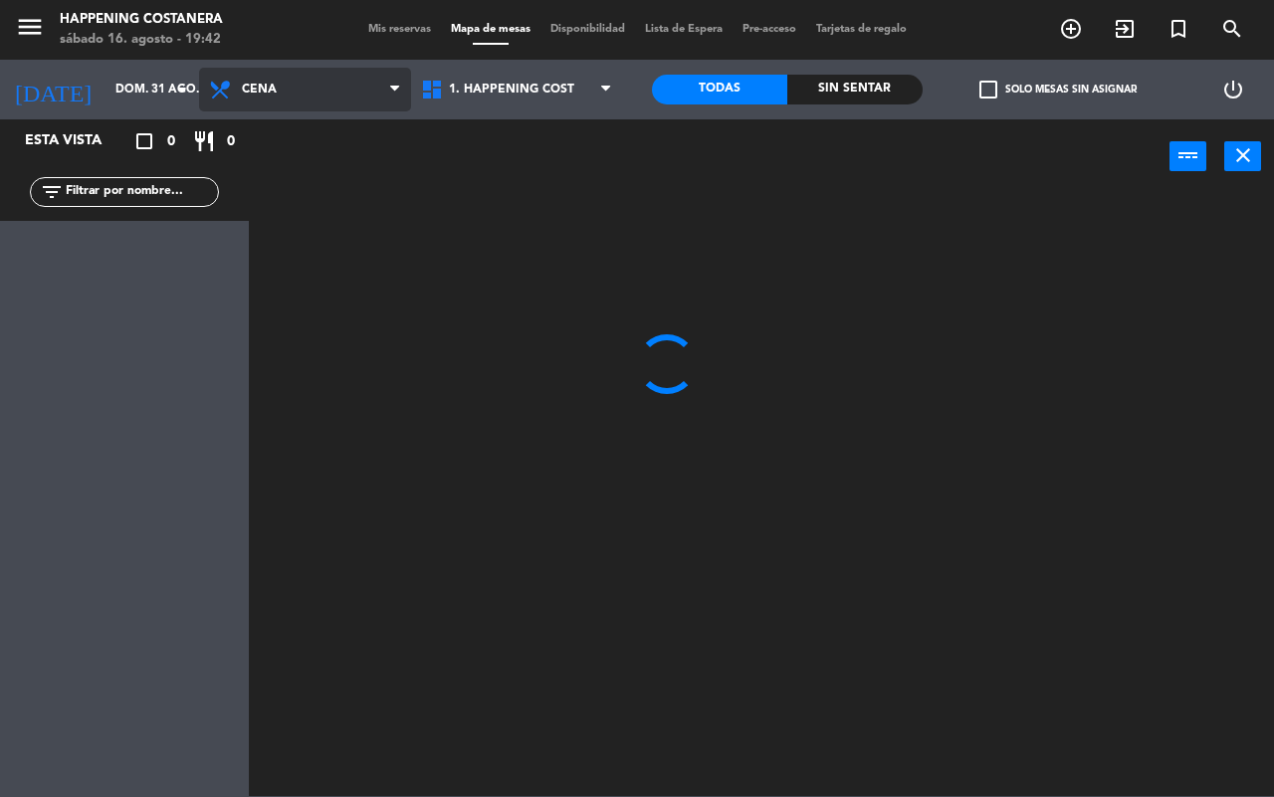
click at [269, 171] on ng-component "menu Happening Costanera [DATE] 16. agosto - 19:42 Mis reservas Mapa de mesas D…" at bounding box center [637, 398] width 1274 height 796
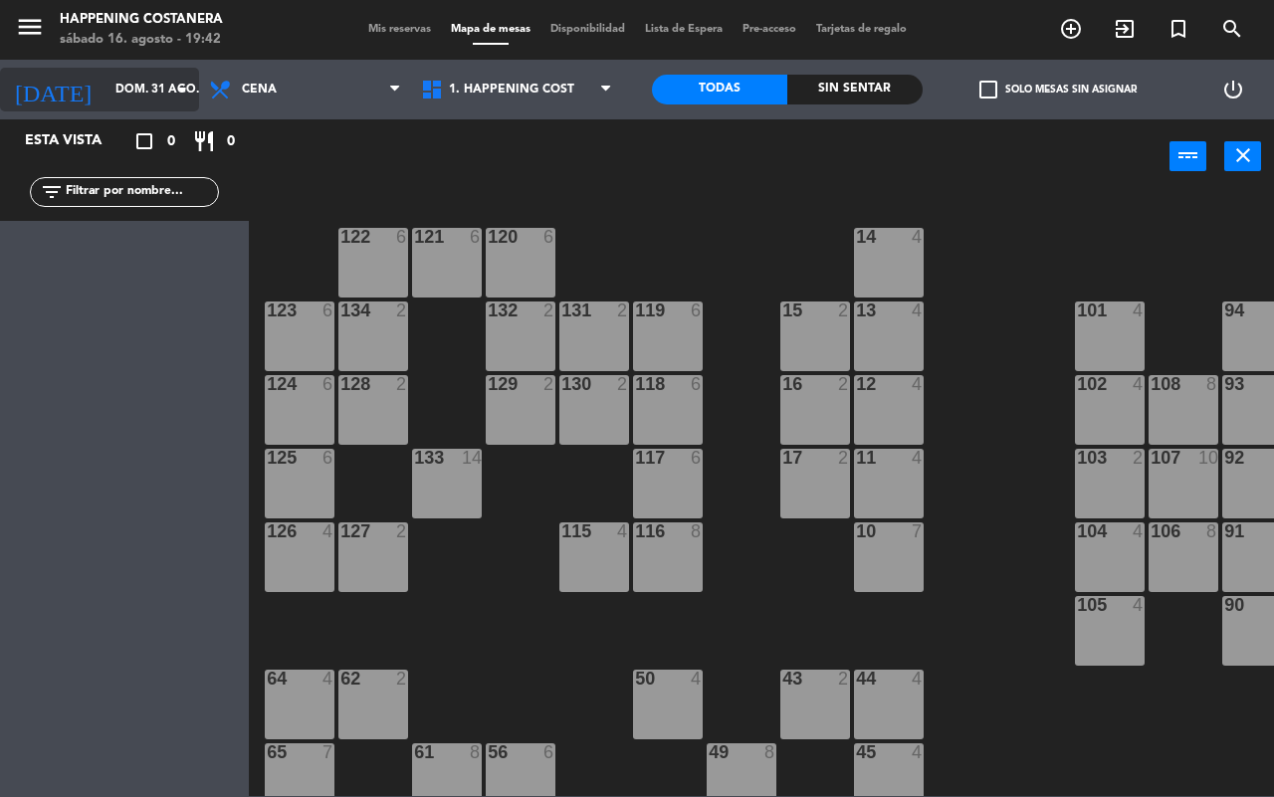
click at [139, 96] on input "dom. 31 ago." at bounding box center [184, 90] width 158 height 34
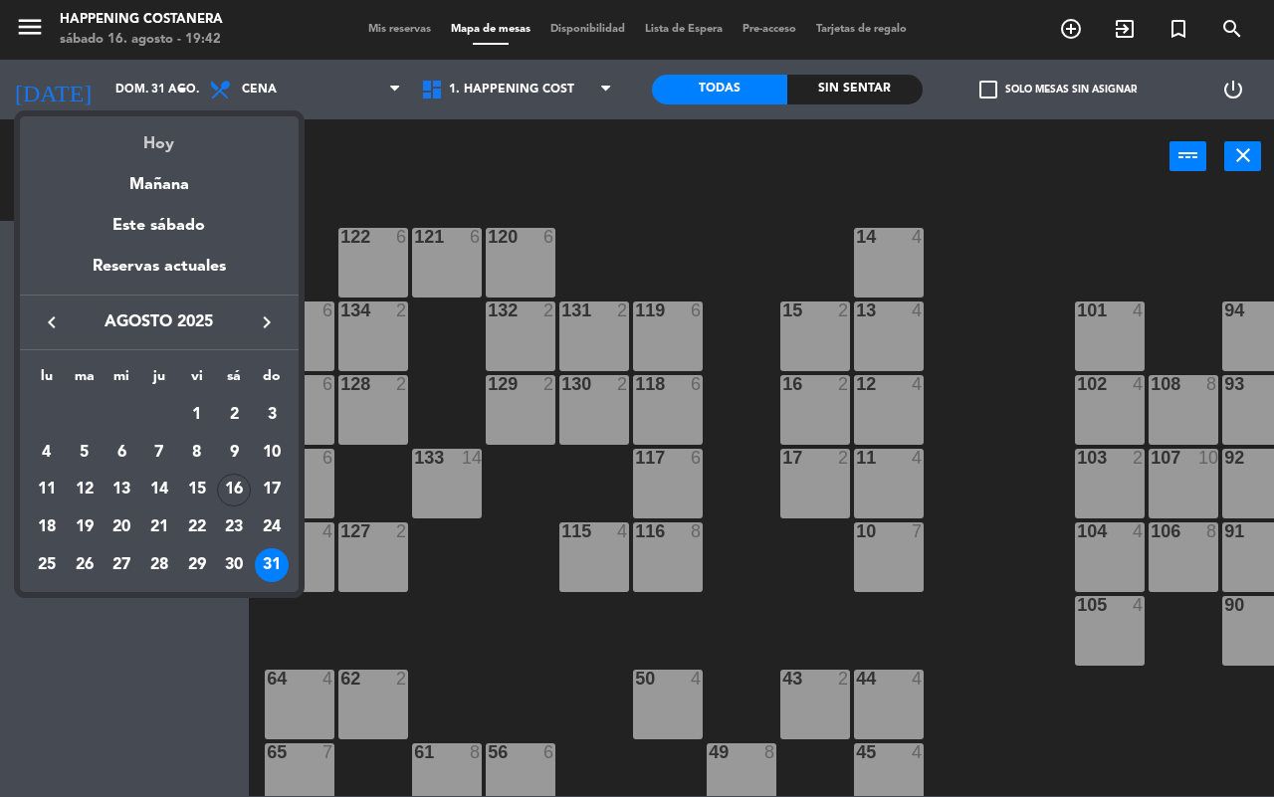
click at [155, 141] on div "Hoy" at bounding box center [159, 136] width 279 height 41
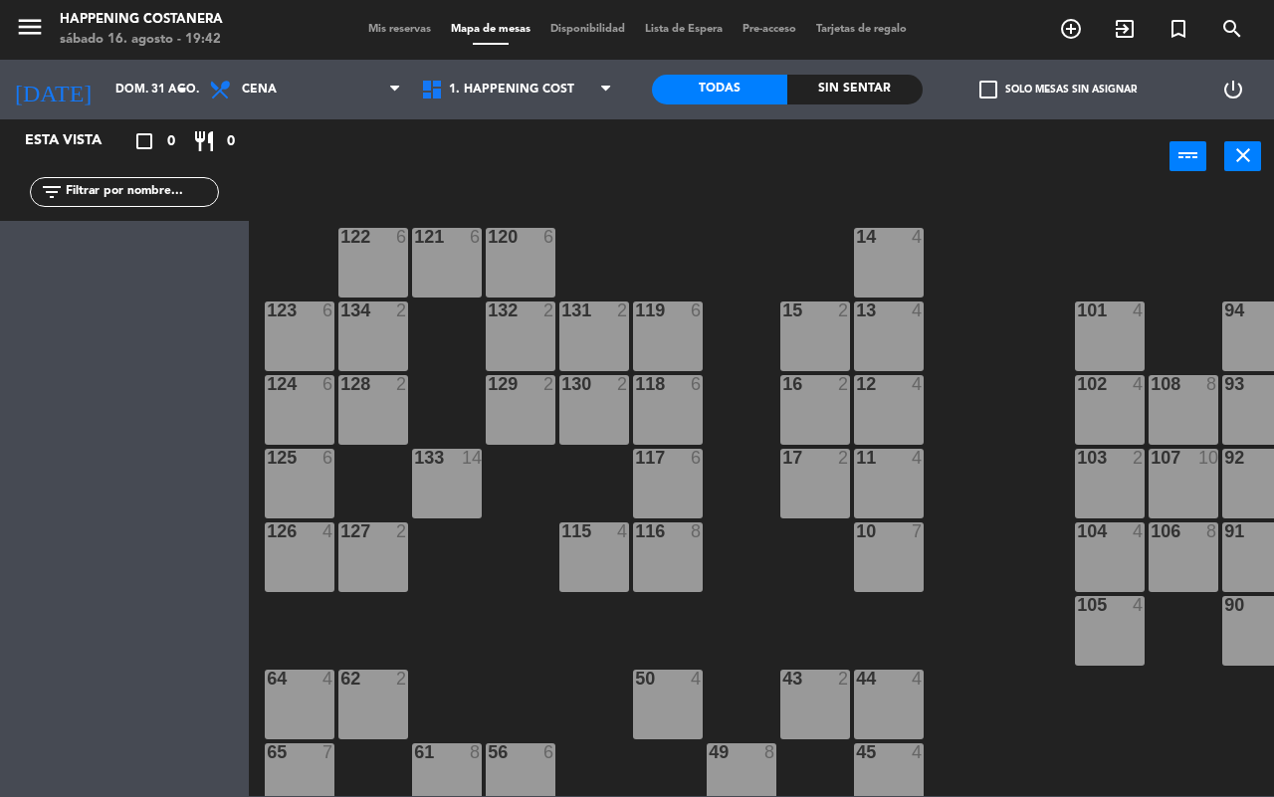
type input "sáb. 16 ago."
